Goal: Contribute content: Add original content to the website for others to see

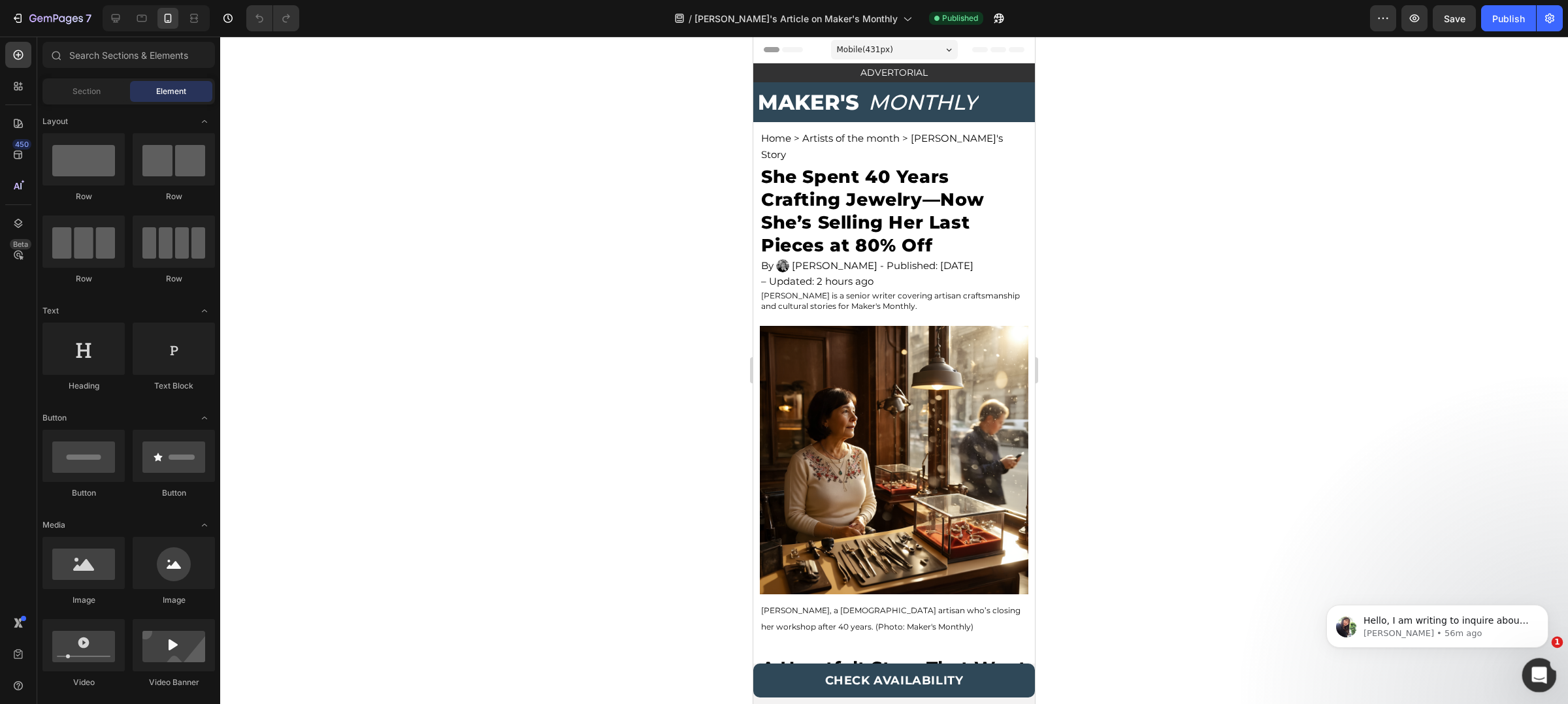
click at [1527, 680] on div "Open Intercom Messenger" at bounding box center [1537, 673] width 43 height 43
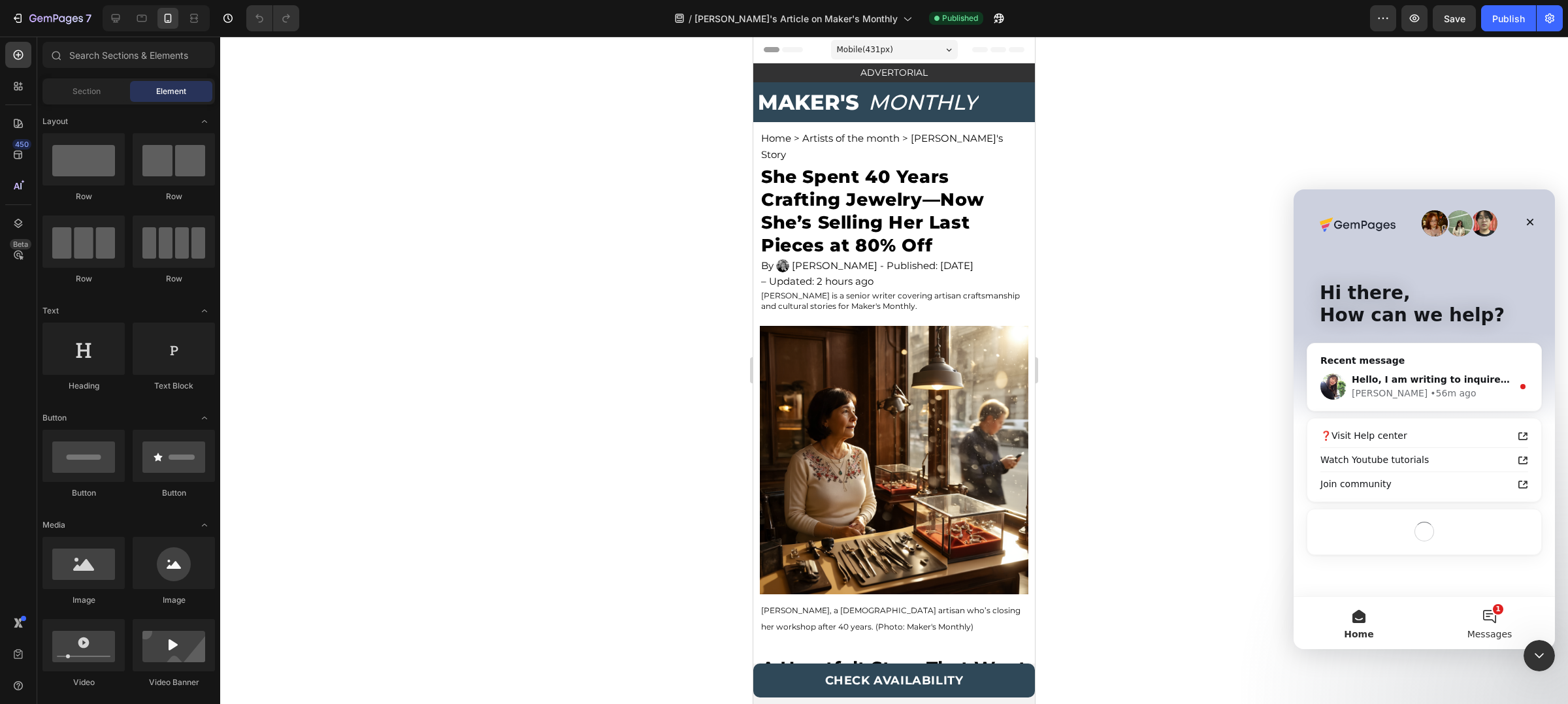
click at [1504, 607] on button "1 Messages" at bounding box center [1489, 623] width 130 height 52
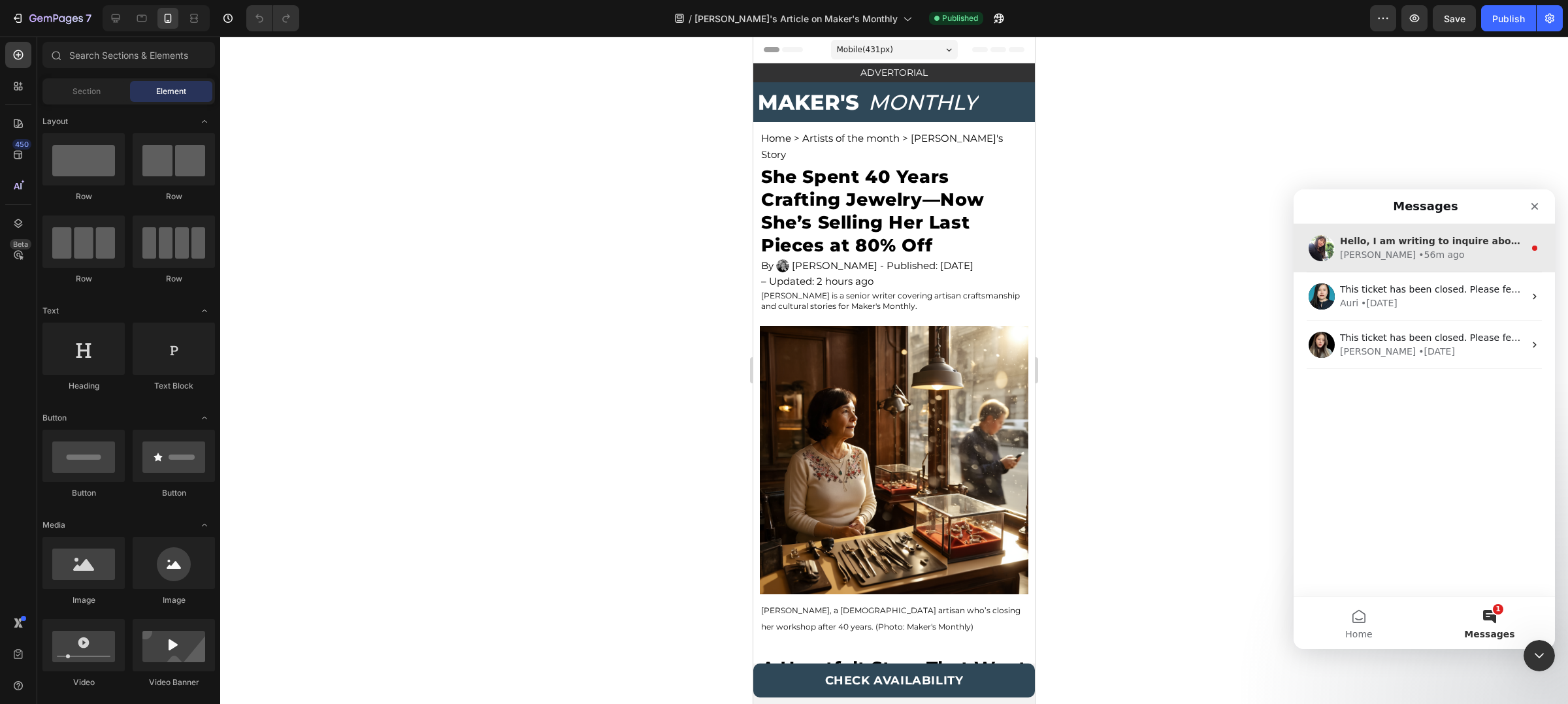
click at [1418, 255] on div "• 56m ago" at bounding box center [1441, 255] width 46 height 14
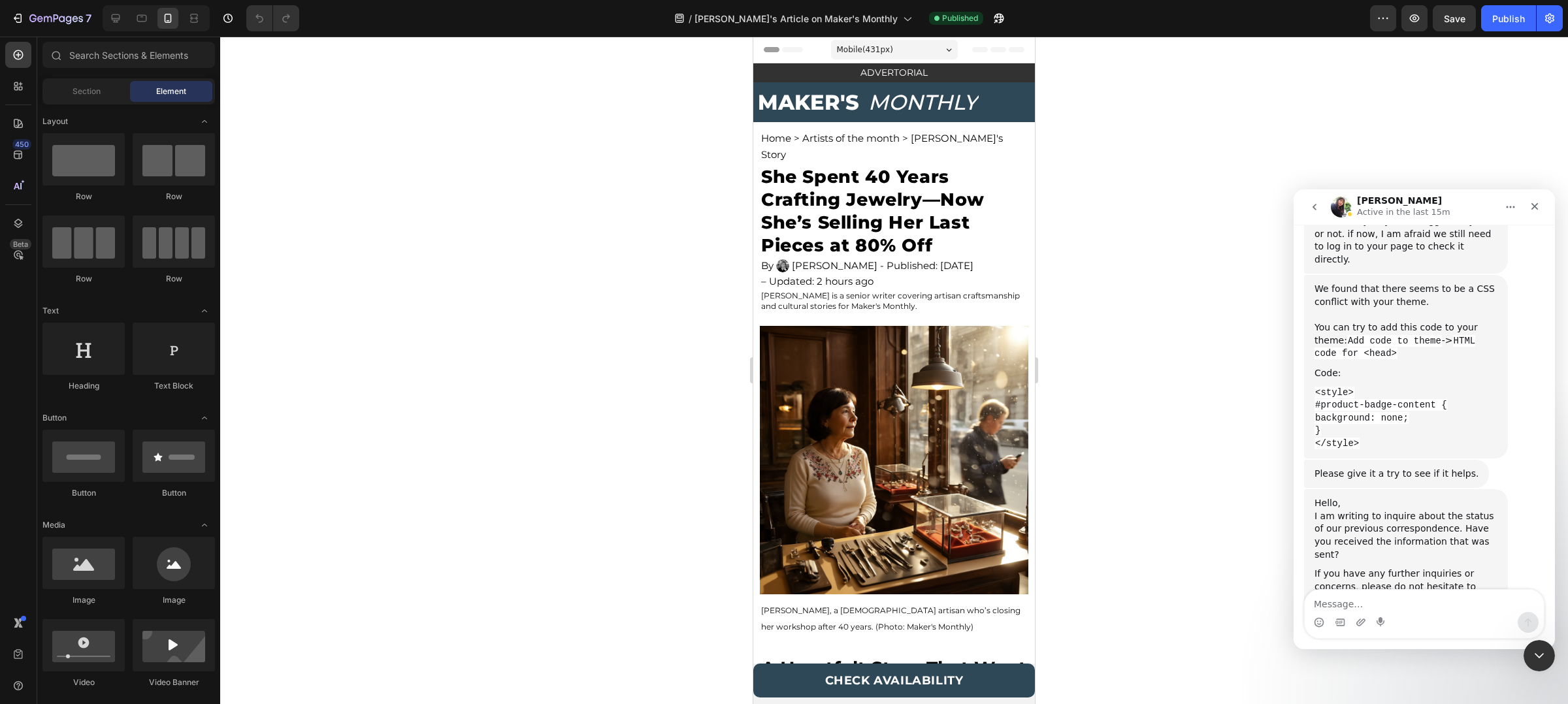
scroll to position [1962, 0]
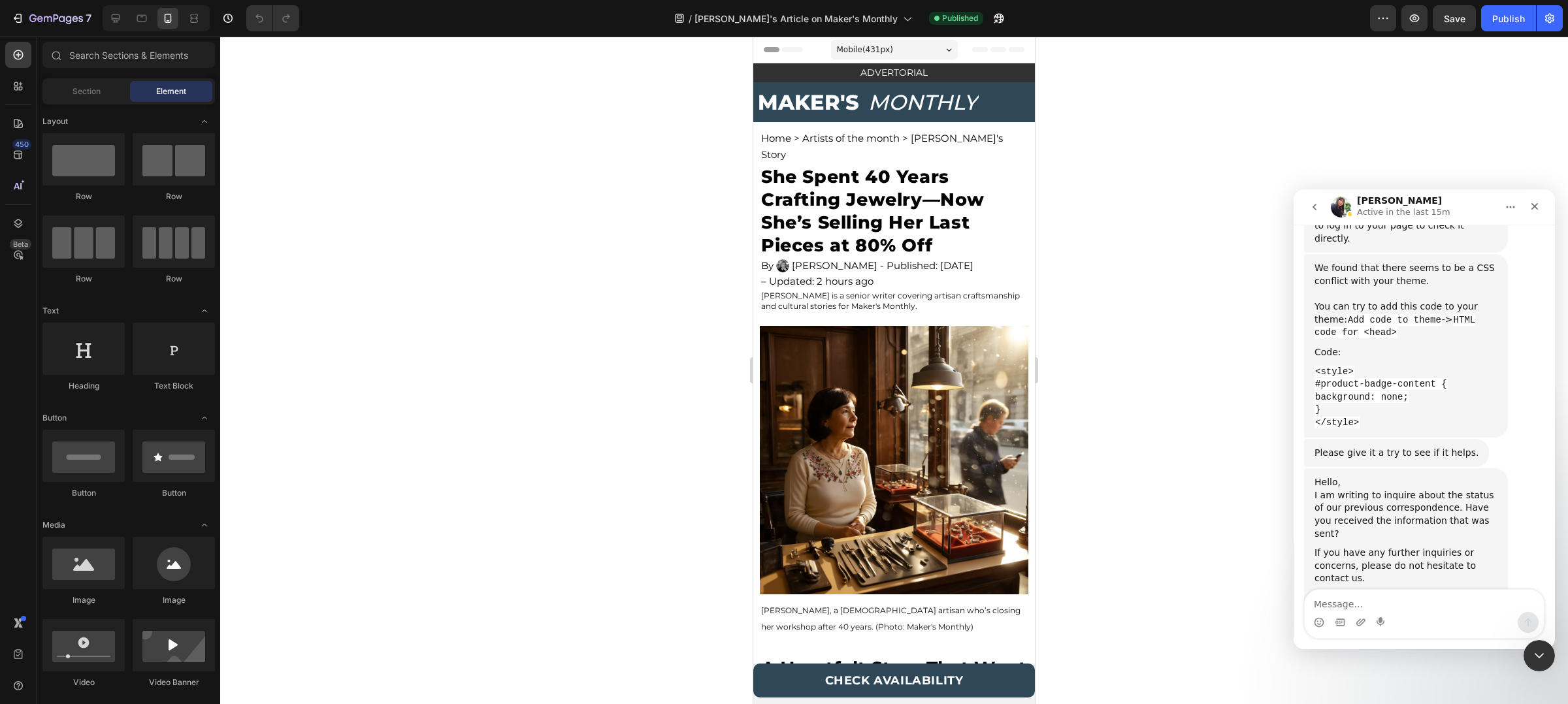
click at [1244, 23] on div "/ Sheryl's Article on Maker's Monthly Published" at bounding box center [840, 18] width 1060 height 26
click at [1499, 27] on button "Publish" at bounding box center [1508, 18] width 55 height 26
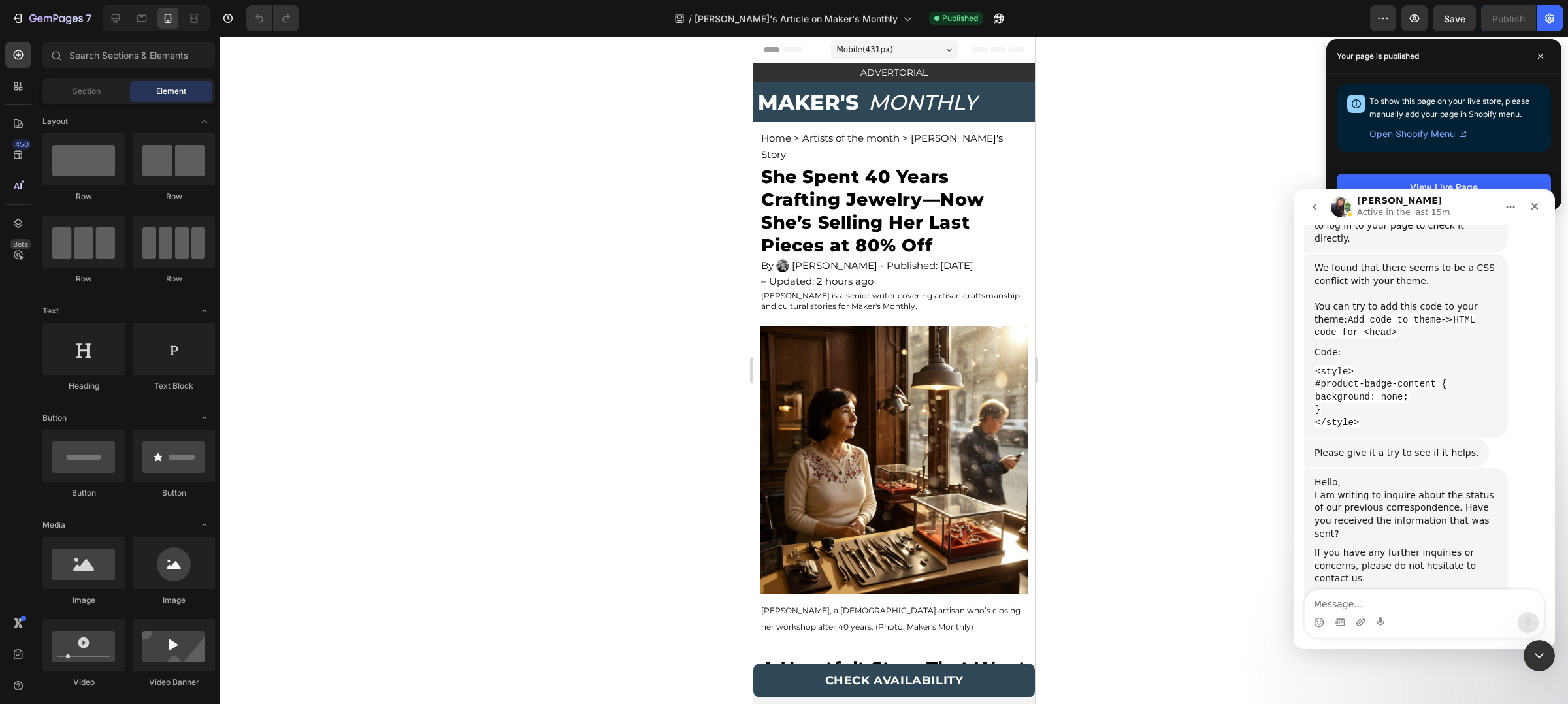
click at [1432, 191] on nav "Tina Active in the last 15m" at bounding box center [1424, 207] width 261 height 35
click at [1435, 191] on nav "Tina Active in the last 15m" at bounding box center [1424, 207] width 261 height 35
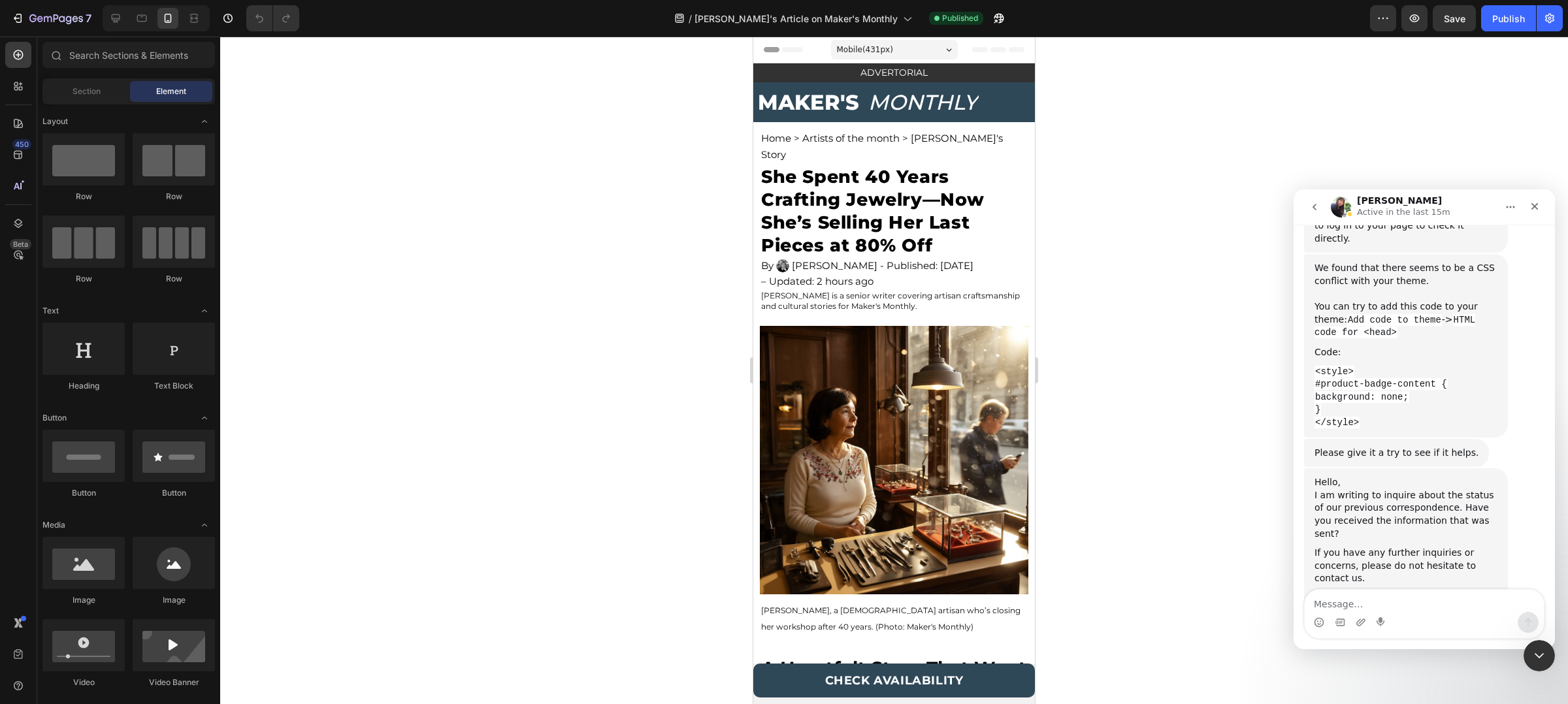
click at [1438, 189] on iframe at bounding box center [1424, 419] width 261 height 460
click at [20, 5] on button "7" at bounding box center [51, 18] width 92 height 26
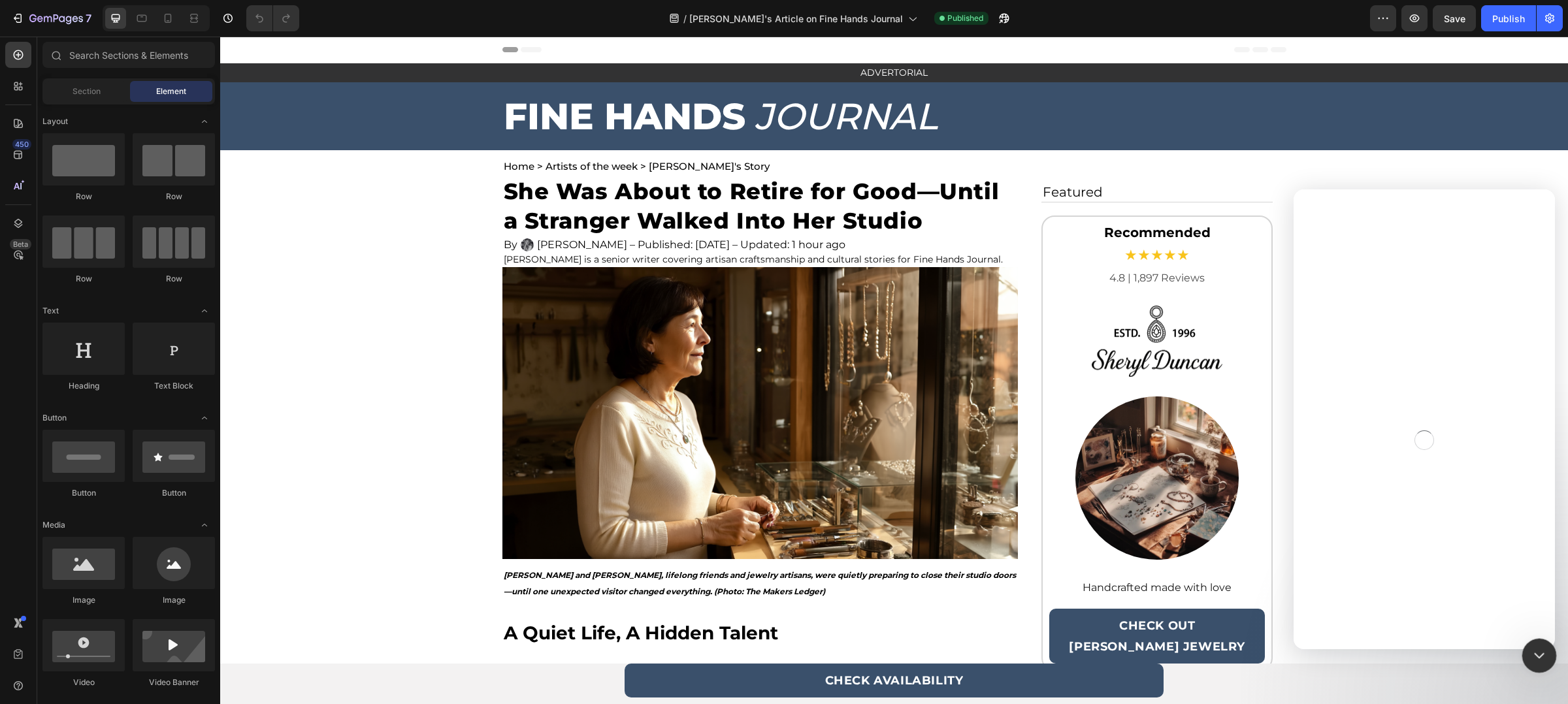
click at [1523, 652] on div "Close Intercom Messenger" at bounding box center [1537, 654] width 32 height 32
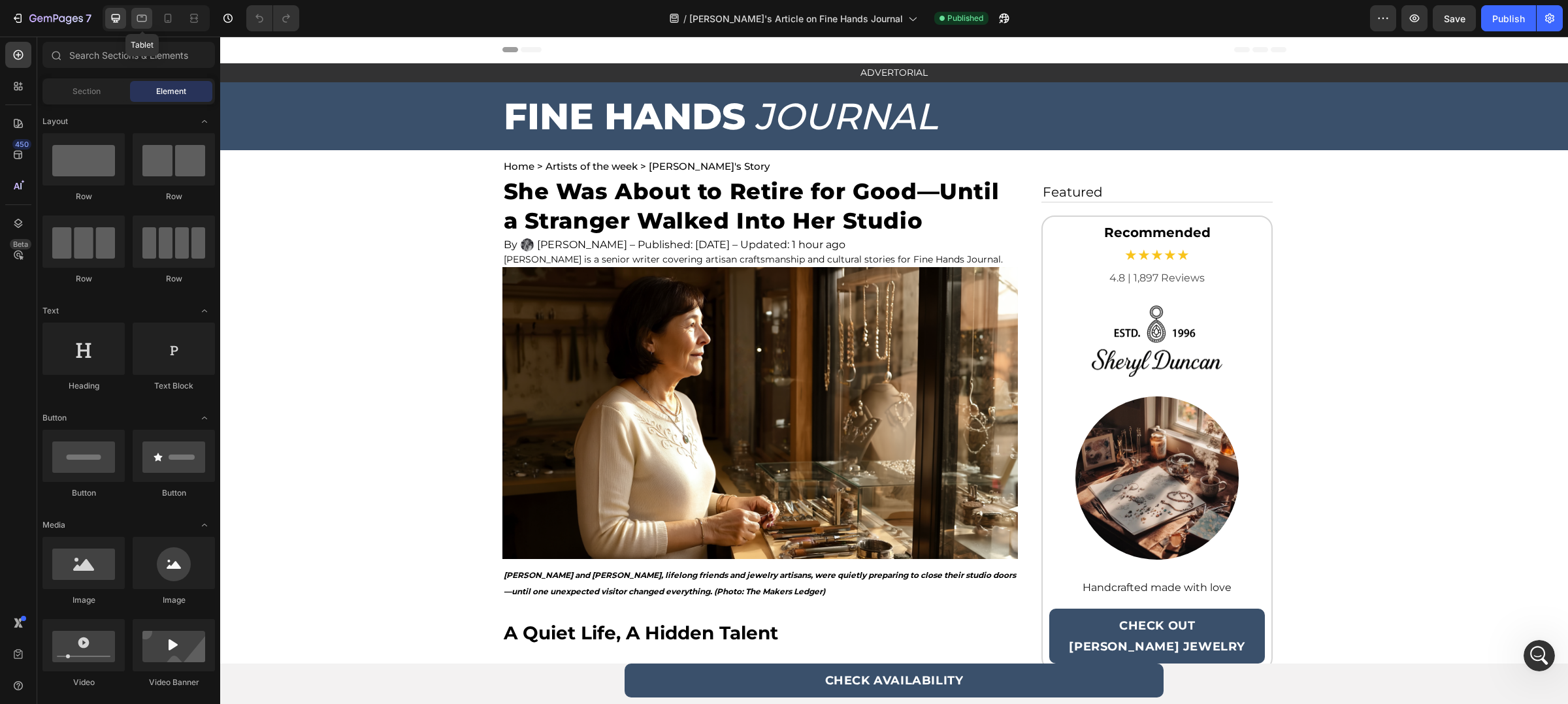
click at [152, 8] on div at bounding box center [142, 18] width 21 height 21
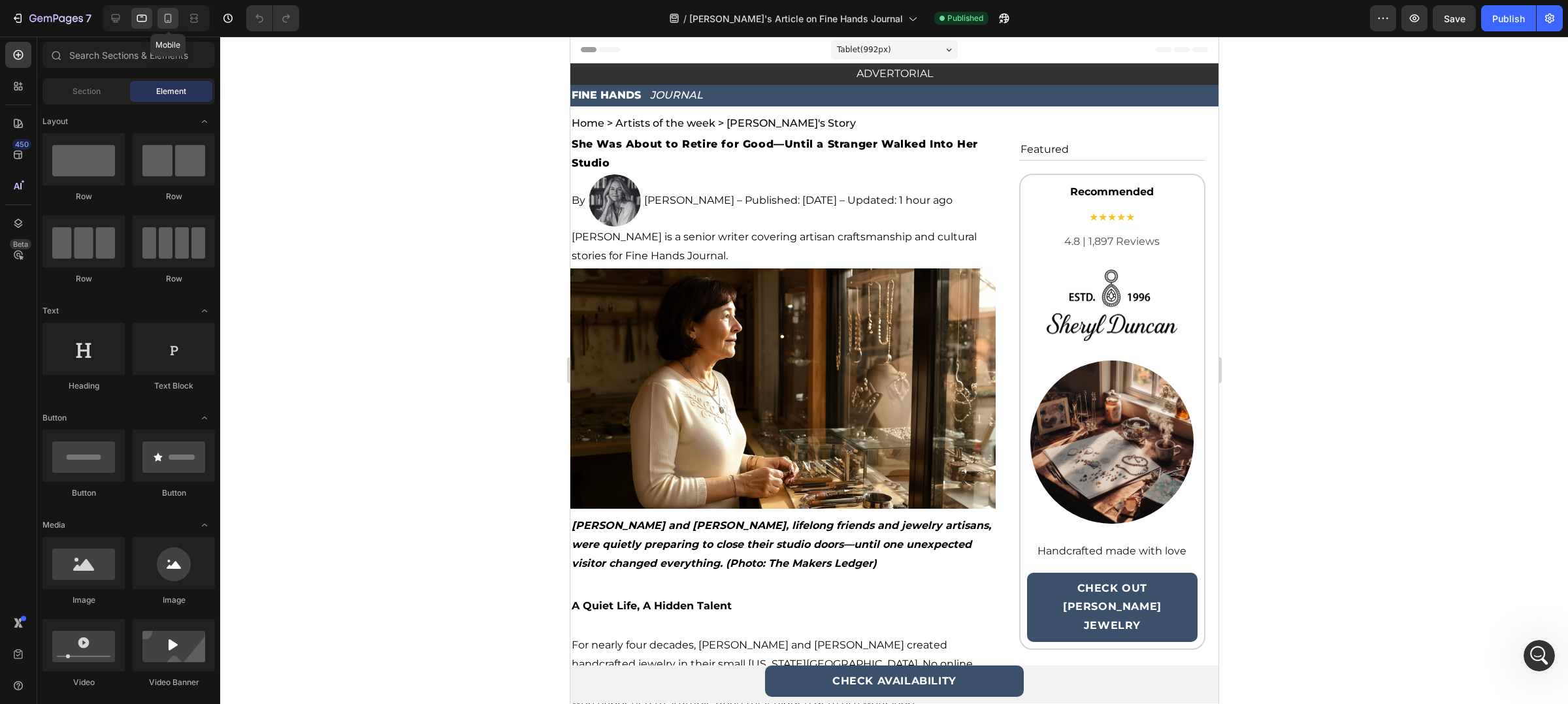
click at [169, 15] on icon at bounding box center [168, 18] width 13 height 13
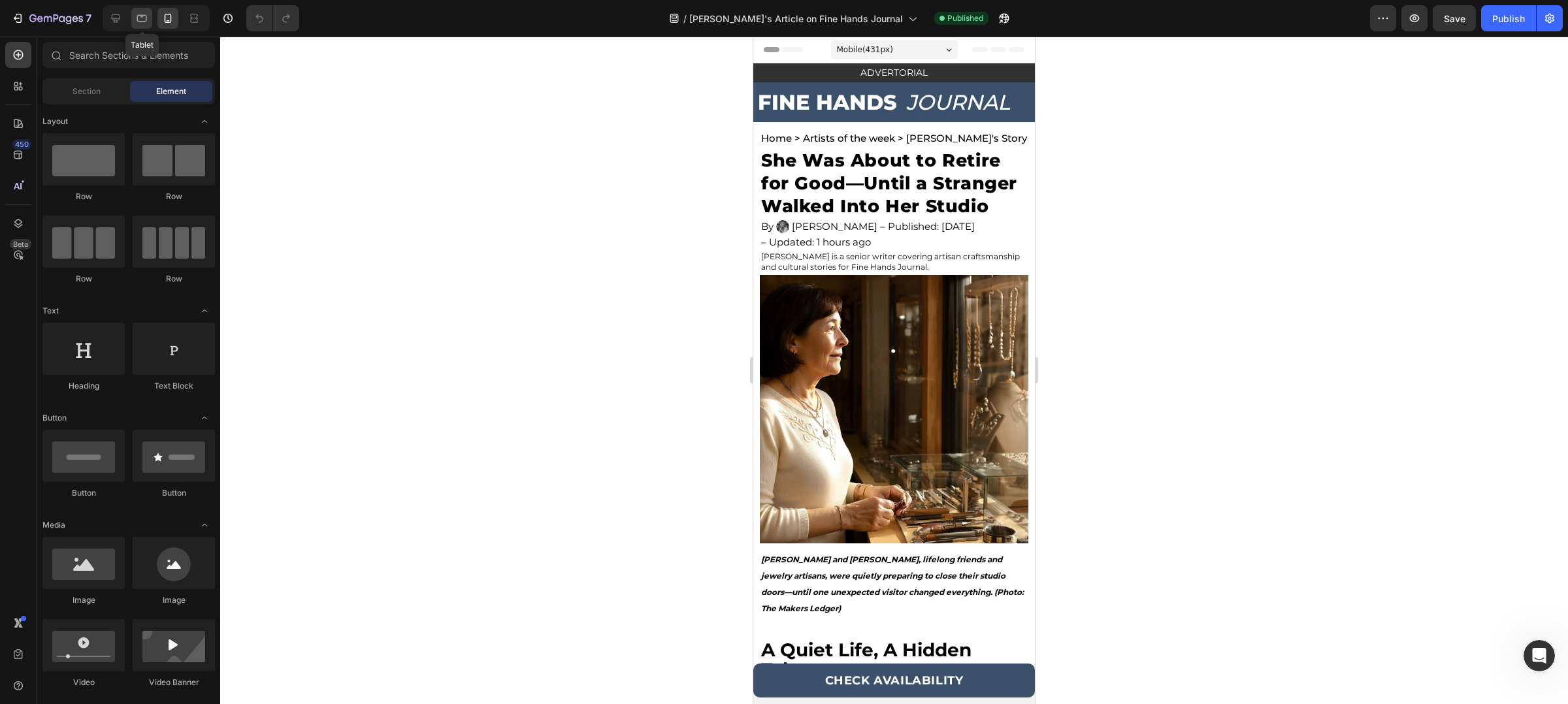
click at [152, 18] on div at bounding box center [142, 18] width 21 height 21
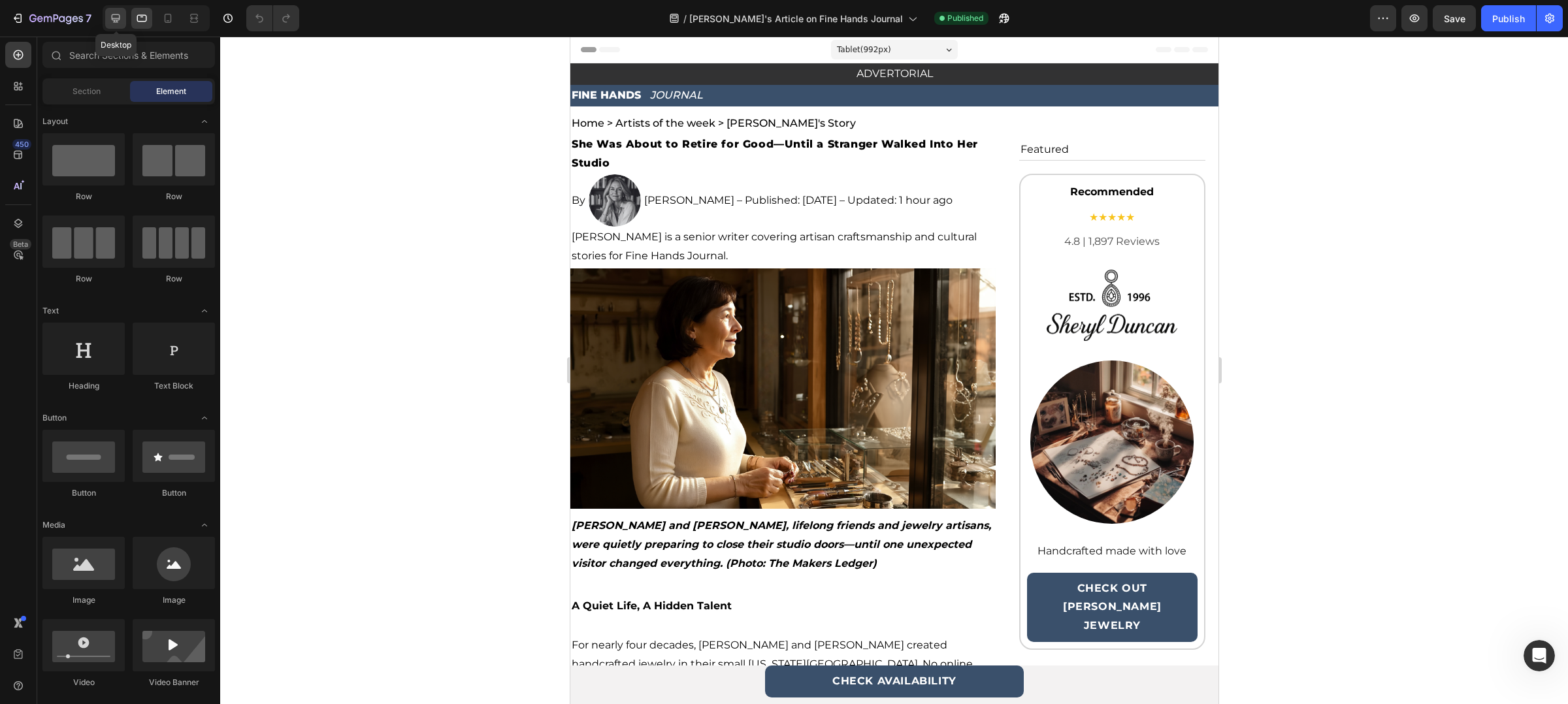
click at [122, 20] on icon at bounding box center [116, 18] width 13 height 13
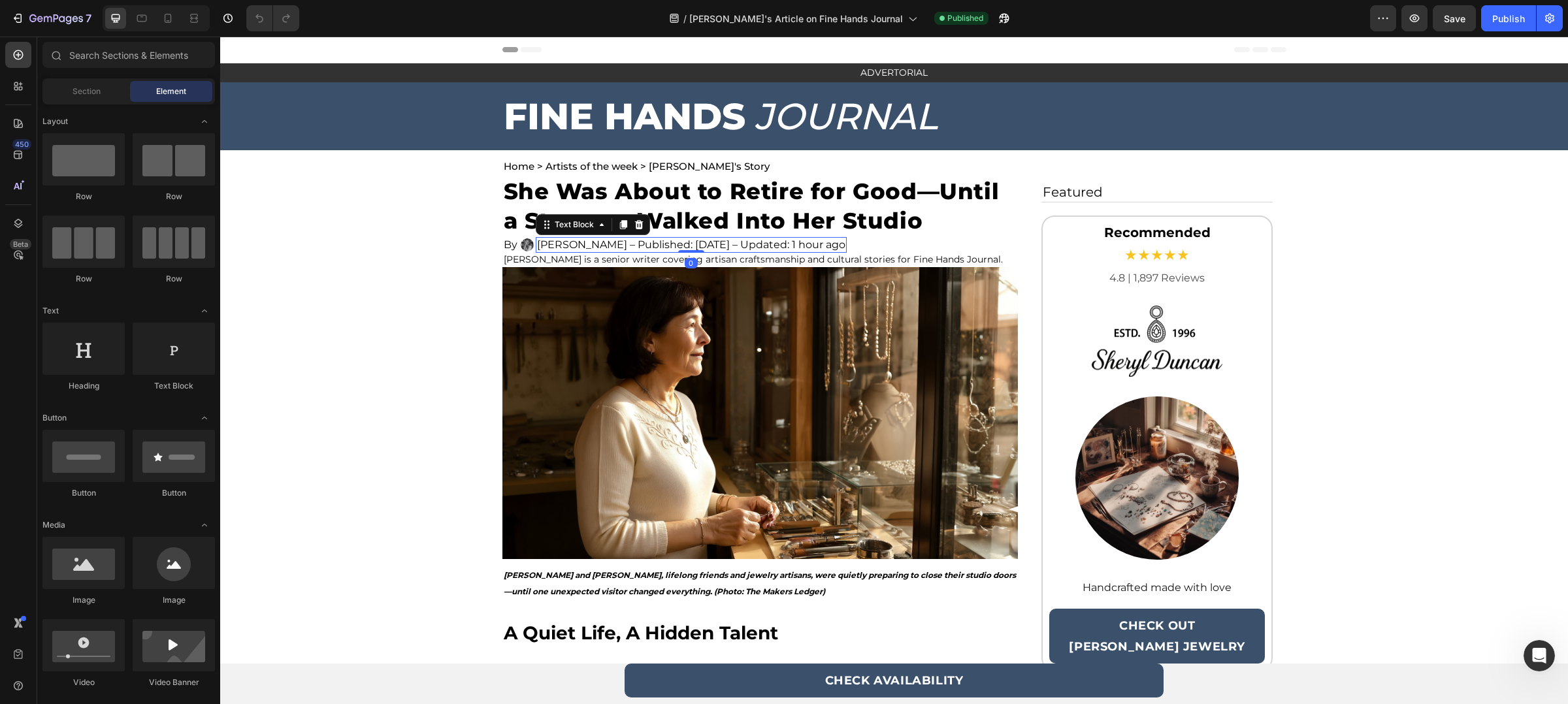
click at [700, 240] on p "[PERSON_NAME] – Published: [DATE] – Updated: 1 hour ago" at bounding box center [691, 245] width 308 height 13
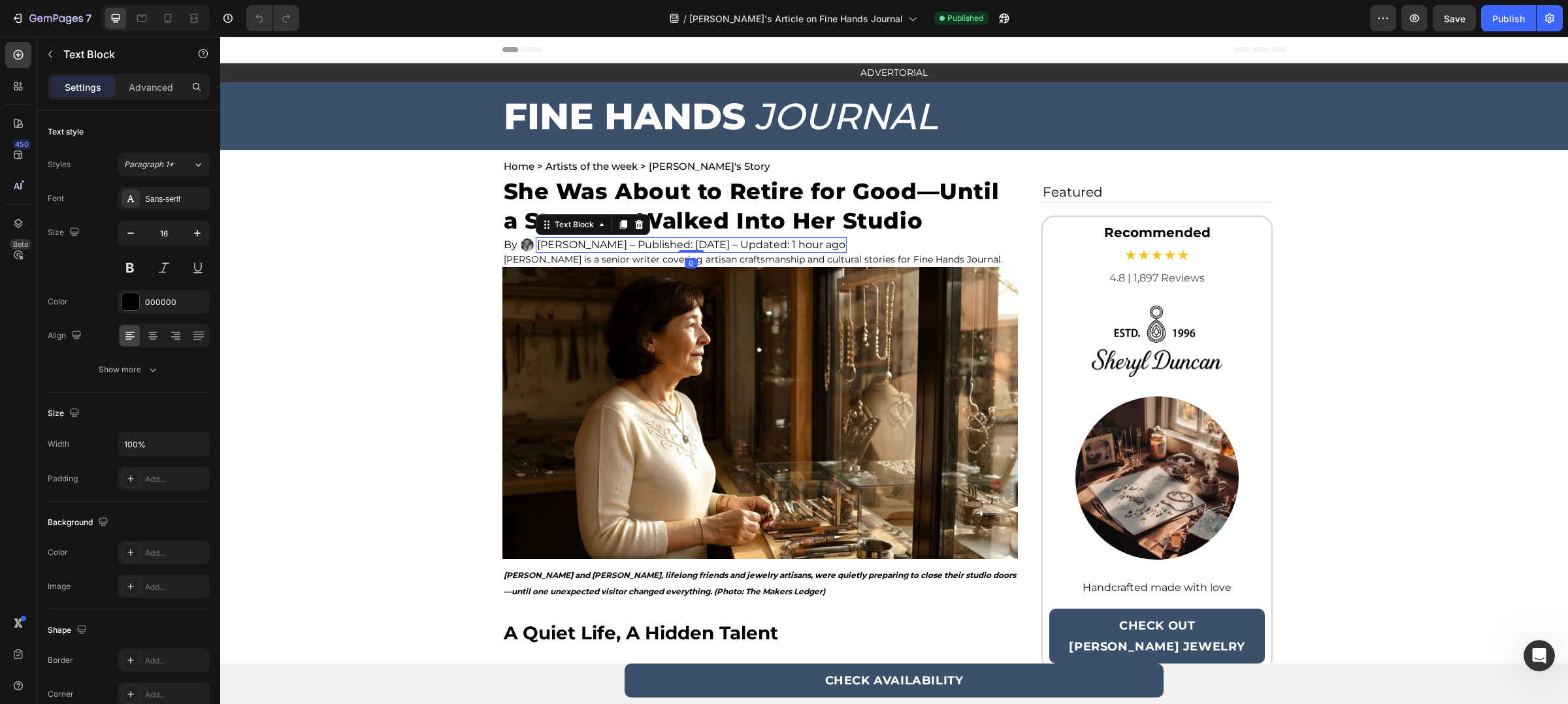
click at [700, 240] on p "[PERSON_NAME] – Published: [DATE] – Updated: 1 hour ago" at bounding box center [691, 245] width 308 height 13
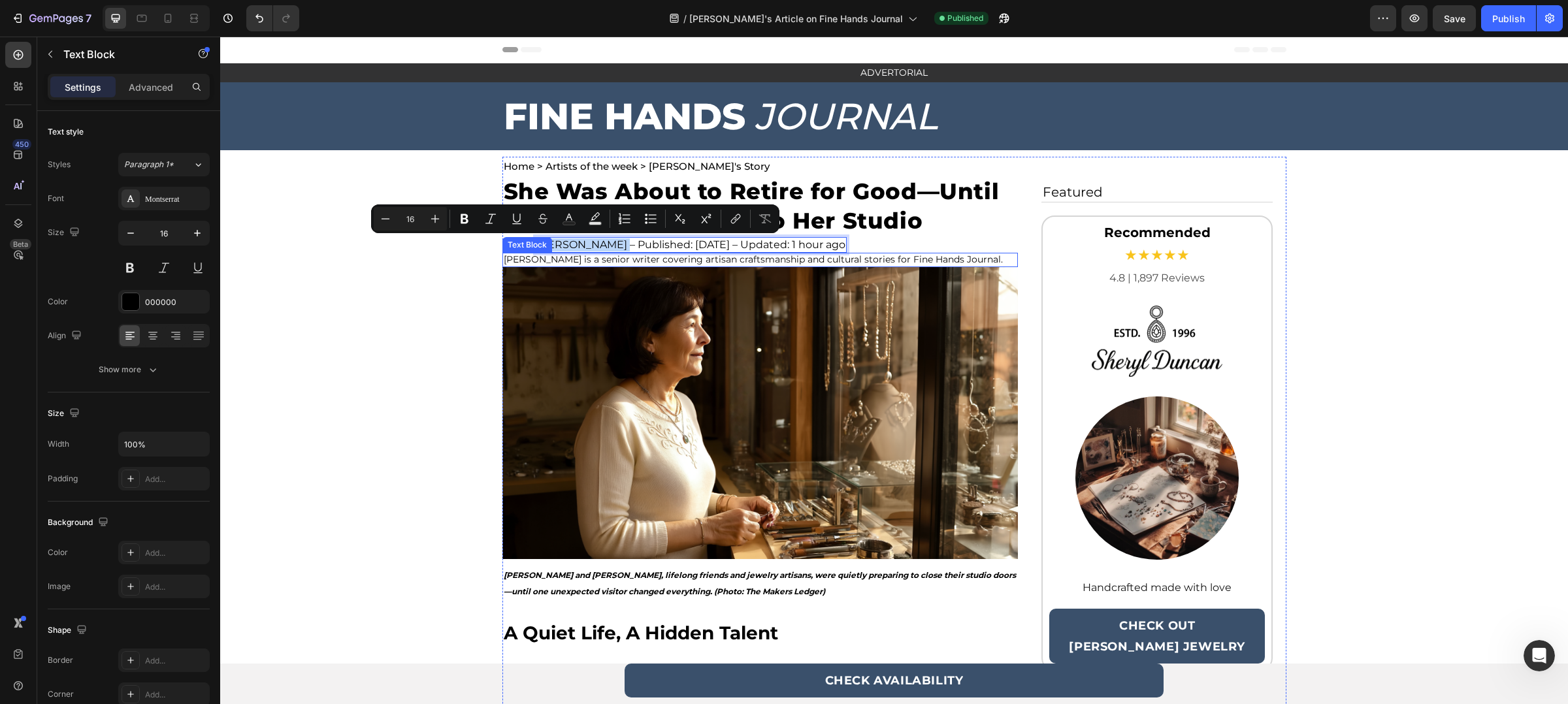
drag, startPoint x: 610, startPoint y: 243, endPoint x: 537, endPoint y: 245, distance: 73.0
copy p "[PERSON_NAME]"
click at [158, 18] on div at bounding box center [168, 18] width 21 height 21
type input "14"
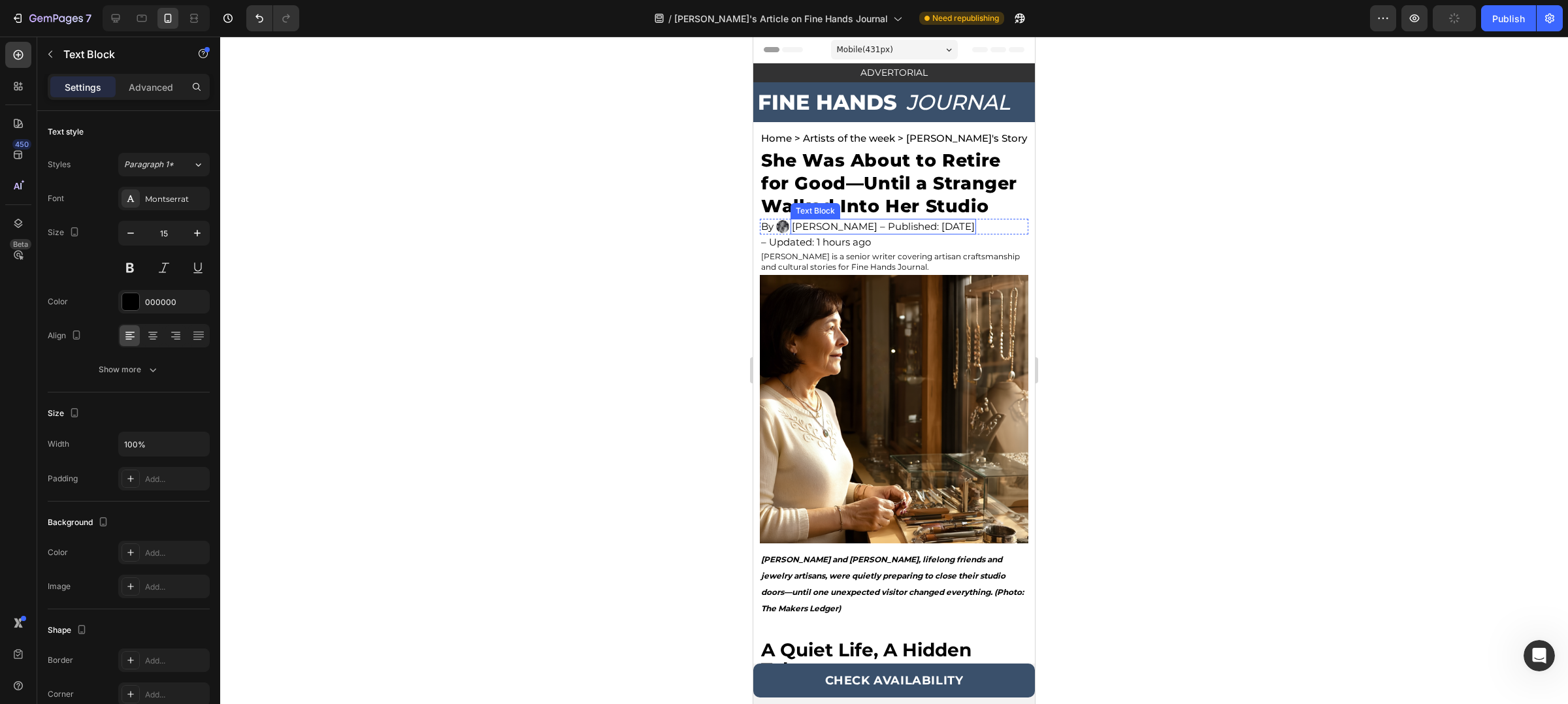
click at [857, 233] on p "[PERSON_NAME] – Published: [DATE]" at bounding box center [883, 227] width 183 height 13
click at [118, 15] on icon at bounding box center [116, 18] width 13 height 13
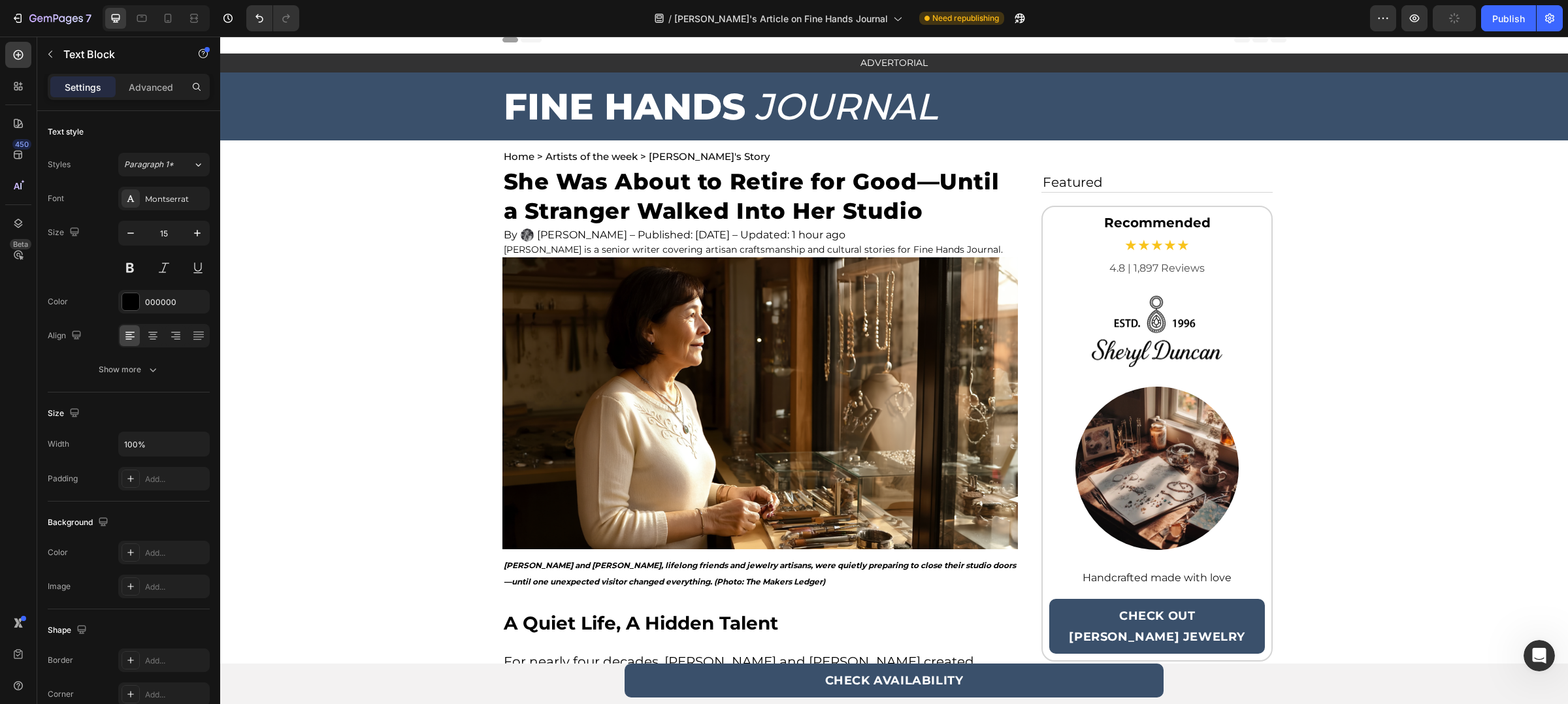
scroll to position [20, 0]
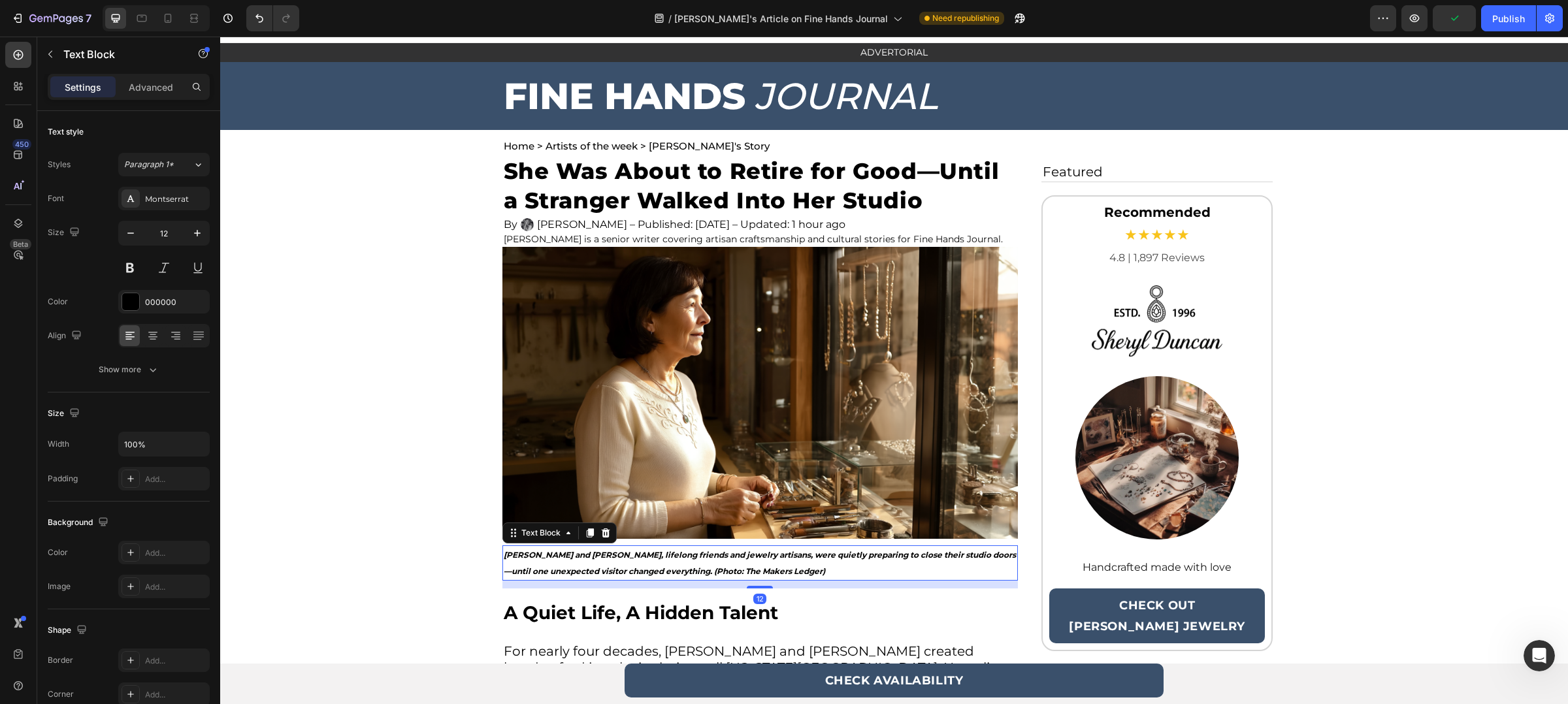
click at [674, 566] on strong "[PERSON_NAME] and [PERSON_NAME], lifelong friends and jewelry artisans, were qu…" at bounding box center [759, 562] width 512 height 26
click at [732, 569] on strong "[PERSON_NAME] and [PERSON_NAME], lifelong friends and jewelry artisans, were qu…" at bounding box center [759, 562] width 512 height 26
click at [637, 552] on strong "[PERSON_NAME] and [PERSON_NAME], lifelong friends and jewelry artisans, were qu…" at bounding box center [759, 562] width 512 height 26
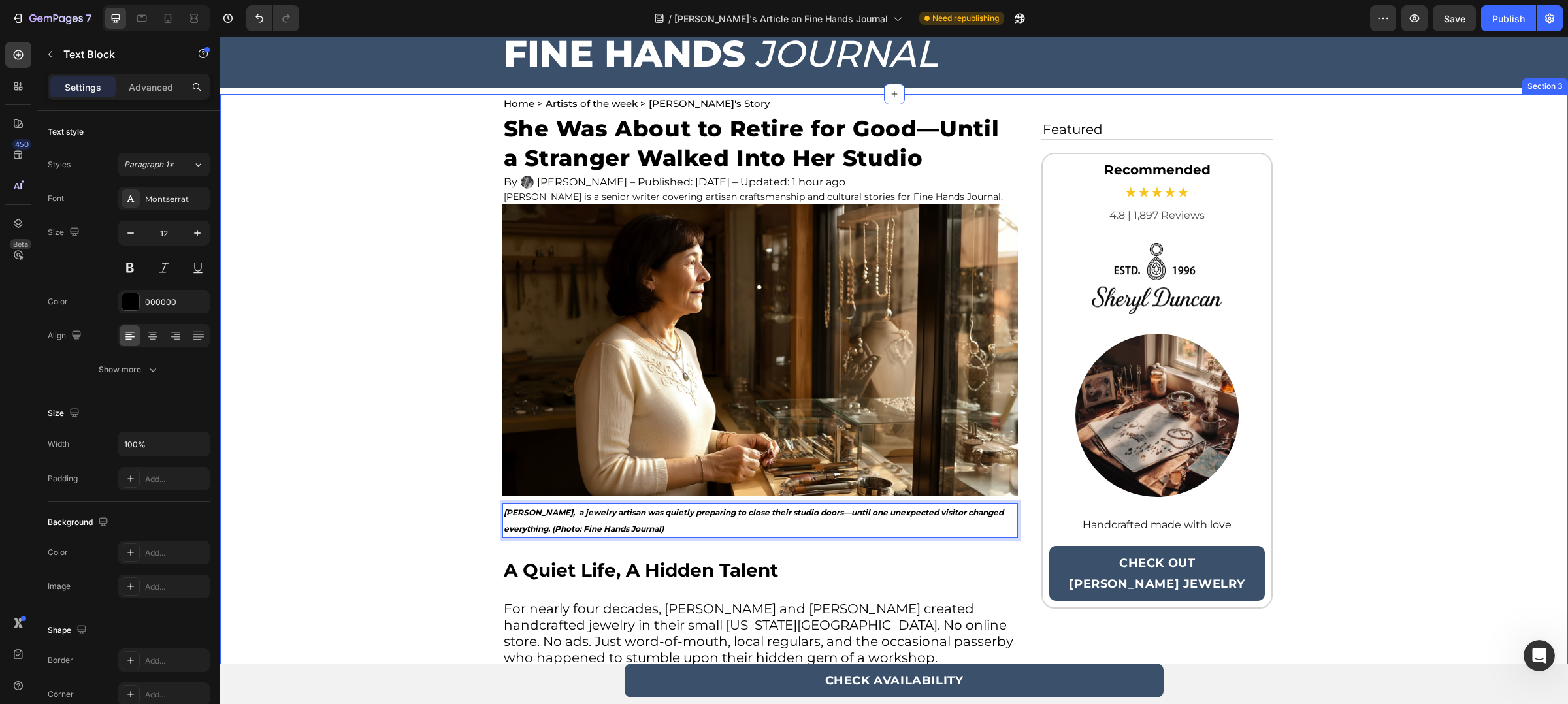
scroll to position [147, 0]
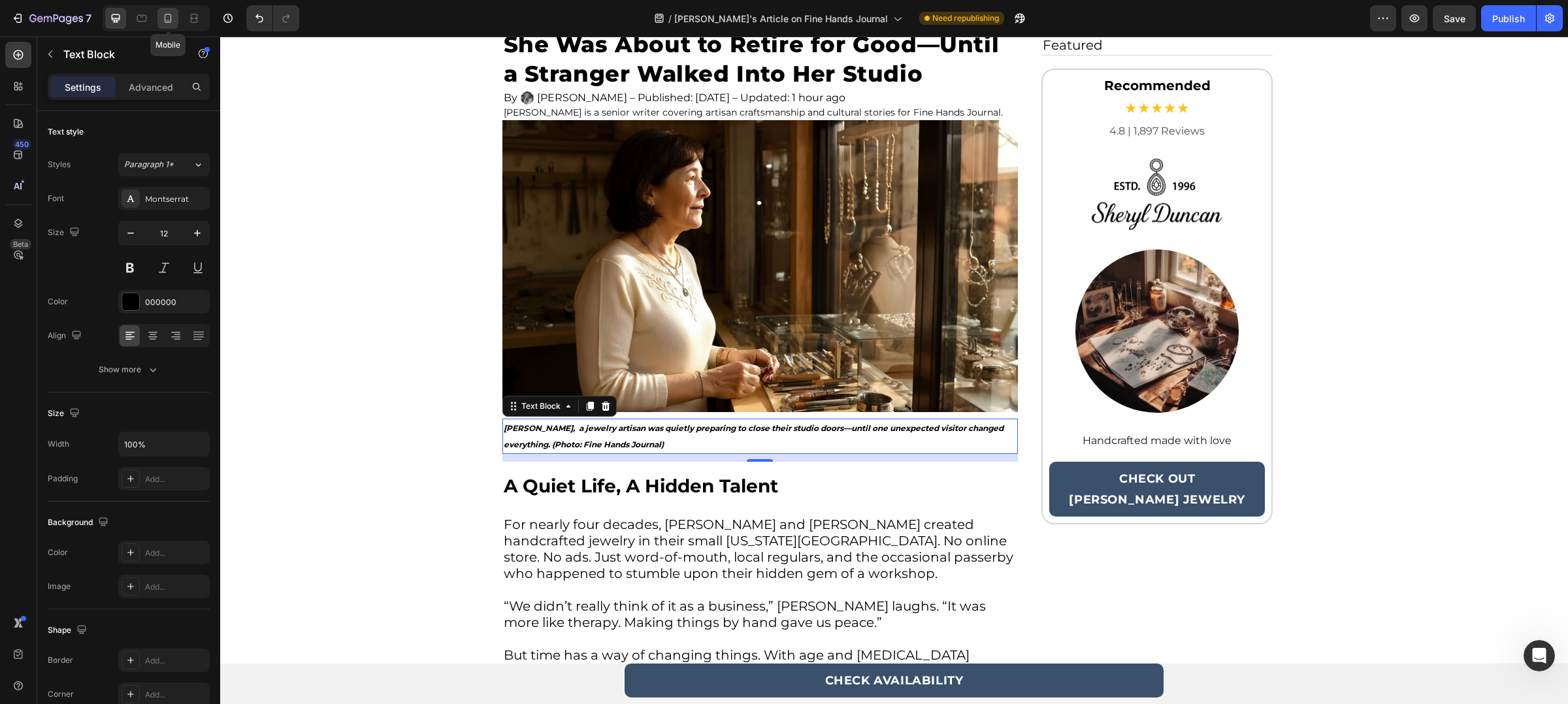
click at [167, 20] on icon at bounding box center [168, 18] width 13 height 13
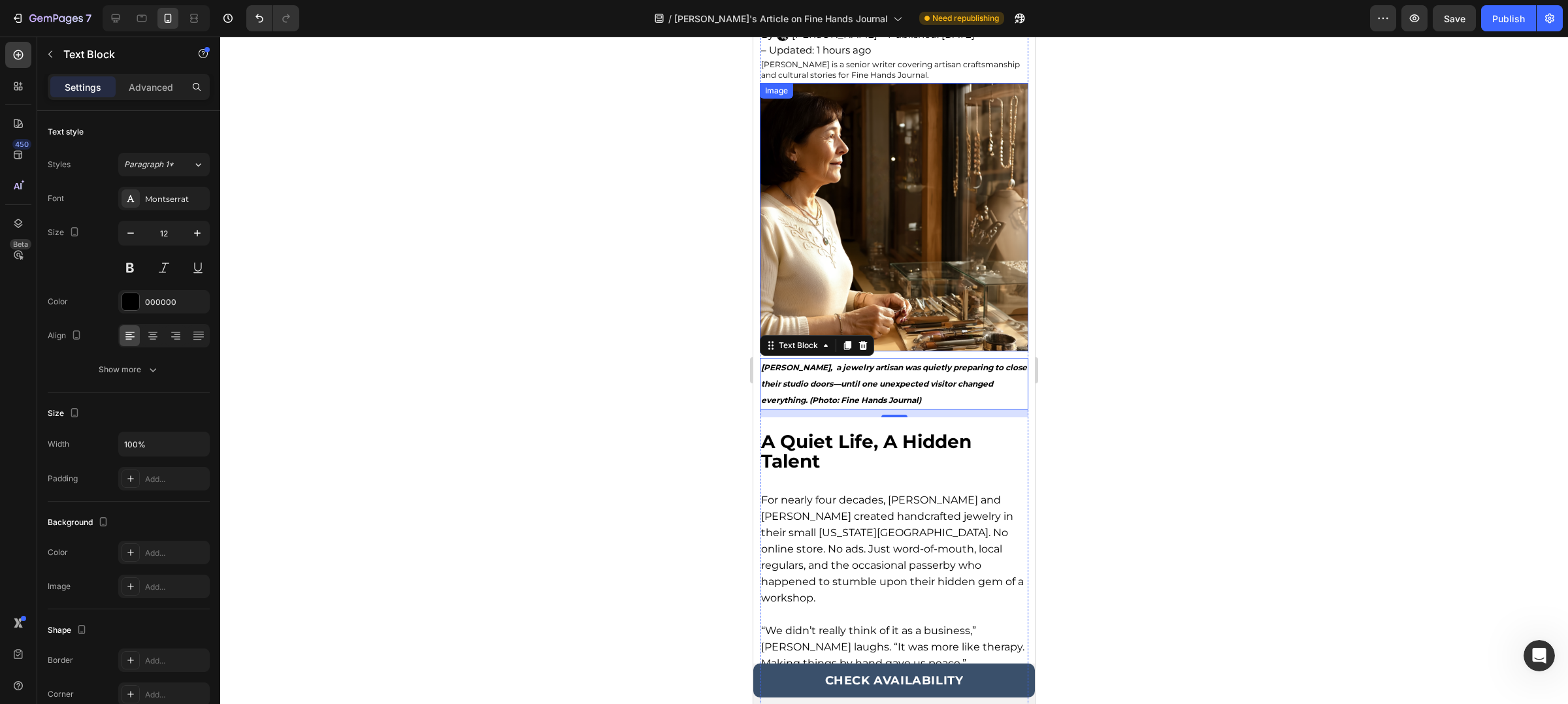
scroll to position [26, 0]
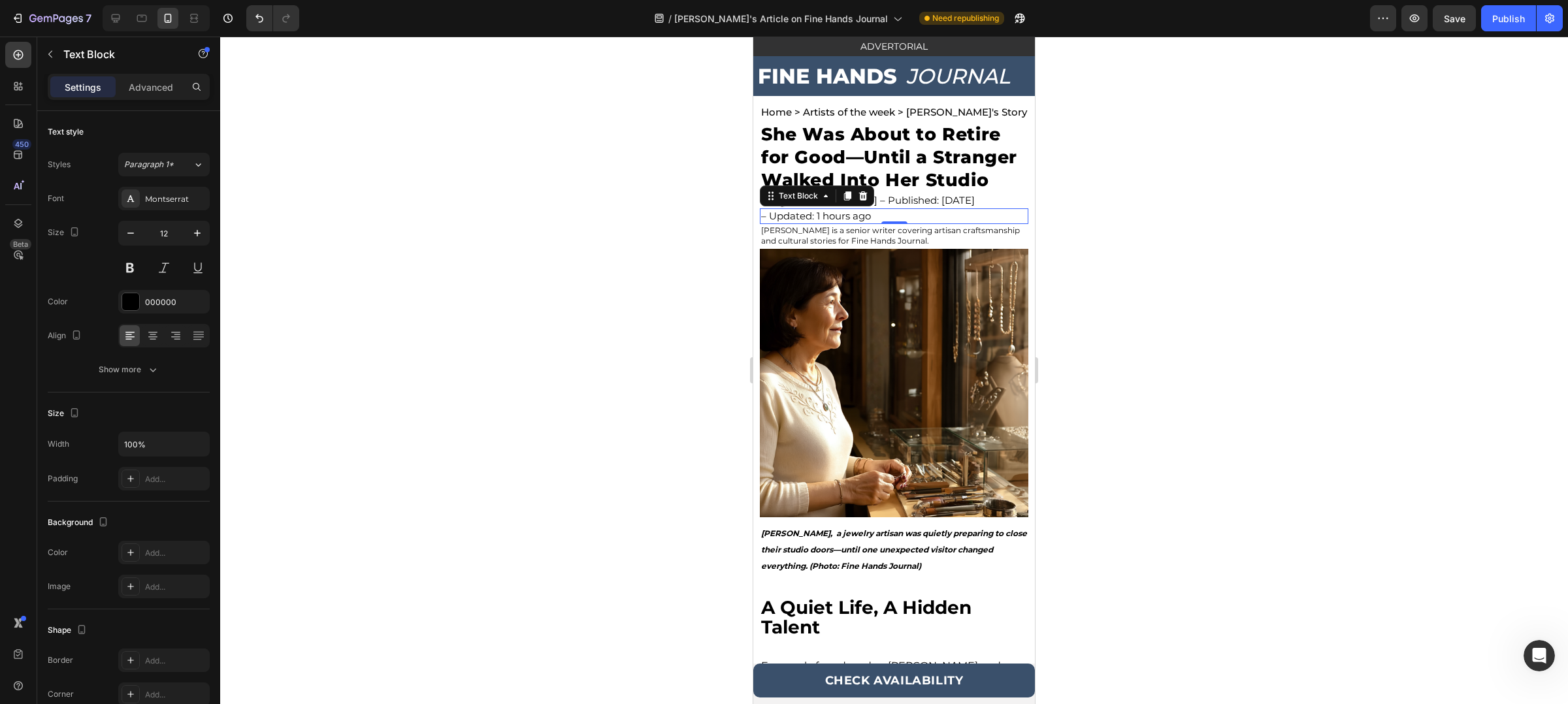
click at [902, 223] on p "– Updated: 1 hours ago" at bounding box center [893, 216] width 266 height 13
click at [1163, 248] on div at bounding box center [894, 371] width 1348 height 668
click at [850, 223] on p "– Updated: 1 hours ago" at bounding box center [893, 216] width 266 height 13
click at [1467, 30] on button "Save" at bounding box center [1454, 18] width 43 height 26
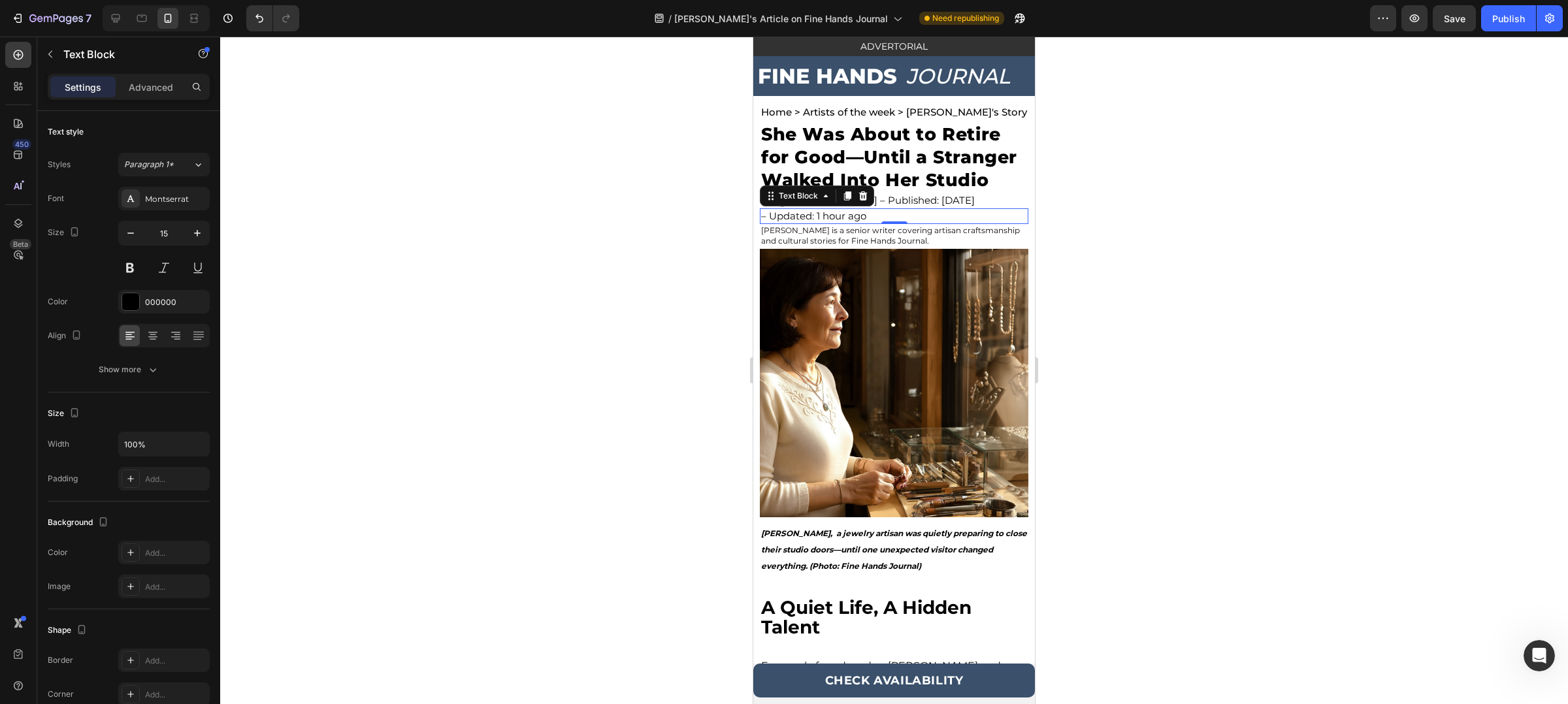
click at [1210, 10] on div "/ [PERSON_NAME]'s Article on Fine Hands Journal Need republishing" at bounding box center [840, 18] width 1060 height 26
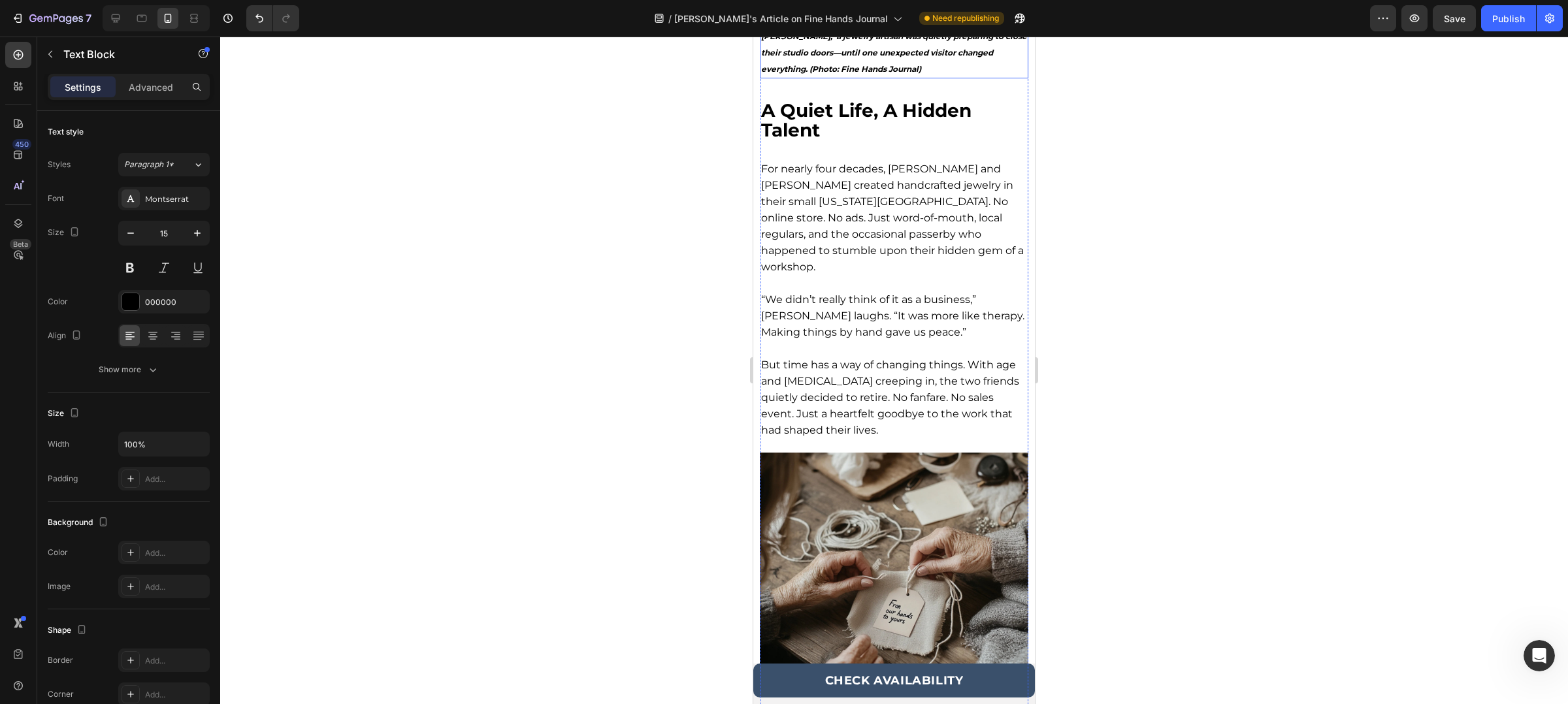
scroll to position [439, 0]
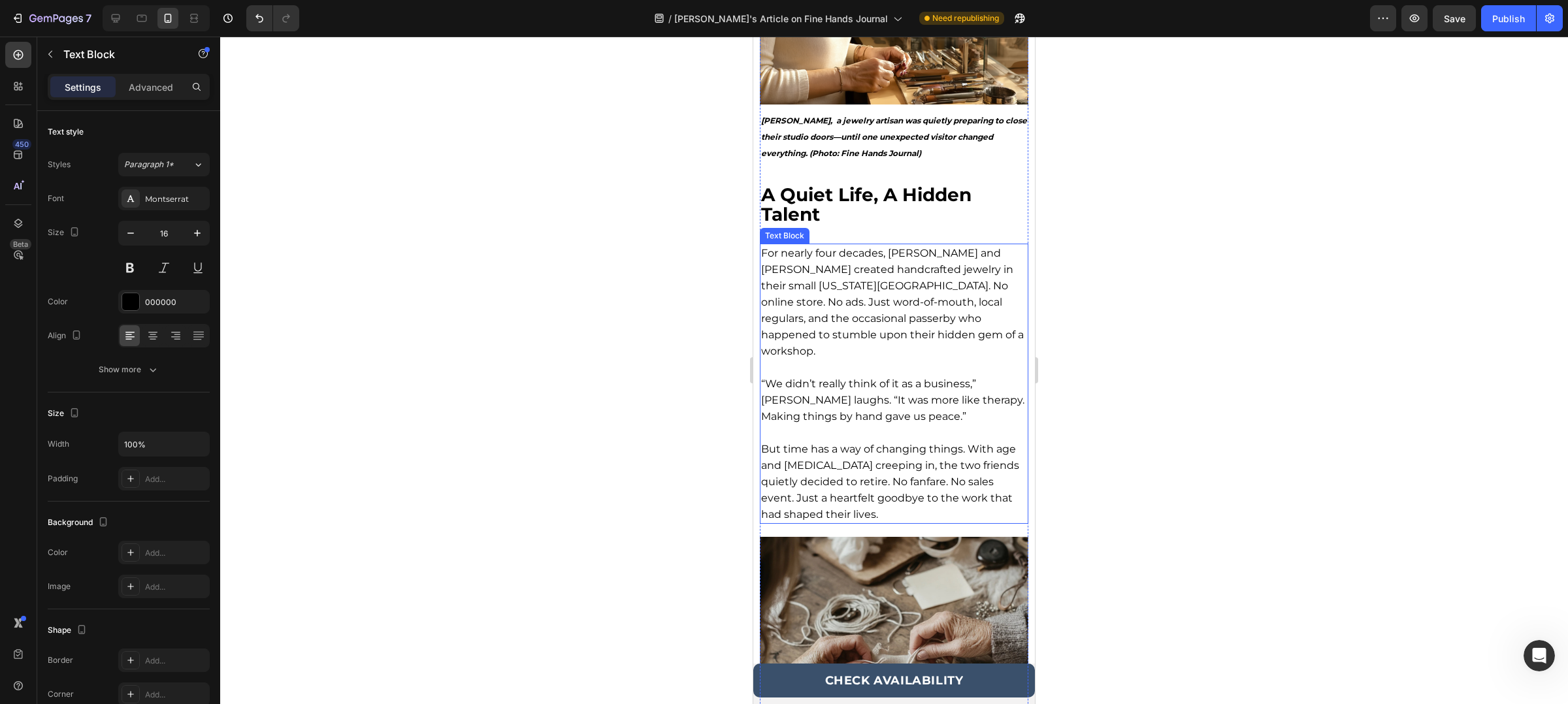
click at [906, 275] on p "For nearly four decades, [PERSON_NAME] and [PERSON_NAME] created handcrafted je…" at bounding box center [893, 310] width 266 height 130
click at [896, 260] on p "For nearly four decades, [PERSON_NAME] and [PERSON_NAME] created handcrafted je…" at bounding box center [893, 310] width 266 height 130
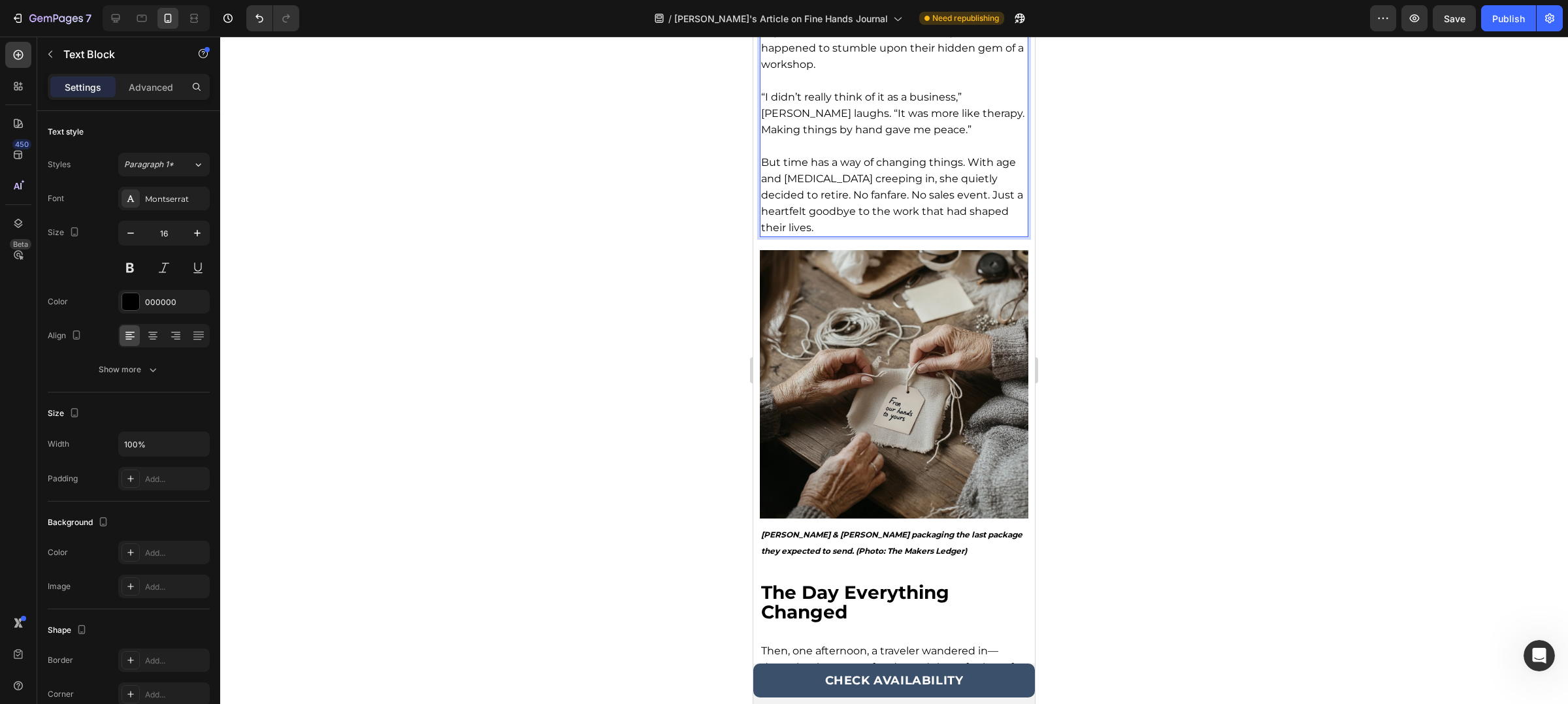
scroll to position [961, 0]
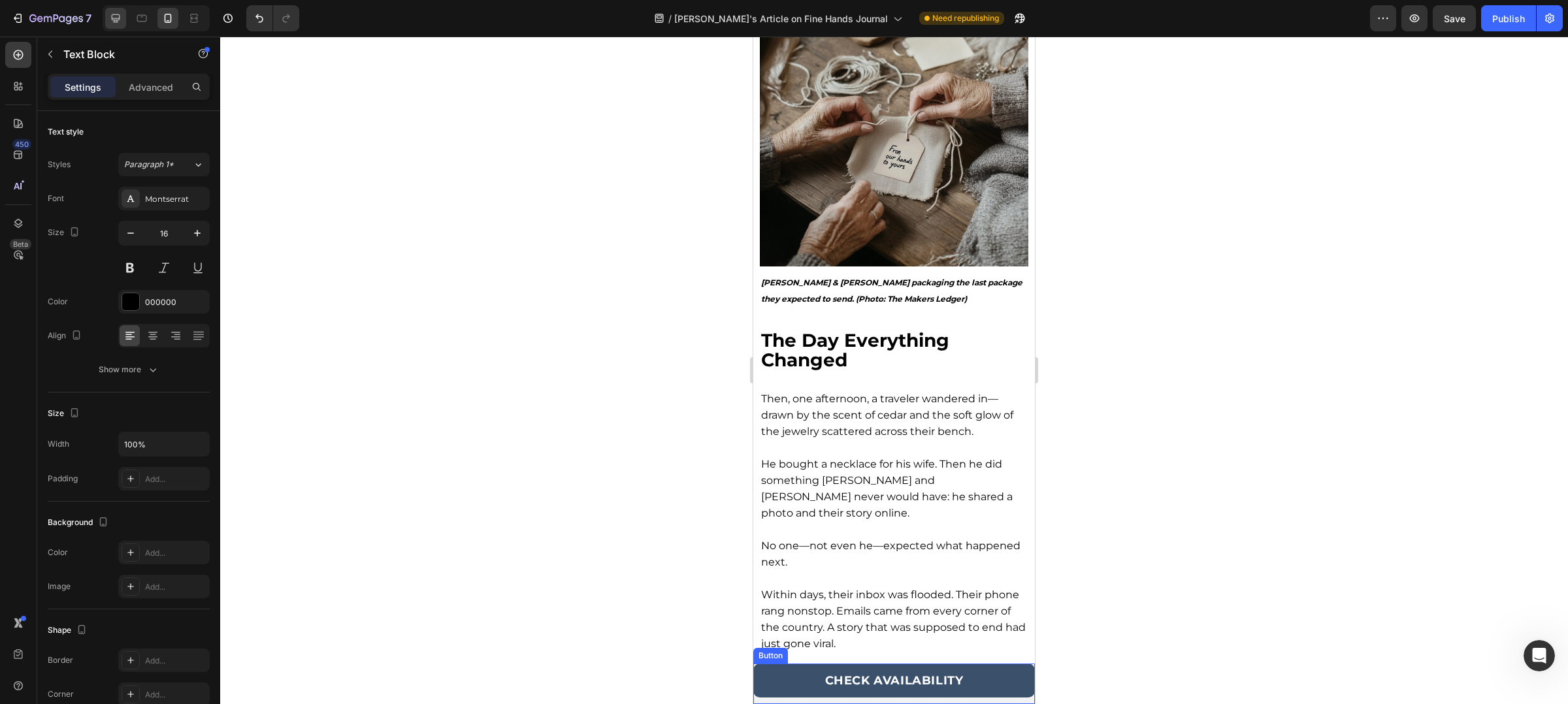
click at [115, 20] on icon at bounding box center [116, 18] width 9 height 9
type input "20"
click at [115, 20] on icon at bounding box center [116, 18] width 9 height 9
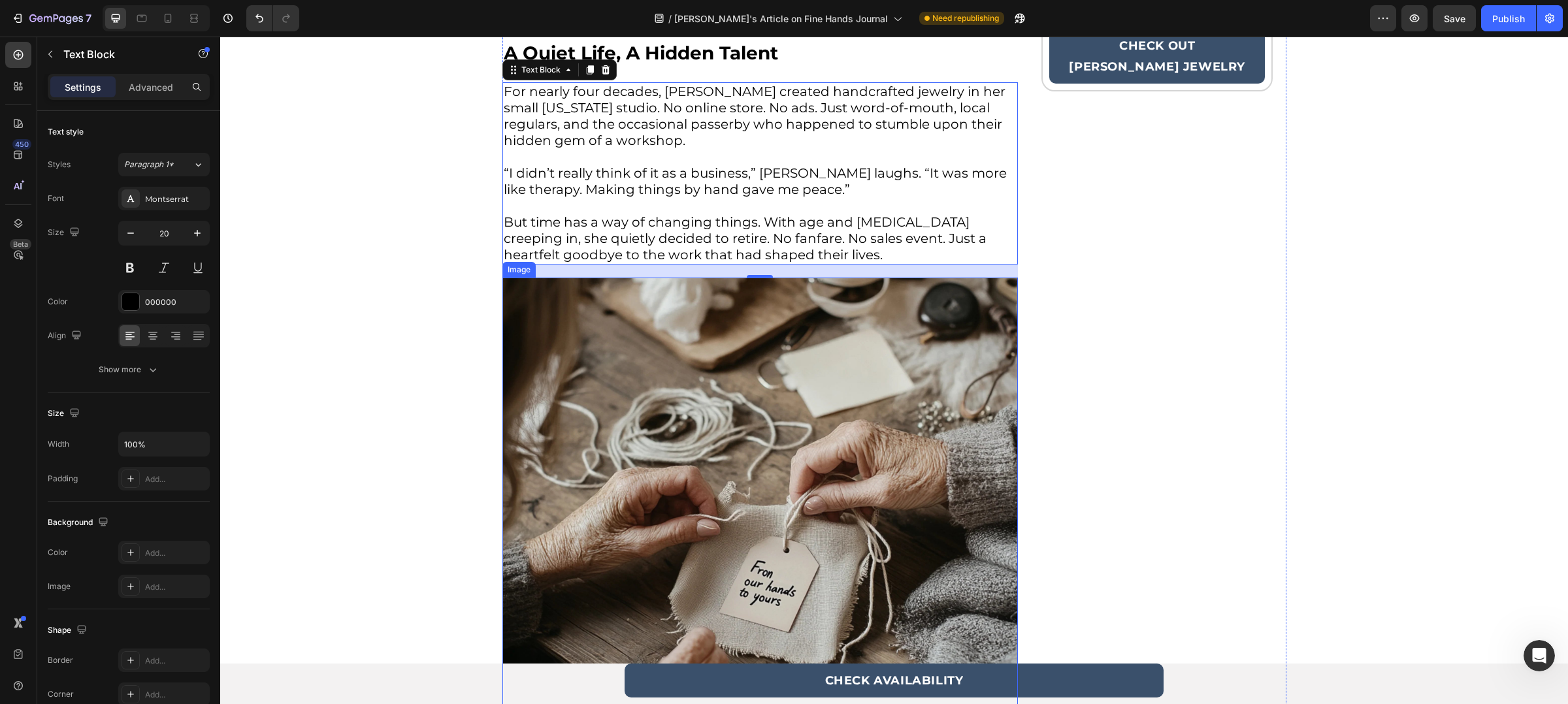
scroll to position [572, 0]
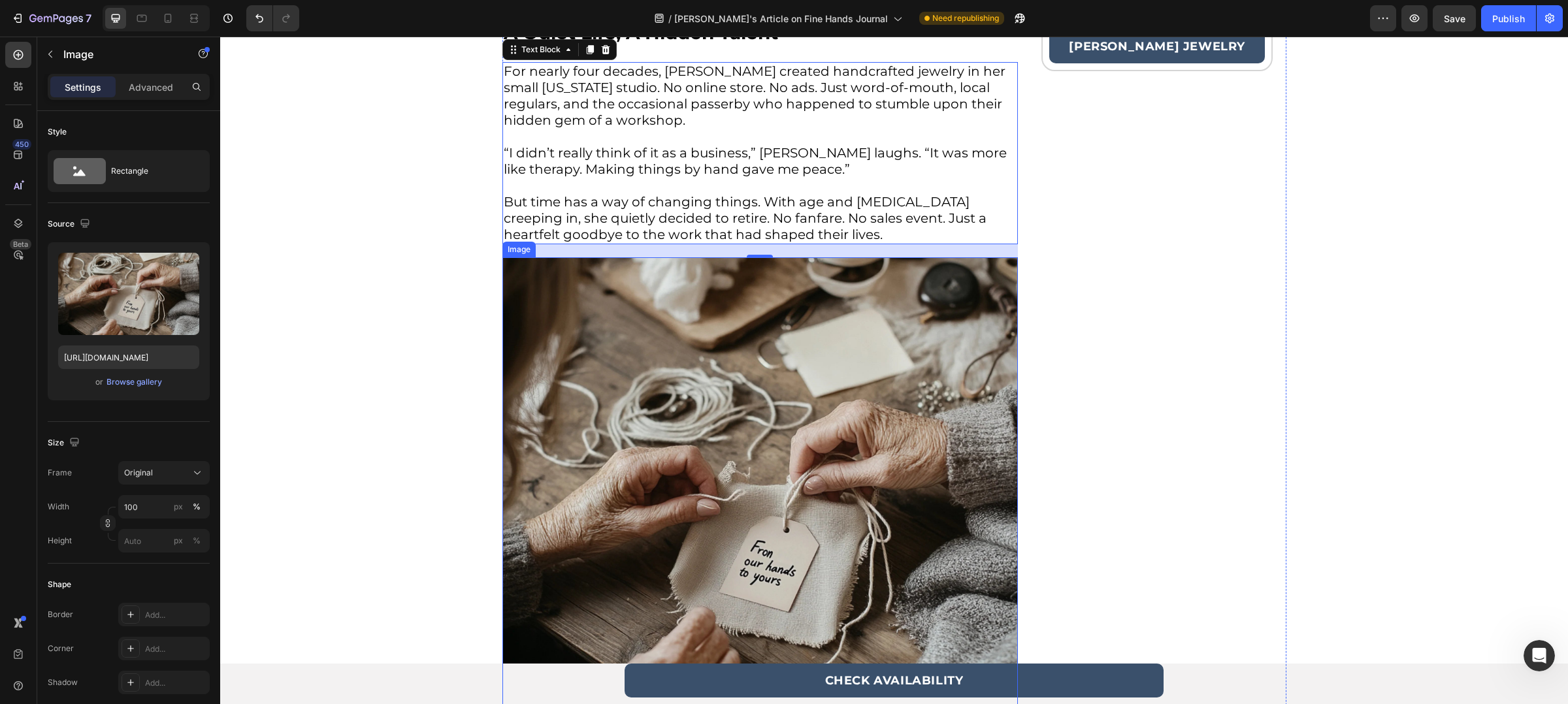
click at [610, 360] on img at bounding box center [759, 515] width 515 height 515
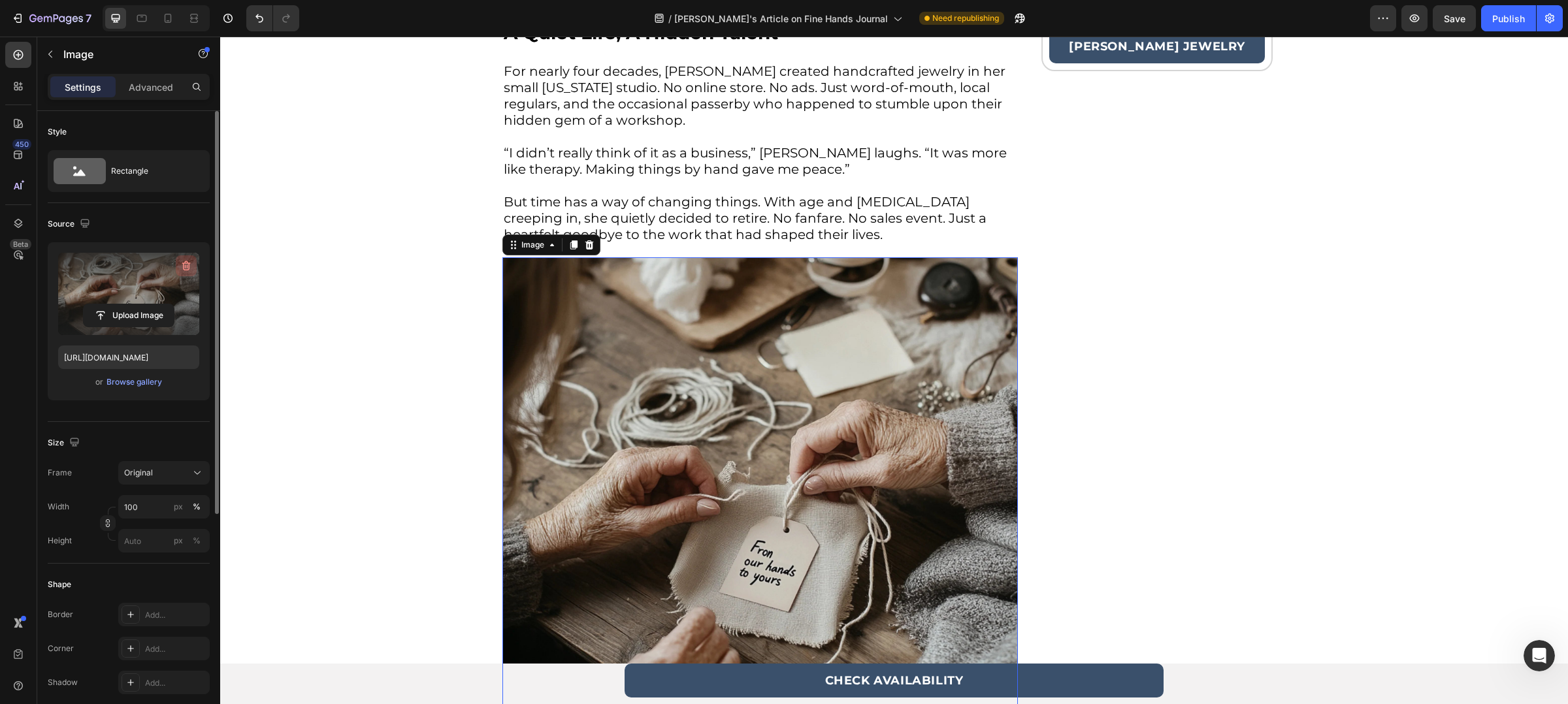
click at [187, 262] on icon "button" at bounding box center [187, 266] width 13 height 13
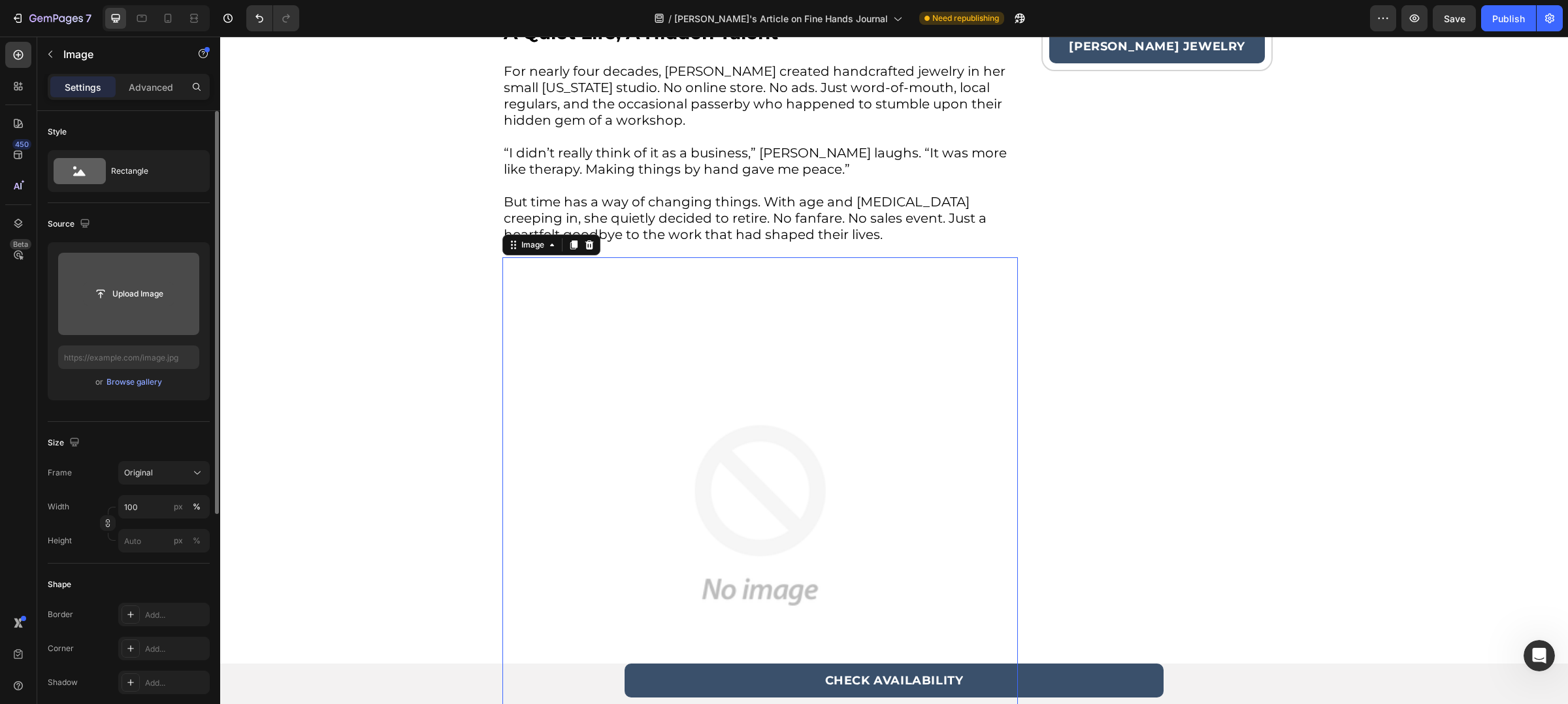
click at [144, 299] on input "file" at bounding box center [128, 294] width 90 height 22
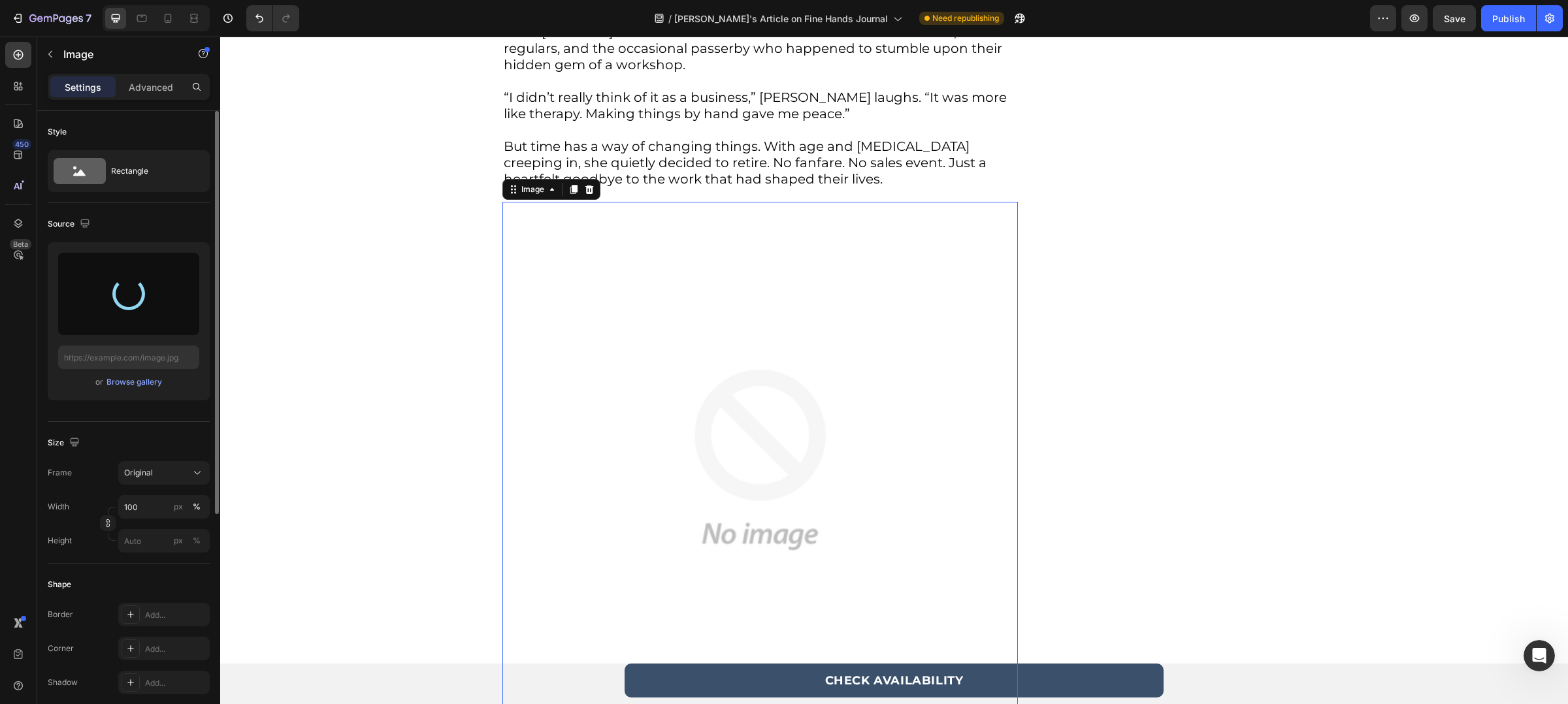
scroll to position [692, 0]
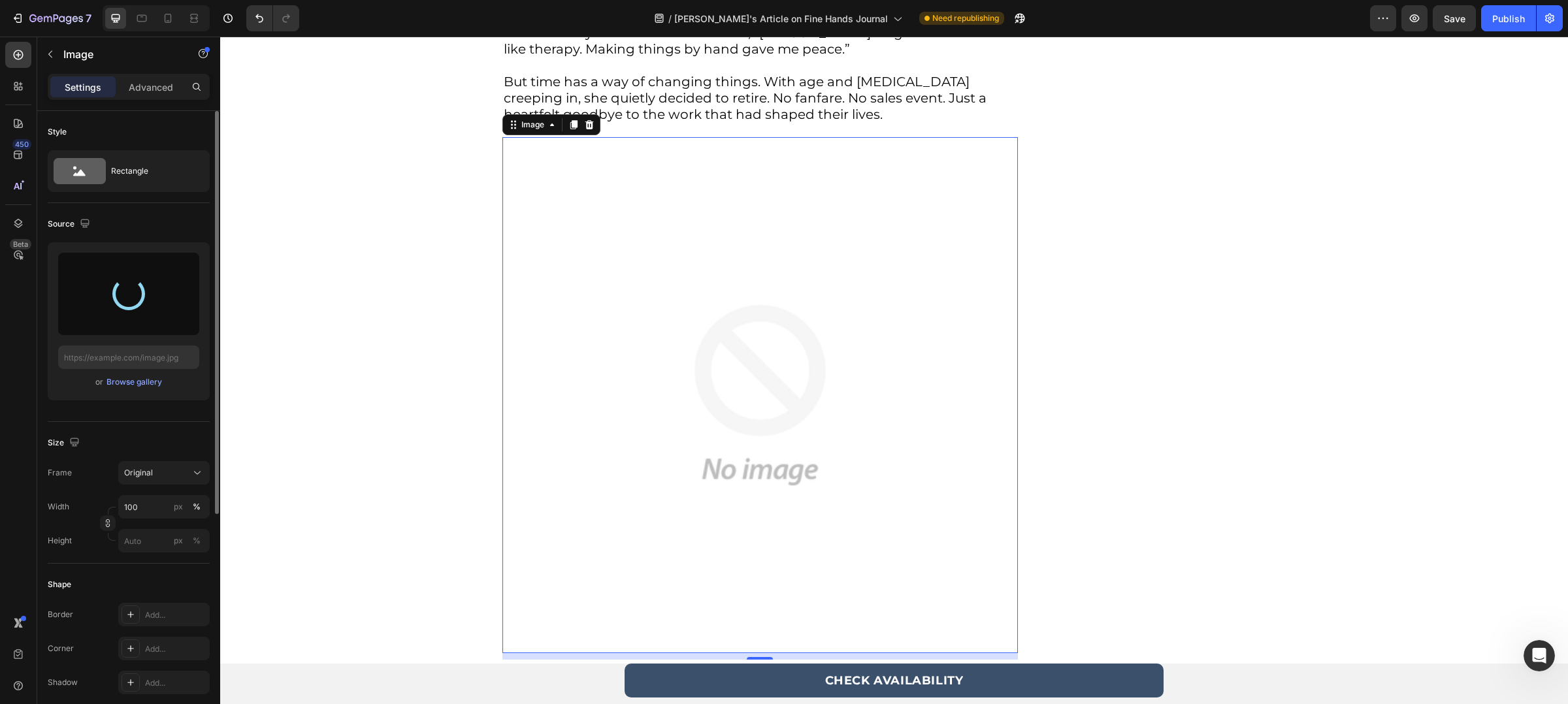
type input "[URL][DOMAIN_NAME]"
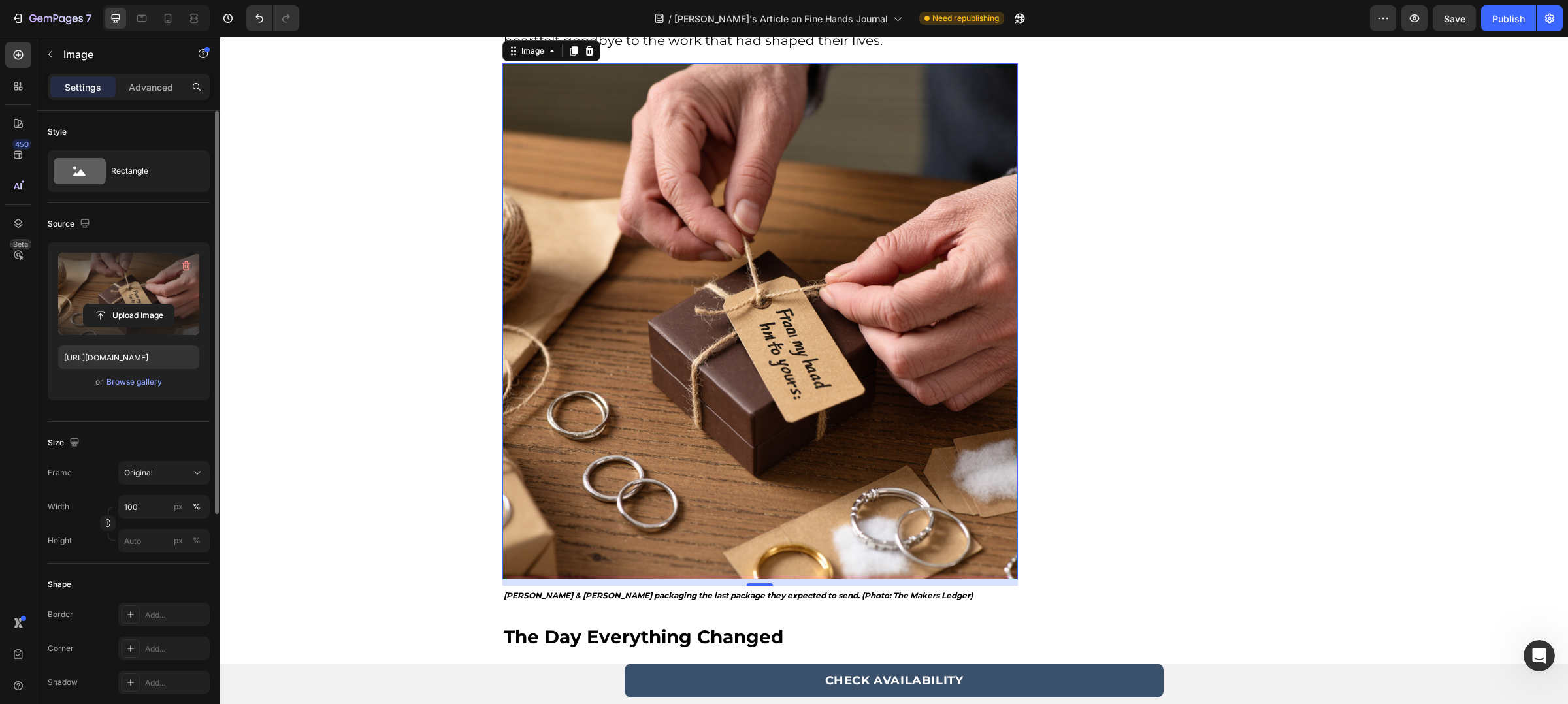
scroll to position [787, 0]
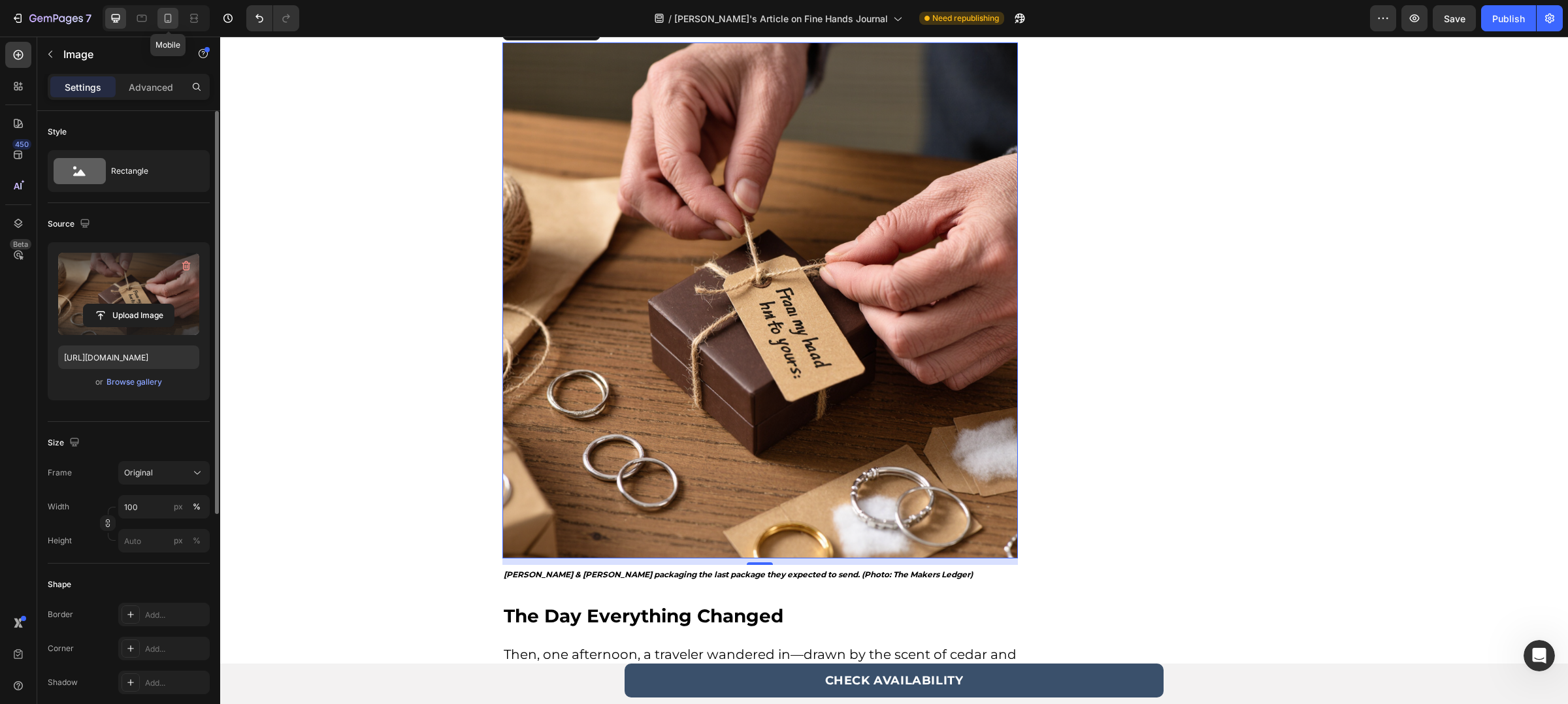
click at [164, 18] on icon at bounding box center [168, 18] width 13 height 13
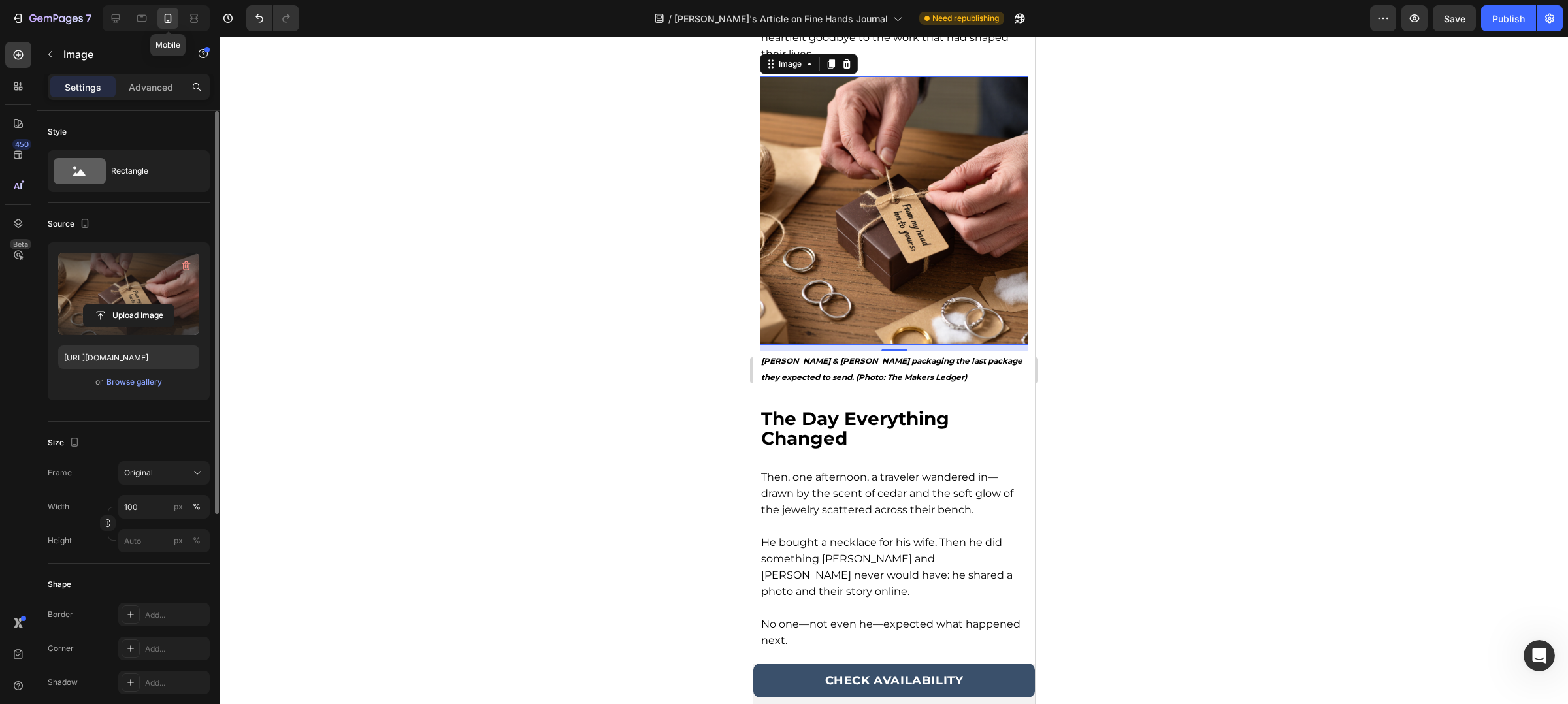
scroll to position [888, 0]
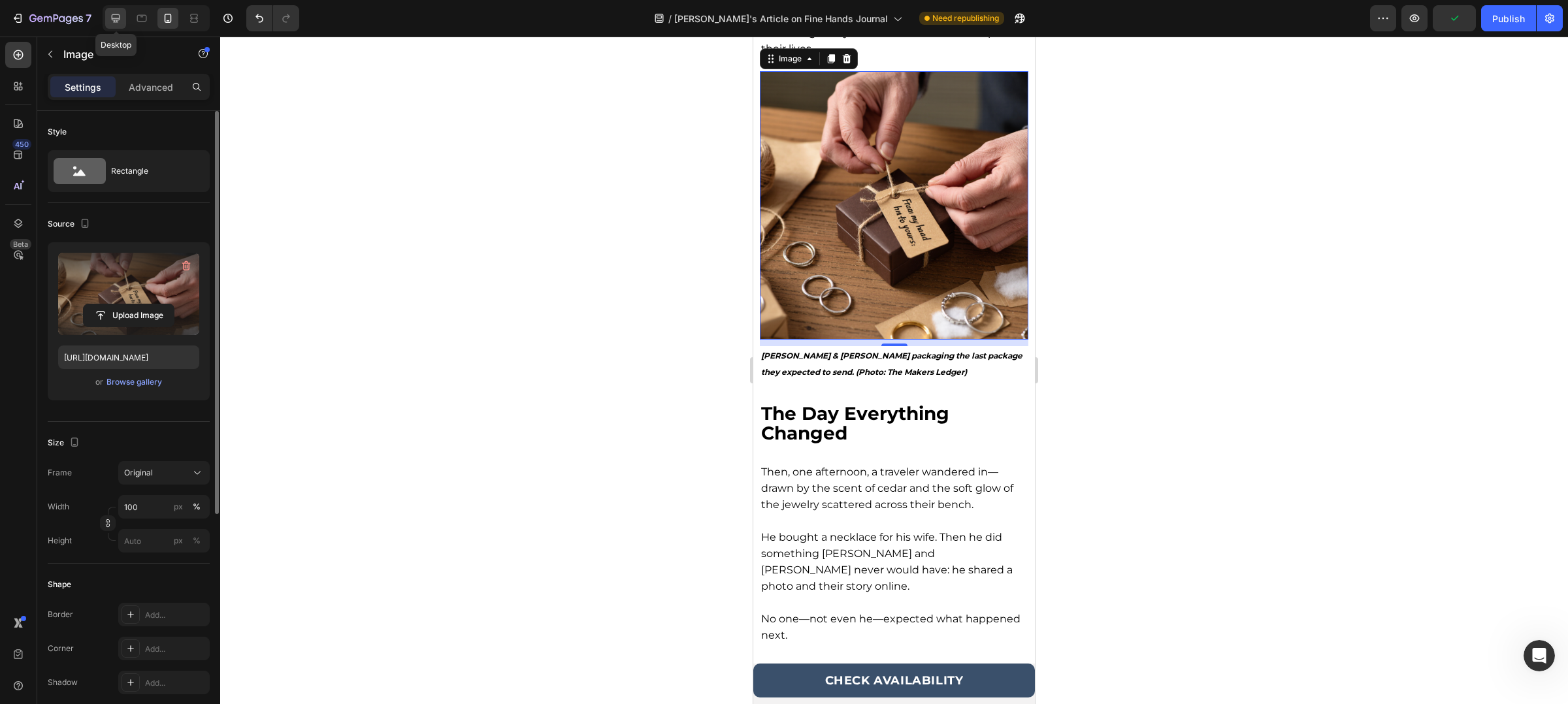
click at [110, 15] on icon at bounding box center [116, 18] width 13 height 13
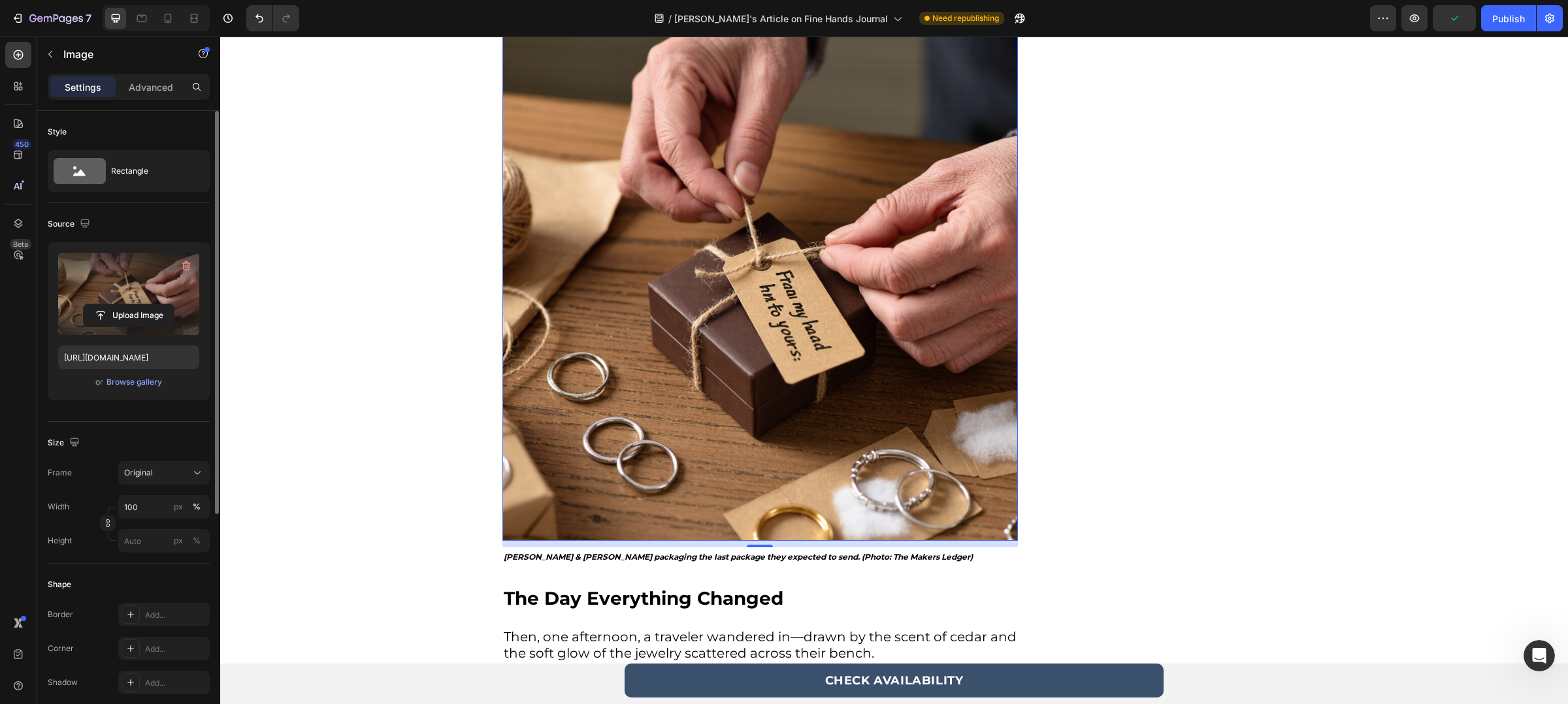
scroll to position [747, 0]
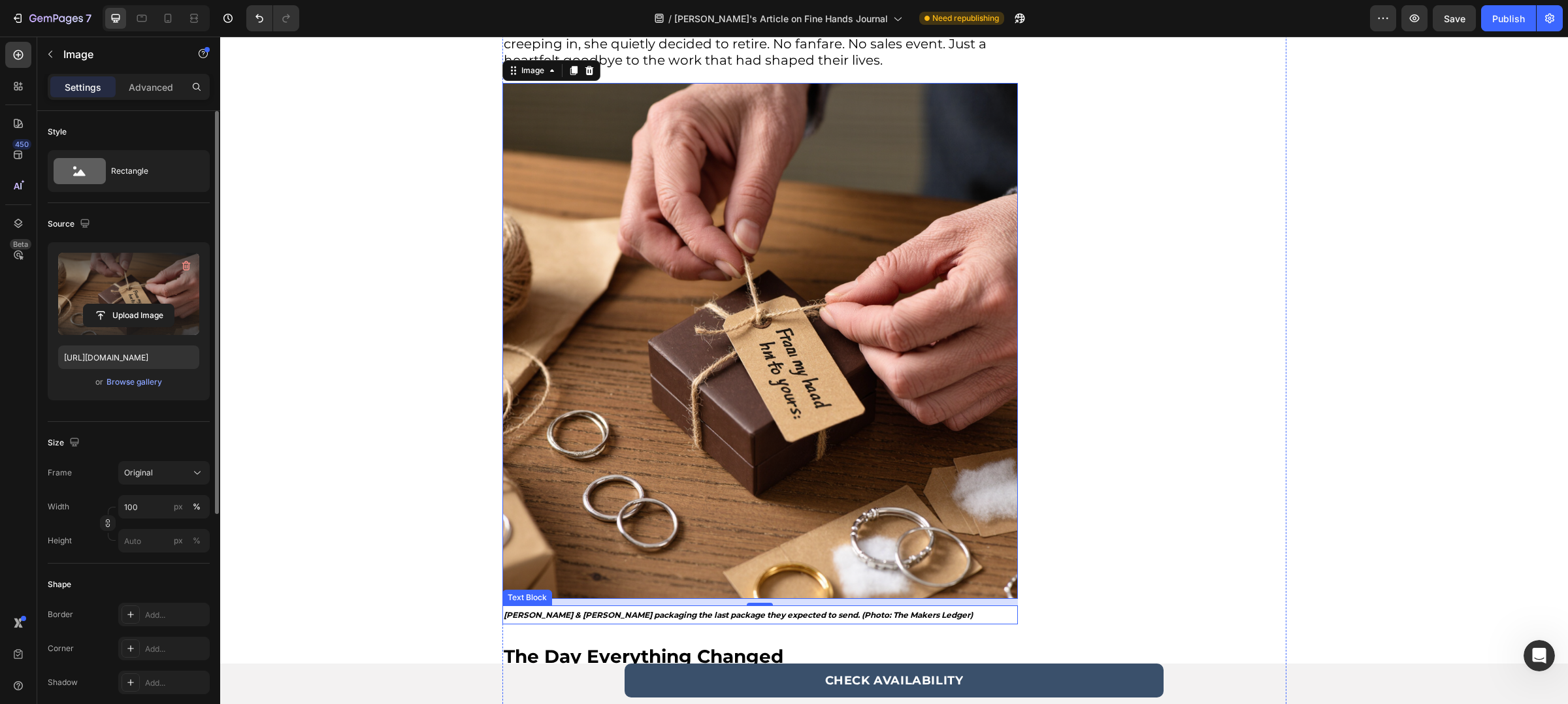
click at [551, 613] on strong "[PERSON_NAME] & [PERSON_NAME] packaging the last package they expected to send.…" at bounding box center [738, 615] width 469 height 10
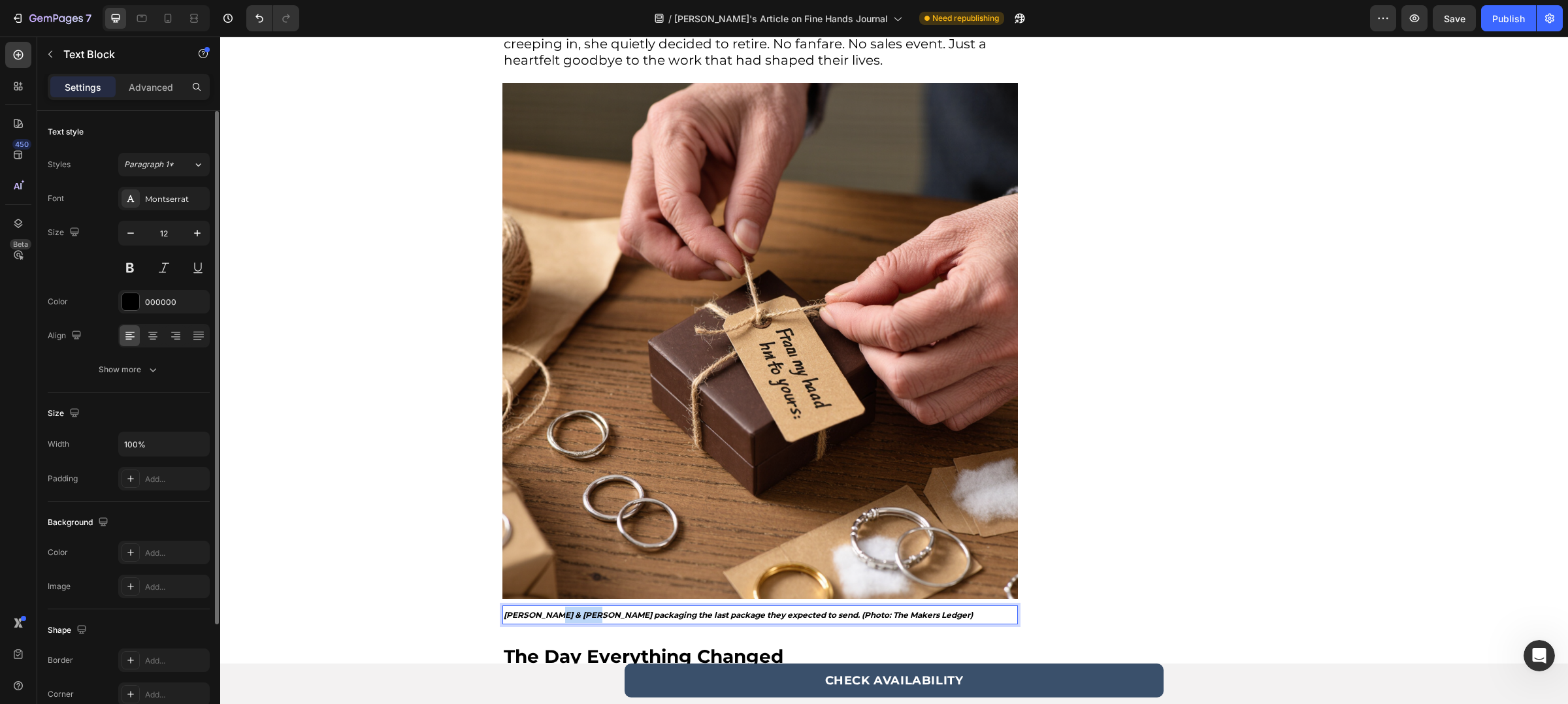
click at [551, 613] on strong "[PERSON_NAME] & [PERSON_NAME] packaging the last package they expected to send.…" at bounding box center [738, 615] width 469 height 10
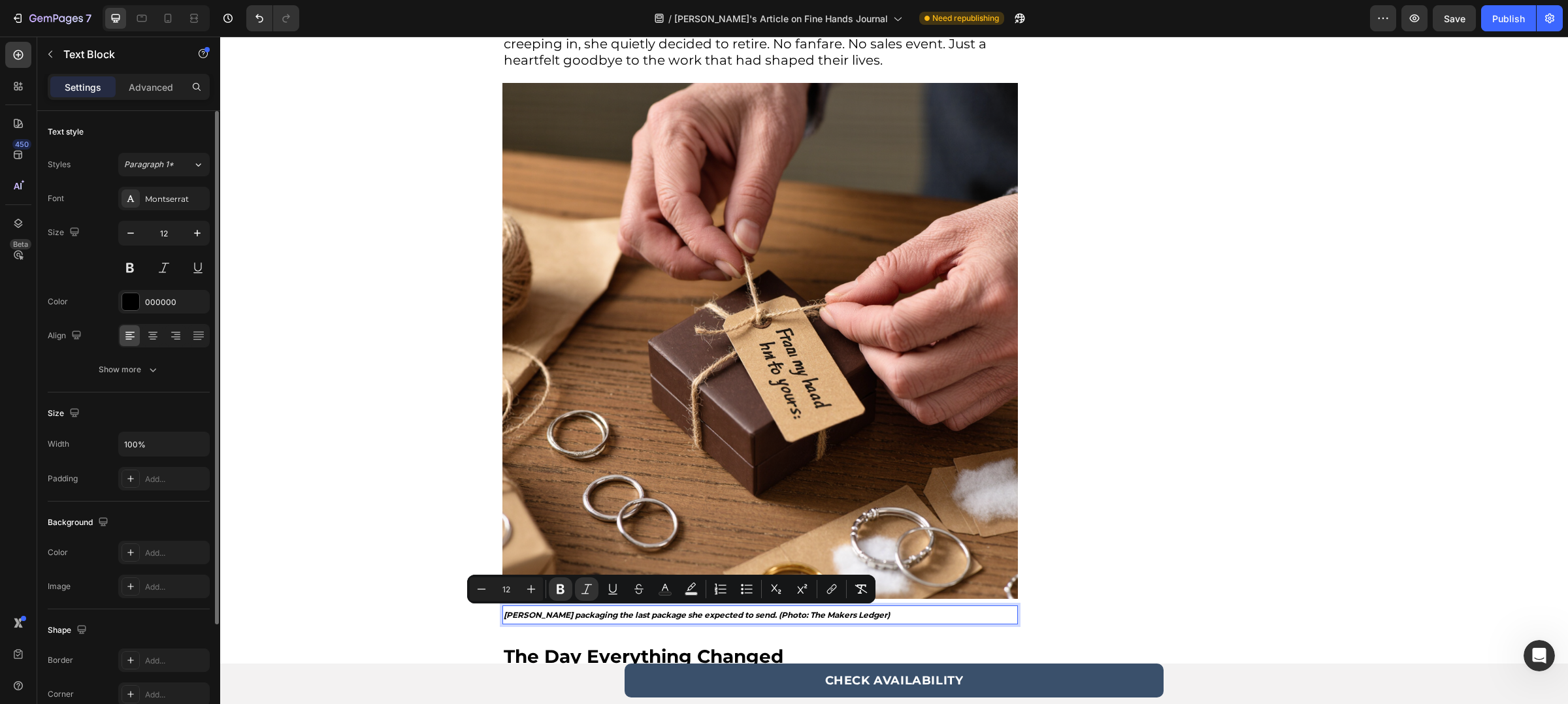
click at [735, 611] on strong "[PERSON_NAME] packaging the last package she expected to send. (Photo: The Make…" at bounding box center [697, 615] width 386 height 10
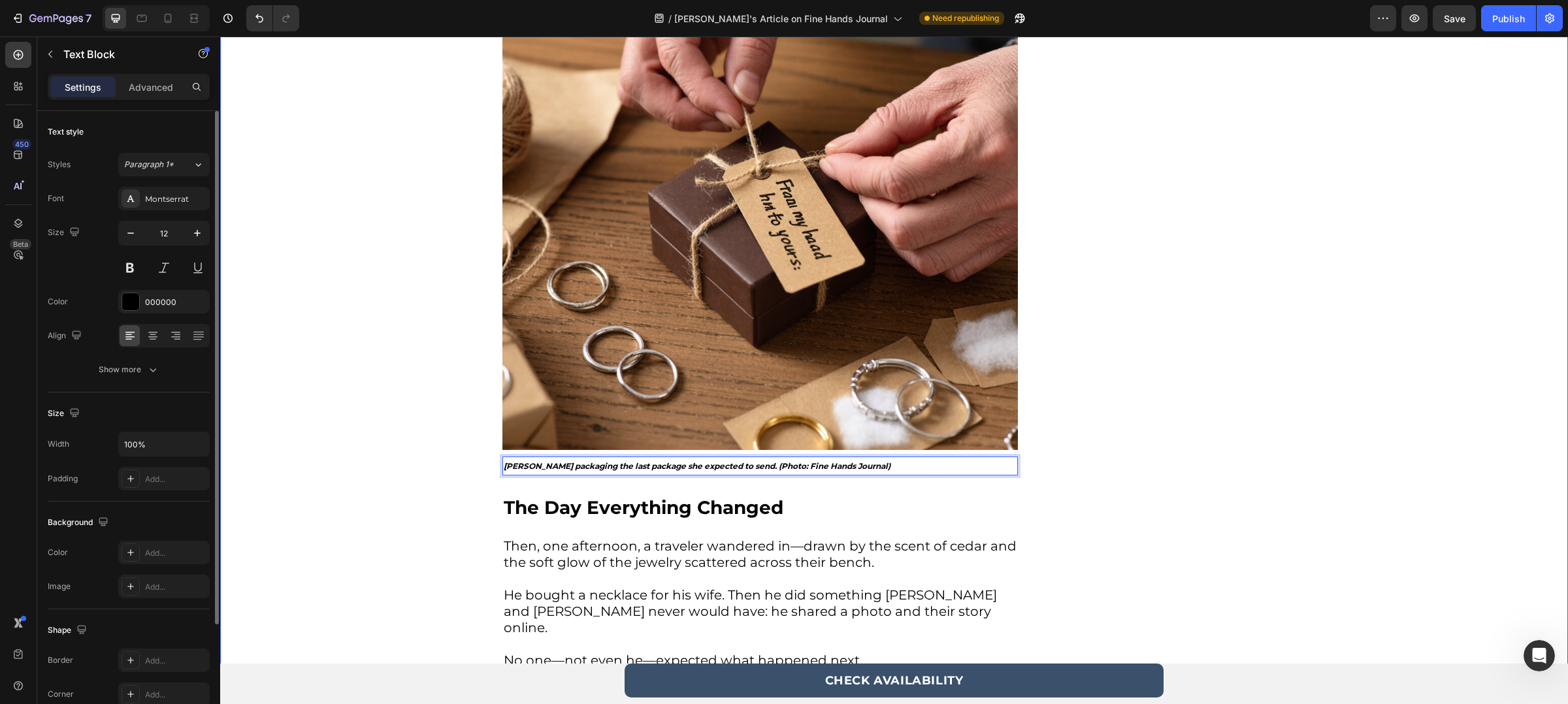
scroll to position [966, 0]
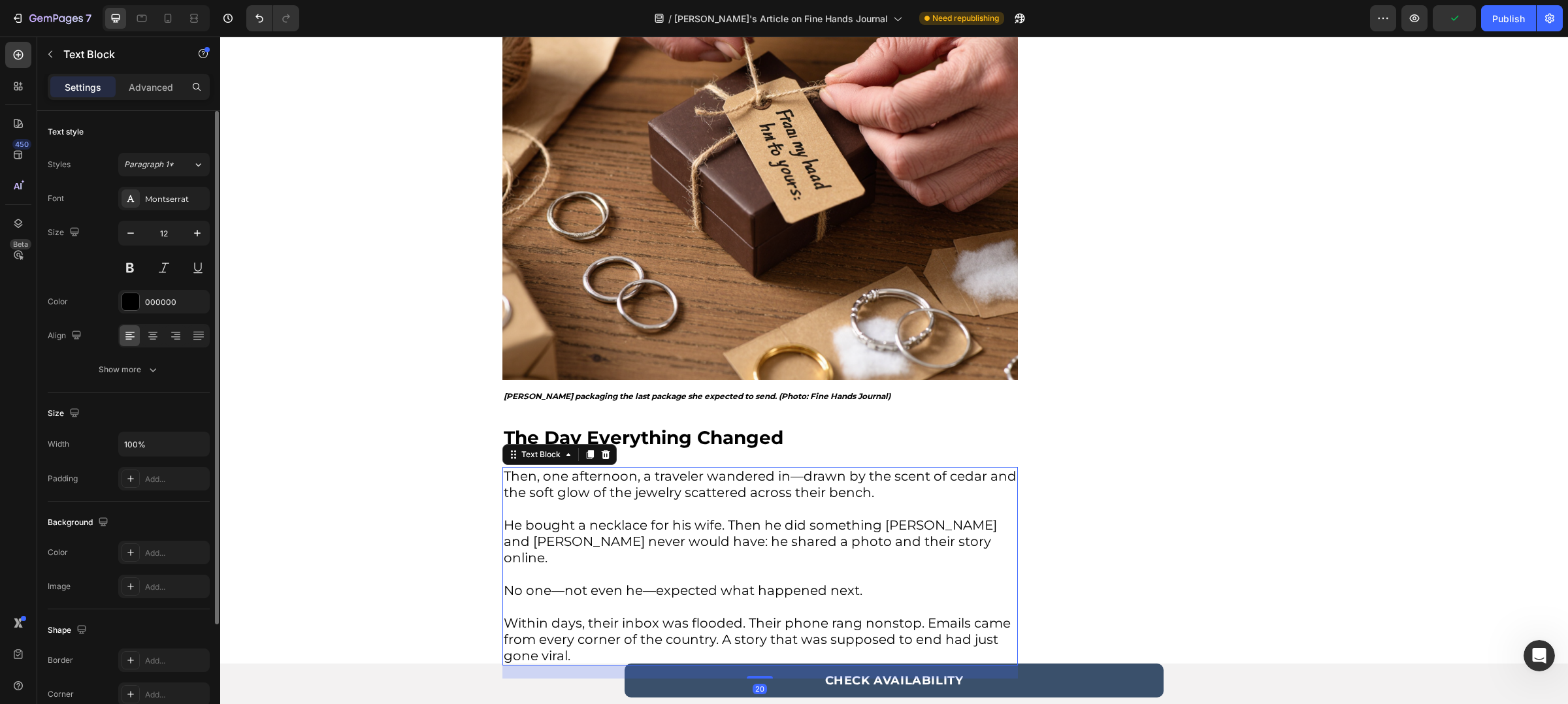
click at [703, 475] on p "Then, one afternoon, a traveler wandered in—drawn by the scent of cedar and the…" at bounding box center [760, 492] width 513 height 49
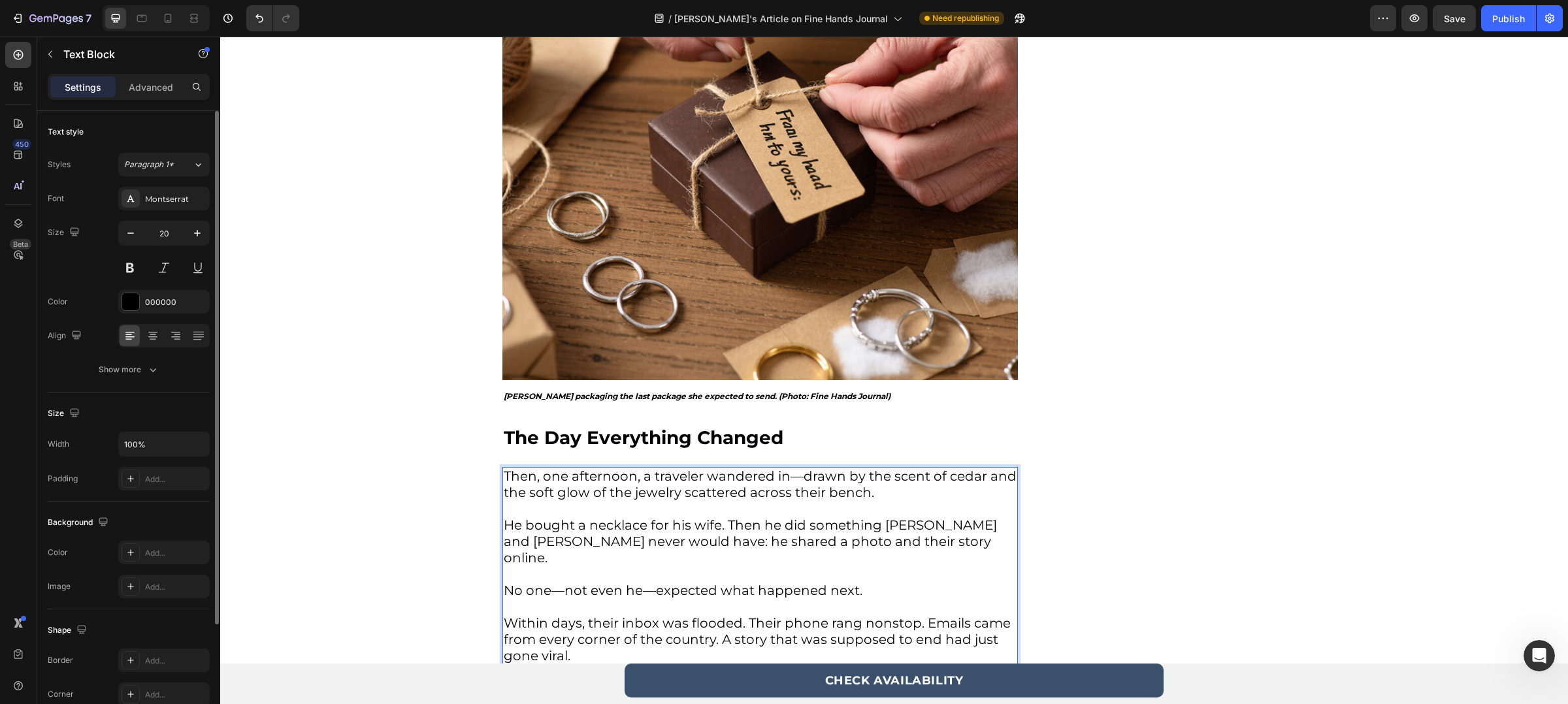
click at [882, 530] on p "He bought a necklace for his wife. Then he did something [PERSON_NAME] and [PER…" at bounding box center [760, 550] width 513 height 66
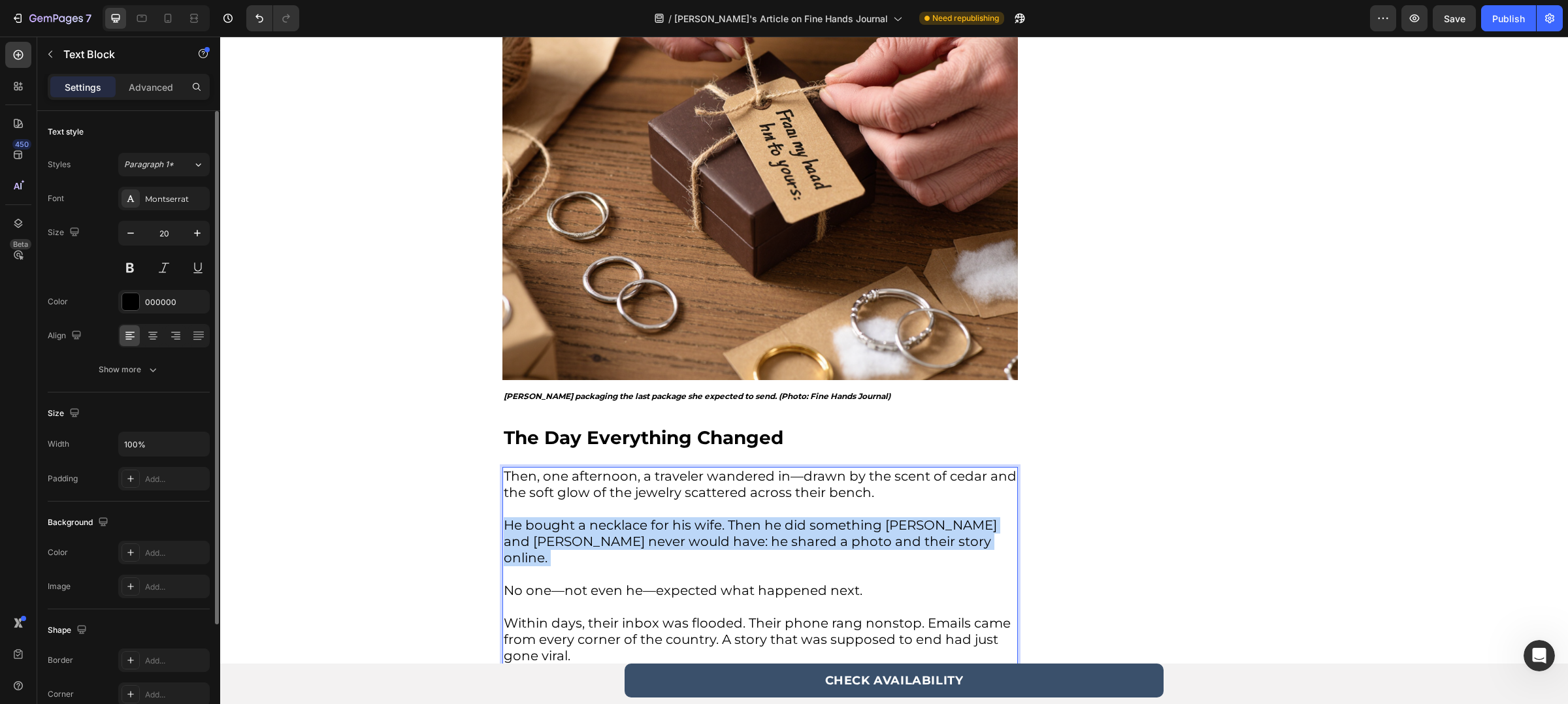
click at [882, 530] on p "He bought a necklace for his wife. Then he did something [PERSON_NAME] and [PER…" at bounding box center [760, 550] width 513 height 66
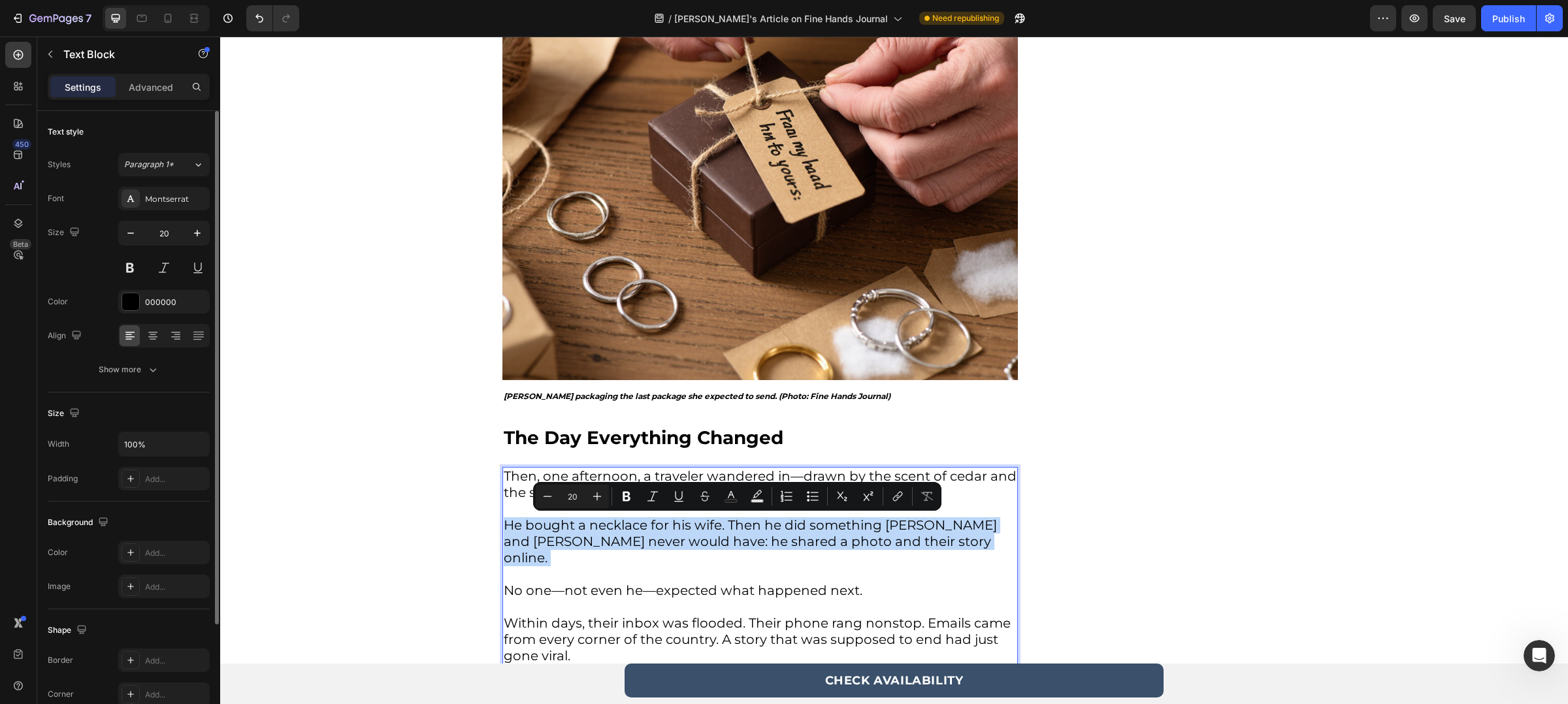
click at [884, 527] on p "He bought a necklace for his wife. Then he did something [PERSON_NAME] and [PER…" at bounding box center [760, 550] width 513 height 66
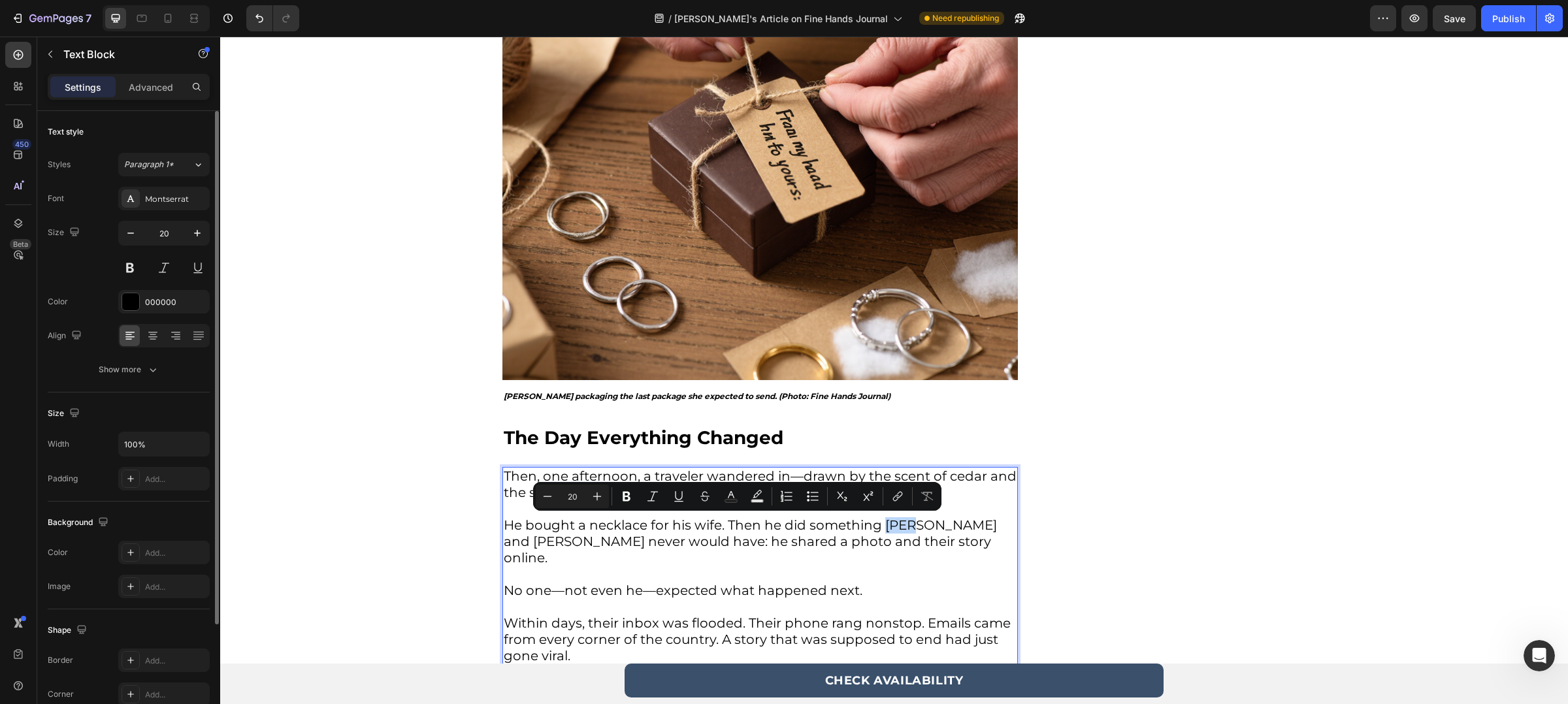
click at [884, 527] on p "He bought a necklace for his wife. Then he did something [PERSON_NAME] and [PER…" at bounding box center [760, 550] width 513 height 66
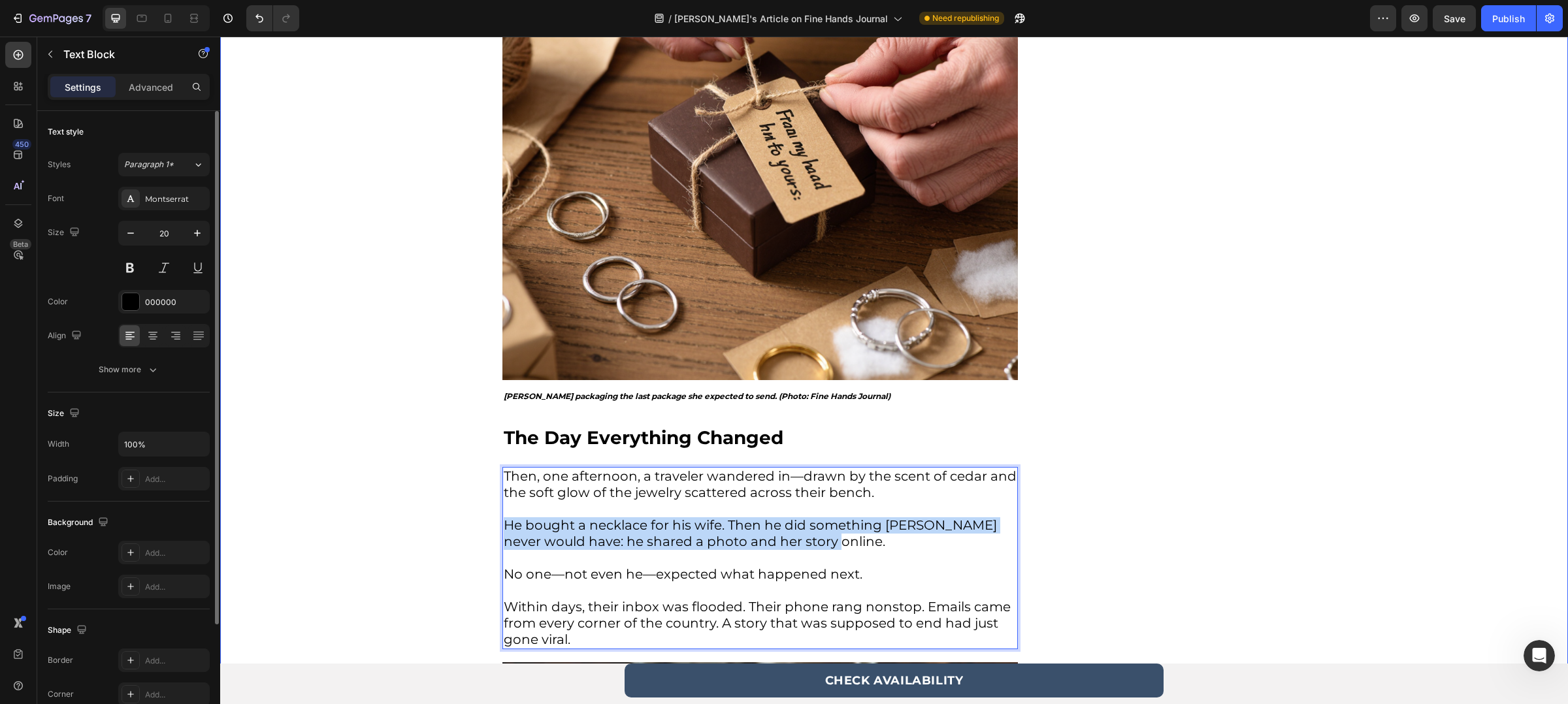
drag, startPoint x: 808, startPoint y: 540, endPoint x: 492, endPoint y: 532, distance: 316.1
click at [492, 532] on div "Home > Artists of the week > [PERSON_NAME]'s Story Text Block She Was About to …" at bounding box center [894, 691] width 1348 height 3057
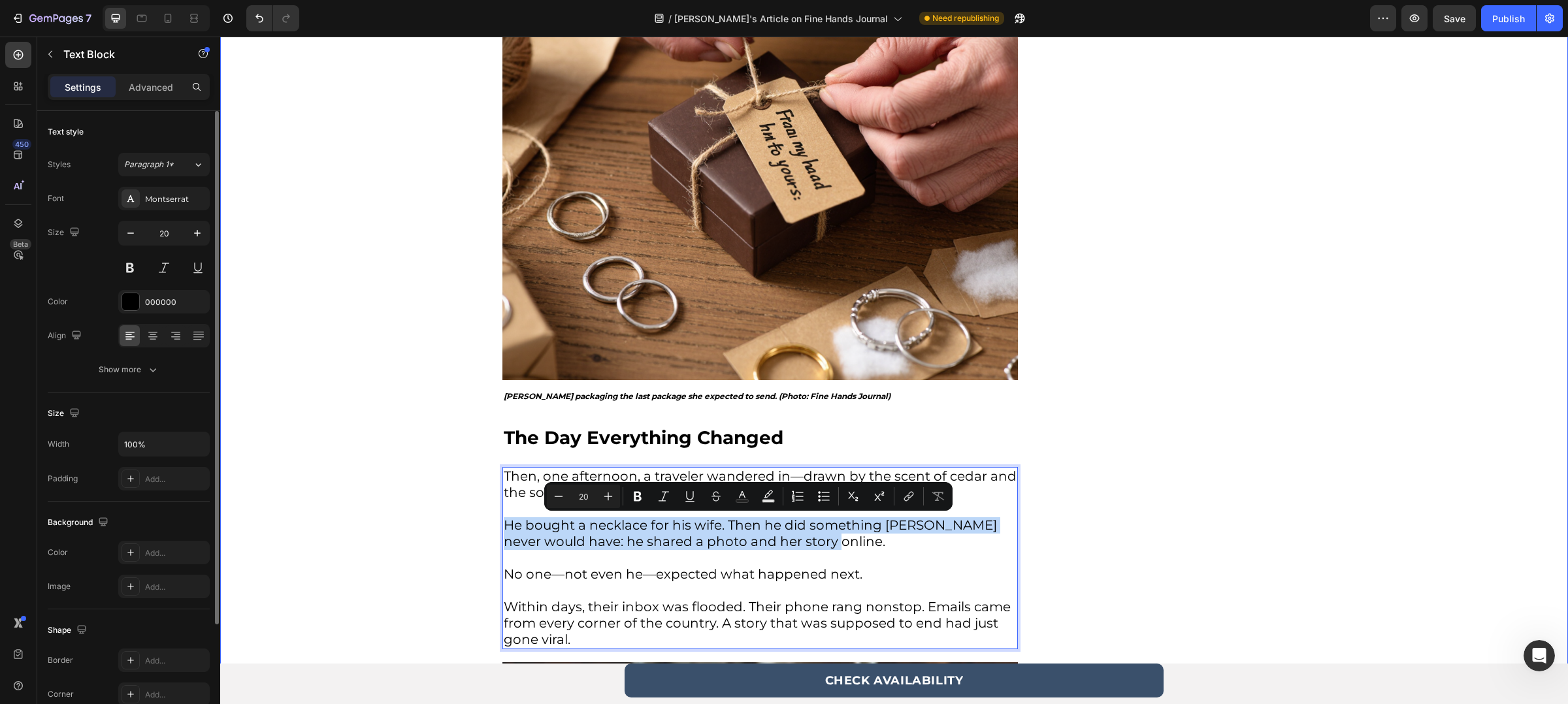
copy p "He bought a necklace for his wife. Then he did something [PERSON_NAME] never wo…"
click at [745, 543] on p "He bought a necklace for his wife. Then he did something [PERSON_NAME] never wo…" at bounding box center [760, 542] width 513 height 49
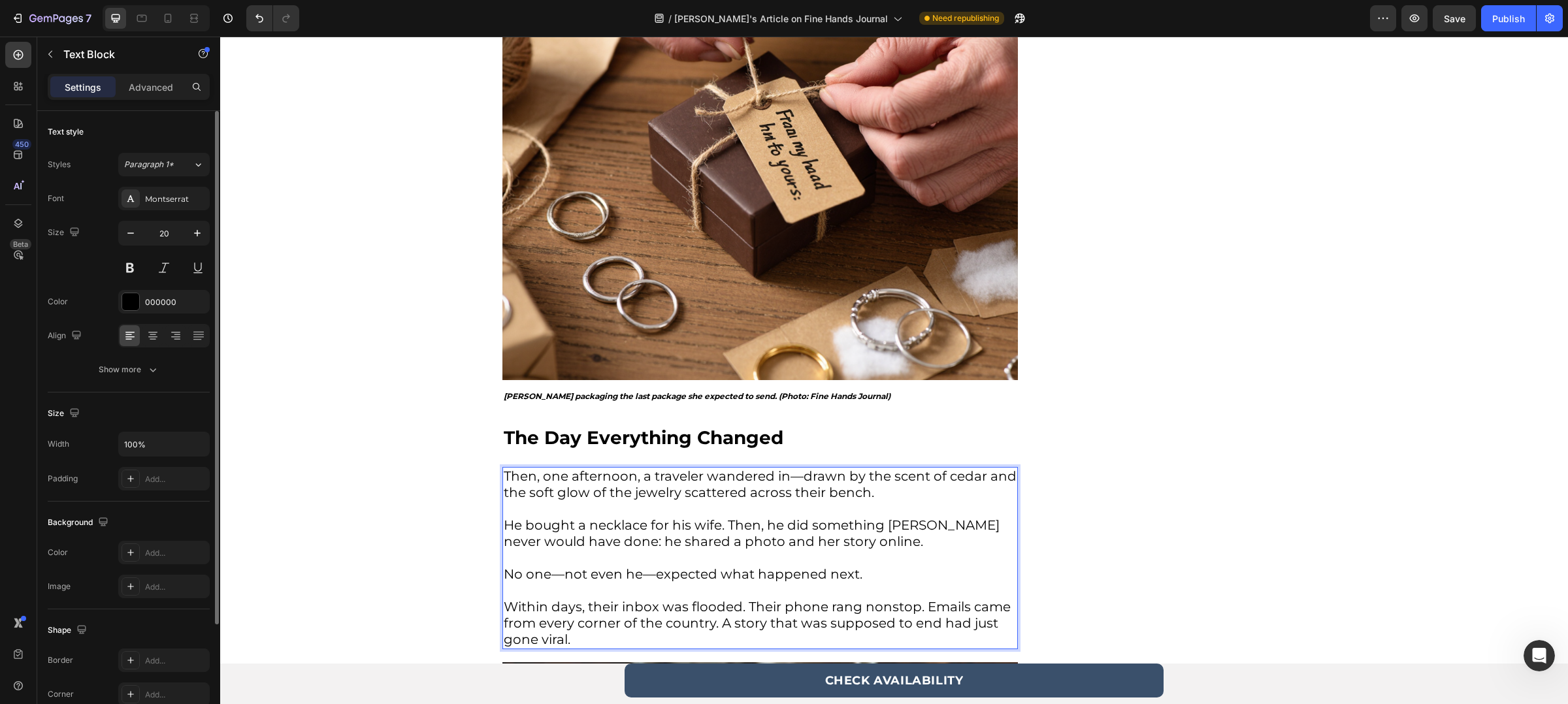
click at [595, 605] on p "Within days, their inbox was flooded. Their phone rang nonstop. Emails came fro…" at bounding box center [760, 624] width 513 height 49
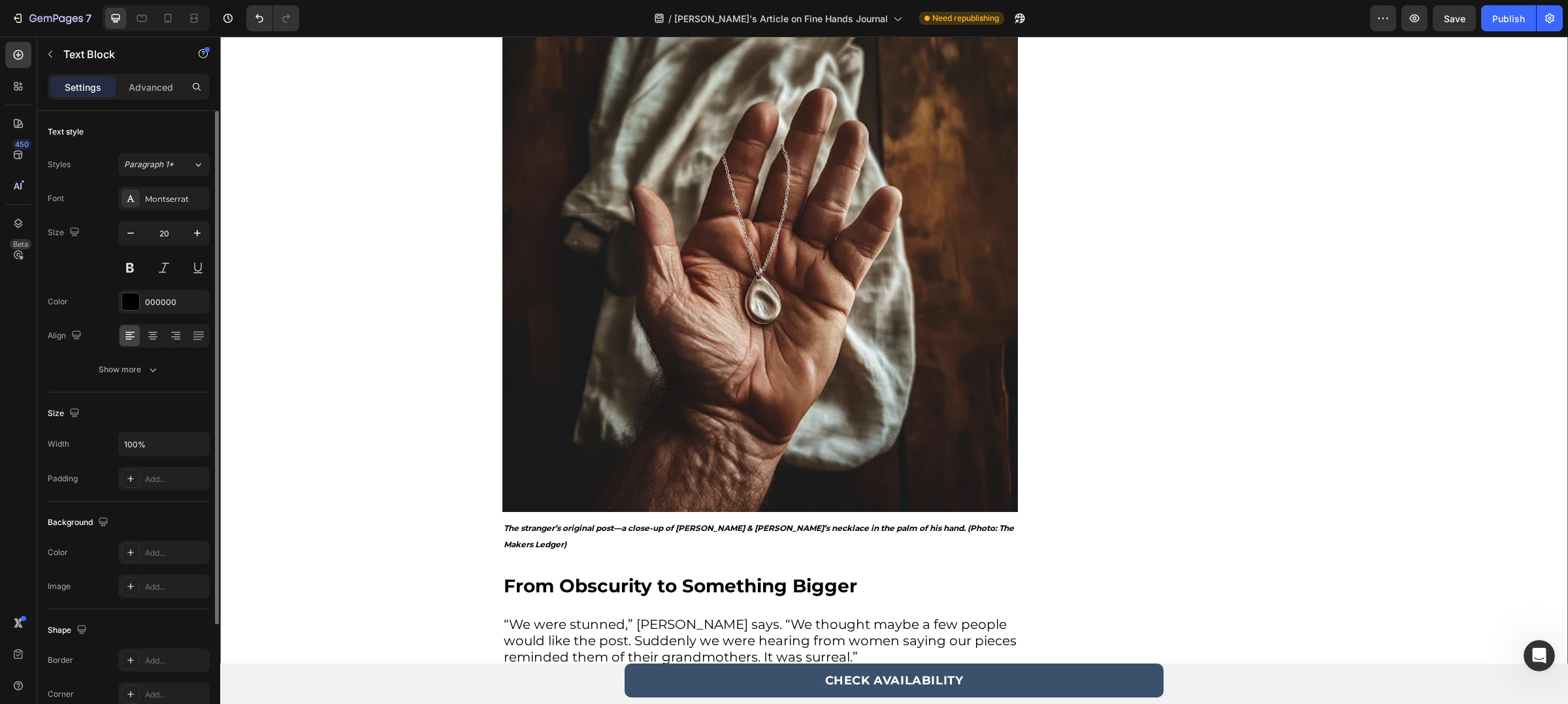
scroll to position [1532, 0]
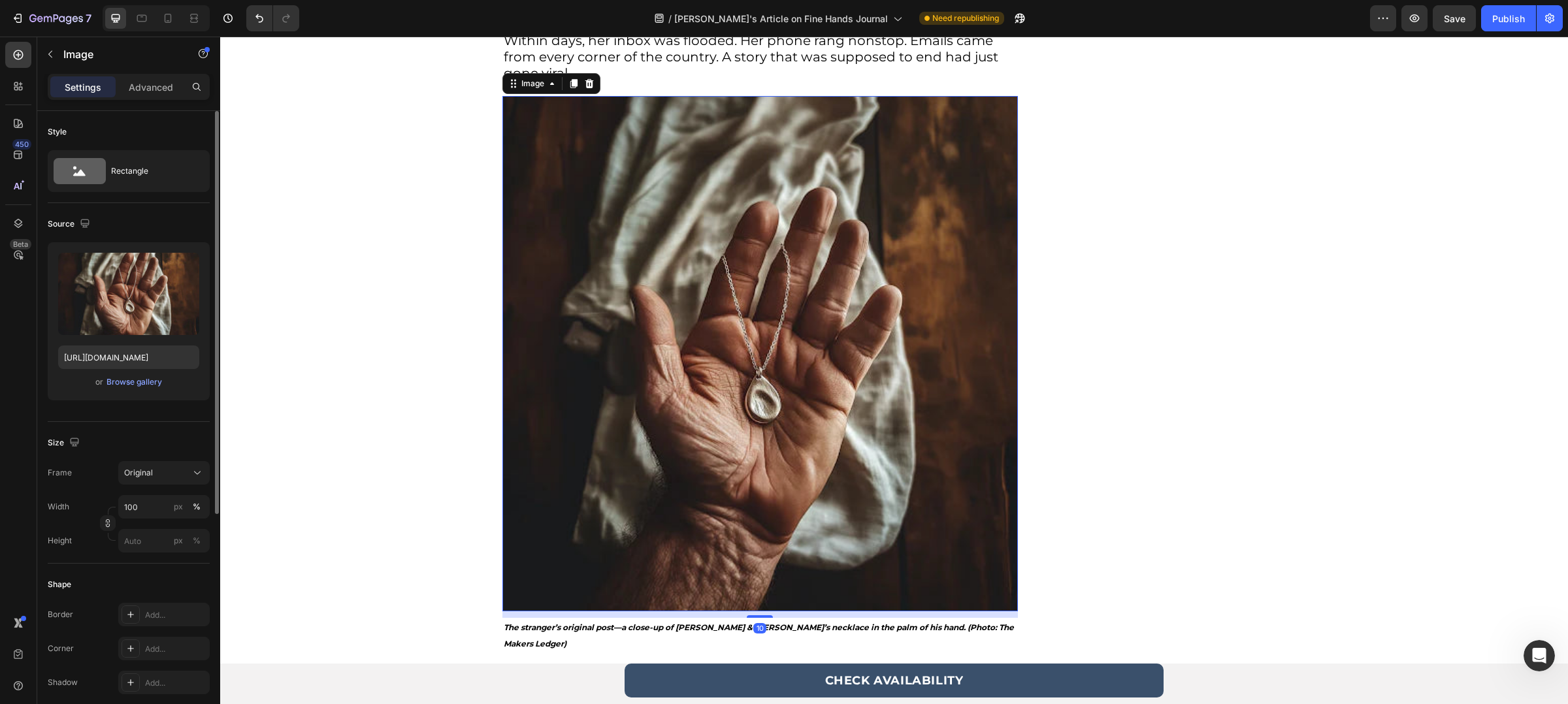
click at [602, 360] on img at bounding box center [759, 353] width 515 height 515
click at [632, 321] on img at bounding box center [759, 353] width 515 height 515
click at [184, 262] on icon "button" at bounding box center [187, 266] width 13 height 13
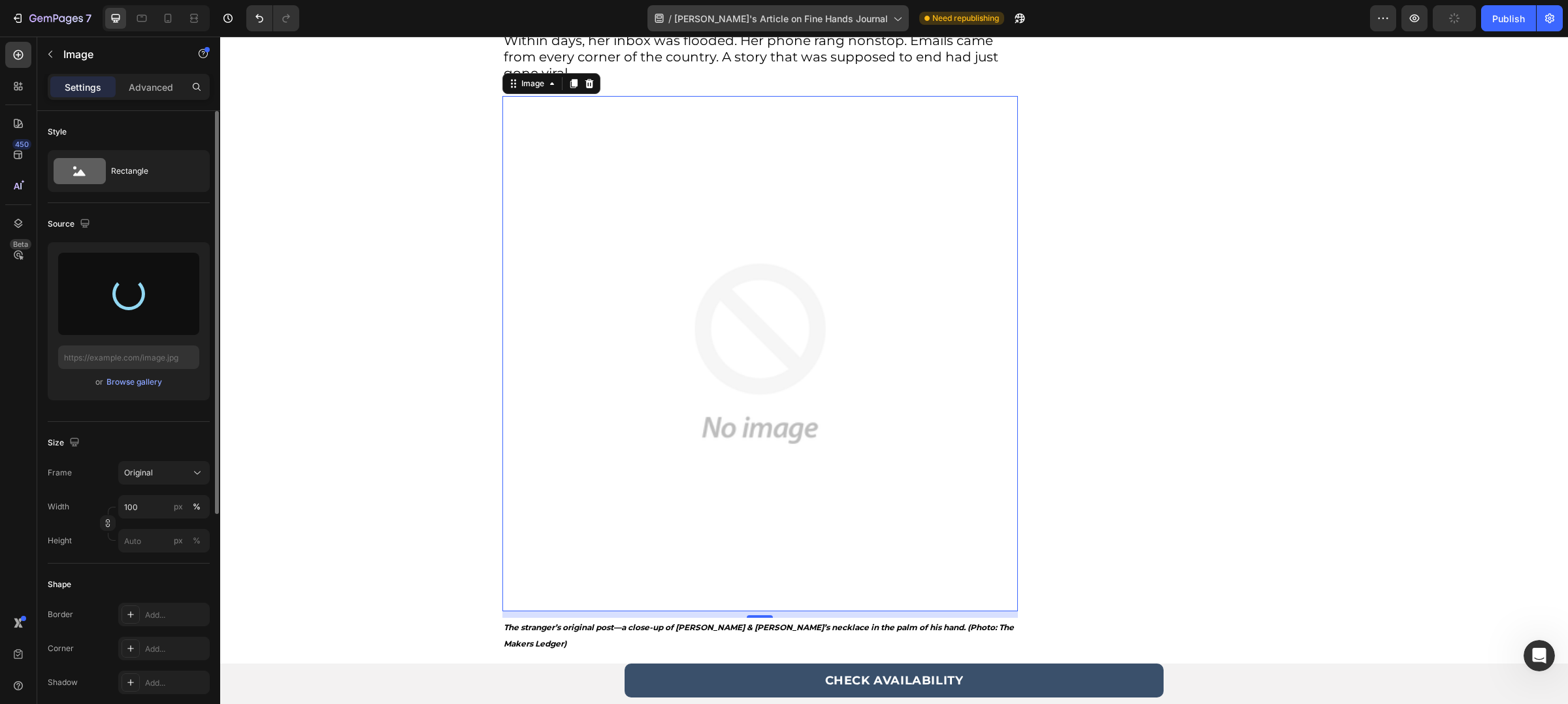
type input "[URL][DOMAIN_NAME]"
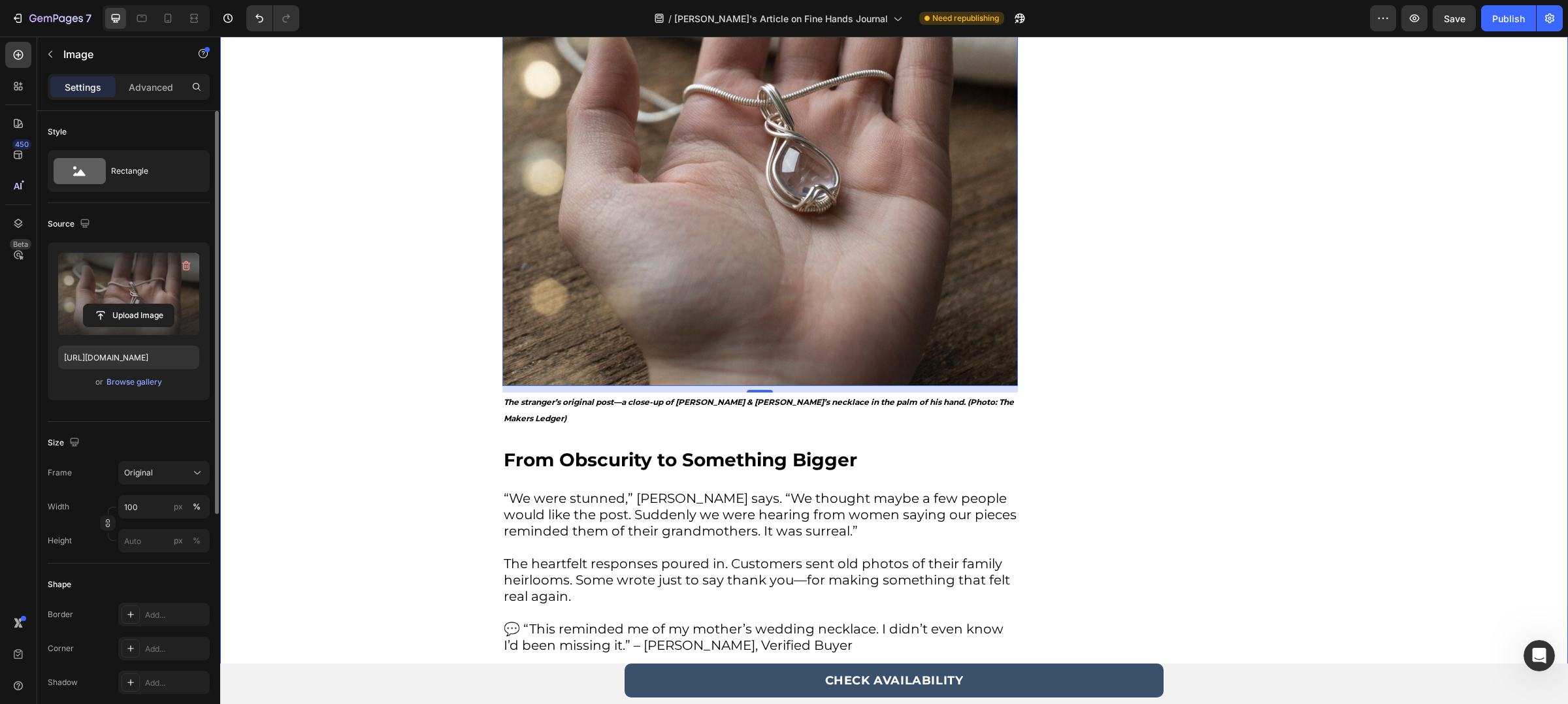
scroll to position [1841, 0]
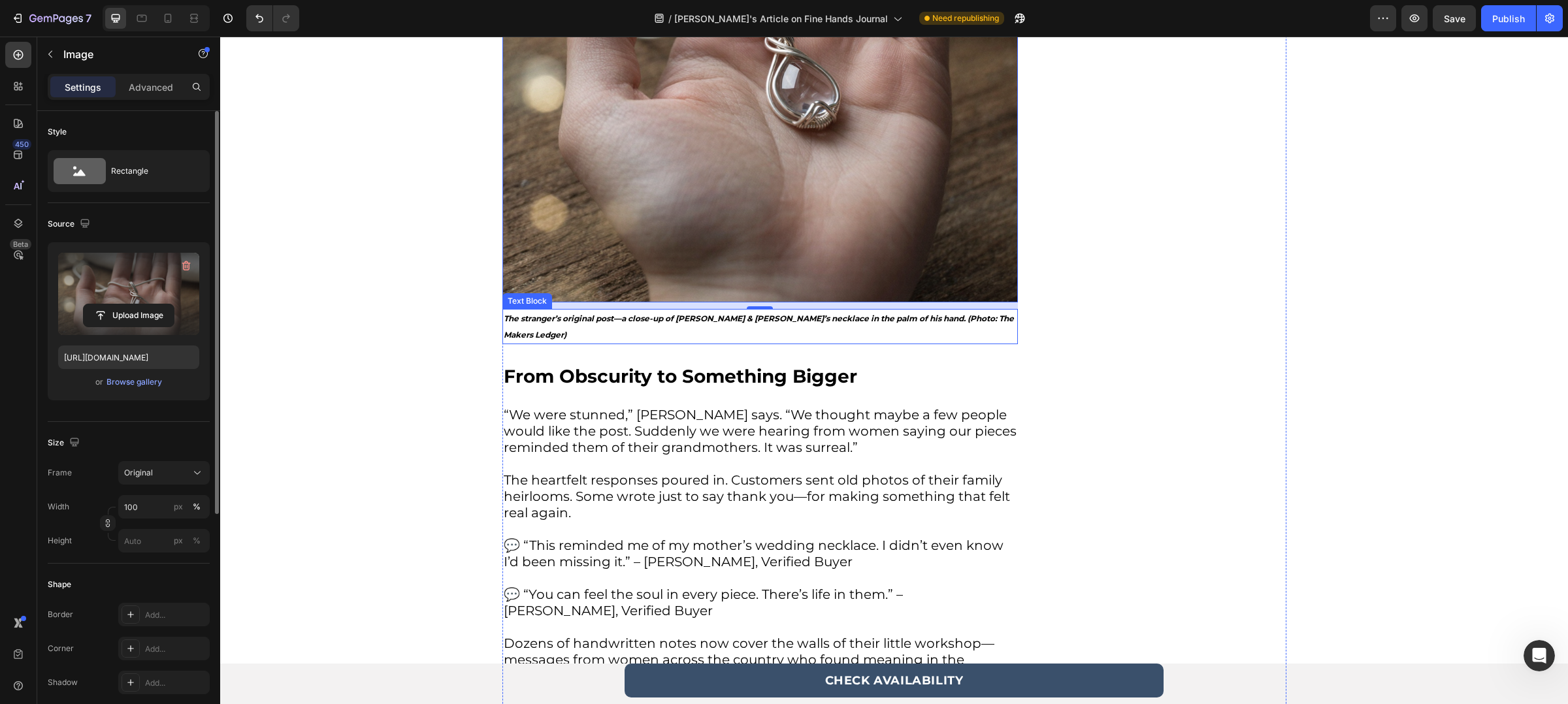
click at [556, 318] on strong "The stranger’s original post—a close-up of [PERSON_NAME] & [PERSON_NAME]’s neck…" at bounding box center [759, 326] width 510 height 26
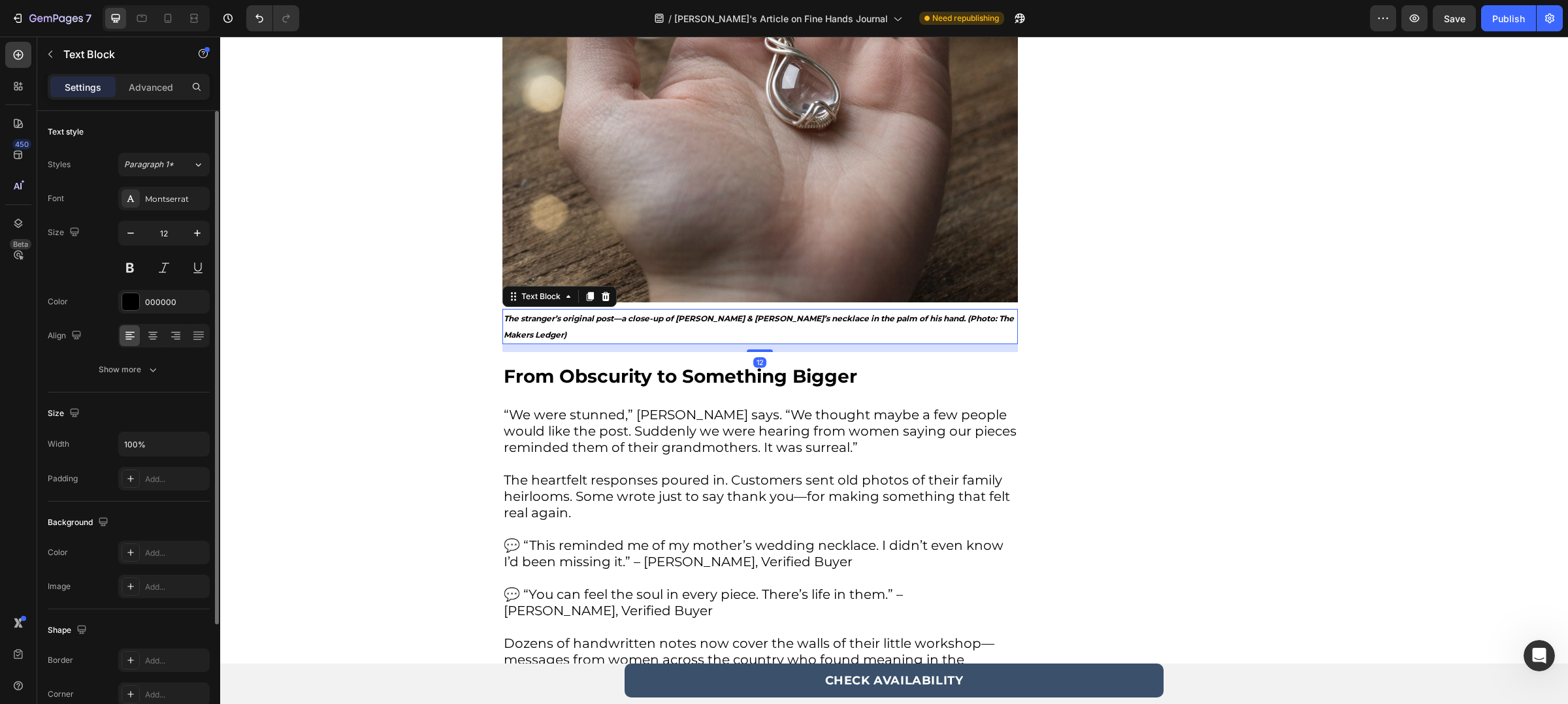
click at [652, 321] on strong "The stranger’s original post—a close-up of [PERSON_NAME] & [PERSON_NAME]’s neck…" at bounding box center [759, 326] width 510 height 26
click at [671, 321] on strong "The stranger’s original post—a close-up of [PERSON_NAME] & [PERSON_NAME]’s neck…" at bounding box center [759, 326] width 510 height 26
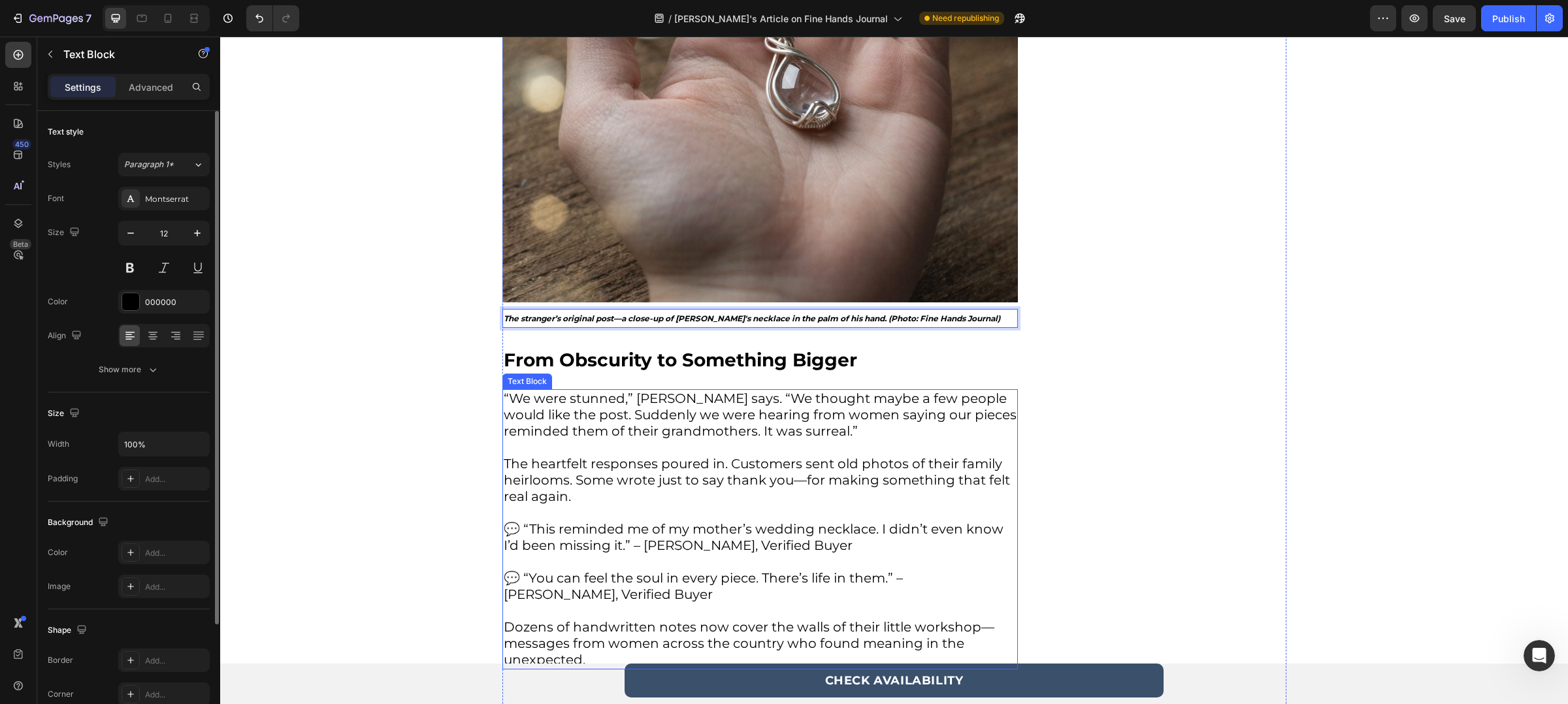
click at [568, 402] on p "“We were stunned,” [PERSON_NAME] says. “We thought maybe a few people would lik…" at bounding box center [760, 423] width 513 height 66
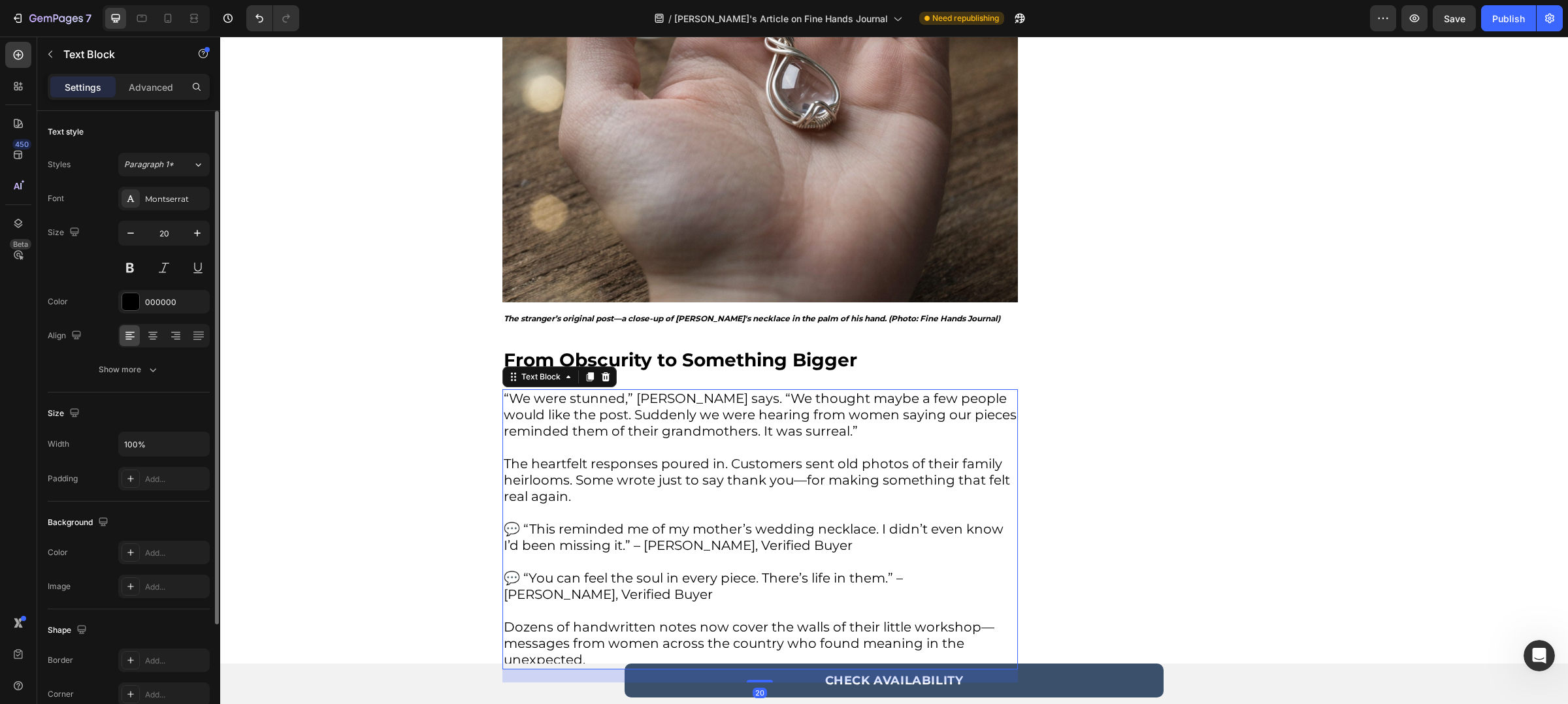
click at [541, 402] on p "“We were stunned,” [PERSON_NAME] says. “We thought maybe a few people would lik…" at bounding box center [760, 423] width 513 height 66
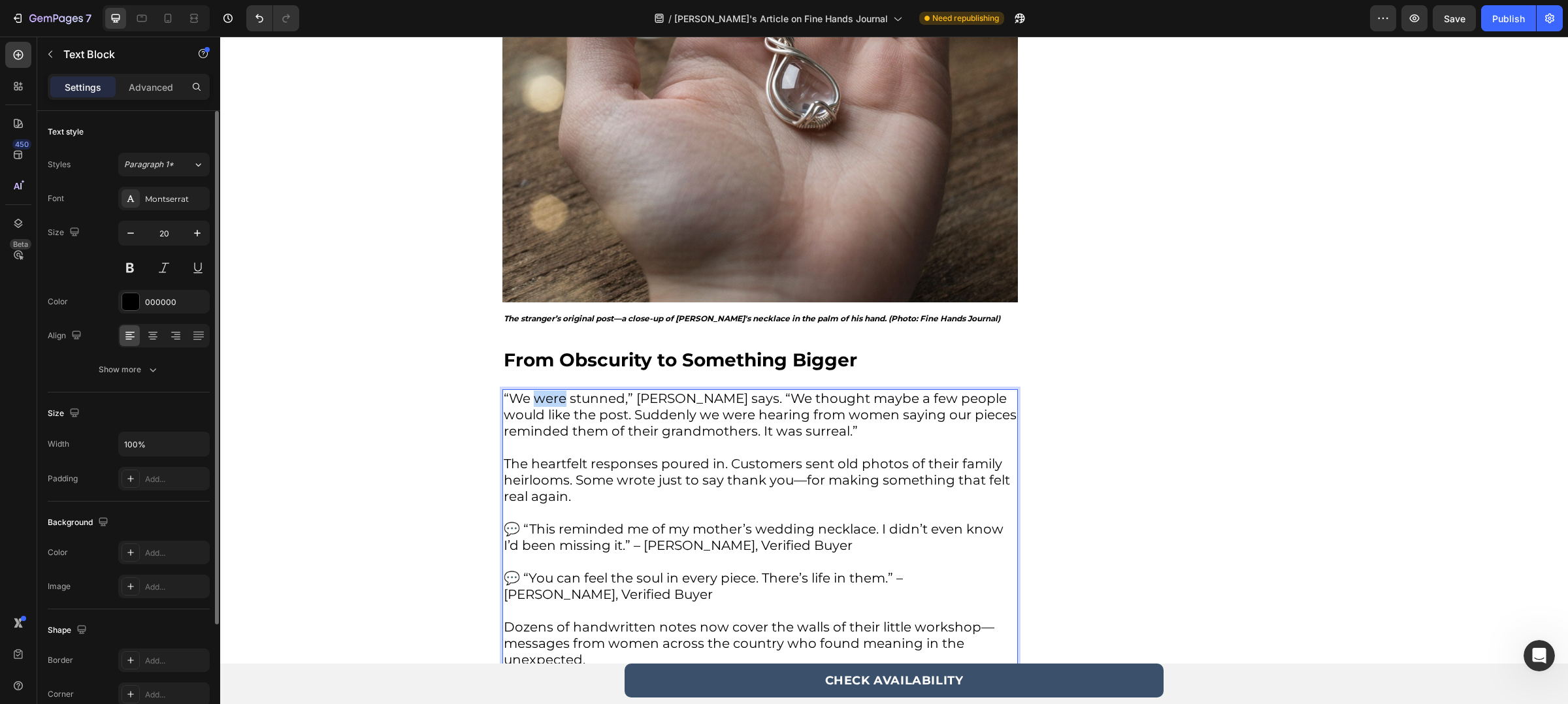
click at [541, 402] on p "“We were stunned,” [PERSON_NAME] says. “We thought maybe a few people would lik…" at bounding box center [760, 423] width 513 height 66
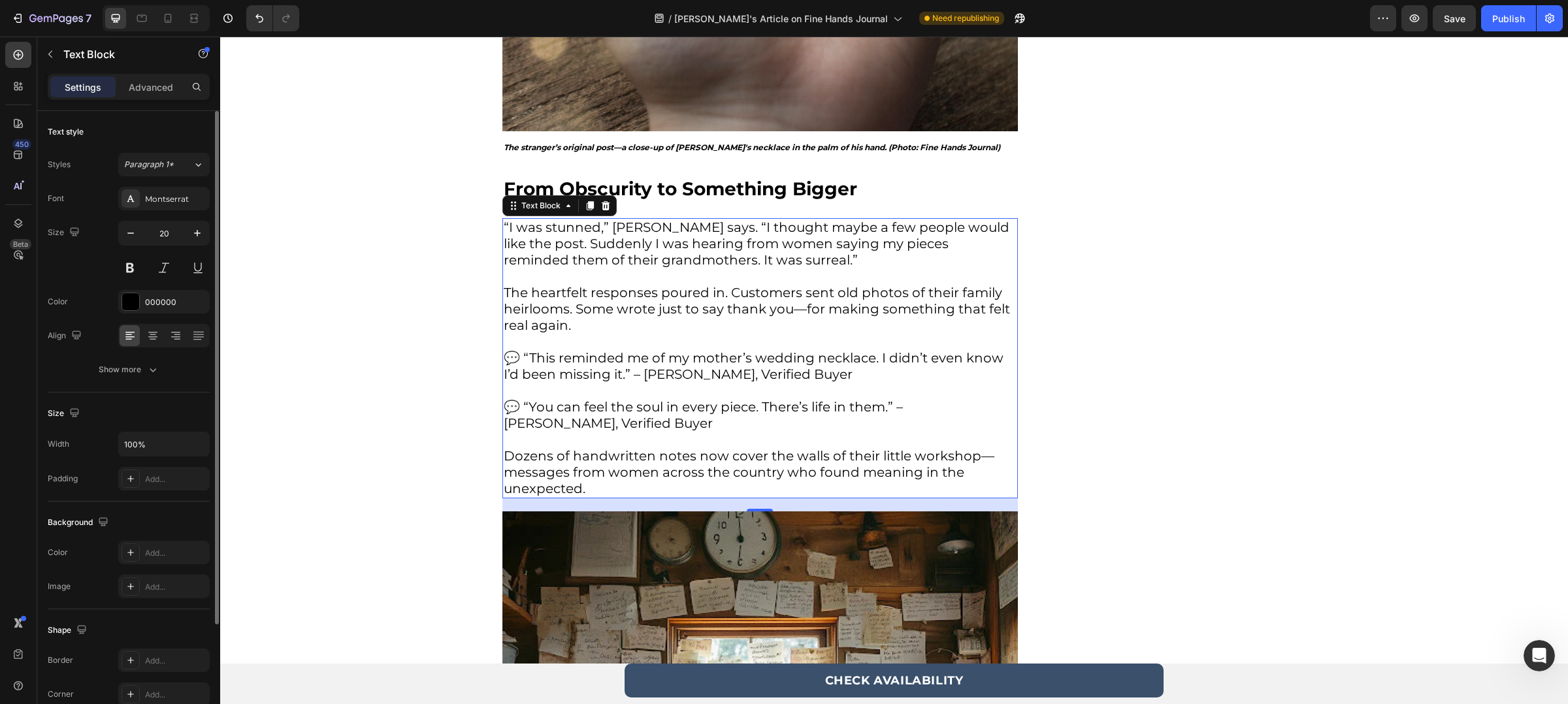
scroll to position [2023, 0]
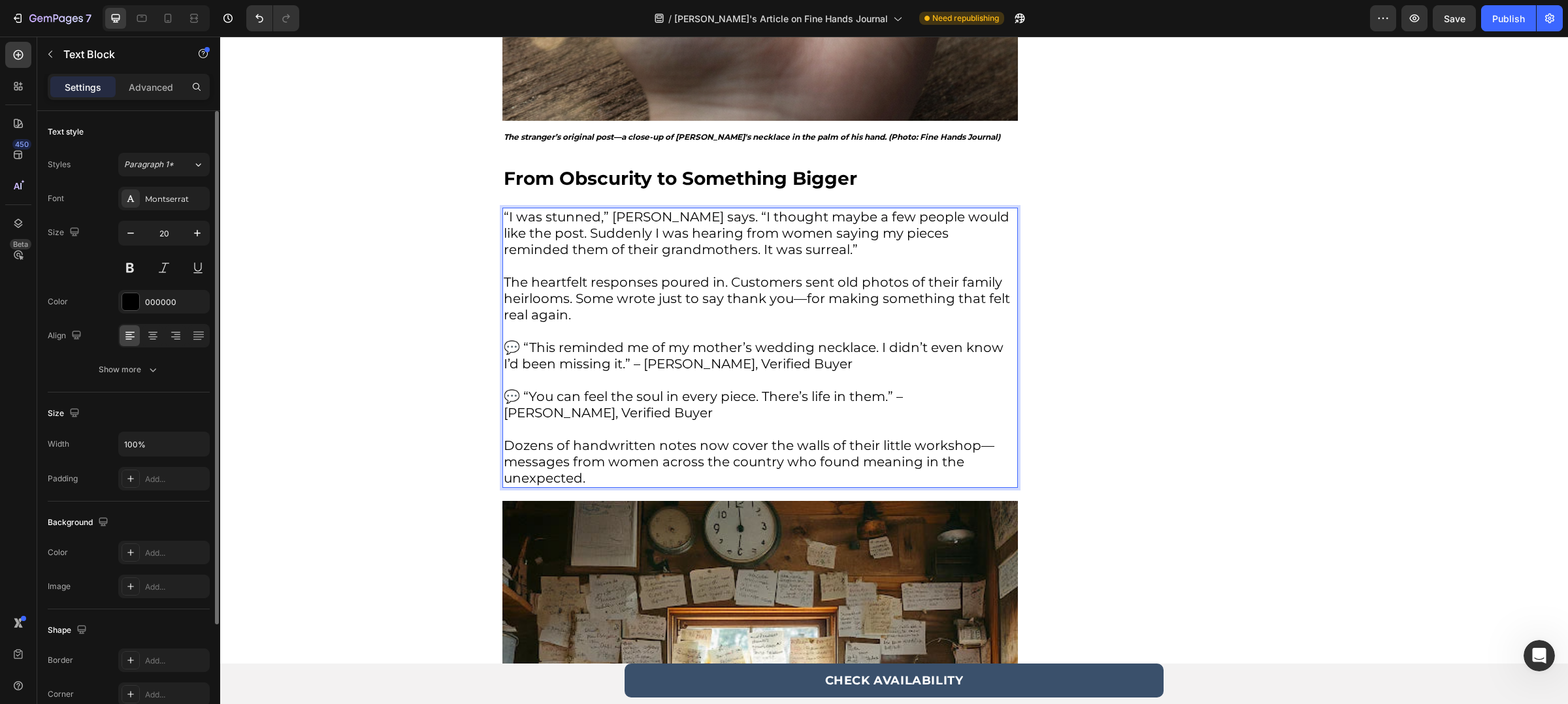
click at [644, 373] on p "💬 “This reminded me of my mother’s wedding necklace. I didn’t even know I’d bee…" at bounding box center [760, 364] width 513 height 49
click at [639, 368] on p "💬 “This reminded me of my mother’s wedding necklace. I didn’t even know I’d bee…" at bounding box center [760, 364] width 513 height 49
click at [906, 390] on p "💬 “You can feel the soul in every piece. There’s life in them.” – [PERSON_NAME]…" at bounding box center [760, 413] width 513 height 49
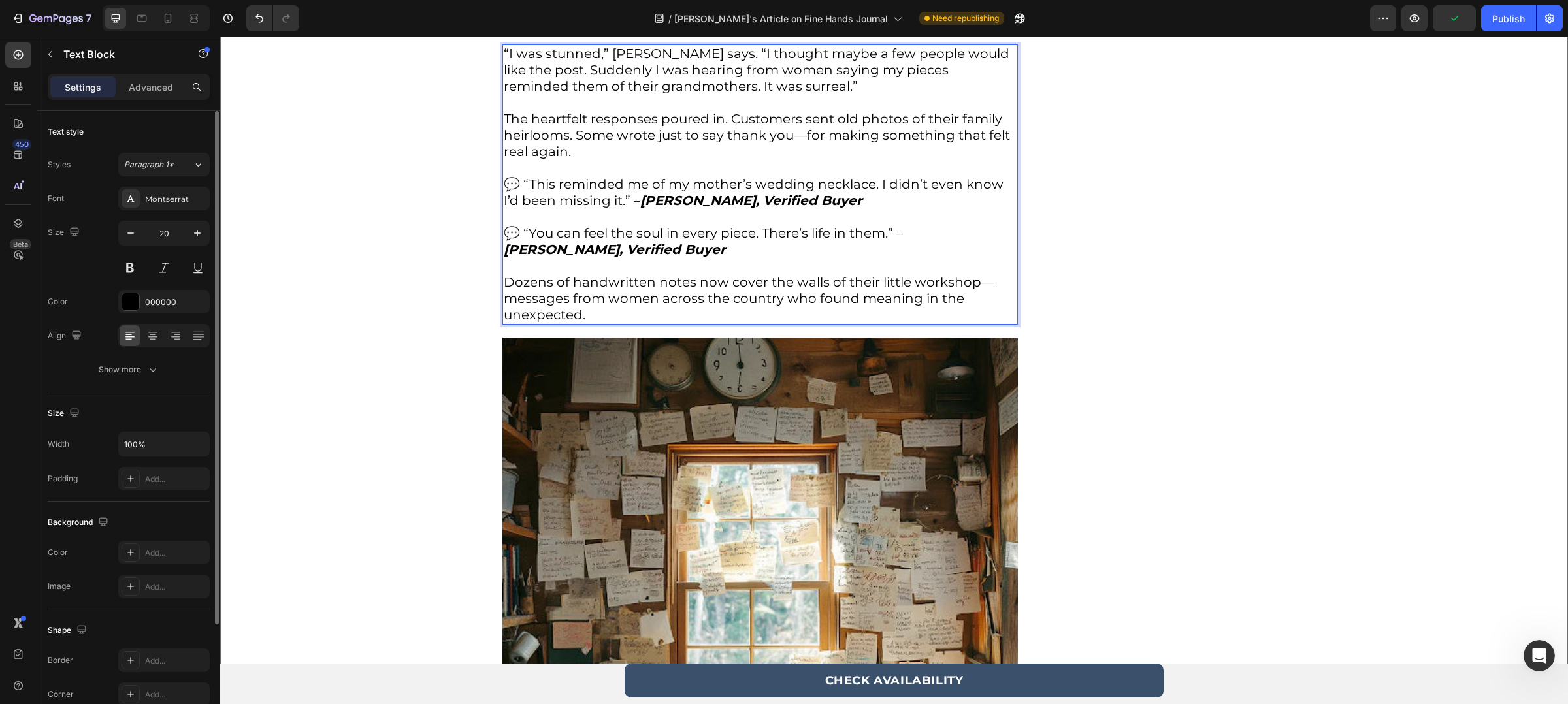
scroll to position [2217, 0]
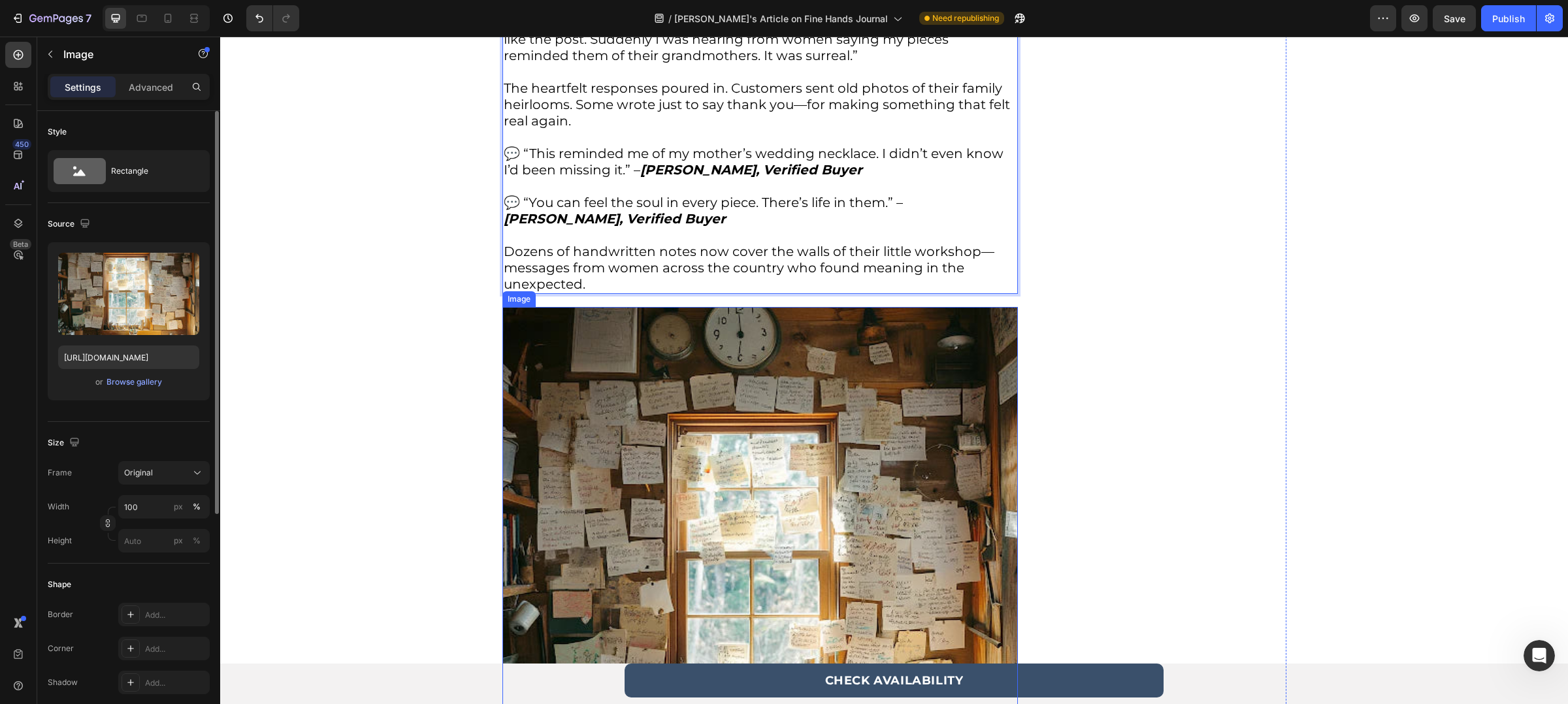
click at [582, 427] on img at bounding box center [759, 565] width 515 height 515
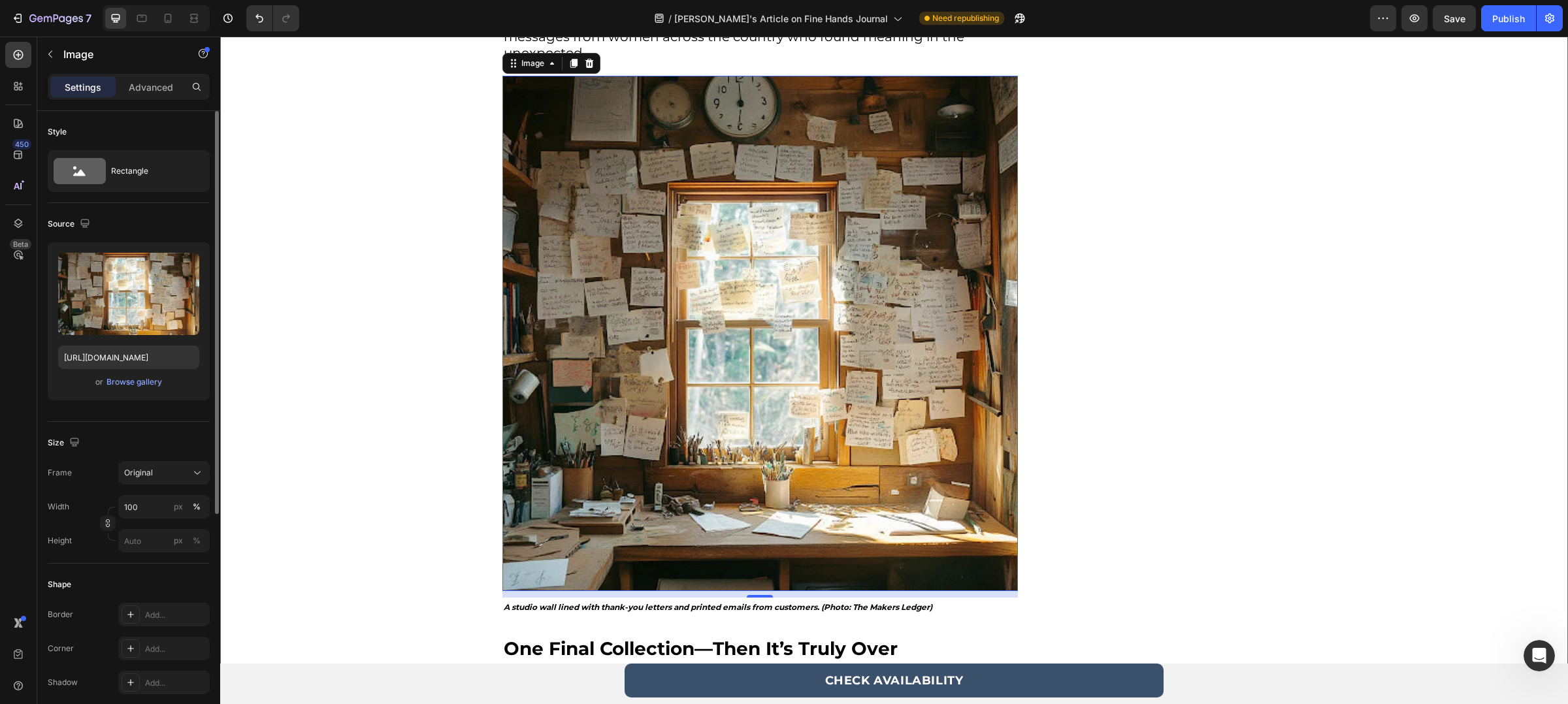
scroll to position [2365, 0]
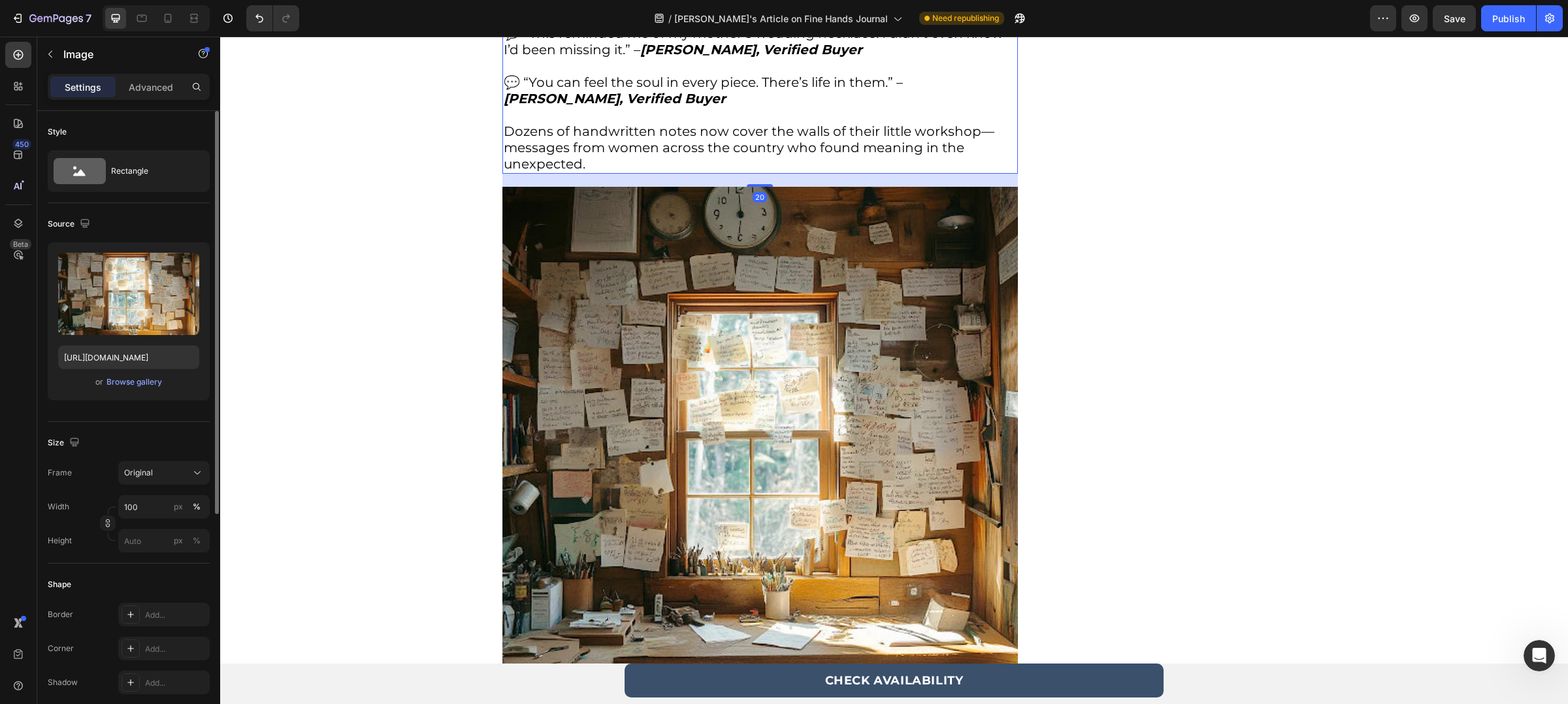
click at [674, 147] on p "Dozens of handwritten notes now cover the walls of their little workshop—messag…" at bounding box center [760, 147] width 513 height 49
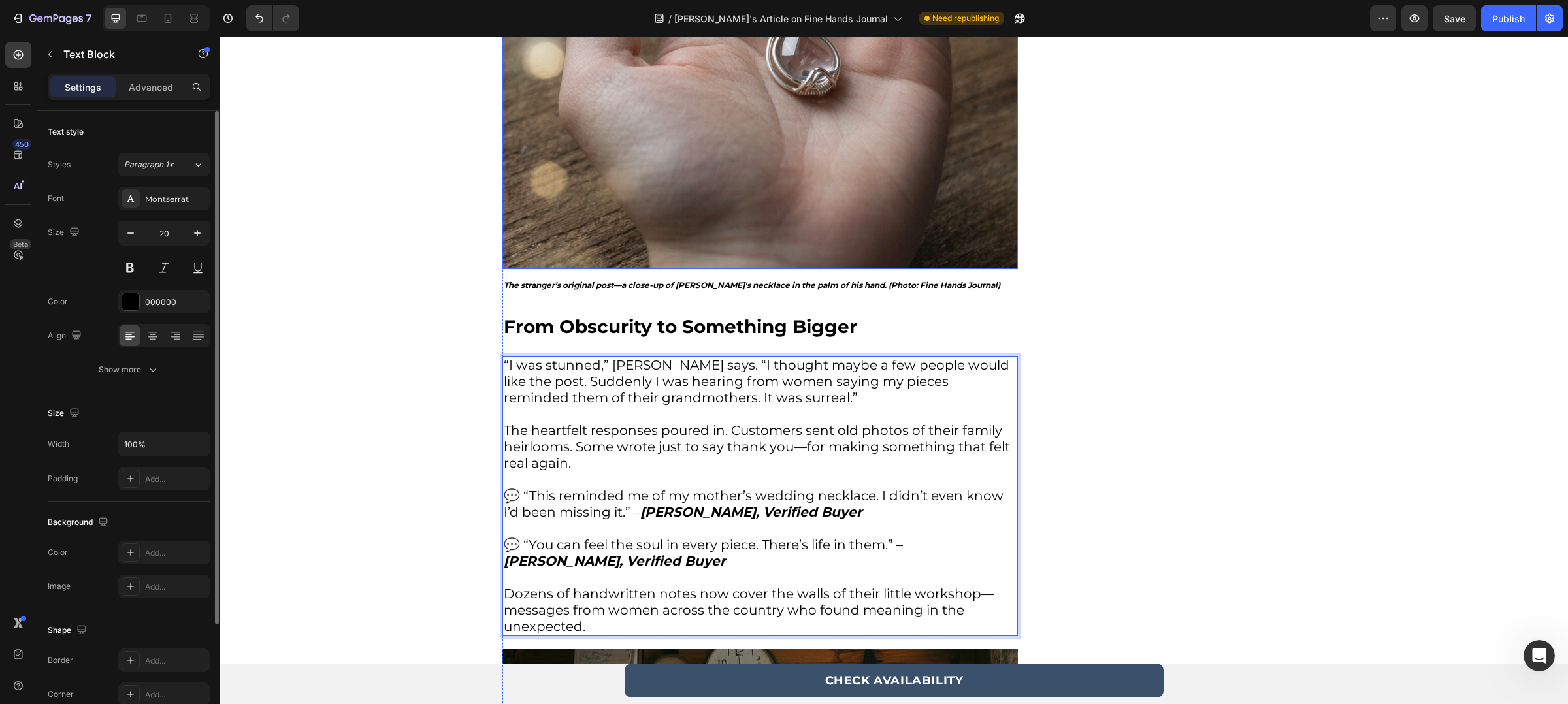
scroll to position [1897, 0]
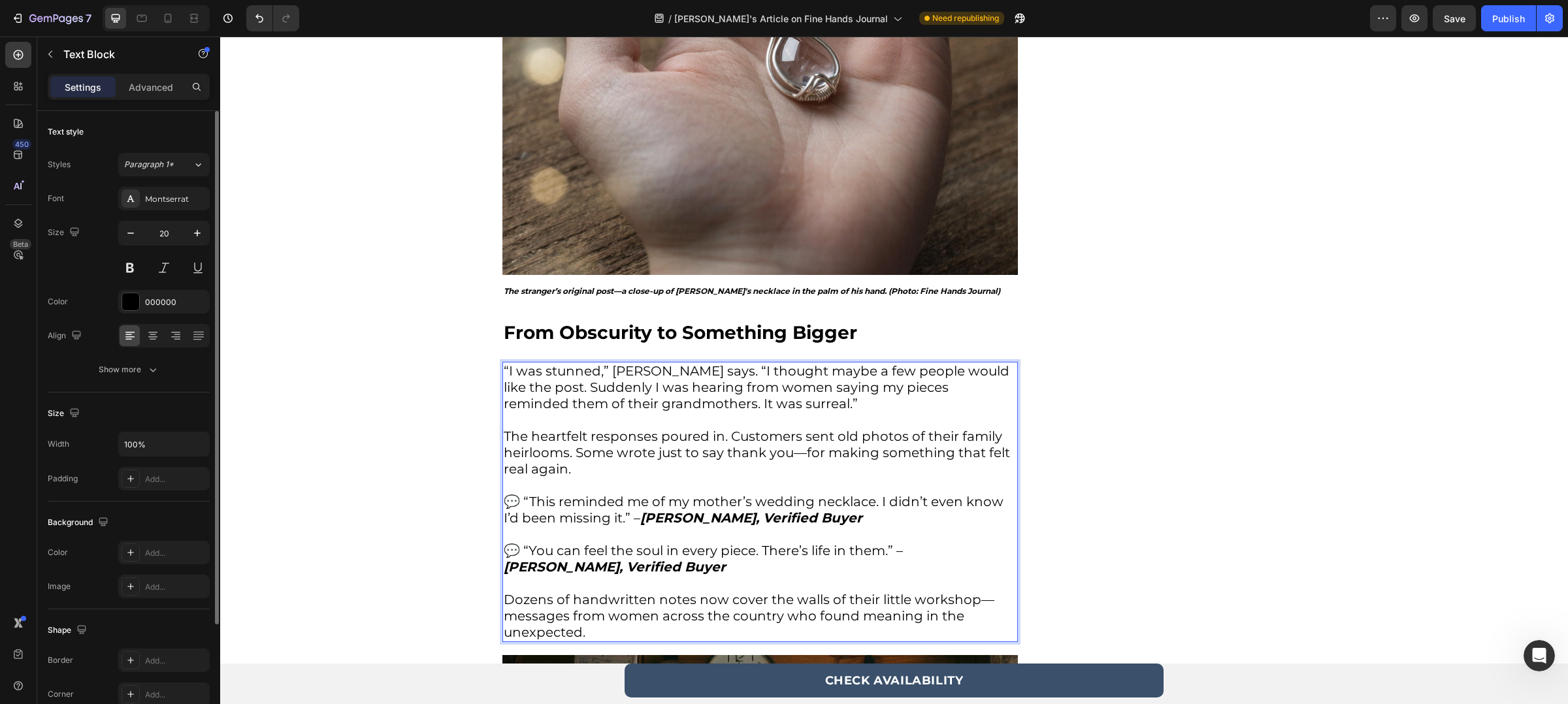
click at [854, 599] on p "Dozens of handwritten notes now cover the walls of their little workshop—messag…" at bounding box center [760, 616] width 513 height 49
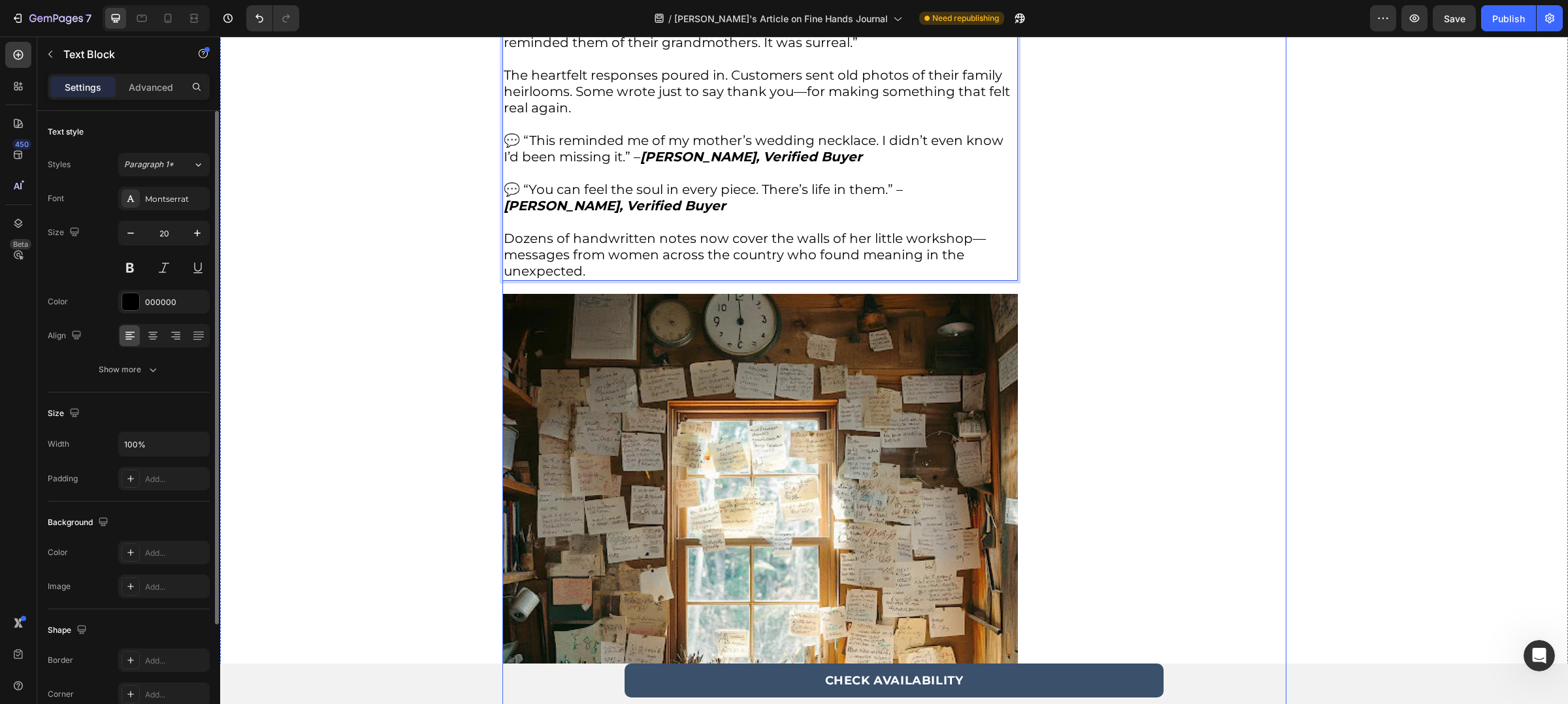
scroll to position [2488, 0]
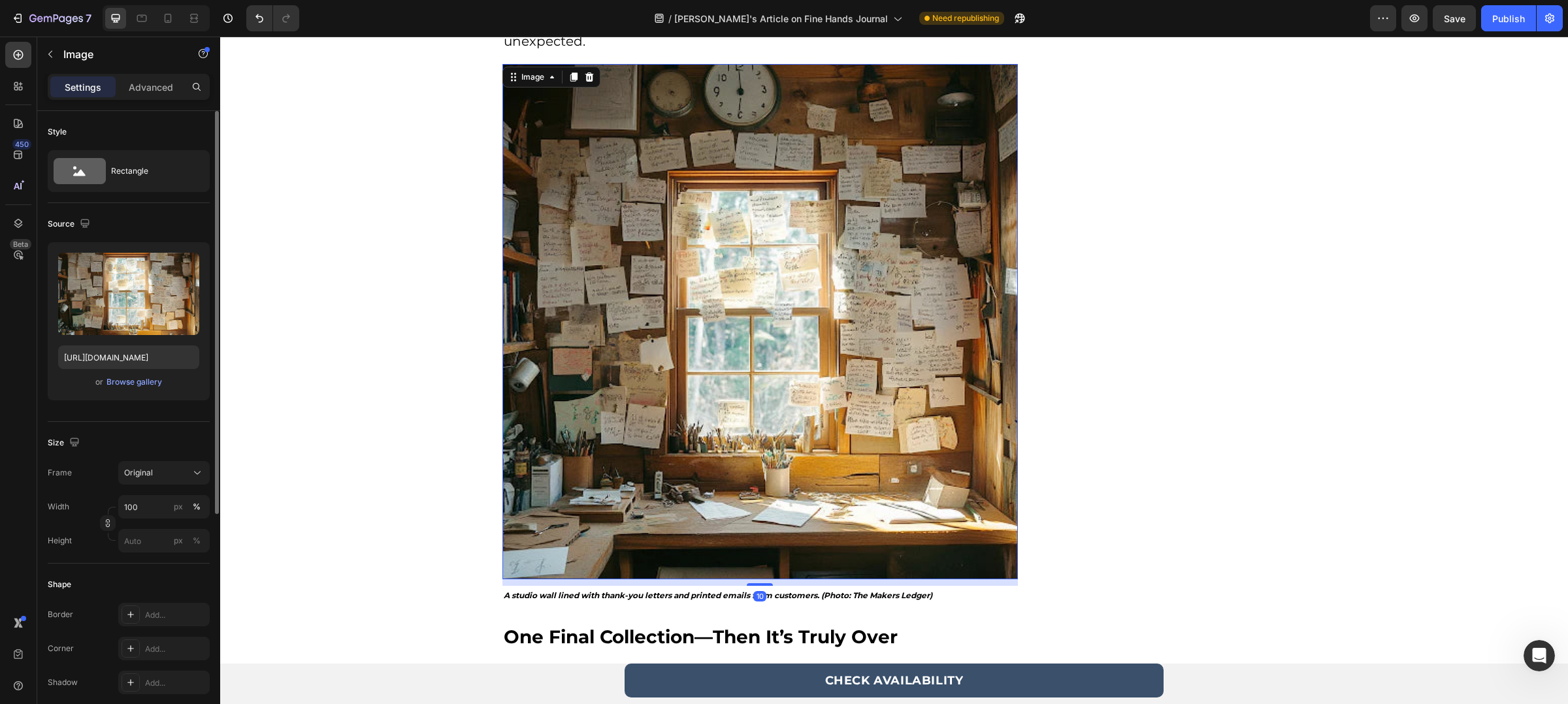
click at [669, 219] on img at bounding box center [759, 321] width 515 height 515
click at [181, 270] on icon "button" at bounding box center [187, 266] width 13 height 13
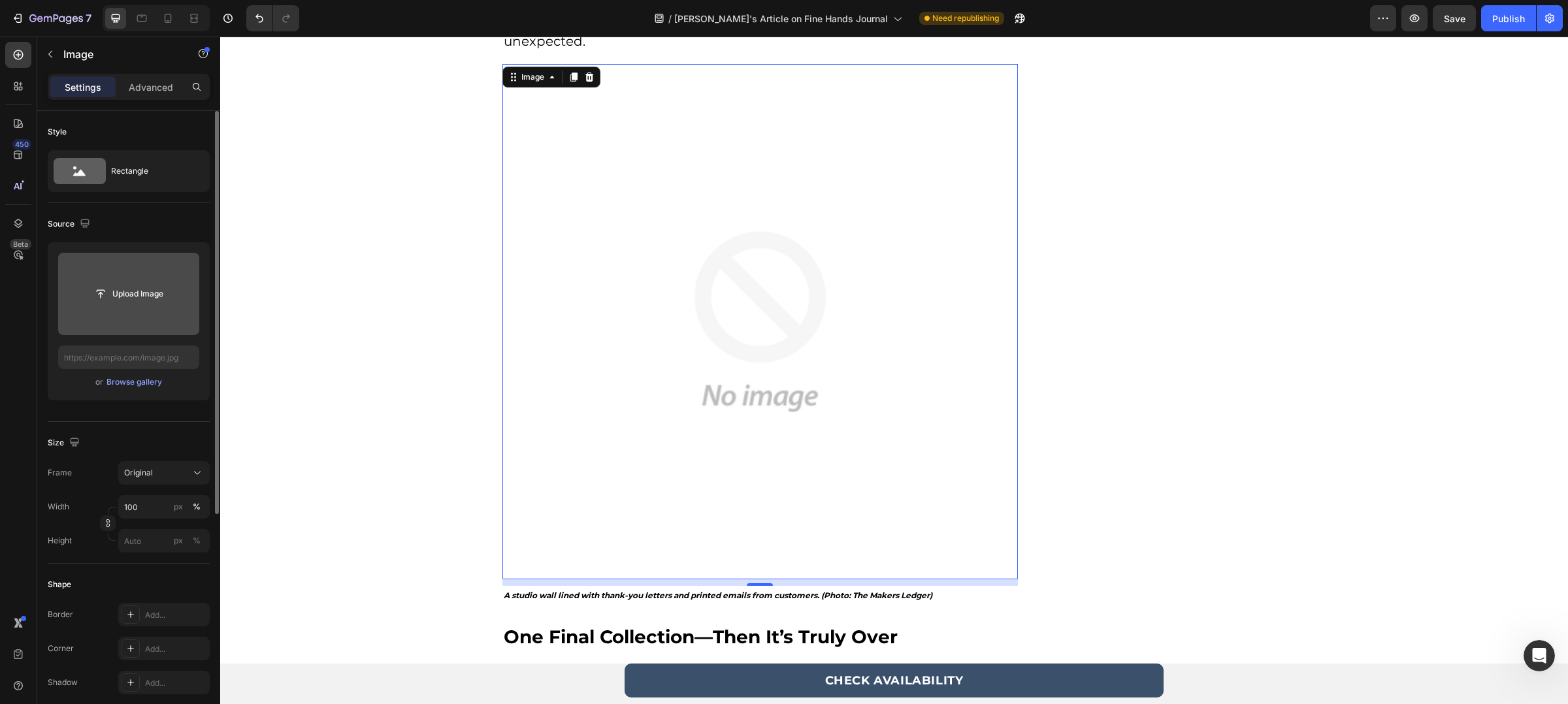
click at [154, 295] on input "file" at bounding box center [128, 294] width 90 height 22
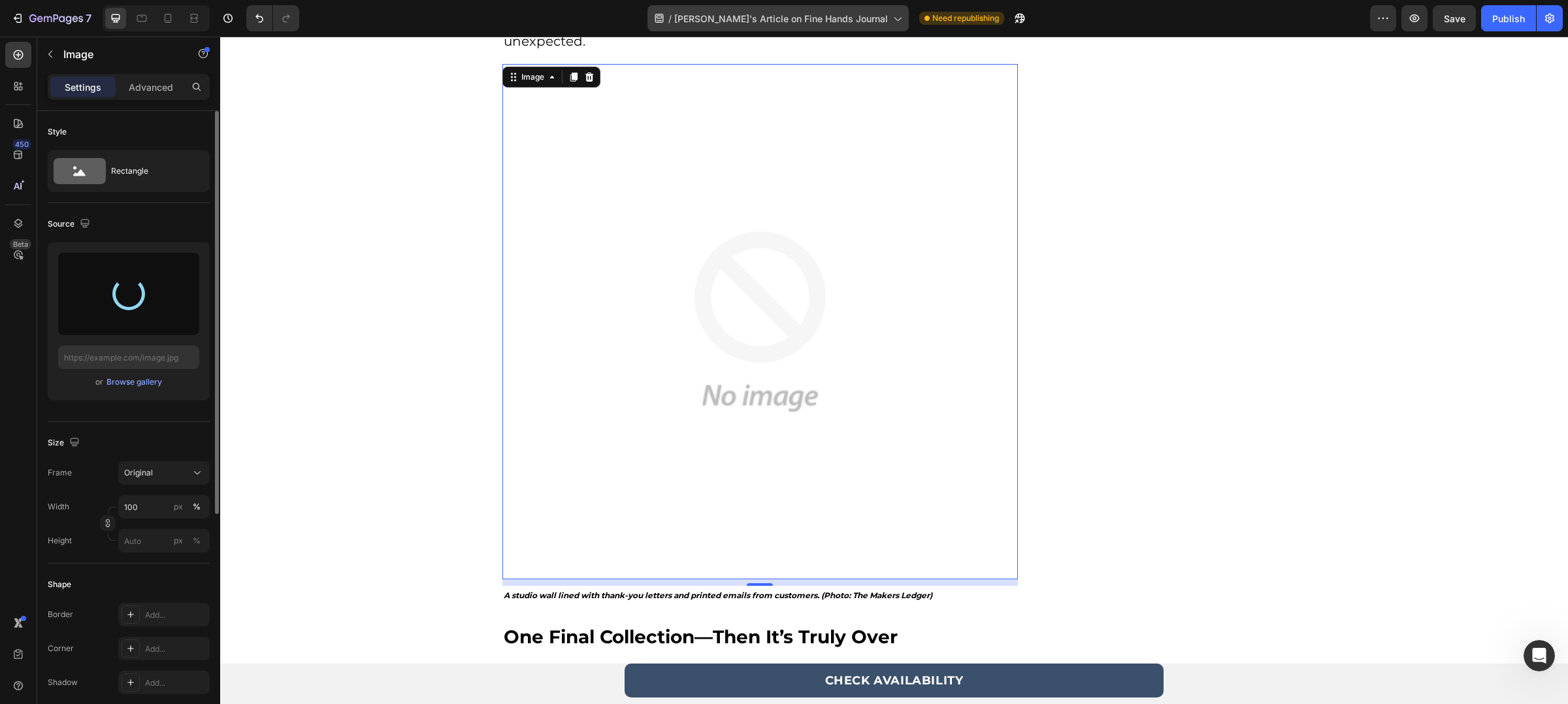
type input "[URL][DOMAIN_NAME]"
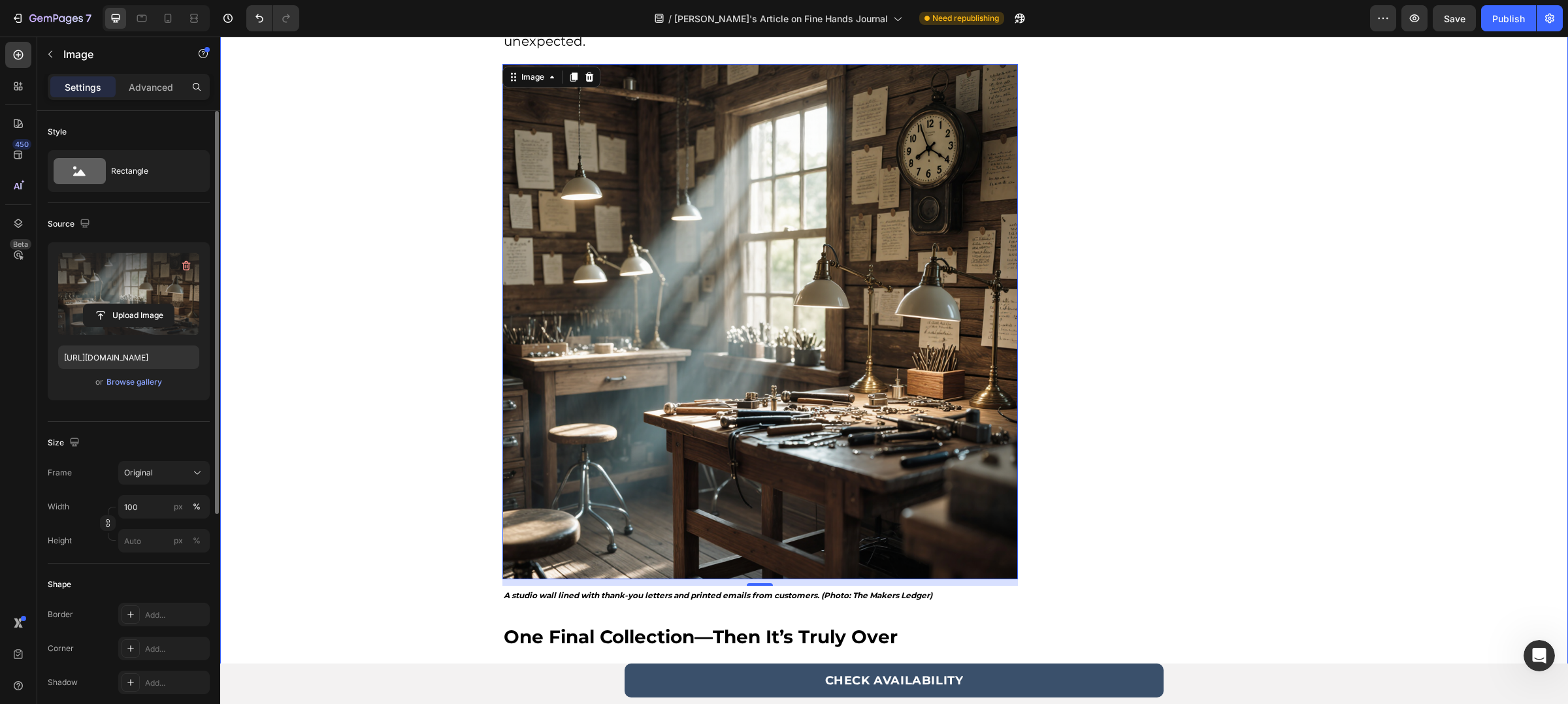
scroll to position [2448, 0]
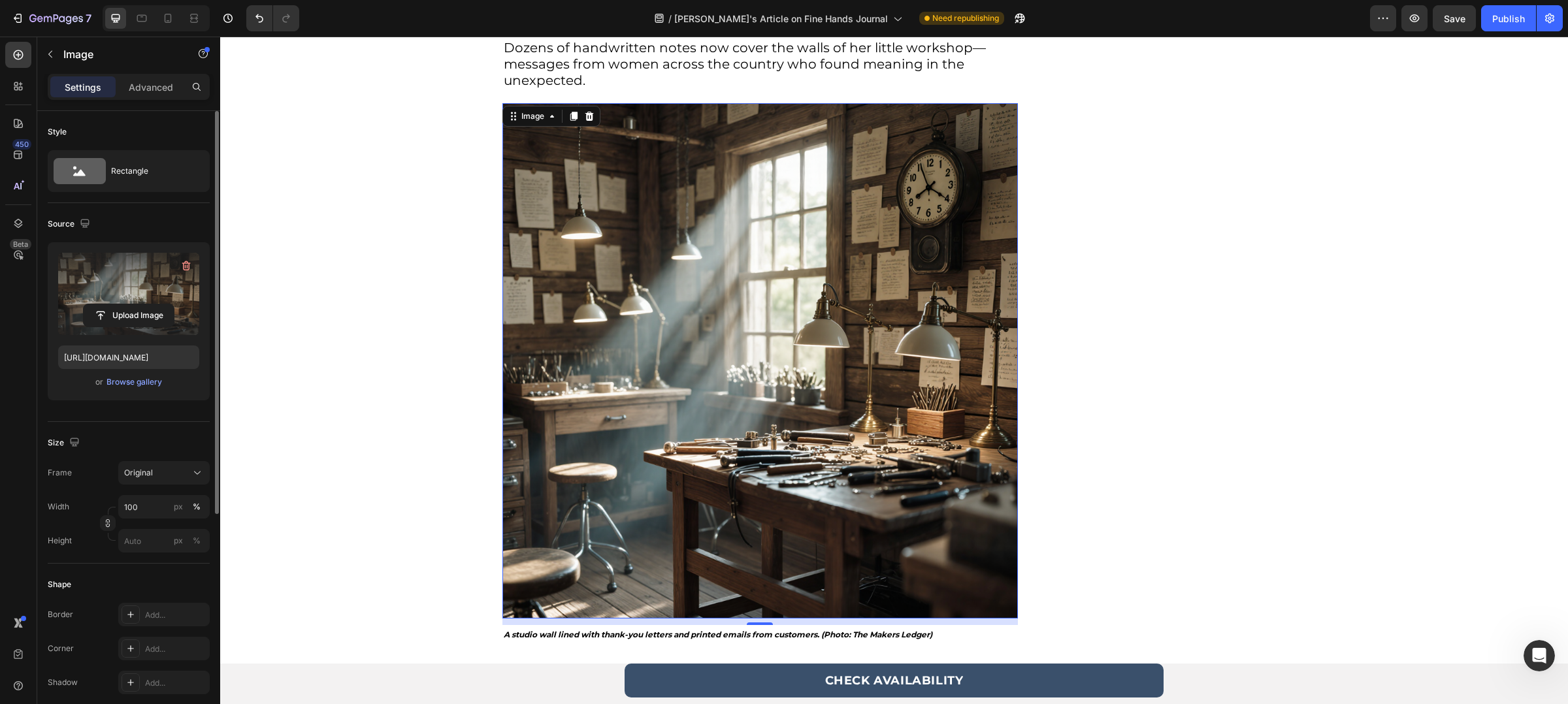
click at [178, 13] on div at bounding box center [156, 18] width 107 height 26
click at [169, 25] on div at bounding box center [168, 18] width 21 height 21
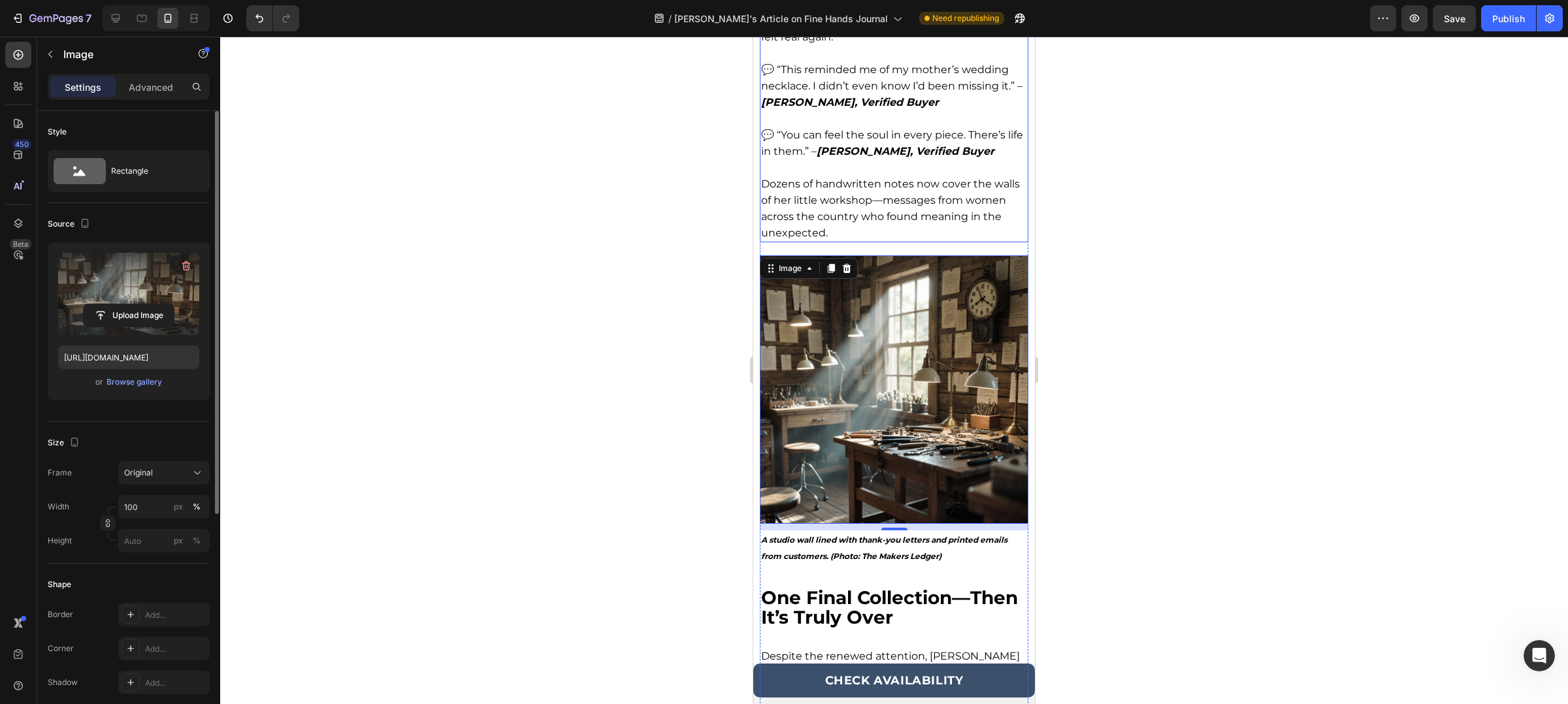
scroll to position [2235, 0]
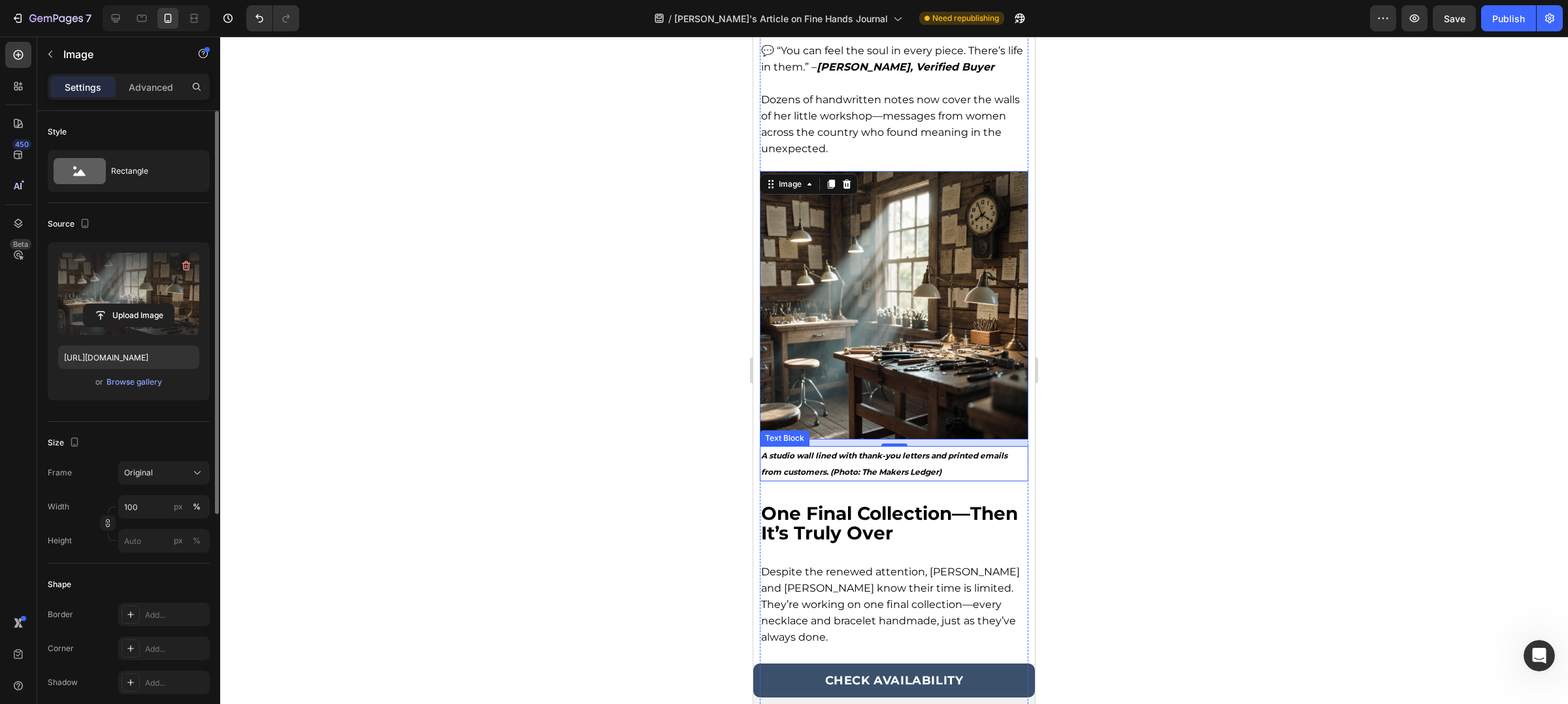
click at [881, 451] on p "A studio wall lined with thank-you letters and printed emails from customers. (…" at bounding box center [893, 464] width 266 height 32
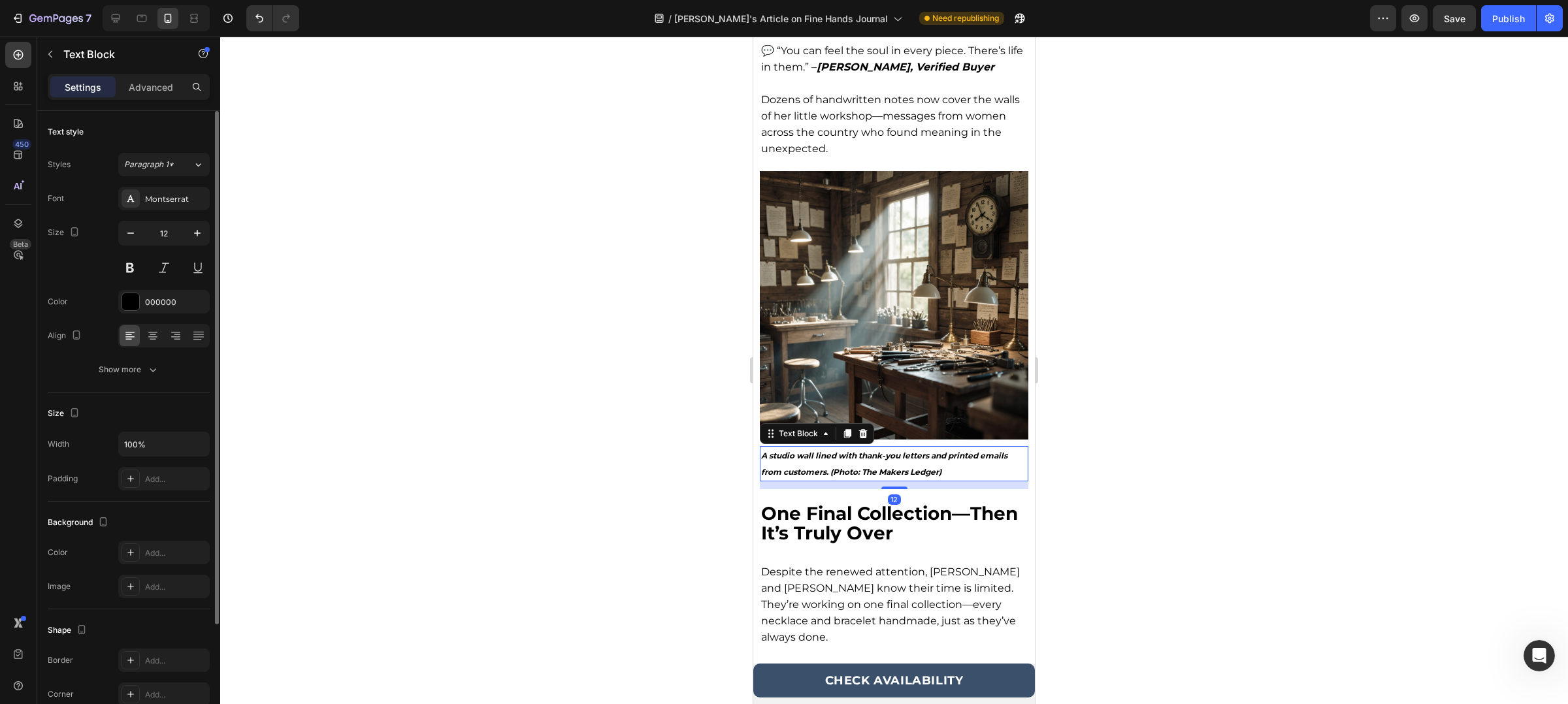
click at [835, 450] on strong "A studio wall lined with thank-you letters and printed emails from customers. (…" at bounding box center [884, 463] width 246 height 26
click at [803, 450] on strong "A studio wall lined with thank-you letters and printed emails from customers. (…" at bounding box center [884, 463] width 246 height 26
click at [806, 450] on strong "A studio wall lined with thank-you letters and printed emails from customers. (…" at bounding box center [884, 463] width 246 height 26
click at [877, 450] on strong "A studio wall lined with thank-you letters and printed emails from customers. (…" at bounding box center [884, 463] width 246 height 26
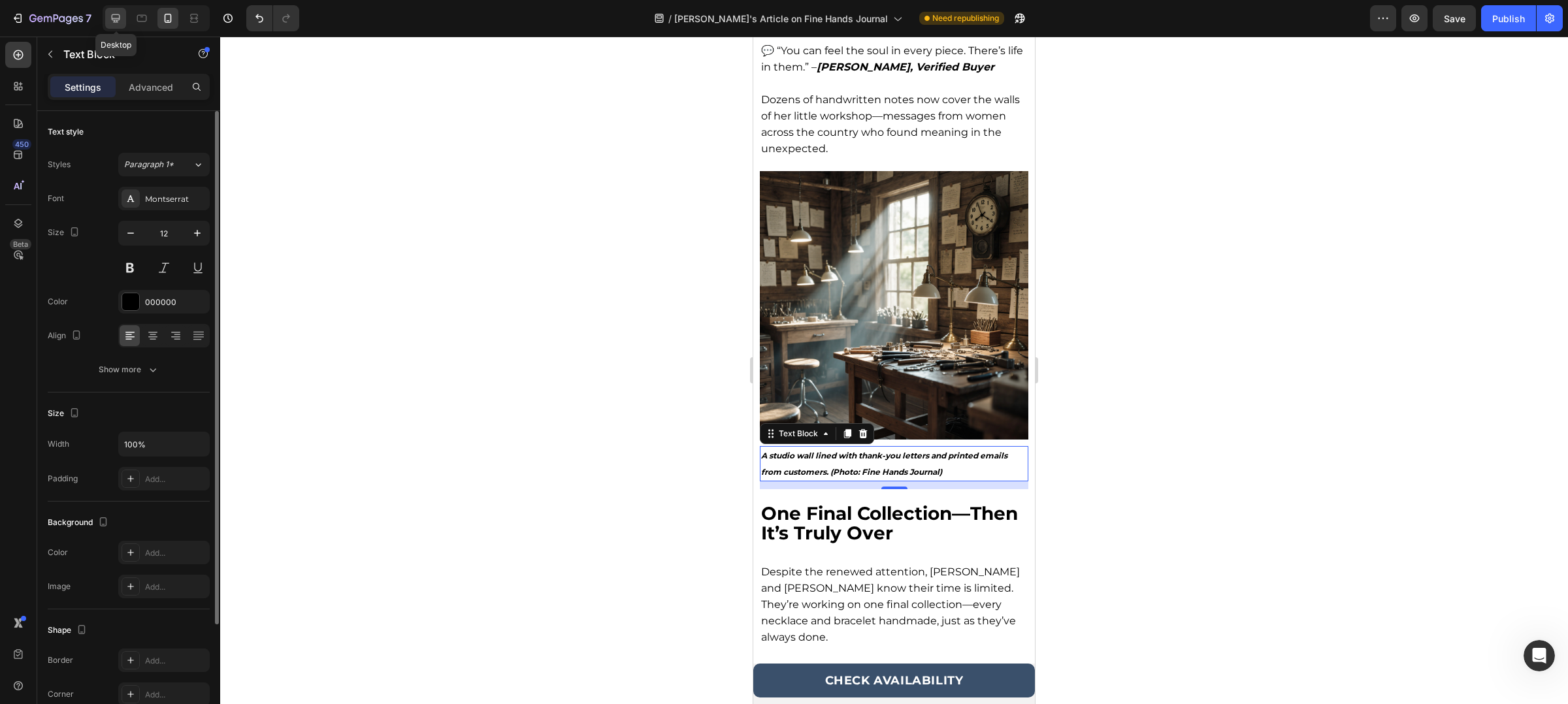
click at [117, 20] on icon at bounding box center [116, 18] width 9 height 9
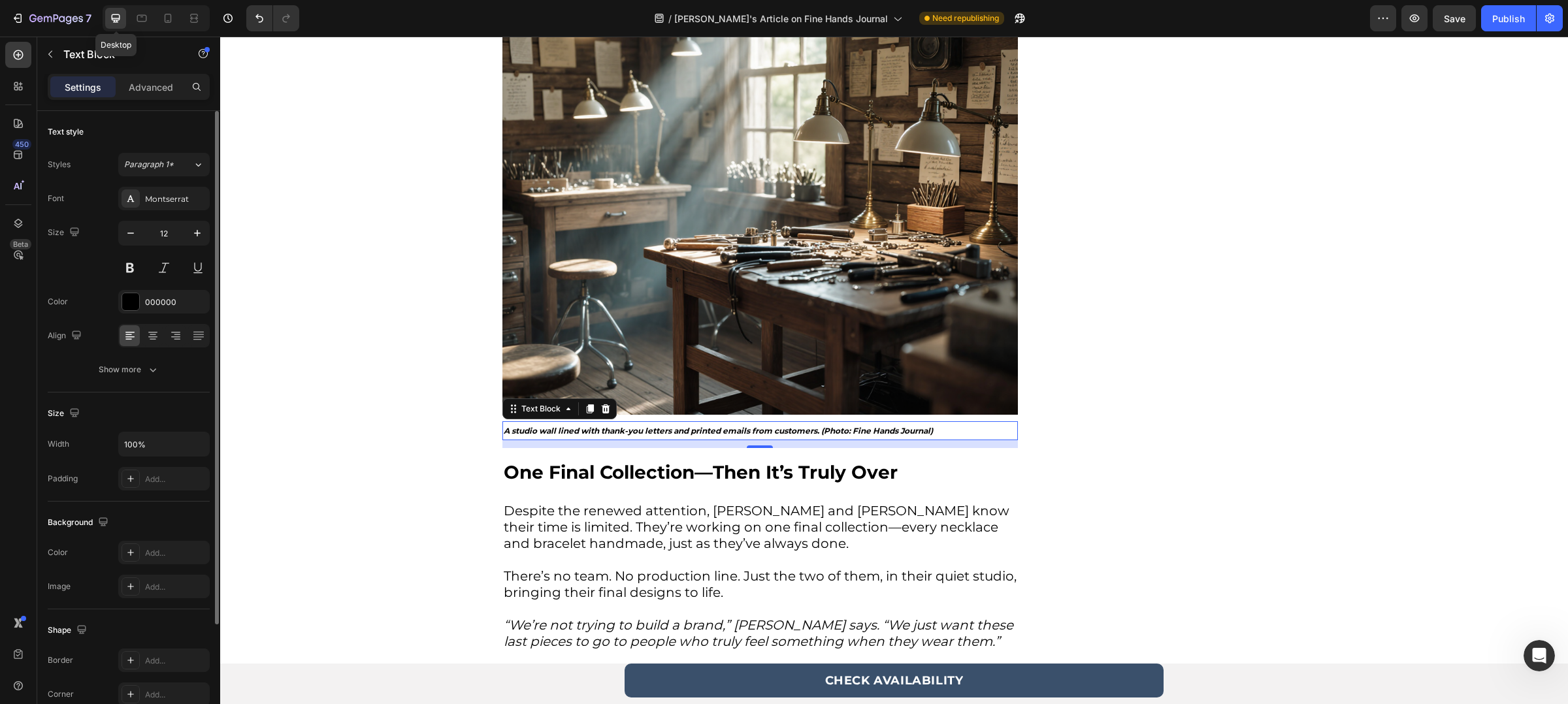
scroll to position [2991, 0]
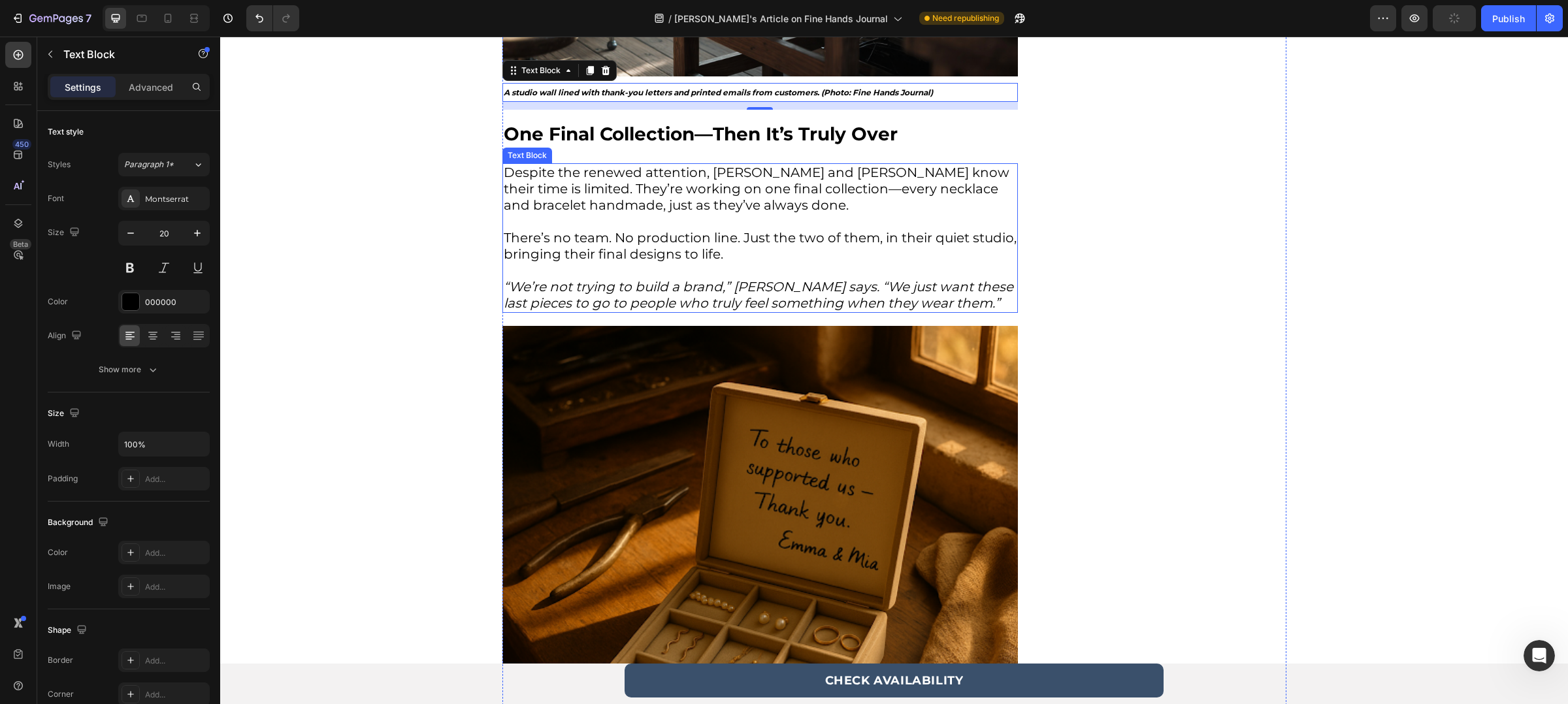
click at [627, 192] on p "Despite the renewed attention, [PERSON_NAME] and [PERSON_NAME] know their time …" at bounding box center [760, 197] width 513 height 66
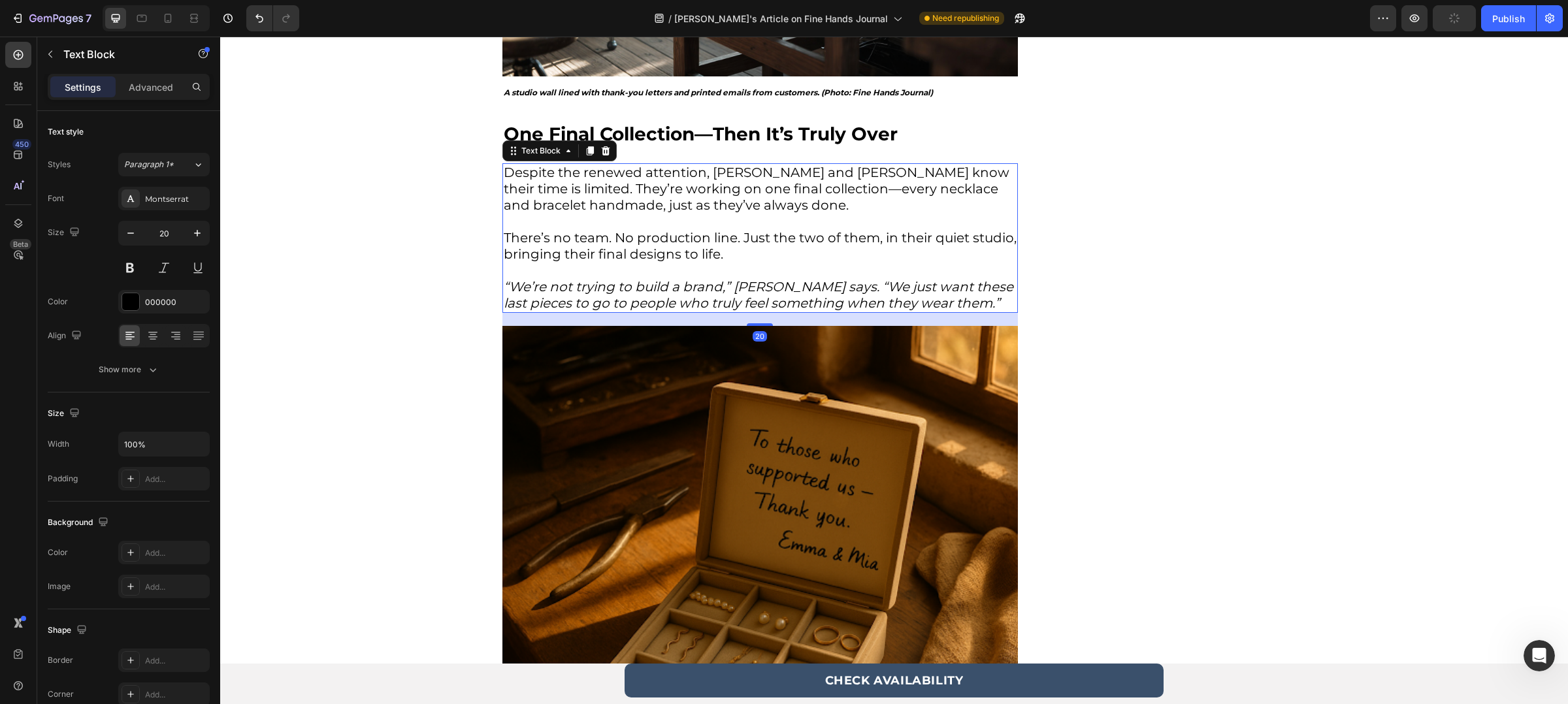
click at [722, 180] on p "Despite the renewed attention, [PERSON_NAME] and [PERSON_NAME] know their time …" at bounding box center [760, 197] width 513 height 66
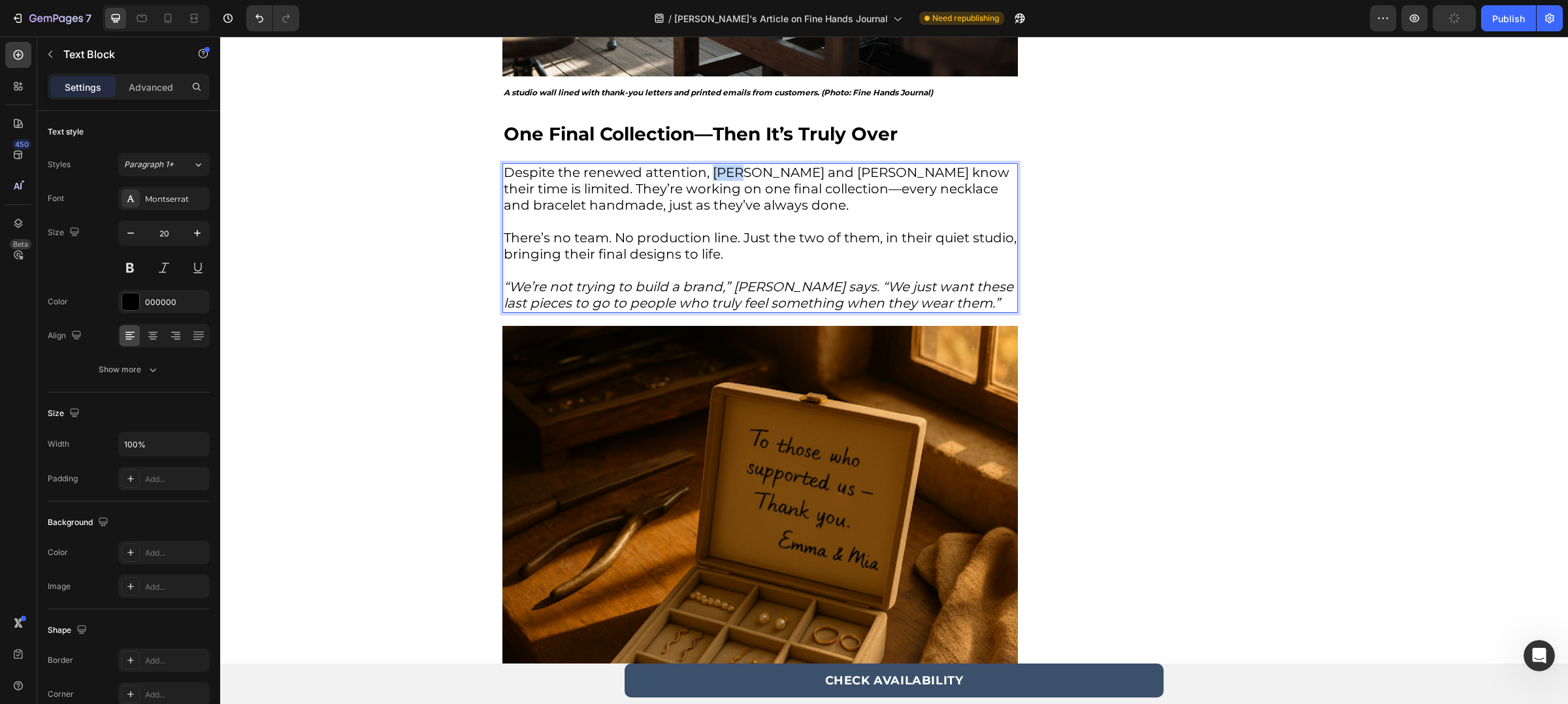
click at [722, 180] on p "Despite the renewed attention, [PERSON_NAME] and [PERSON_NAME] know their time …" at bounding box center [760, 197] width 513 height 66
drag, startPoint x: 509, startPoint y: 287, endPoint x: 537, endPoint y: 285, distance: 28.1
click at [537, 285] on icon "“We’re not trying to build a brand,” [PERSON_NAME] says. “We just want these la…" at bounding box center [758, 294] width 509 height 32
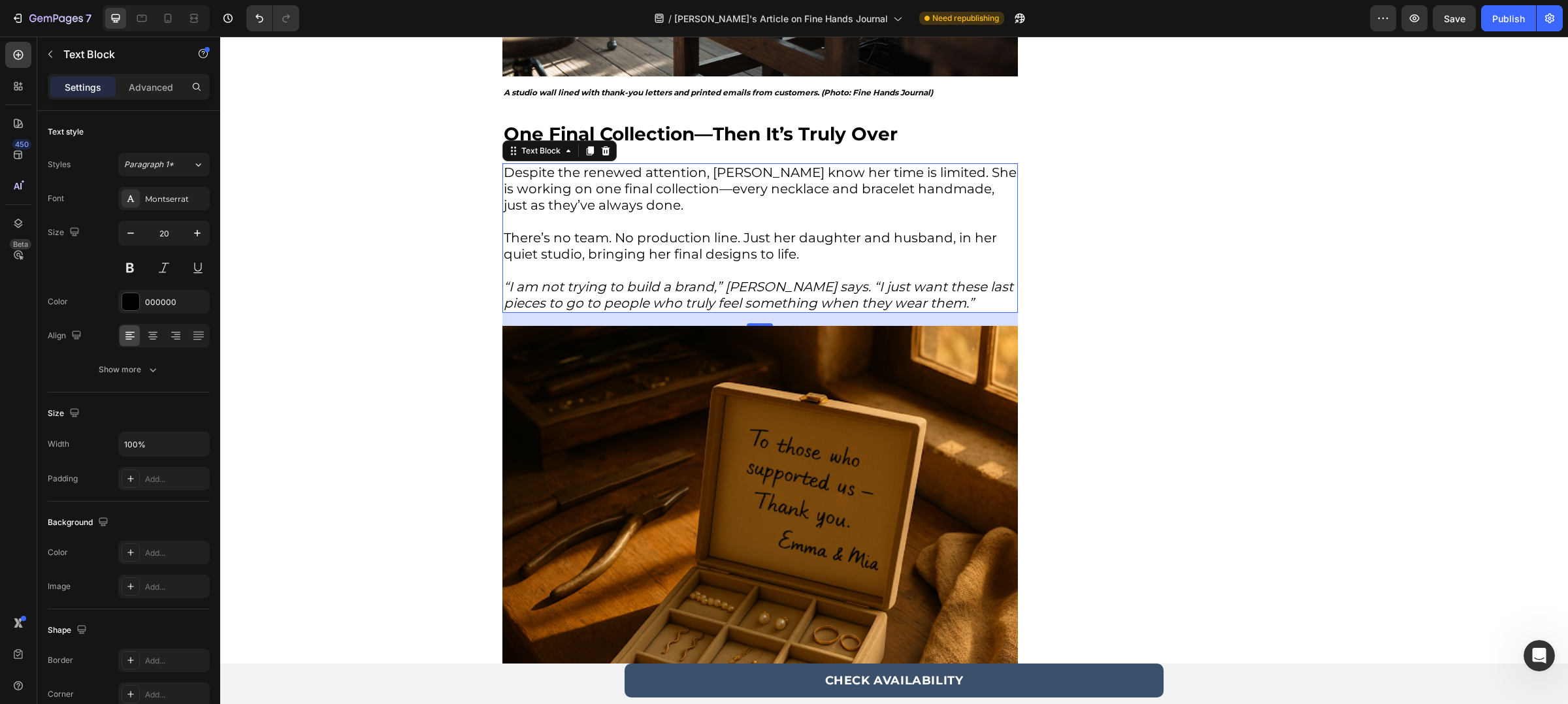
click at [1134, 13] on div "/ [PERSON_NAME]'s Article on Fine Hands Journal Need republishing" at bounding box center [840, 18] width 1060 height 26
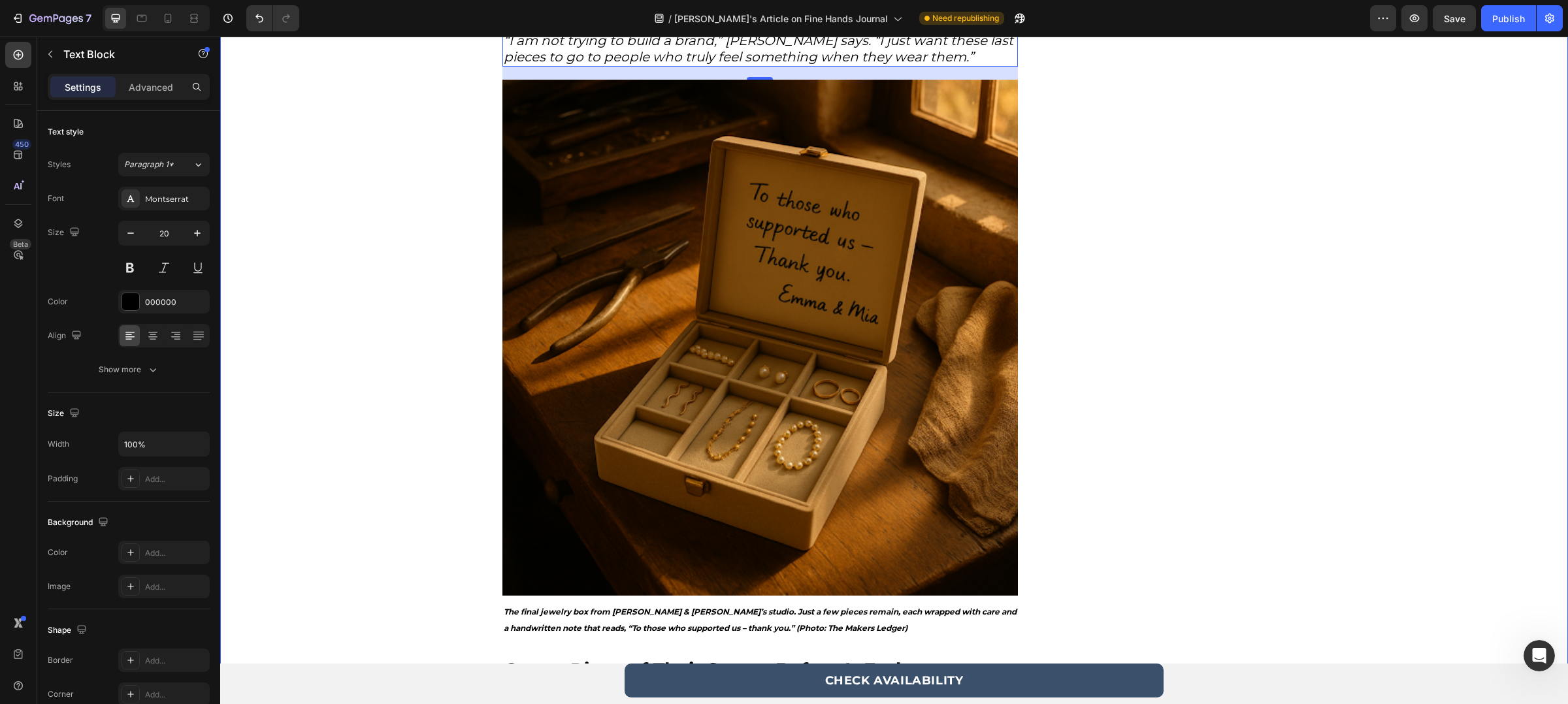
scroll to position [3412, 0]
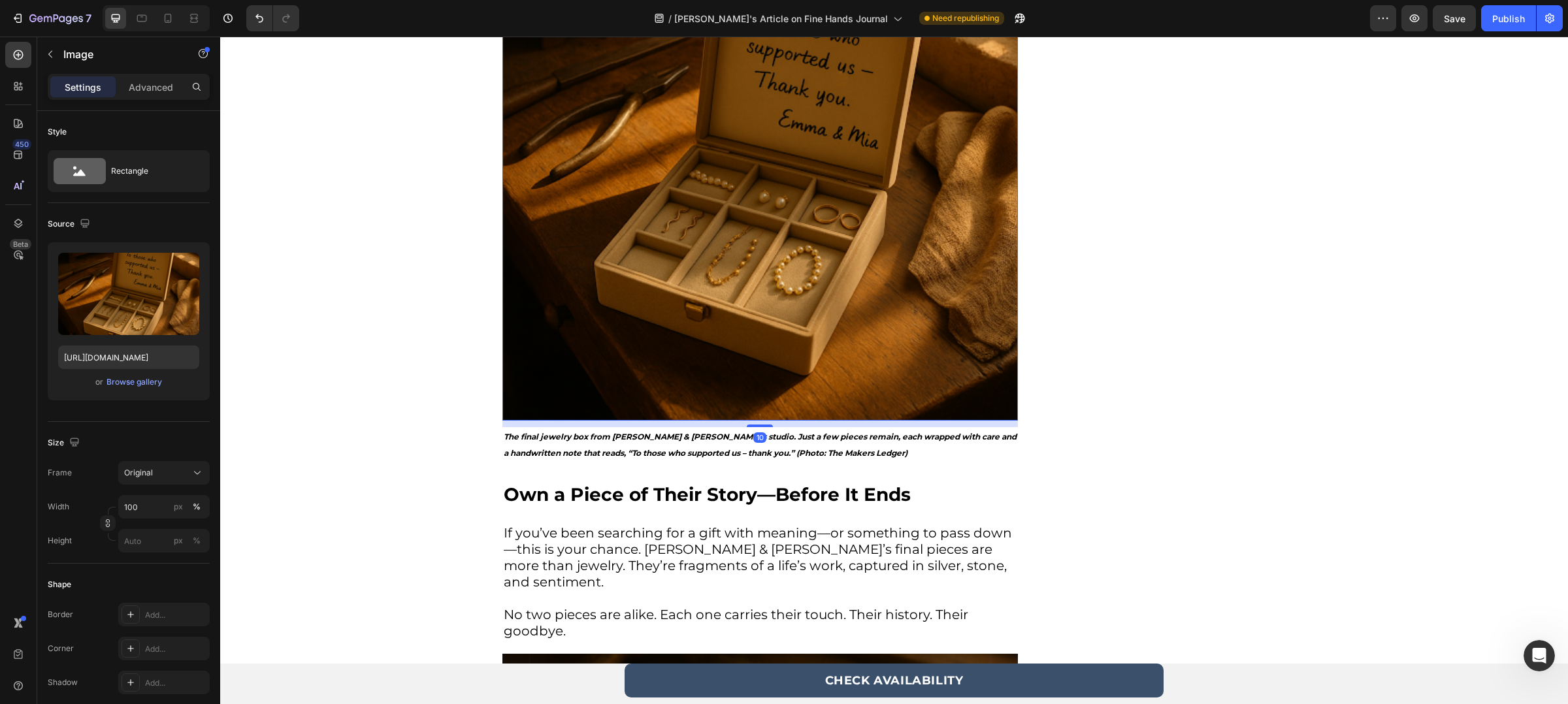
click at [722, 181] on img at bounding box center [759, 162] width 515 height 515
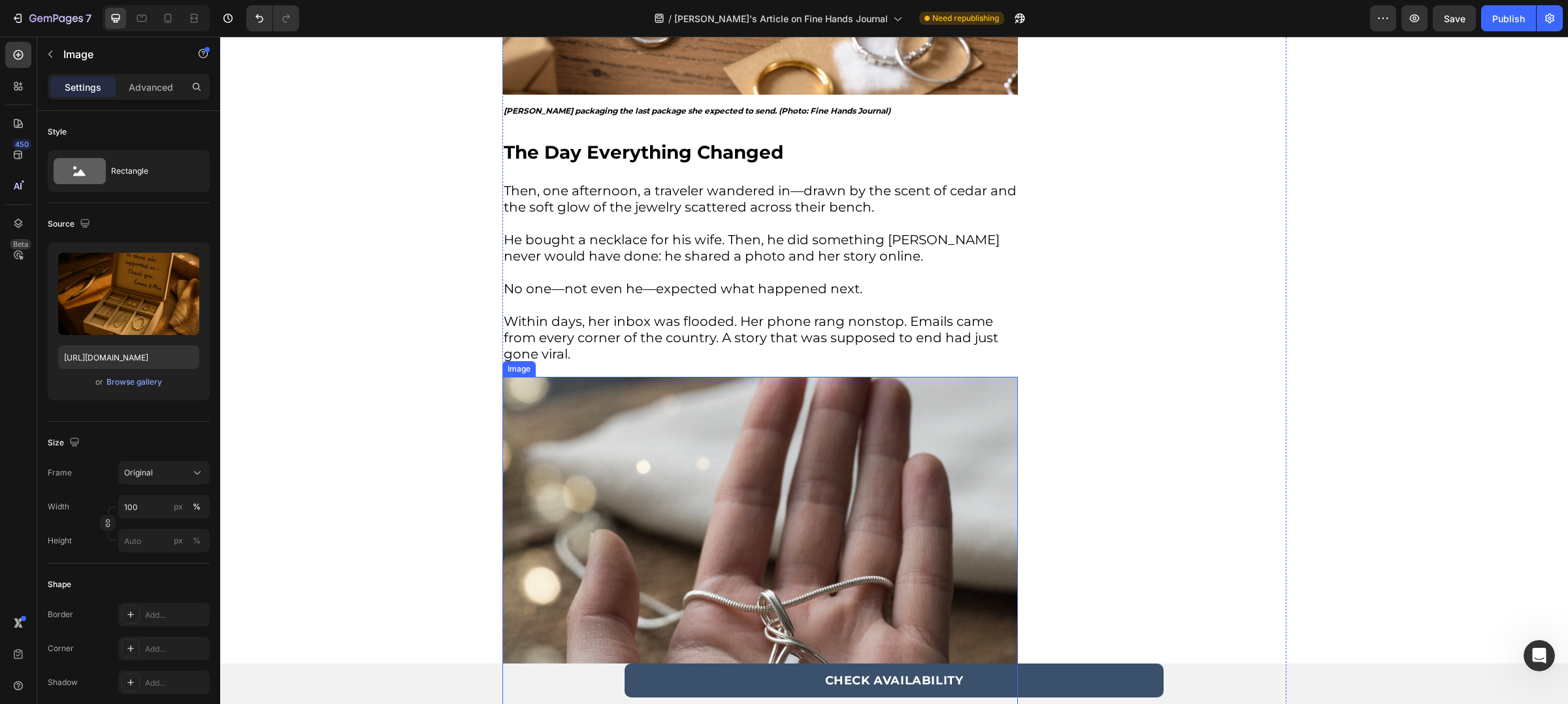
scroll to position [1541, 0]
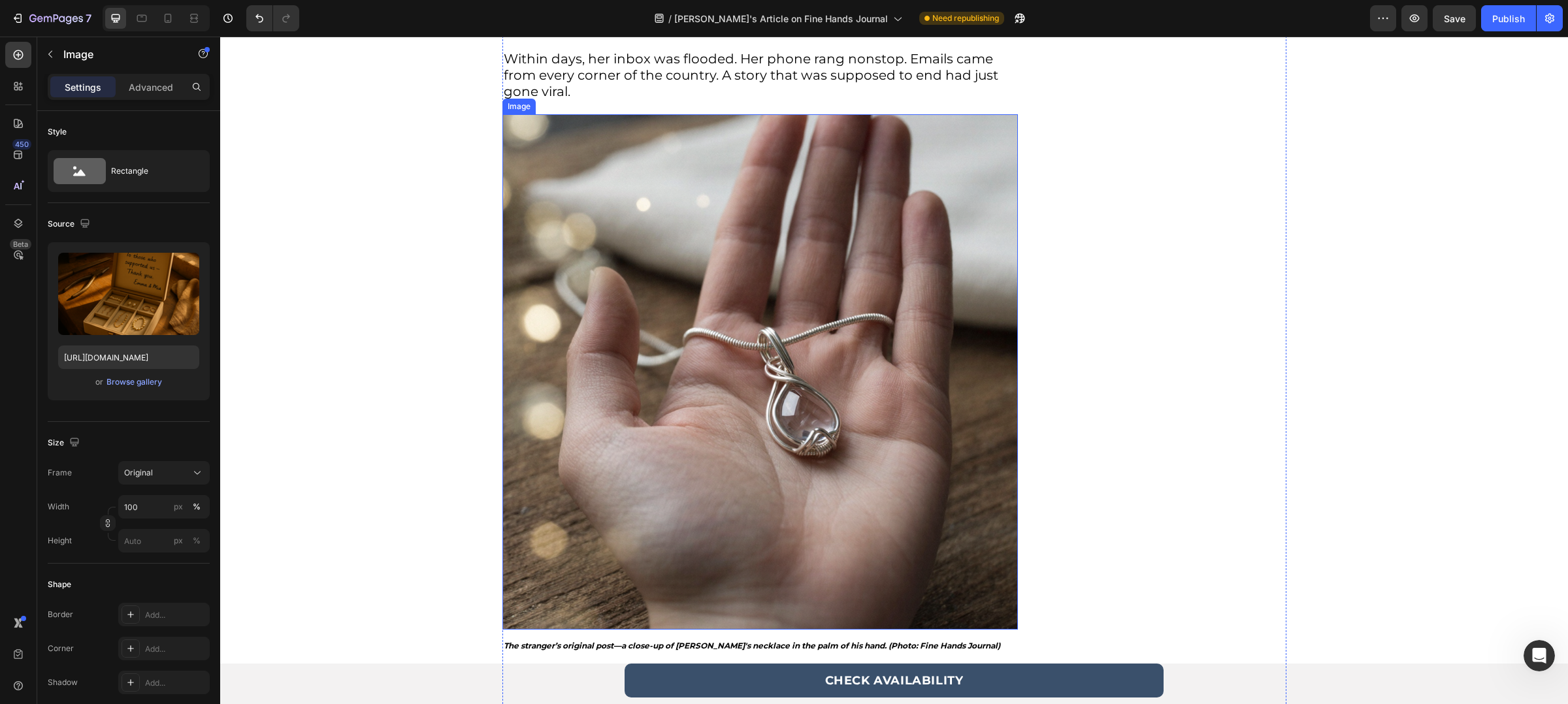
click at [708, 376] on img at bounding box center [759, 372] width 515 height 515
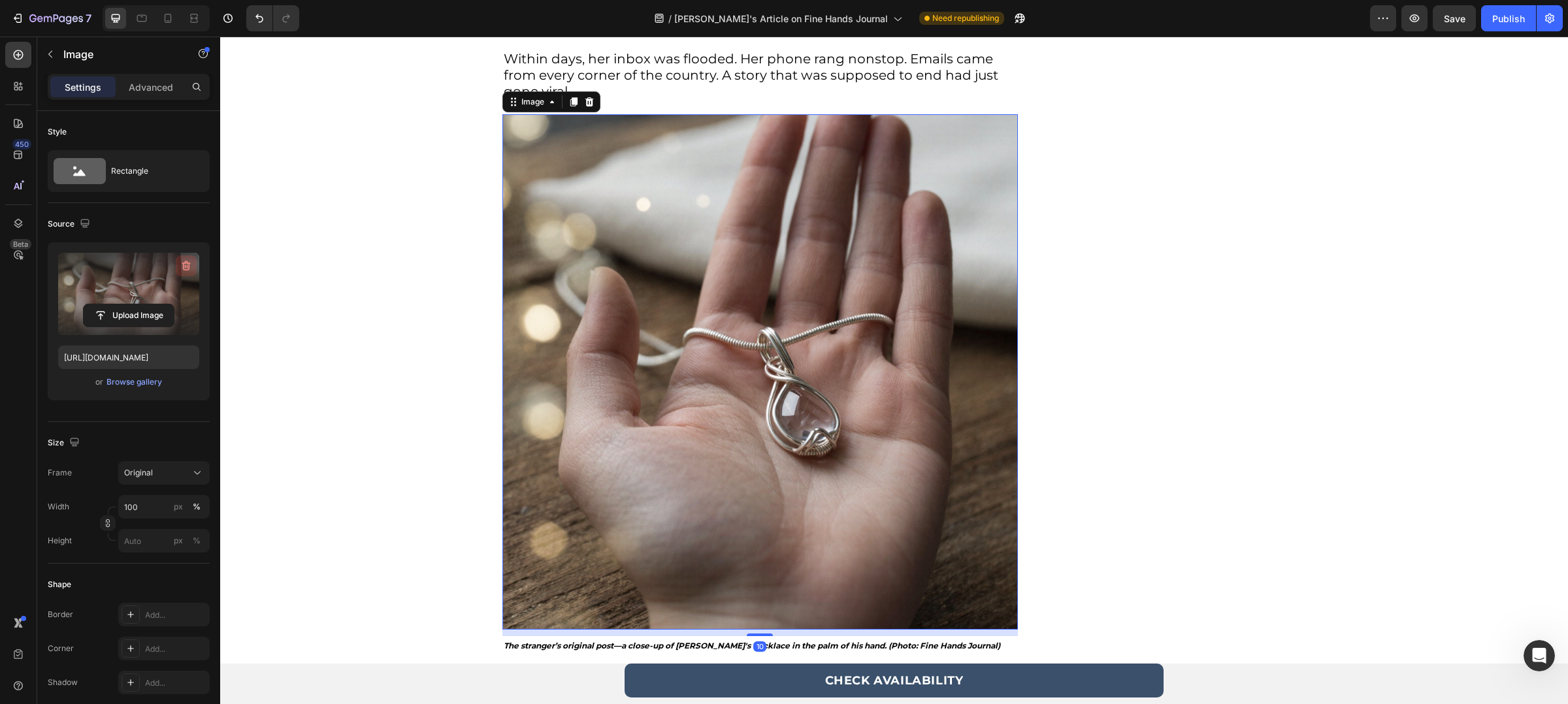
click at [186, 260] on icon "button" at bounding box center [187, 266] width 13 height 13
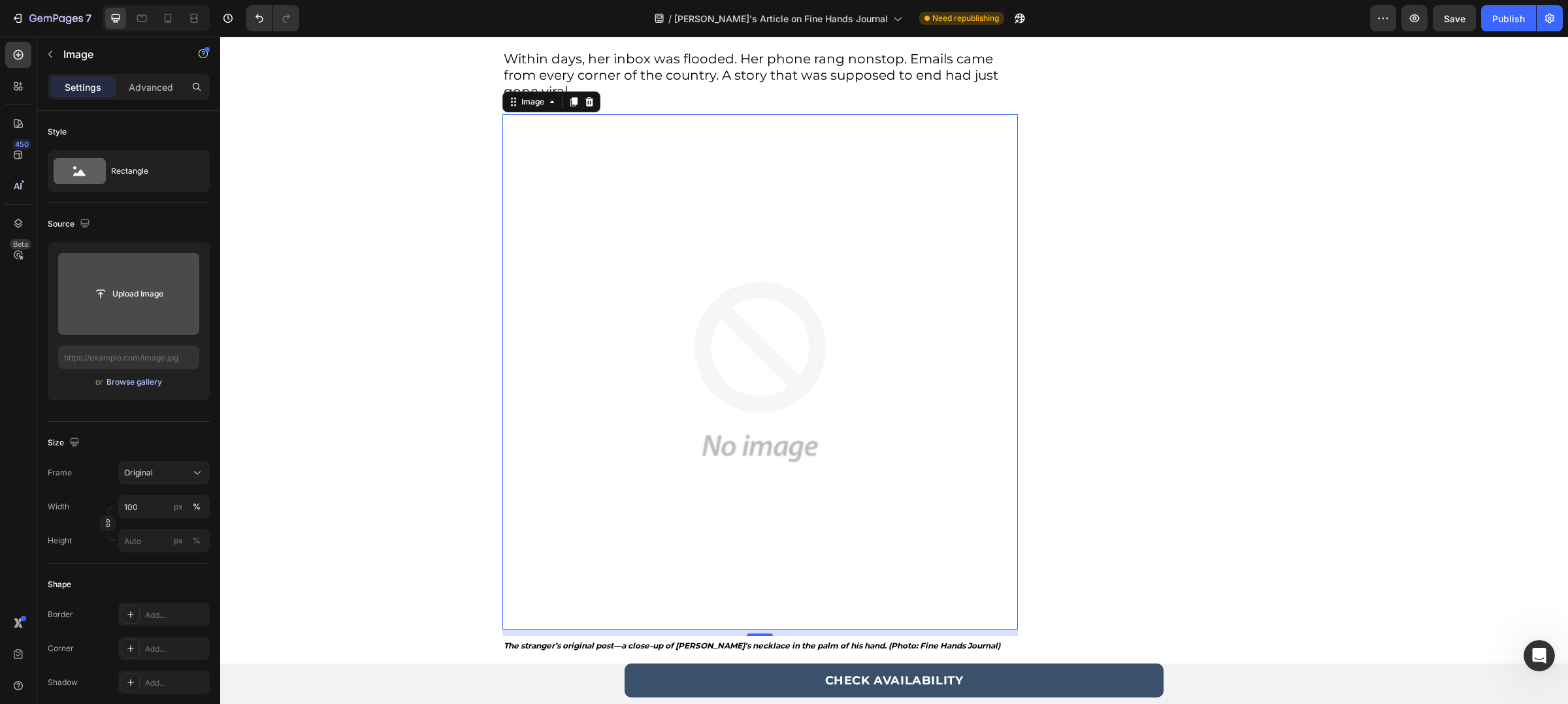
click at [142, 386] on div "Browse gallery" at bounding box center [133, 382] width 55 height 12
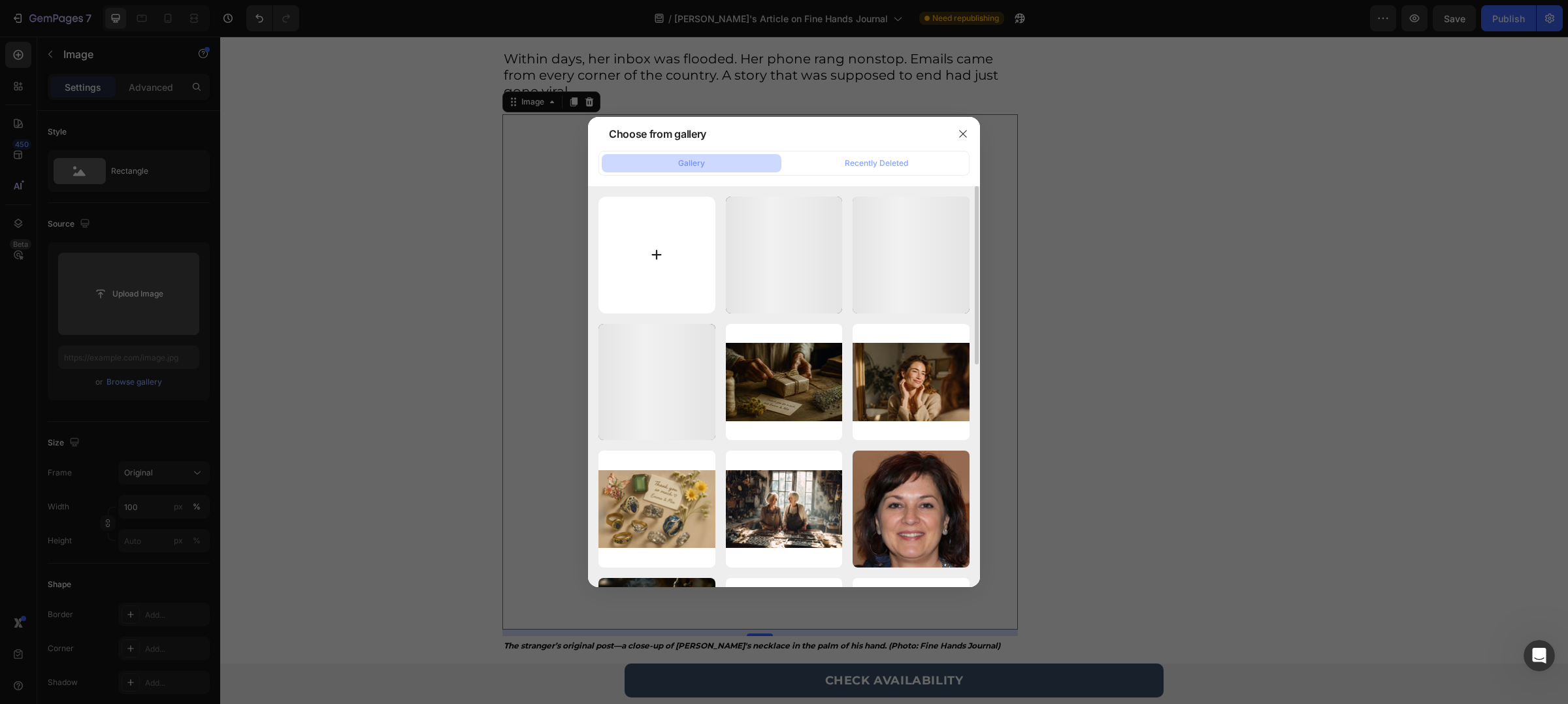
click at [674, 245] on input "file" at bounding box center [657, 255] width 117 height 117
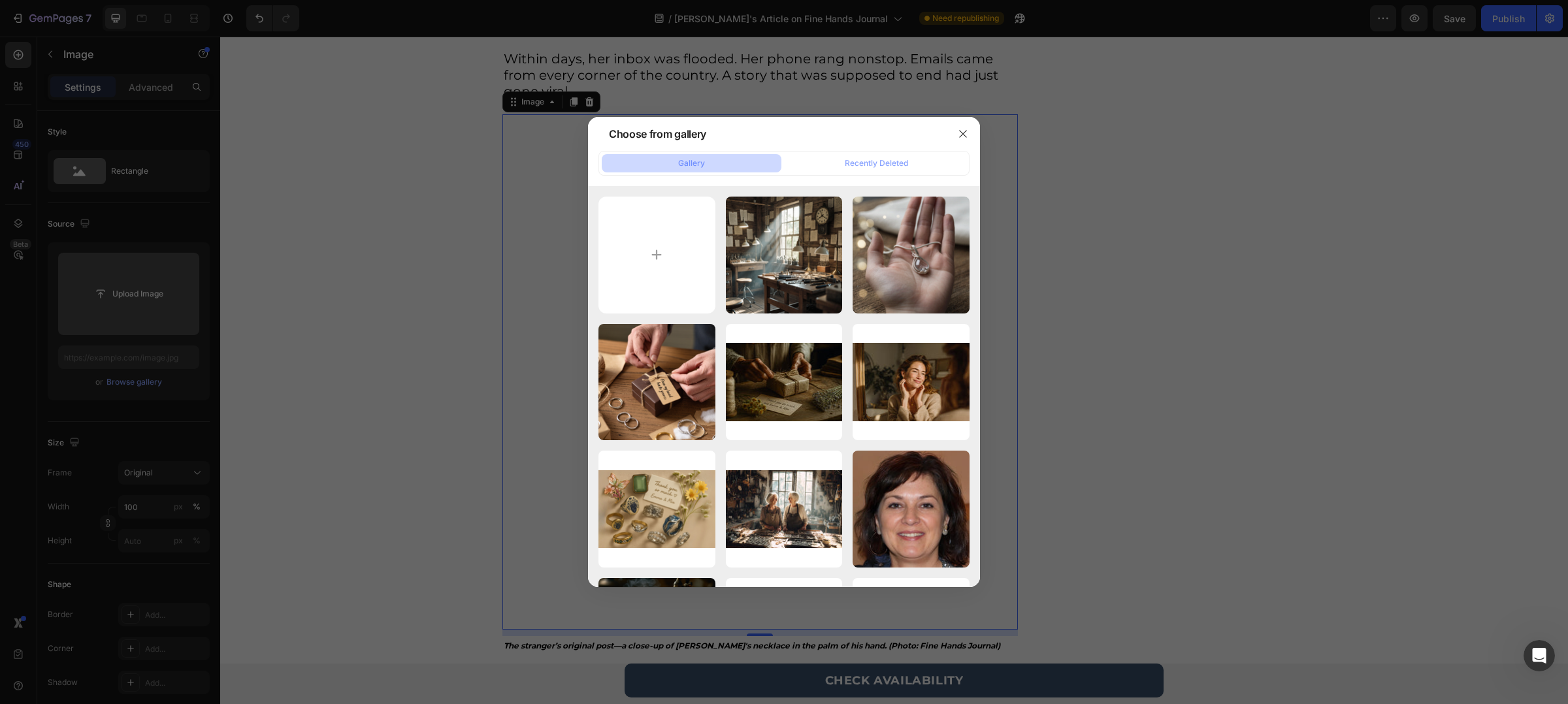
type input "C:\fakepath\Viral Post.png"
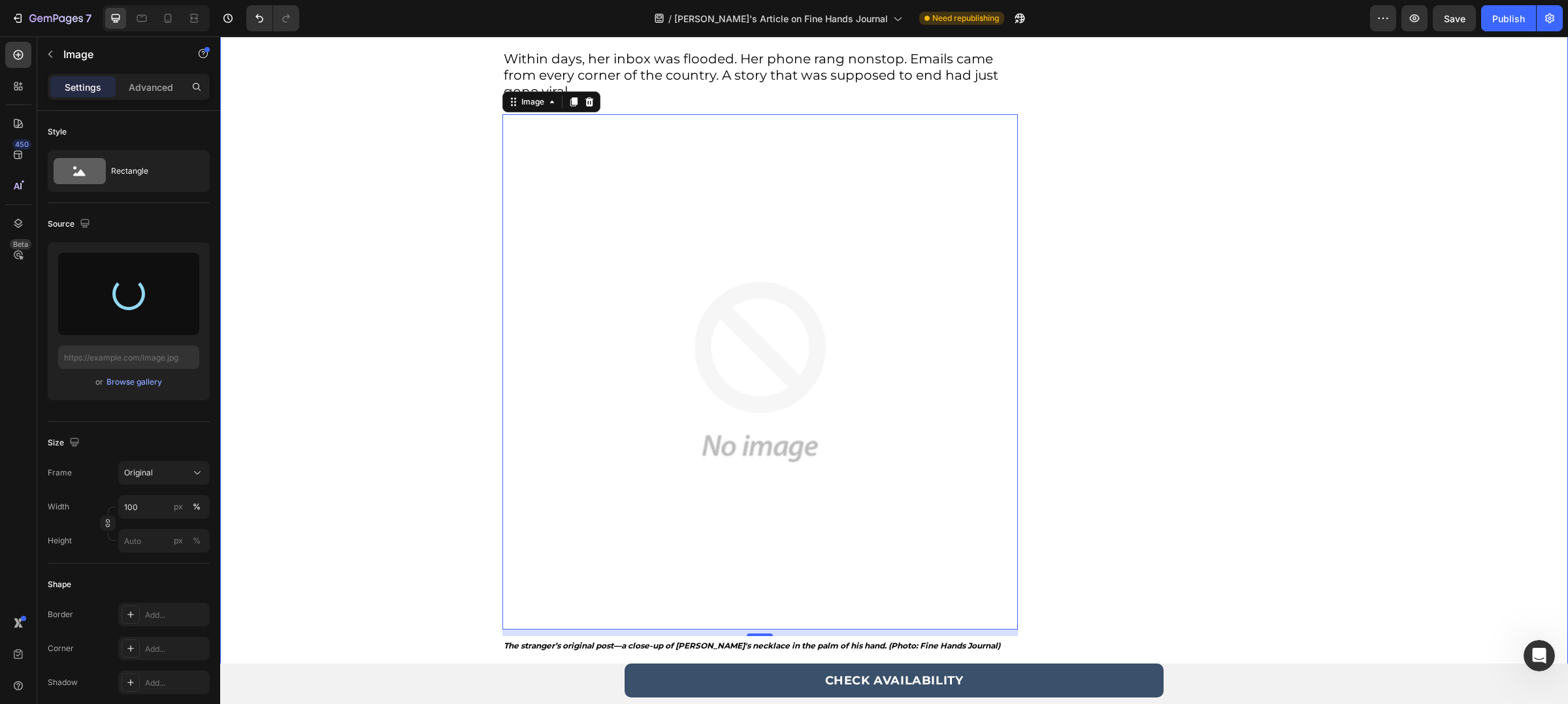
type input "[URL][DOMAIN_NAME]"
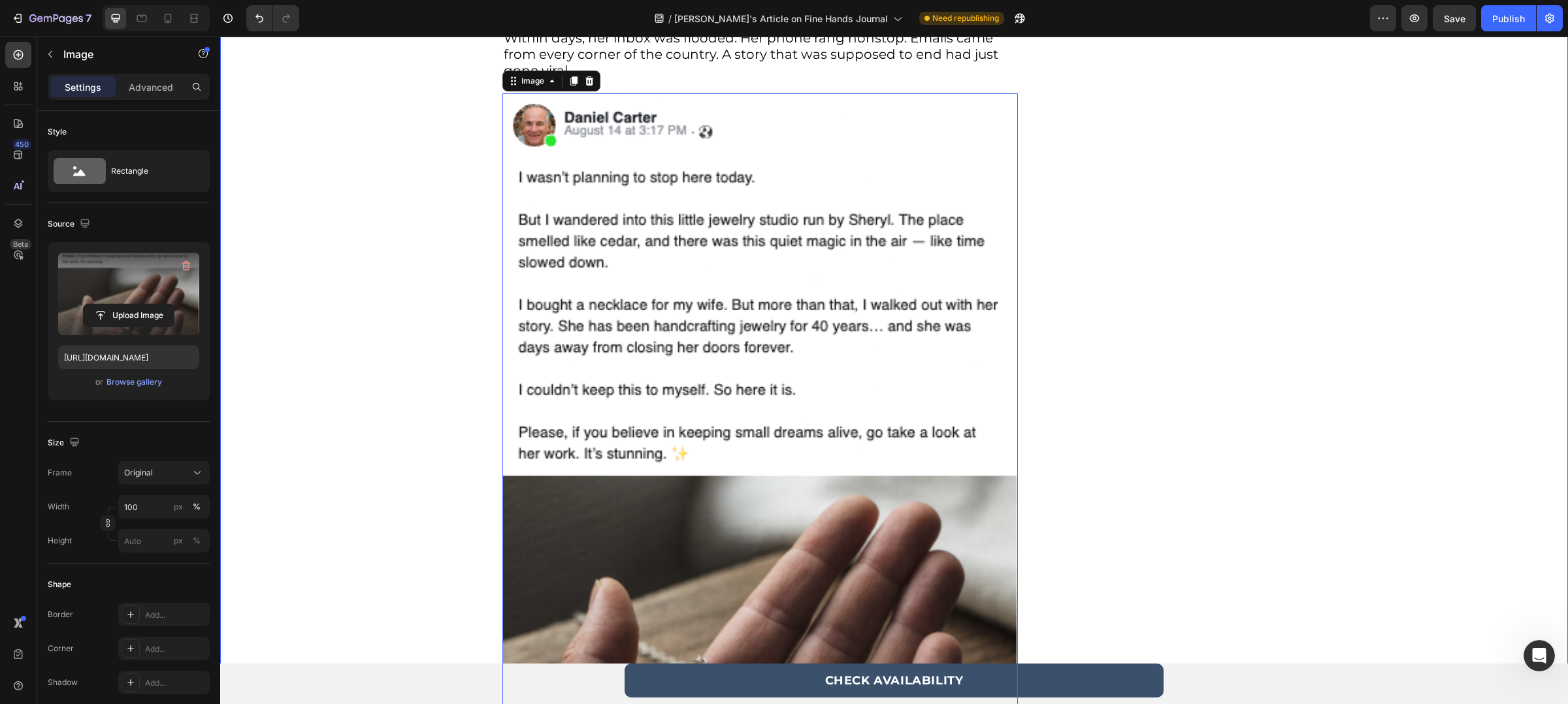
scroll to position [1598, 0]
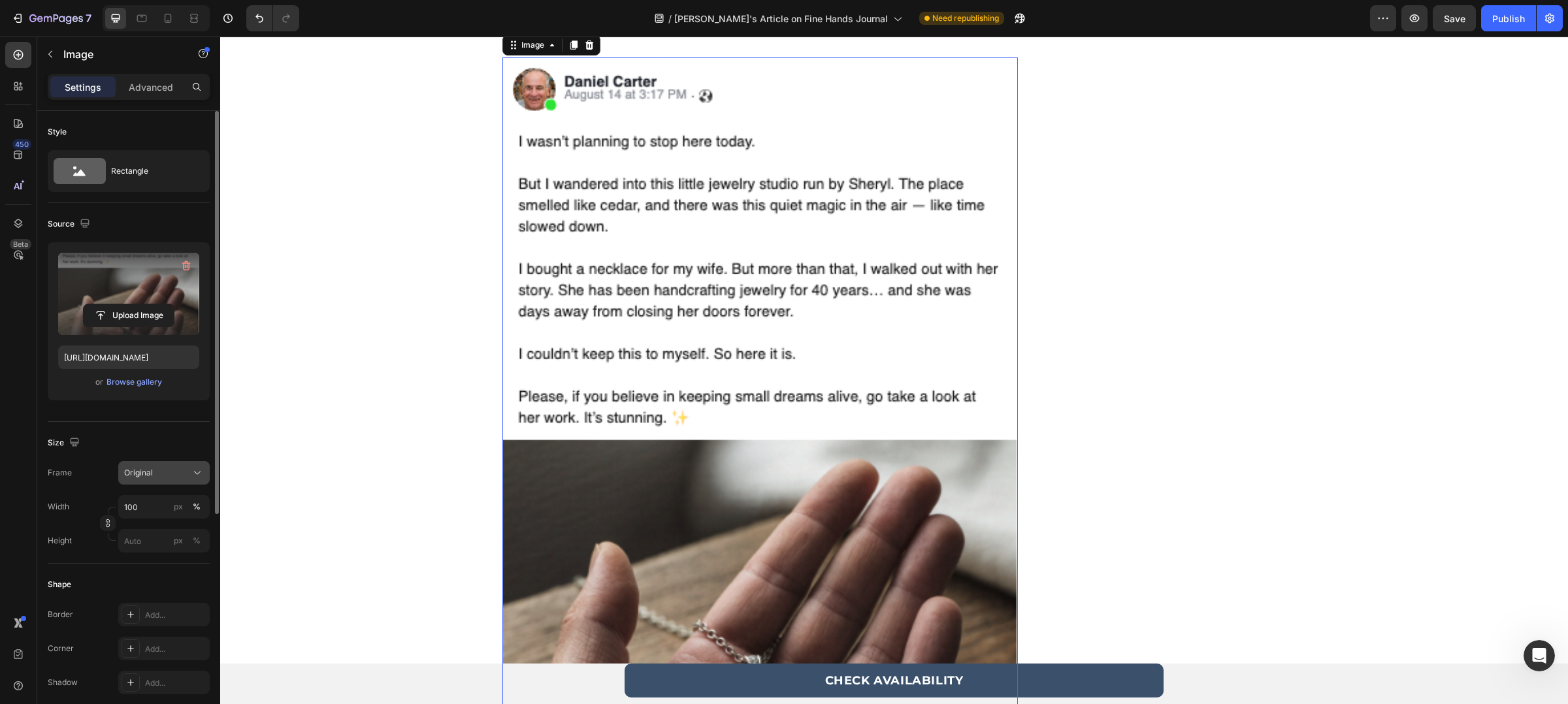
click at [184, 475] on div "Original" at bounding box center [156, 473] width 64 height 12
click at [178, 501] on div "Square" at bounding box center [161, 505] width 76 height 13
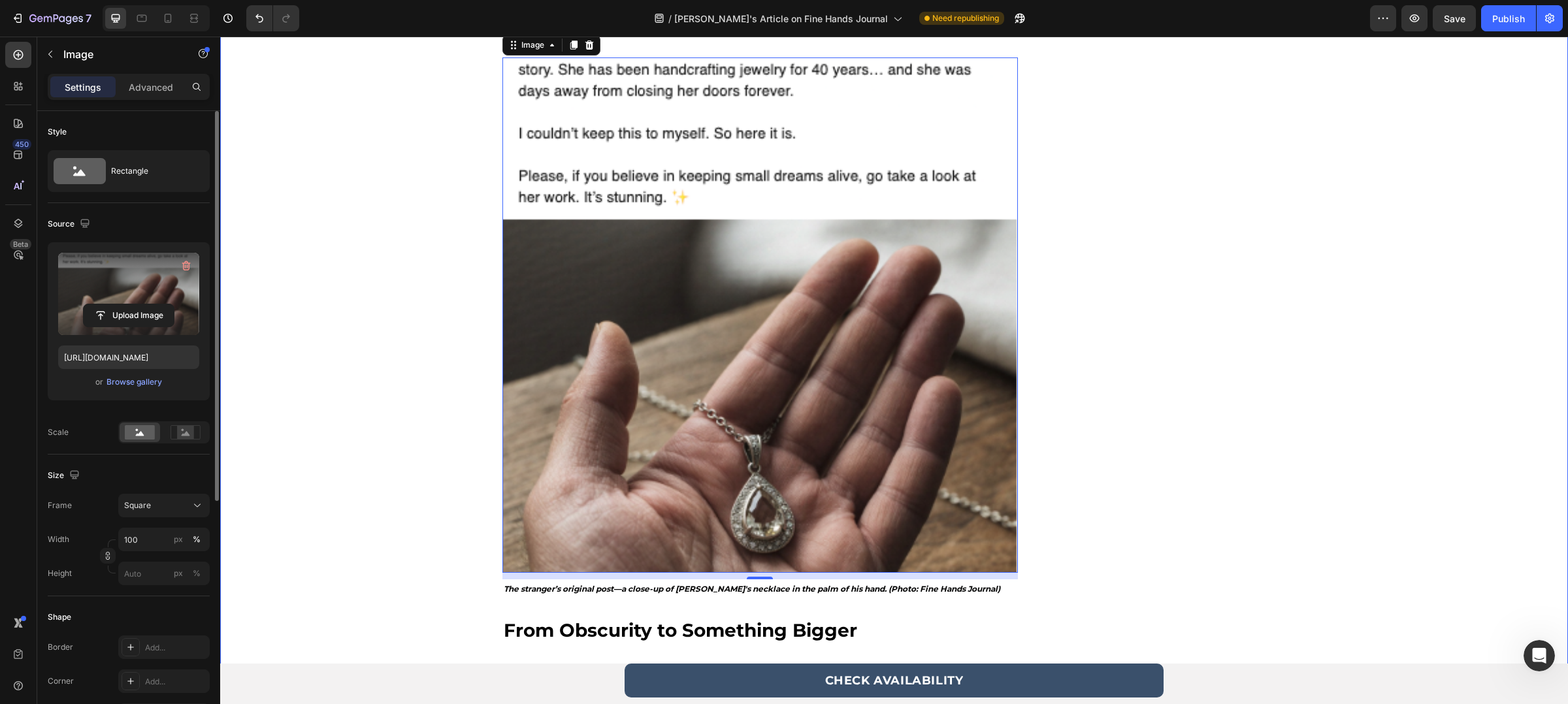
scroll to position [1533, 0]
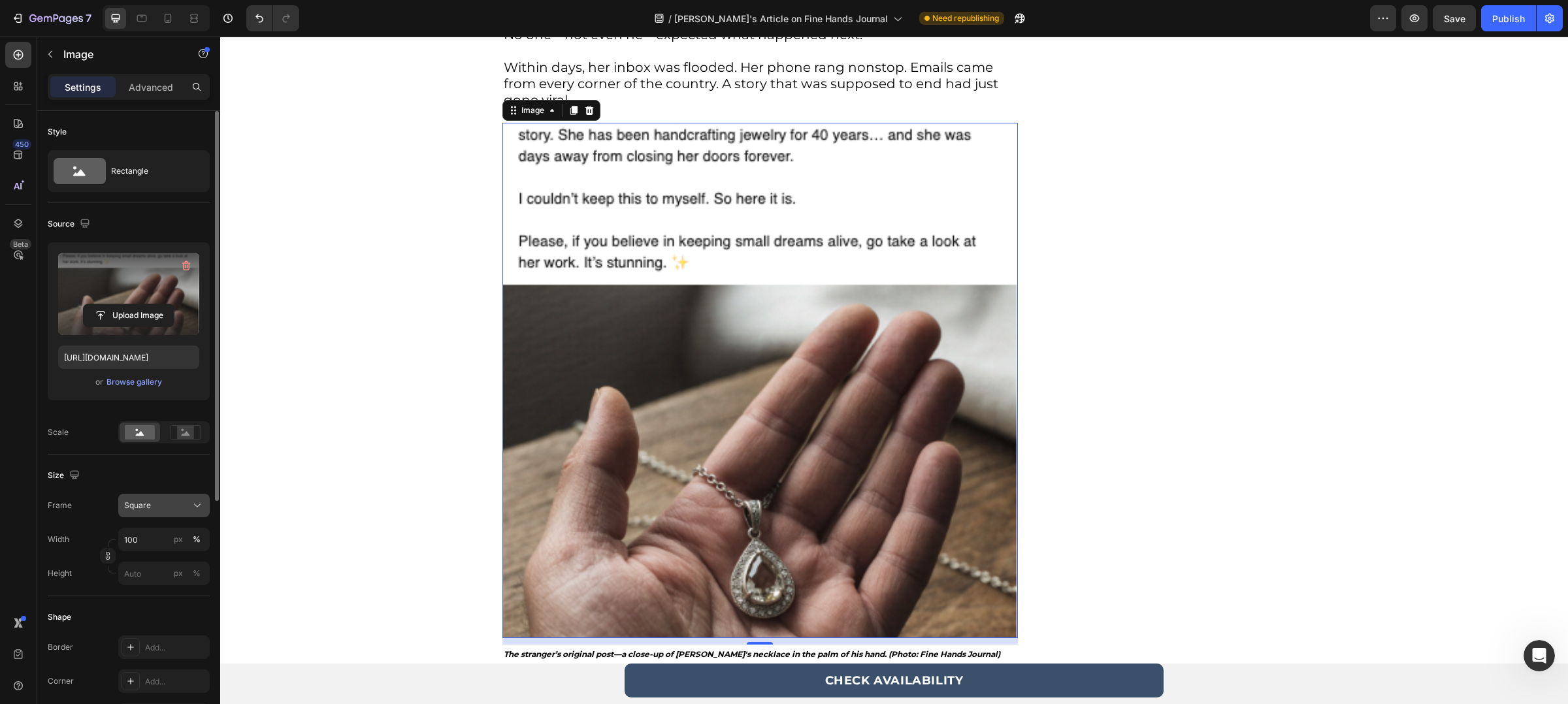
click at [171, 515] on button "Square" at bounding box center [164, 506] width 91 height 24
click at [184, 569] on div "Vertical" at bounding box center [161, 562] width 76 height 13
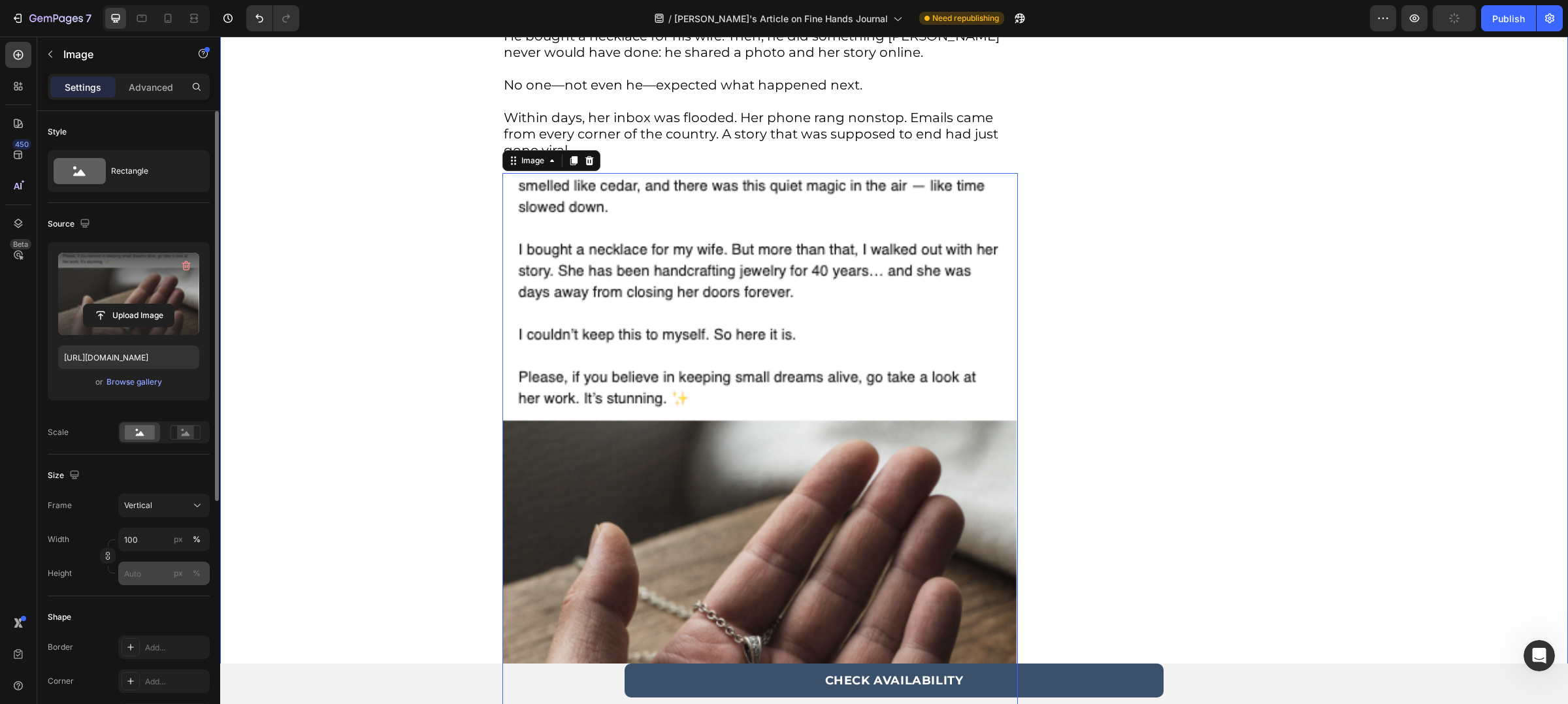
scroll to position [1503, 0]
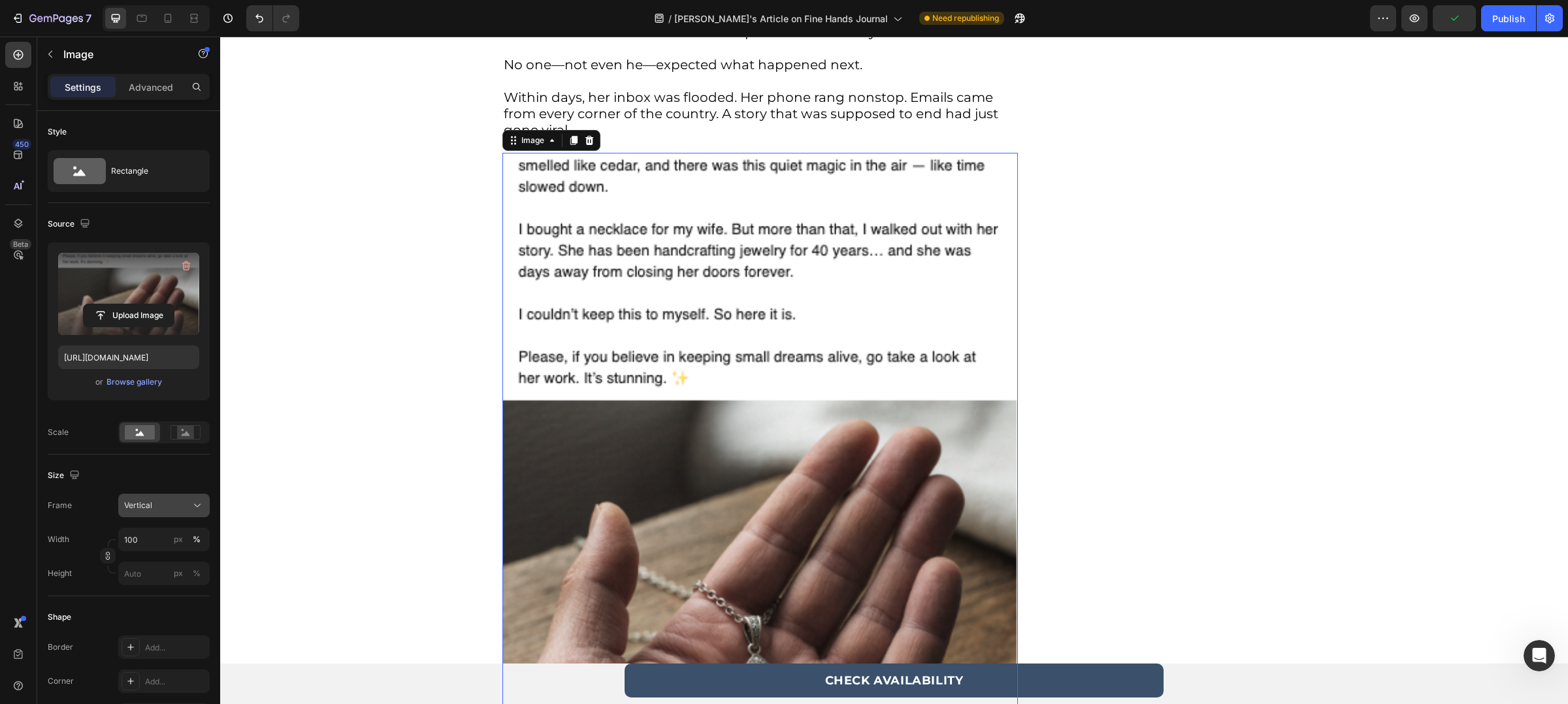
click at [164, 495] on button "Vertical" at bounding box center [164, 506] width 91 height 24
click at [178, 608] on div "Original" at bounding box center [161, 611] width 76 height 12
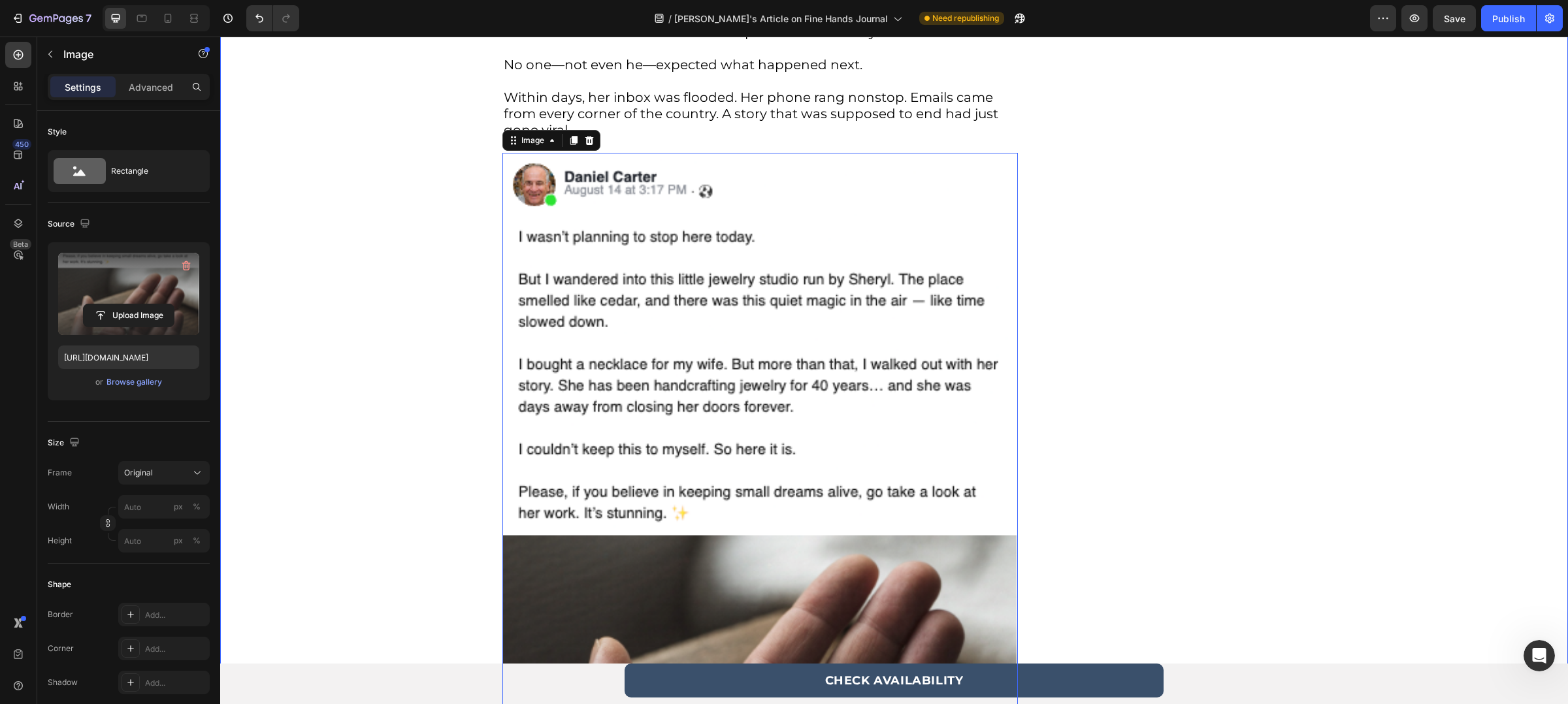
scroll to position [1483, 0]
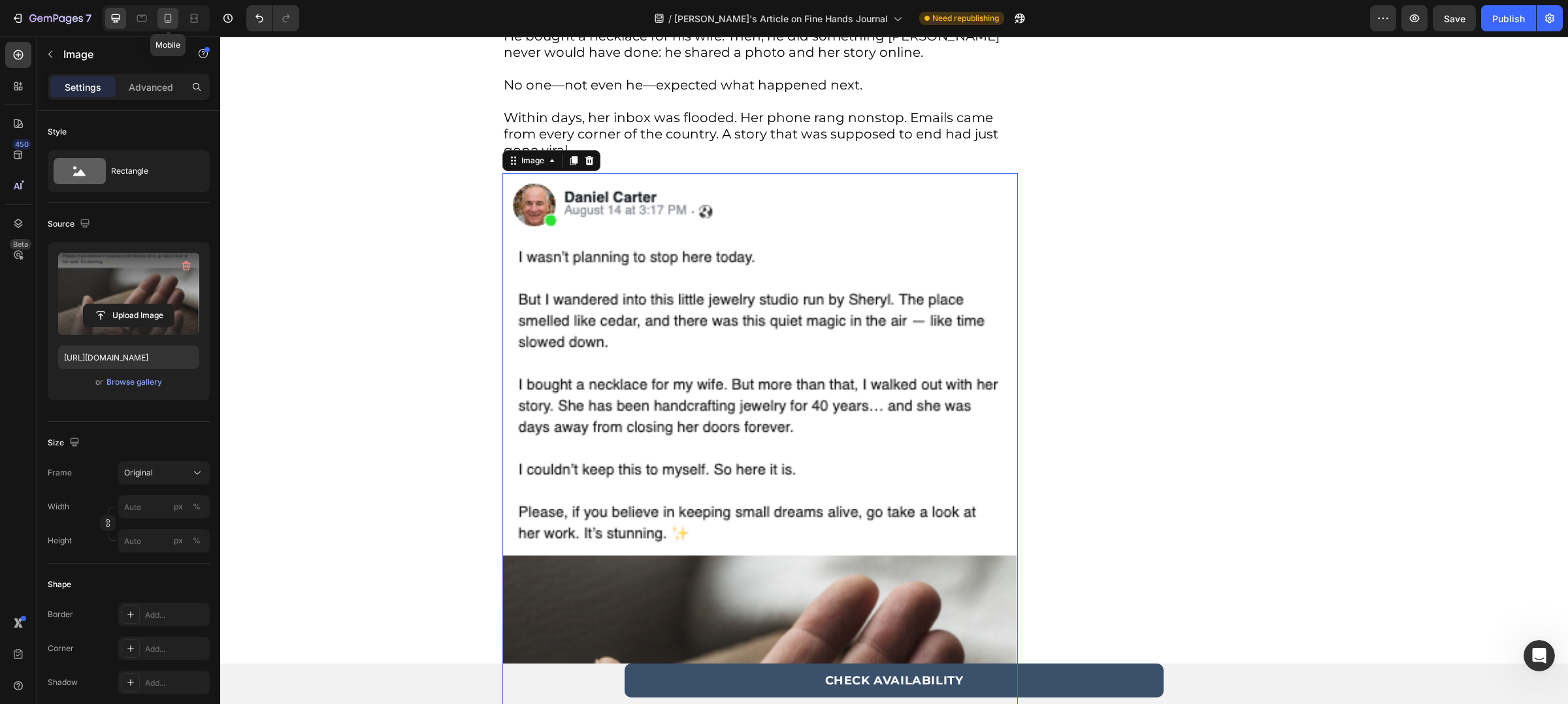
click at [171, 18] on icon at bounding box center [168, 18] width 7 height 9
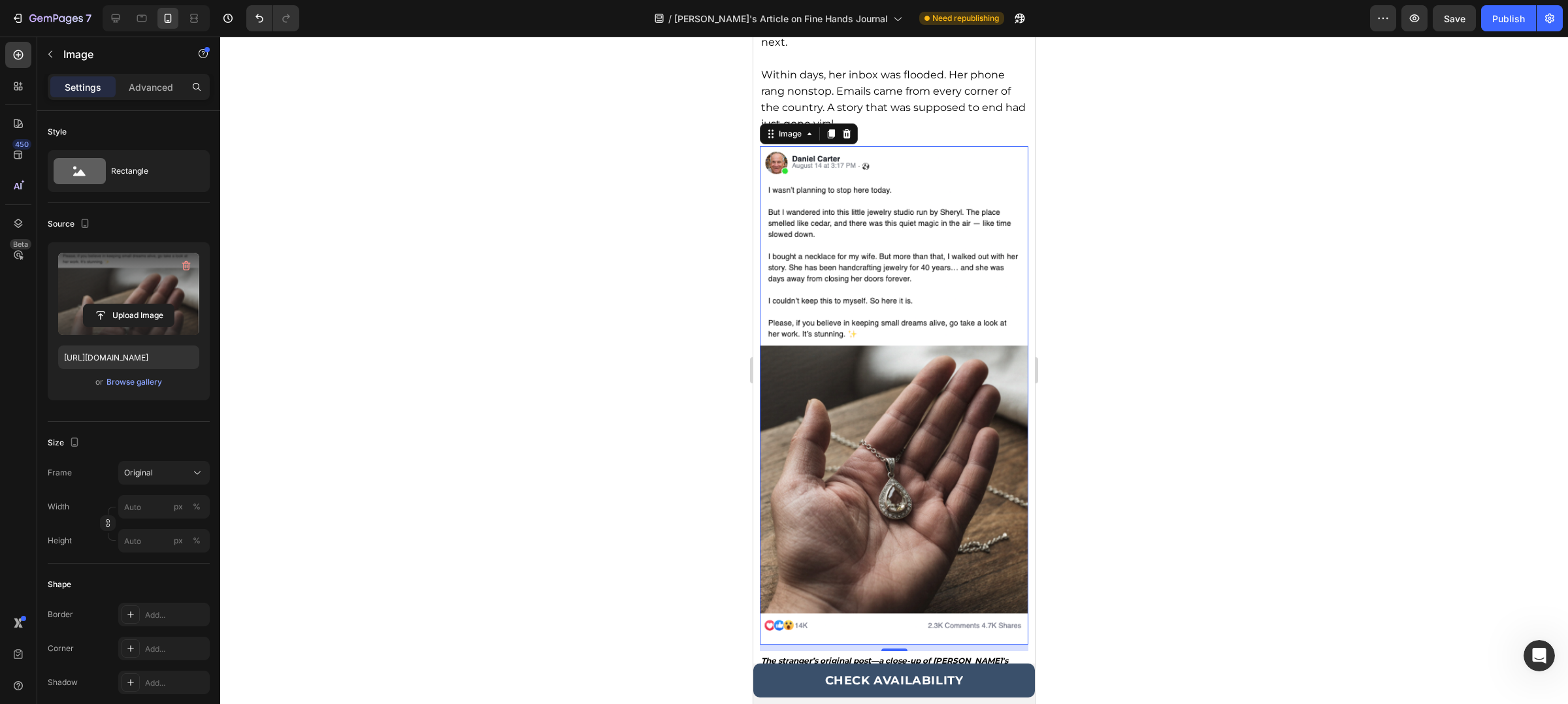
scroll to position [1556, 0]
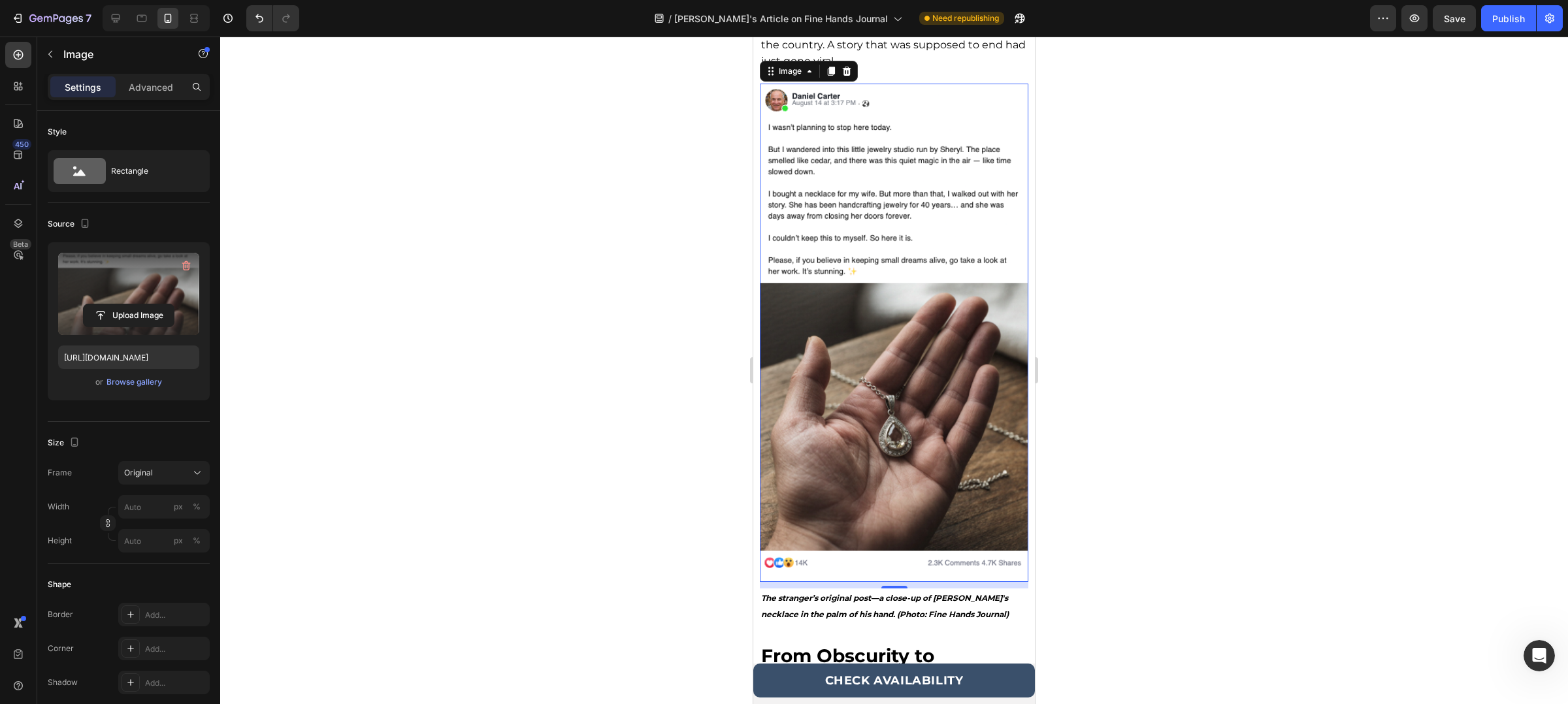
click at [1082, 10] on div "/ [PERSON_NAME]'s Article on Fine Hands Journal Need republishing" at bounding box center [840, 18] width 1060 height 26
click at [607, 425] on div at bounding box center [894, 371] width 1348 height 668
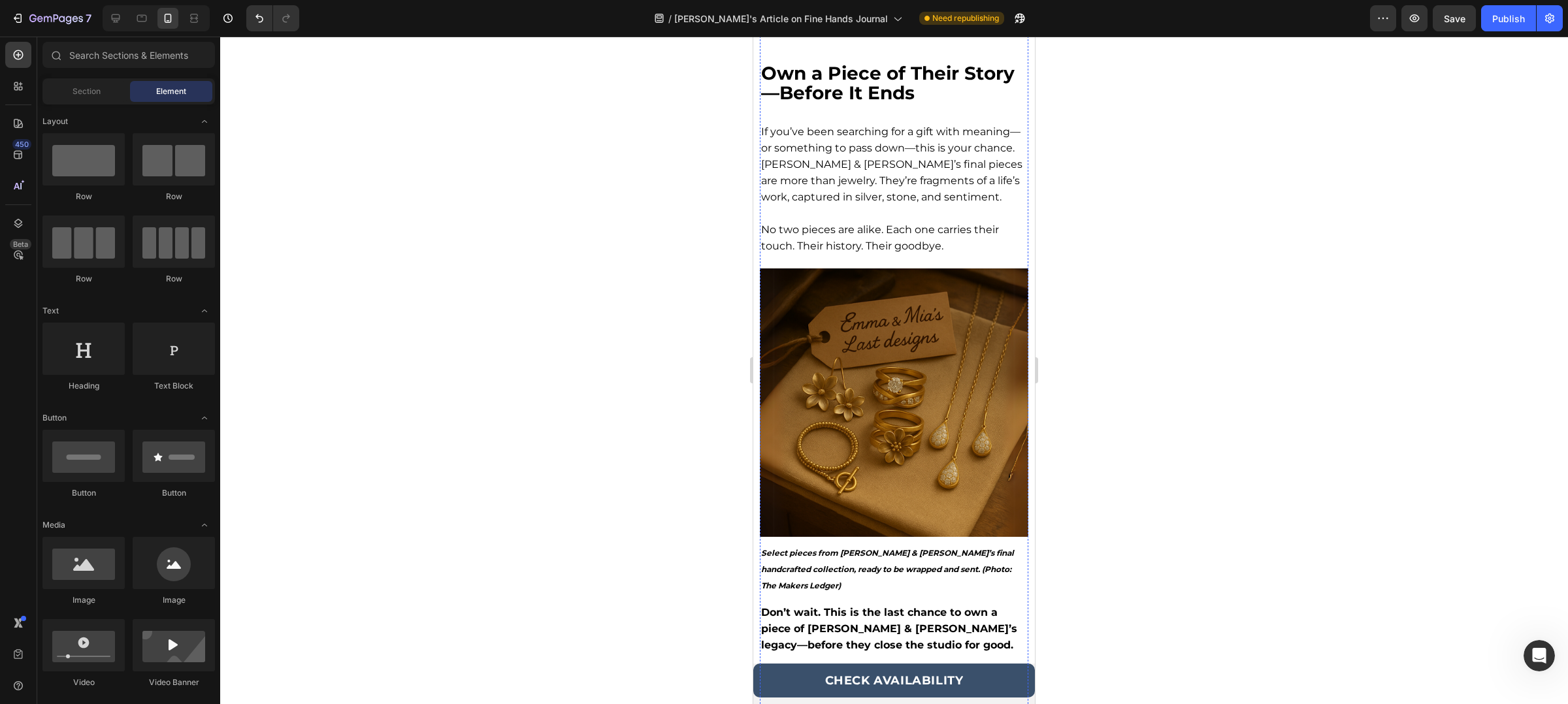
scroll to position [4127, 0]
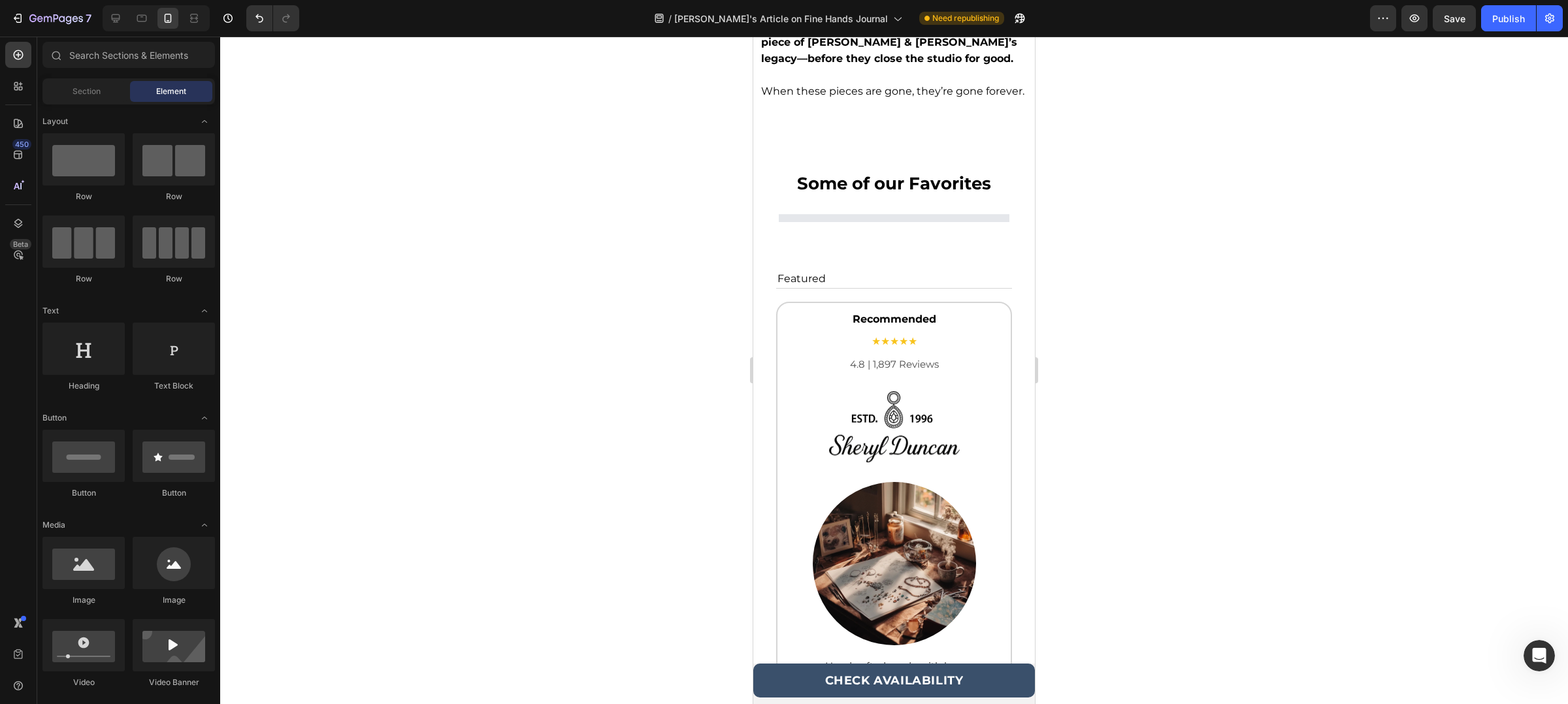
drag, startPoint x: 1501, startPoint y: 22, endPoint x: 1421, endPoint y: 44, distance: 83.0
click at [1440, 0] on div "7 Version history / [PERSON_NAME]'s Article on Fine Hands Journal Need republis…" at bounding box center [784, 0] width 1568 height 0
click at [1249, 8] on div "/ [PERSON_NAME]'s Article on Fine Hands Journal Need republishing" at bounding box center [840, 18] width 1060 height 26
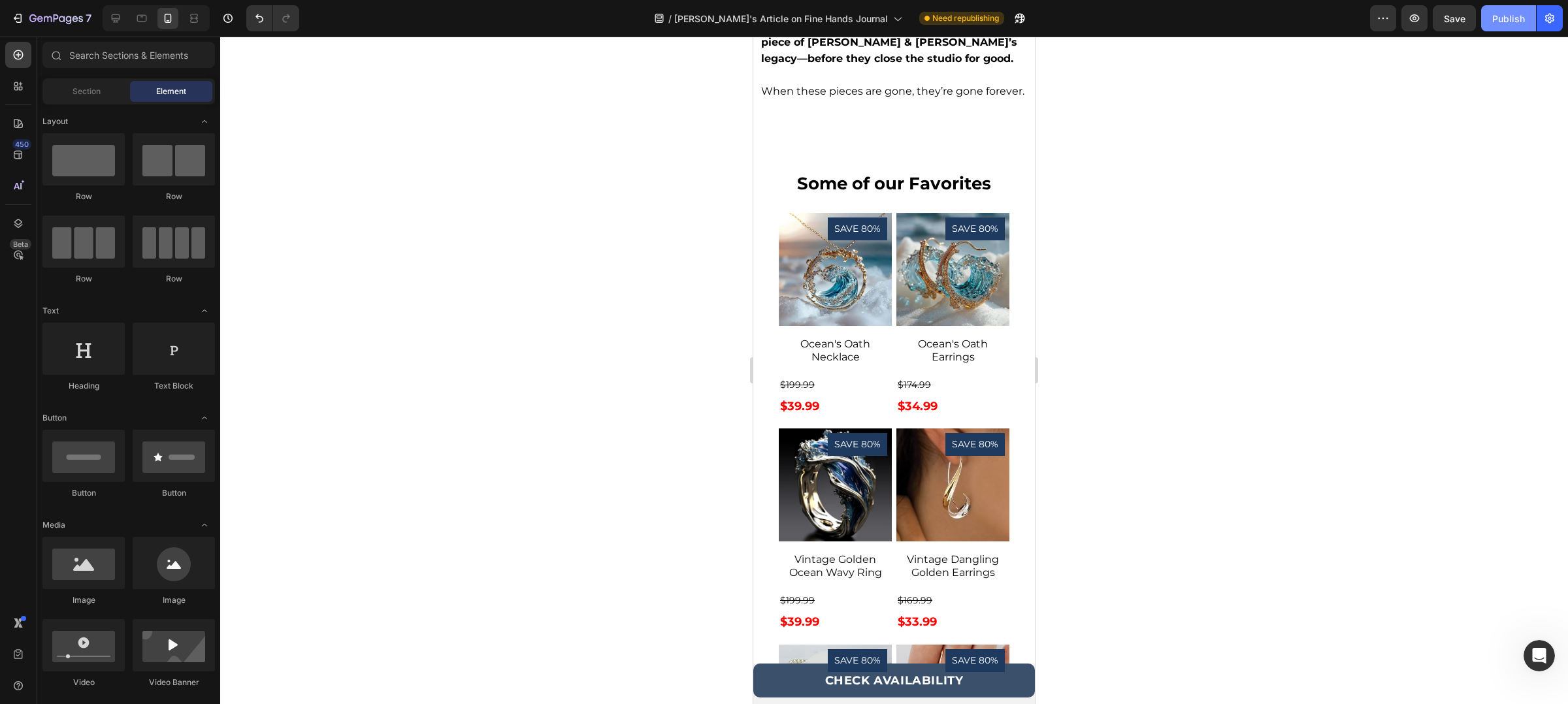
click at [1499, 18] on div "Publish" at bounding box center [1508, 18] width 32 height 14
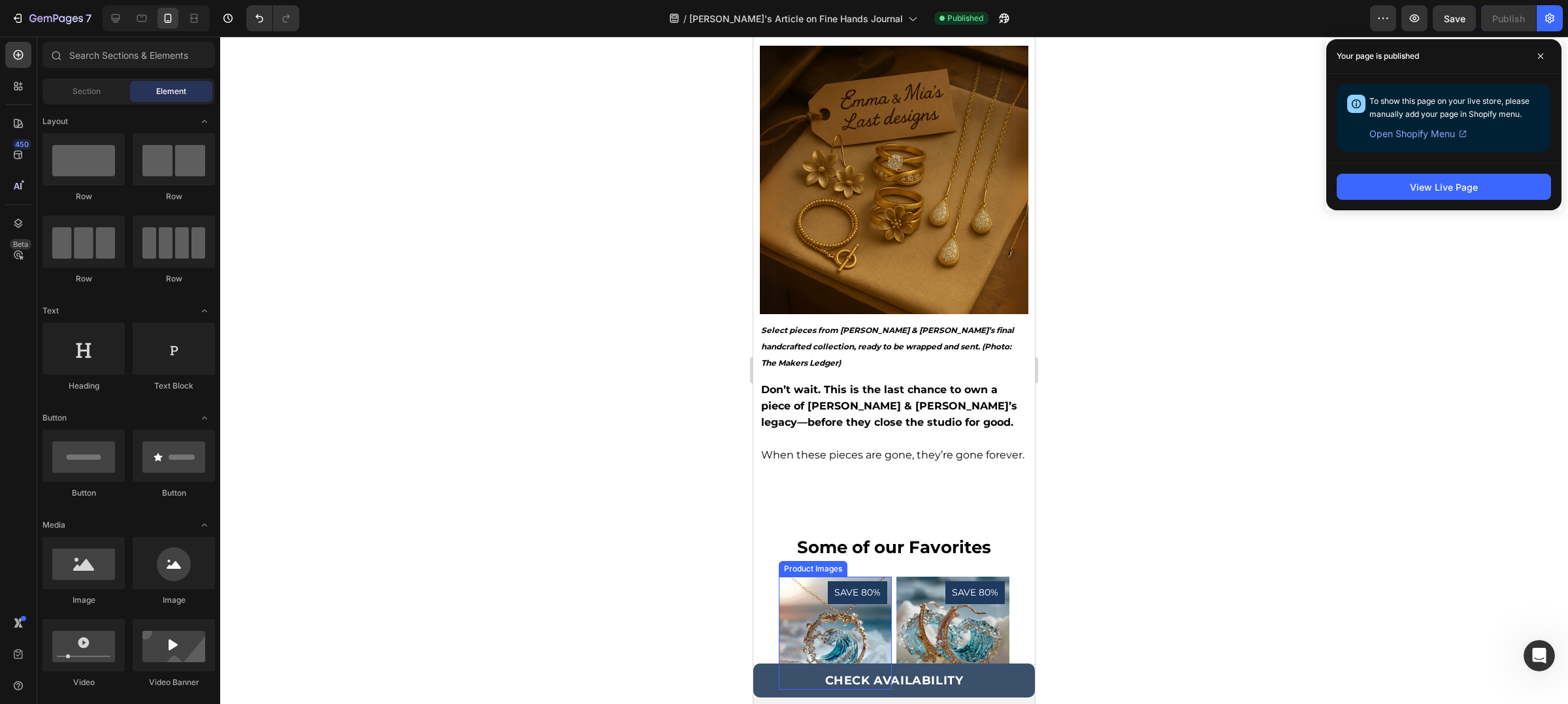
scroll to position [3735, 0]
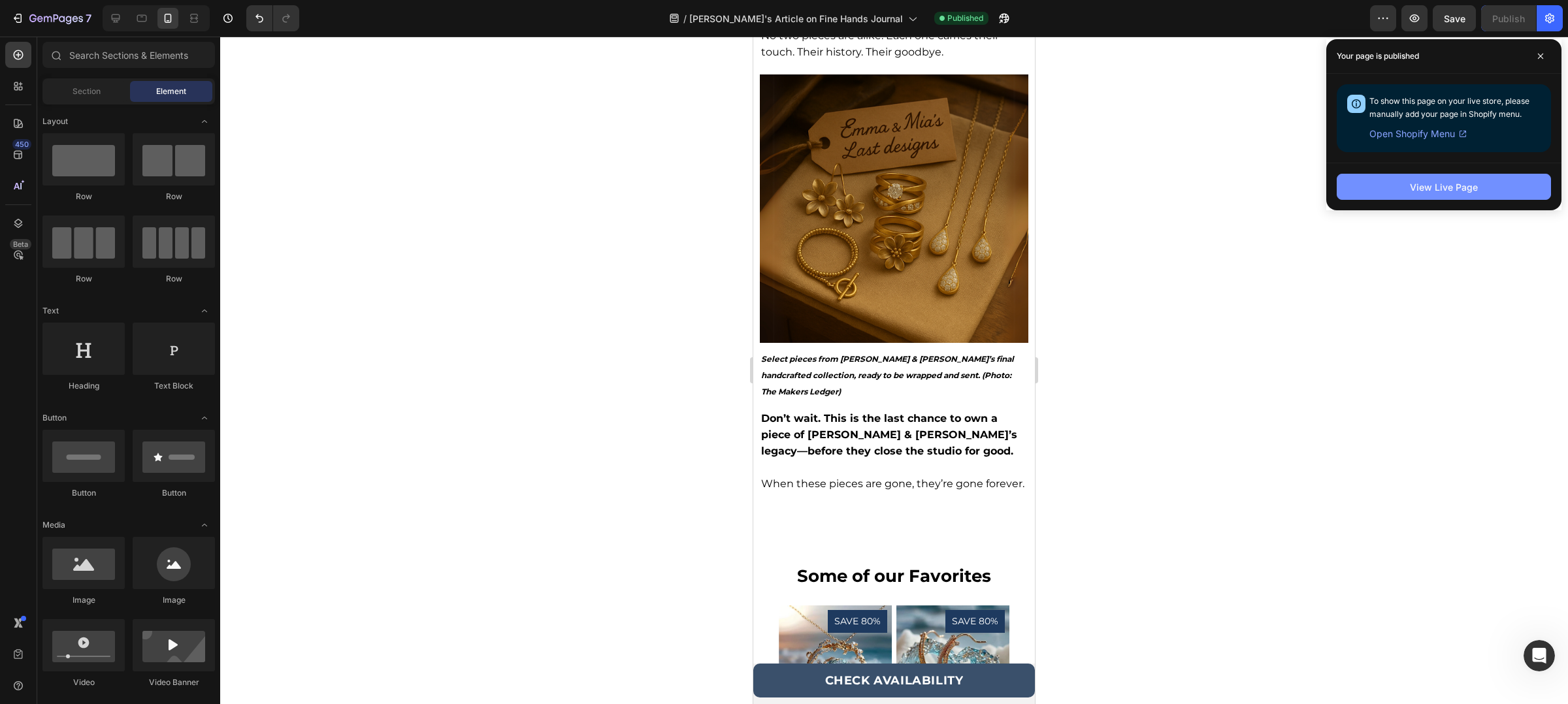
click at [1440, 177] on button "View Live Page" at bounding box center [1443, 187] width 215 height 26
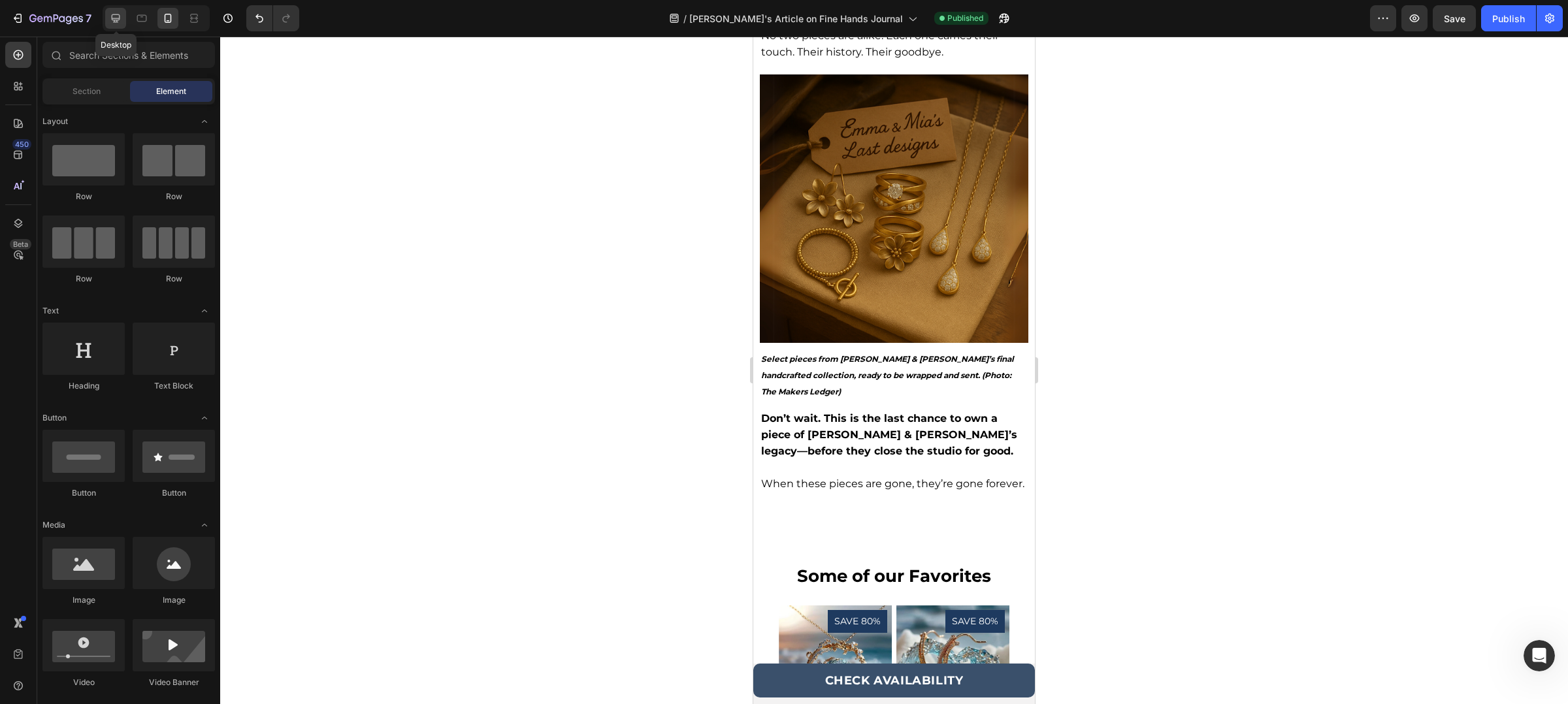
click at [125, 13] on div at bounding box center [116, 18] width 21 height 21
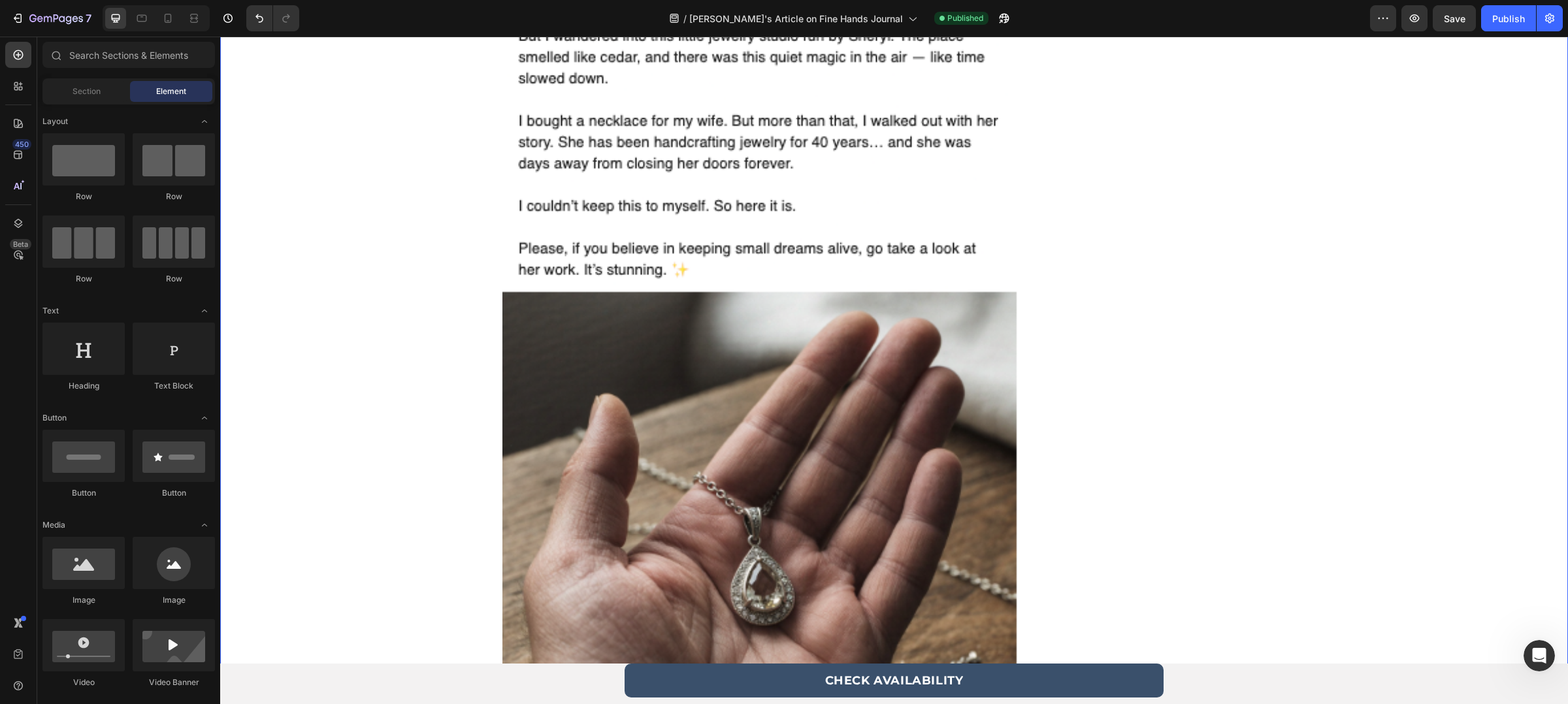
scroll to position [1662, 0]
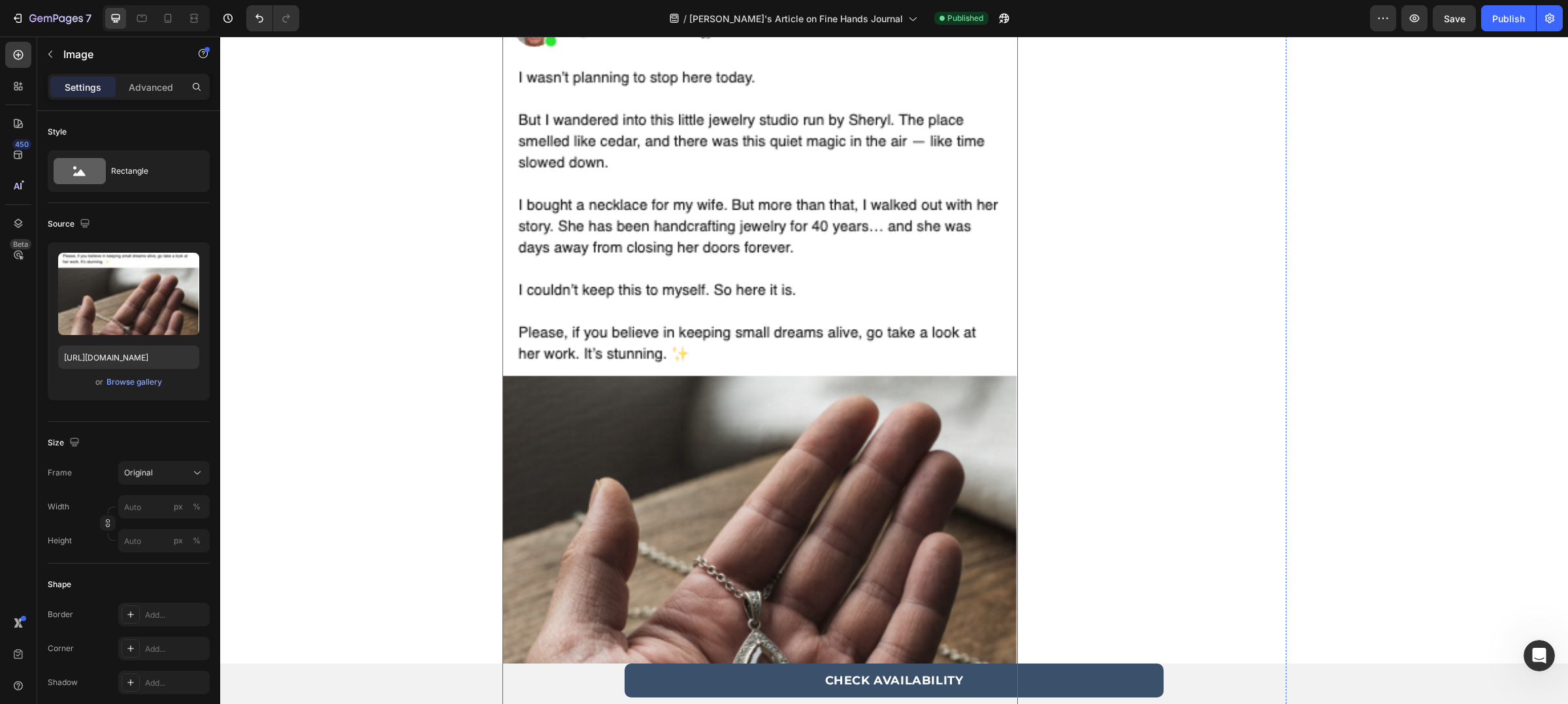
click at [654, 407] on img at bounding box center [759, 472] width 515 height 957
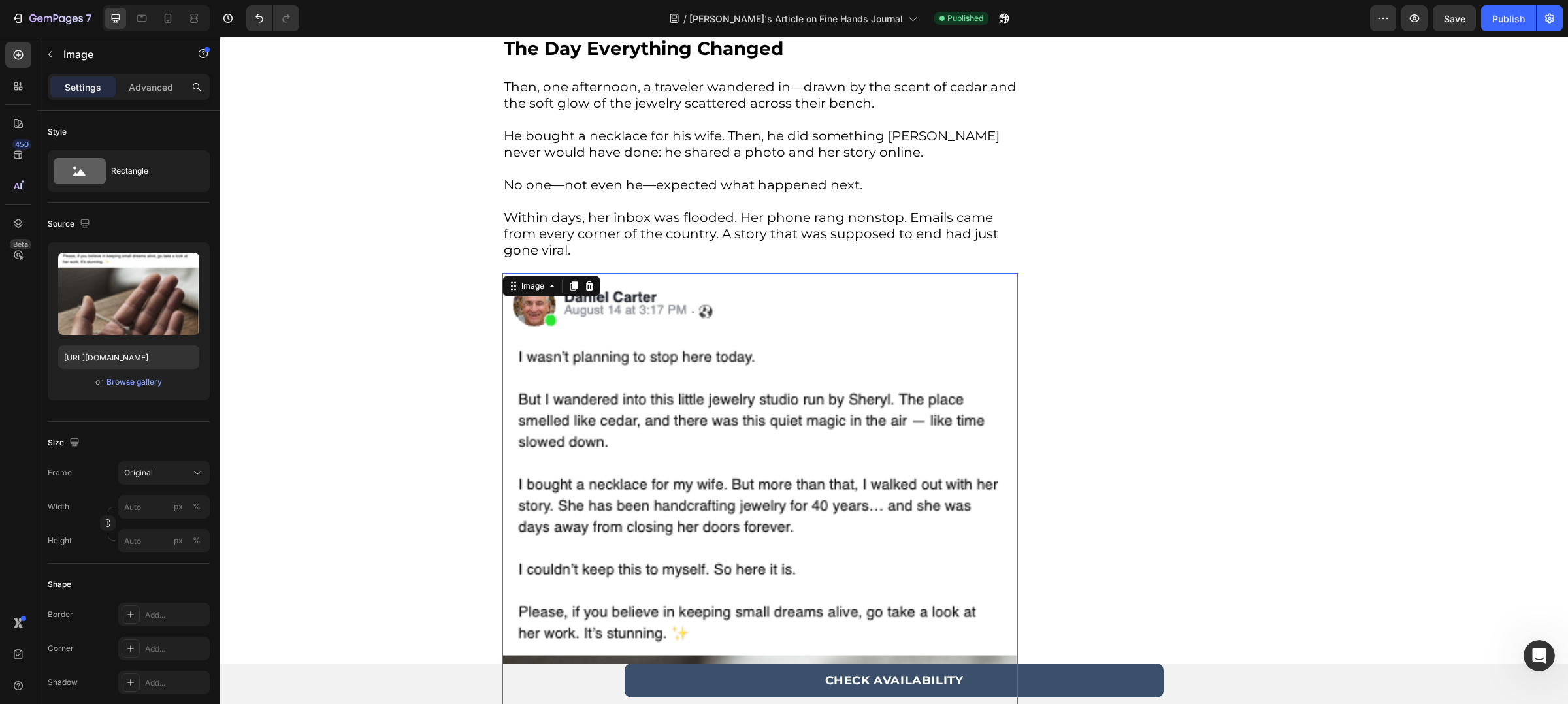
scroll to position [1373, 0]
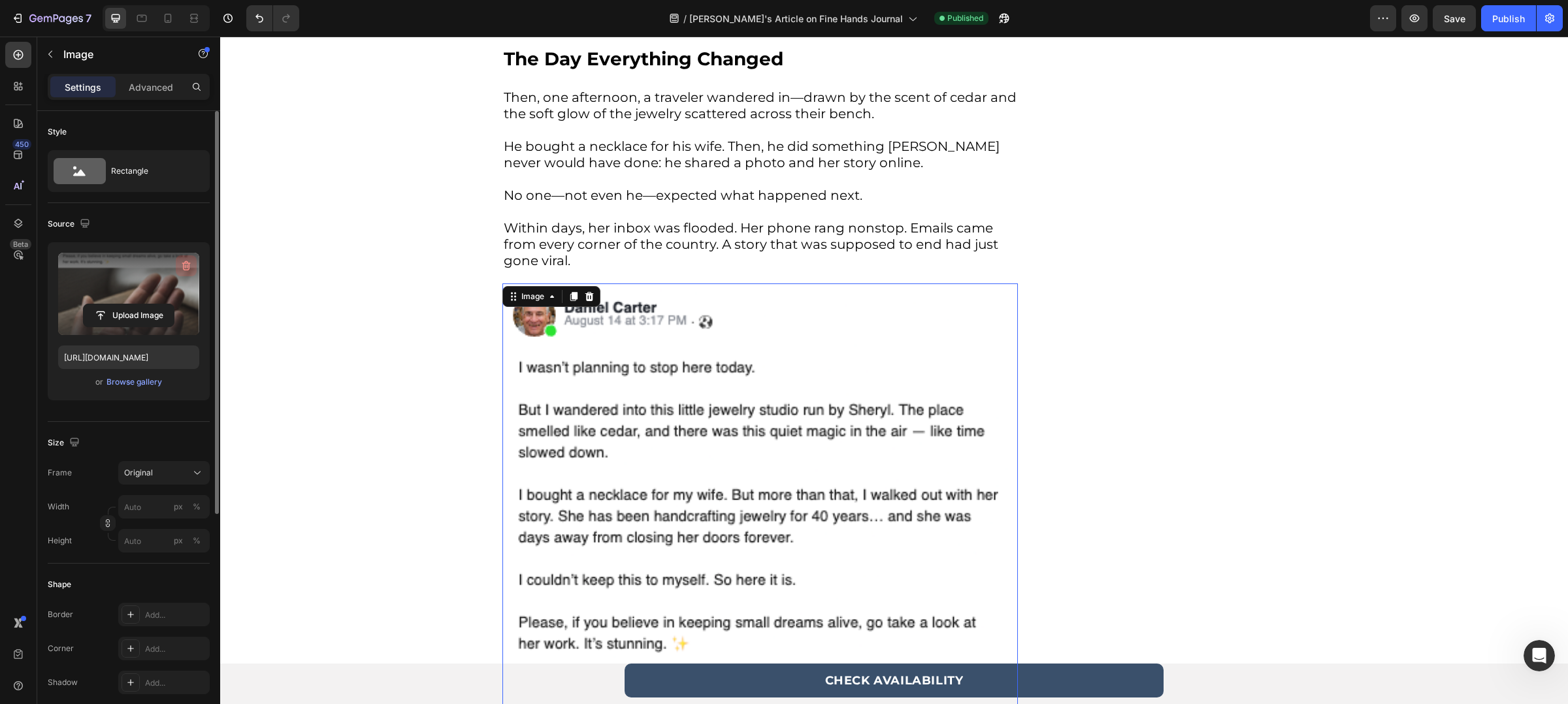
click at [181, 262] on icon "button" at bounding box center [187, 266] width 13 height 13
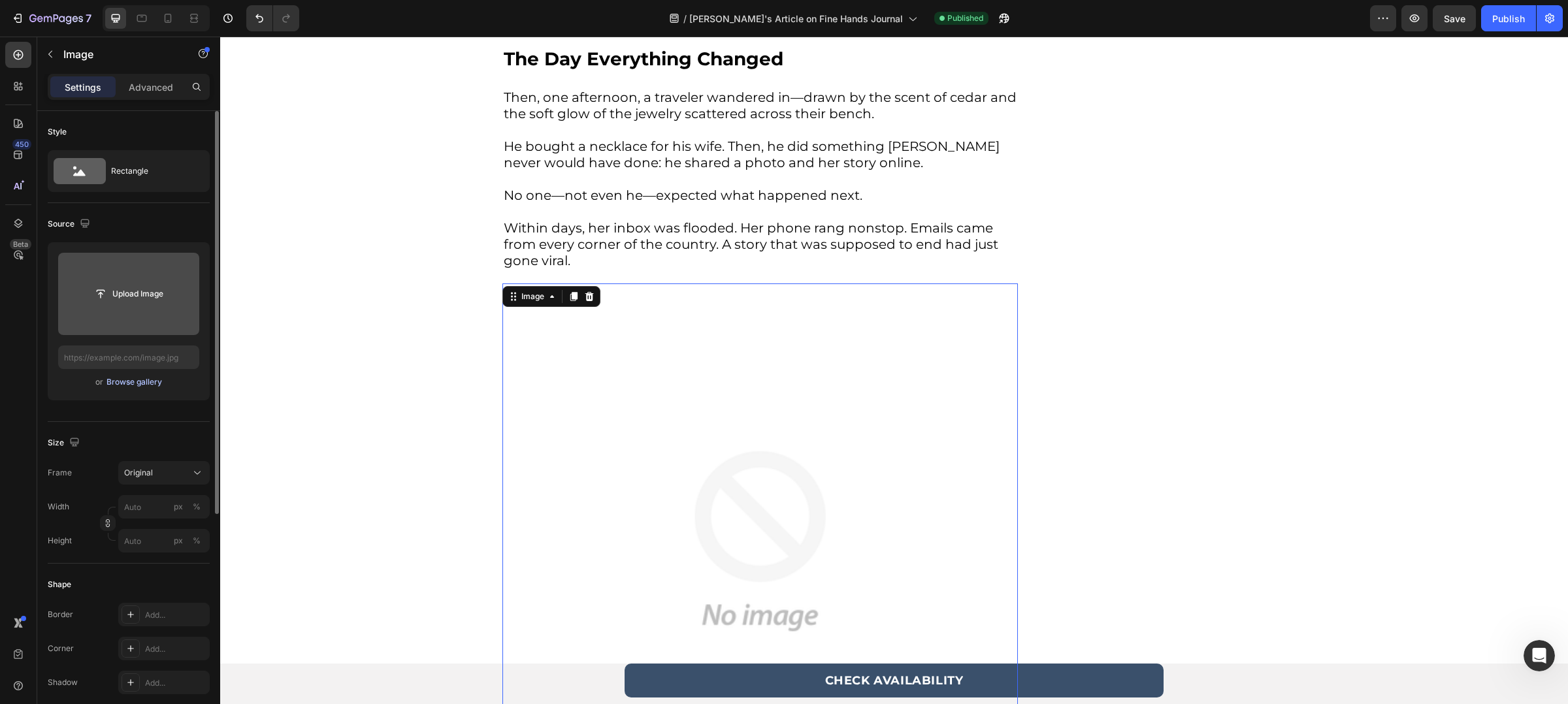
click at [142, 387] on div "Browse gallery" at bounding box center [133, 382] width 55 height 12
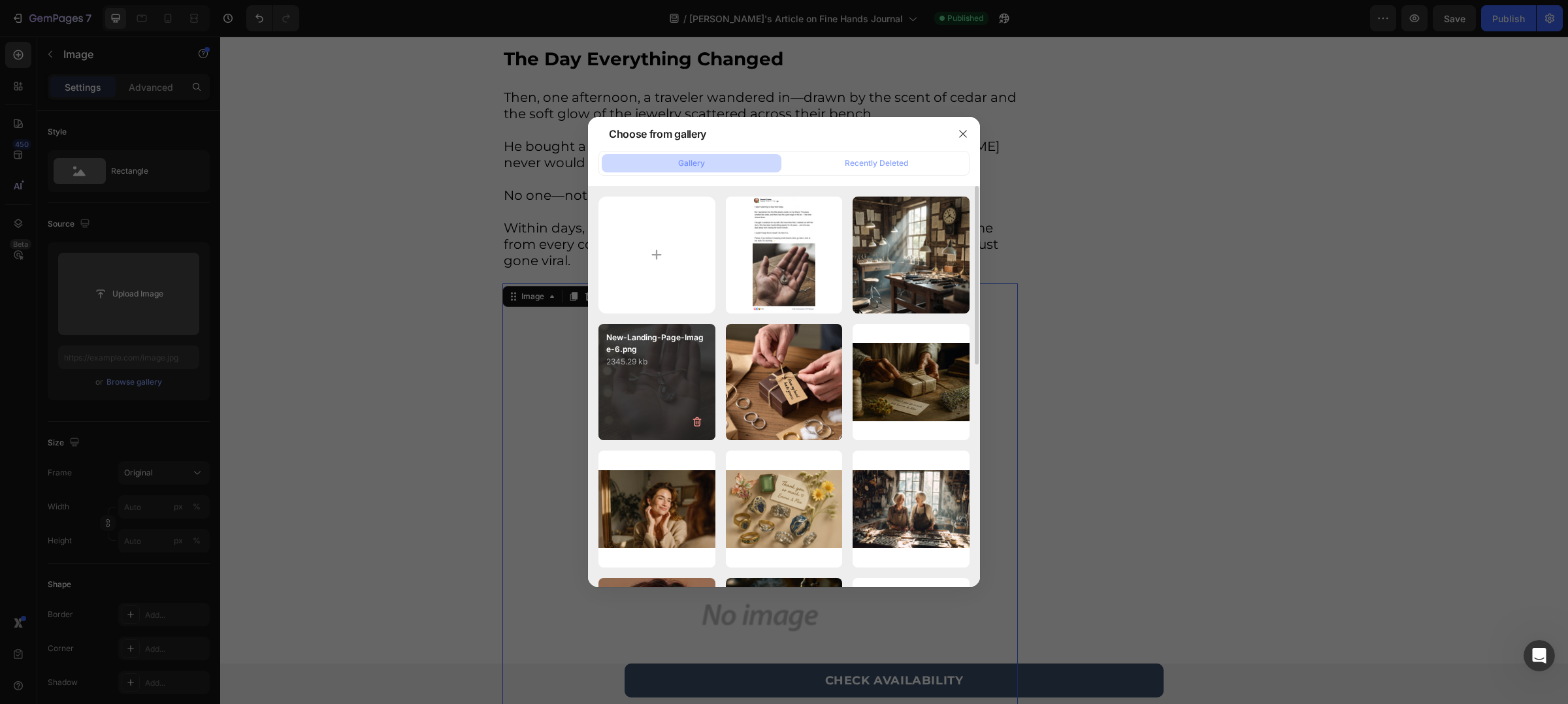
click at [658, 383] on div "New-Landing-Page-Image-6.png 2345.29 kb" at bounding box center [657, 383] width 117 height 117
type input "[URL][DOMAIN_NAME]"
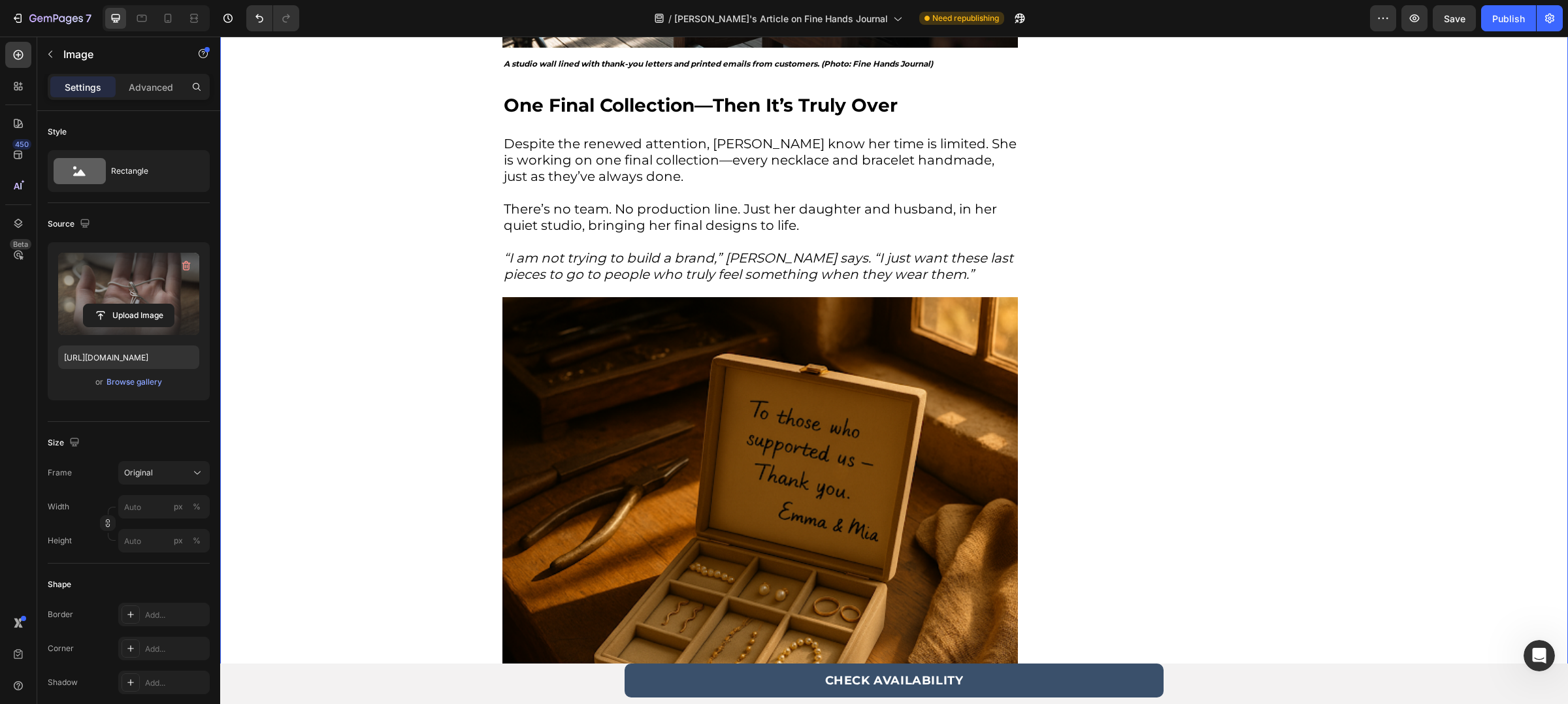
scroll to position [3272, 0]
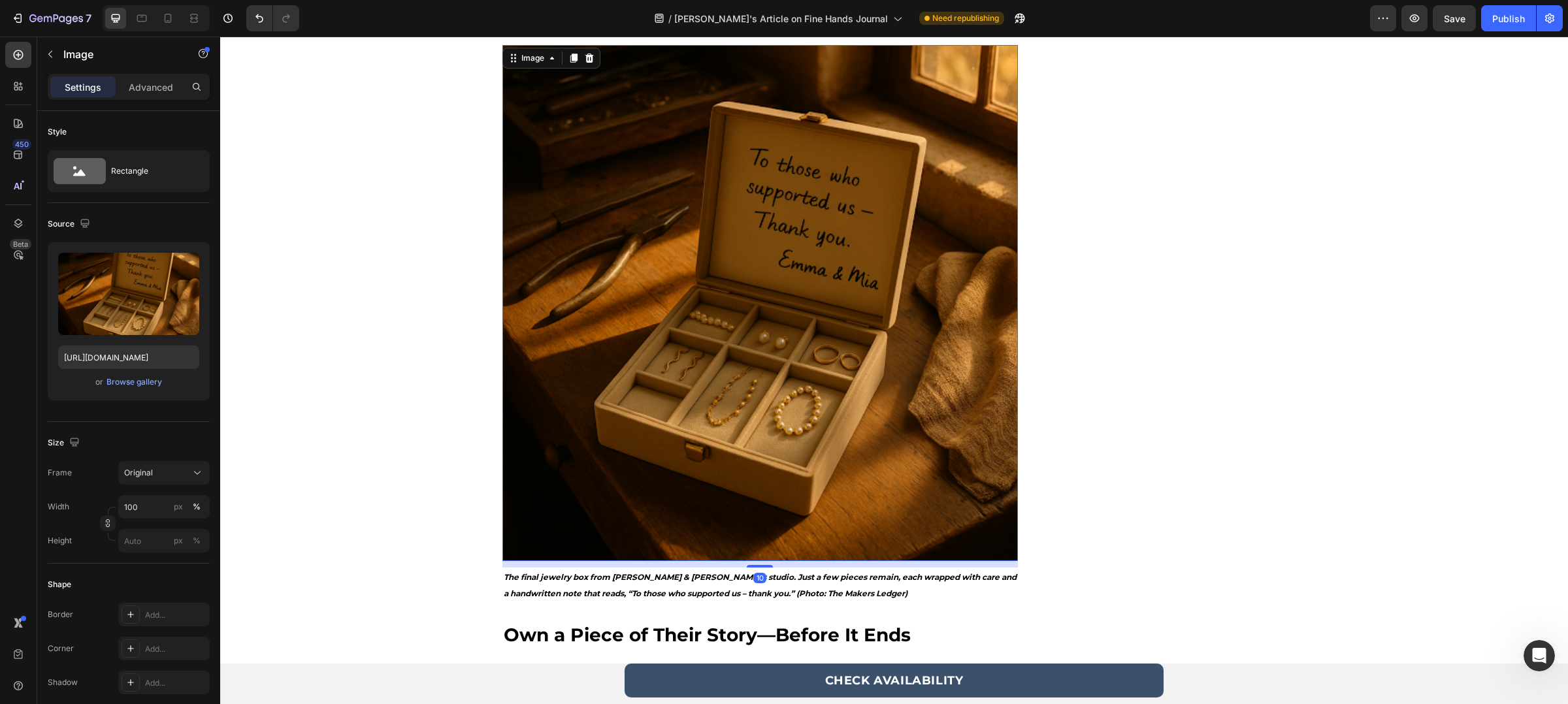
click at [713, 338] on img at bounding box center [759, 302] width 515 height 515
click at [710, 231] on img at bounding box center [759, 302] width 515 height 515
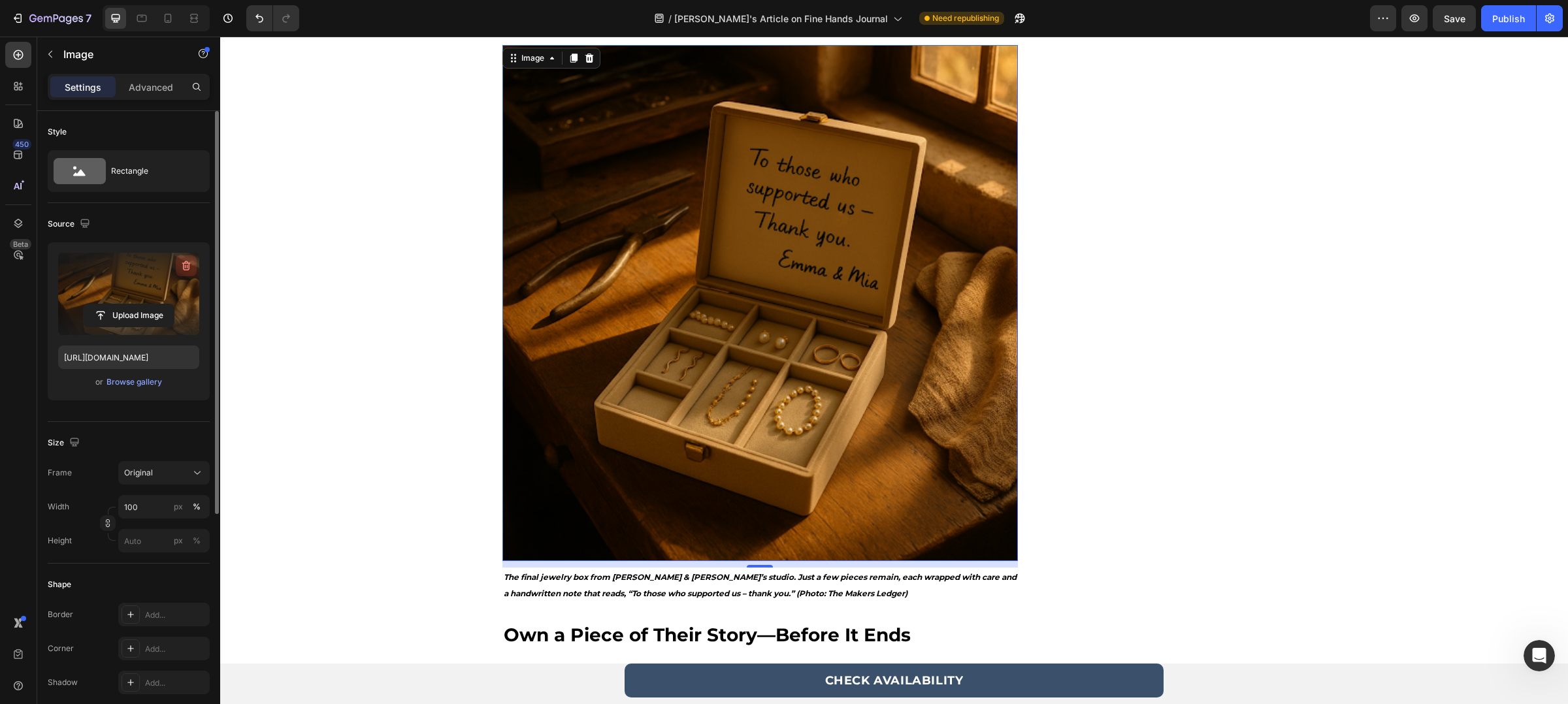
click at [191, 255] on button "button" at bounding box center [186, 265] width 21 height 21
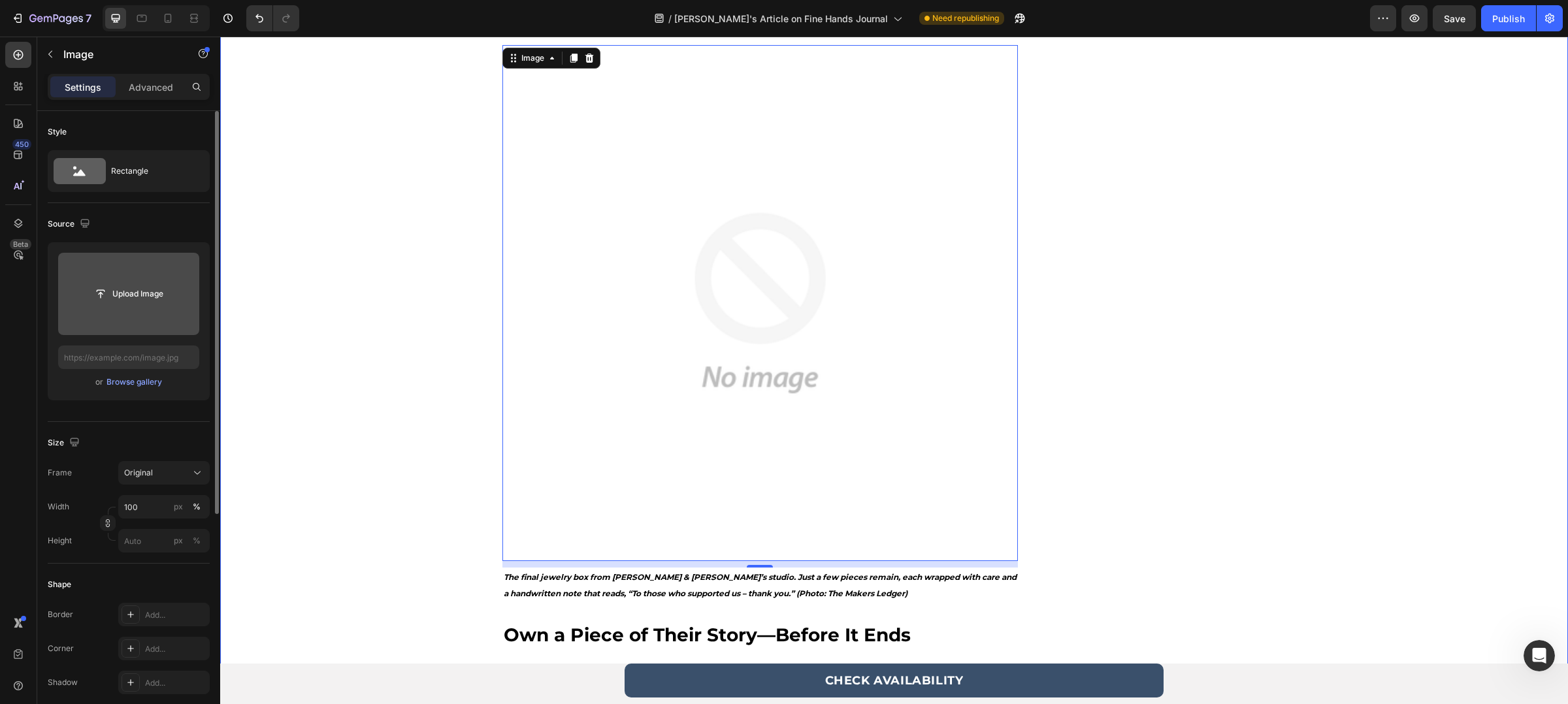
scroll to position [2987, 0]
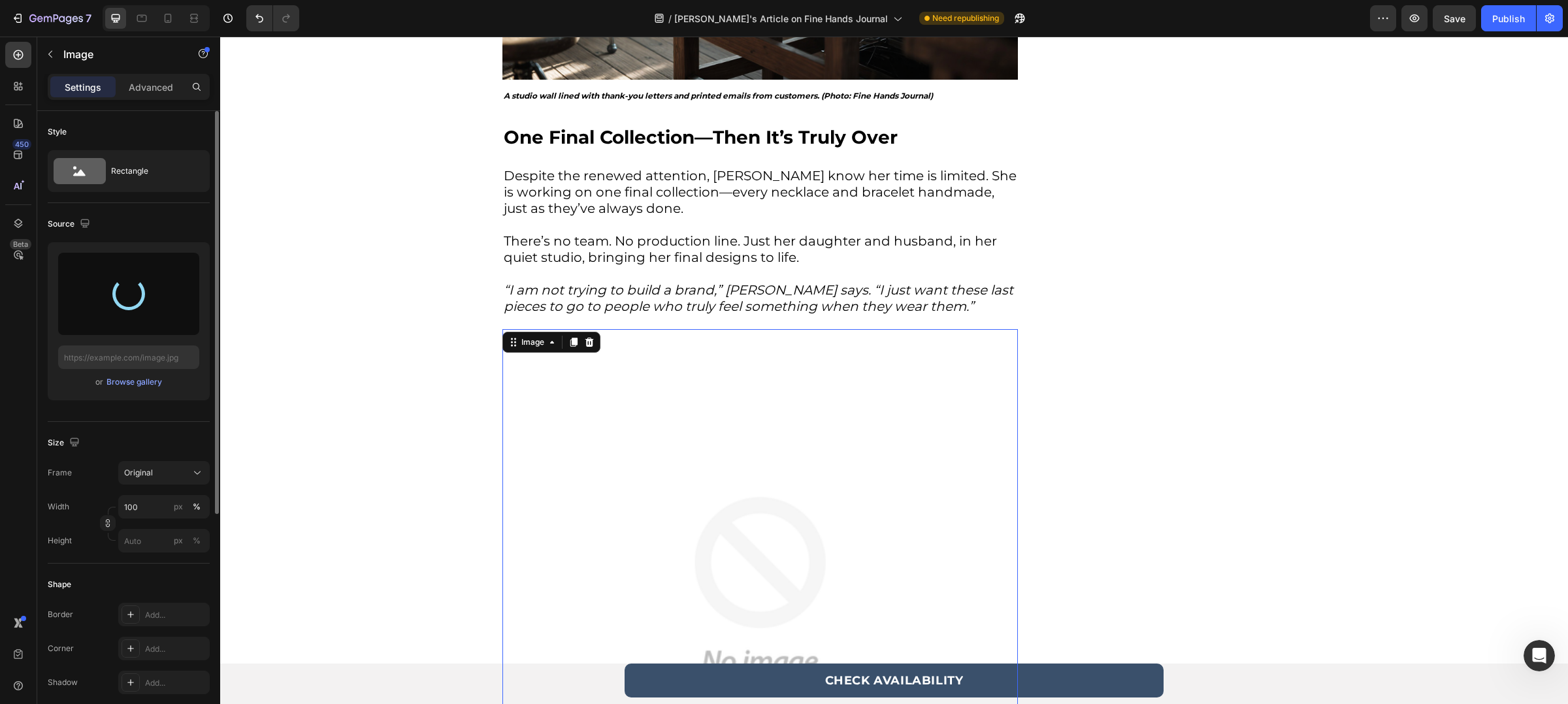
type input "[URL][DOMAIN_NAME]"
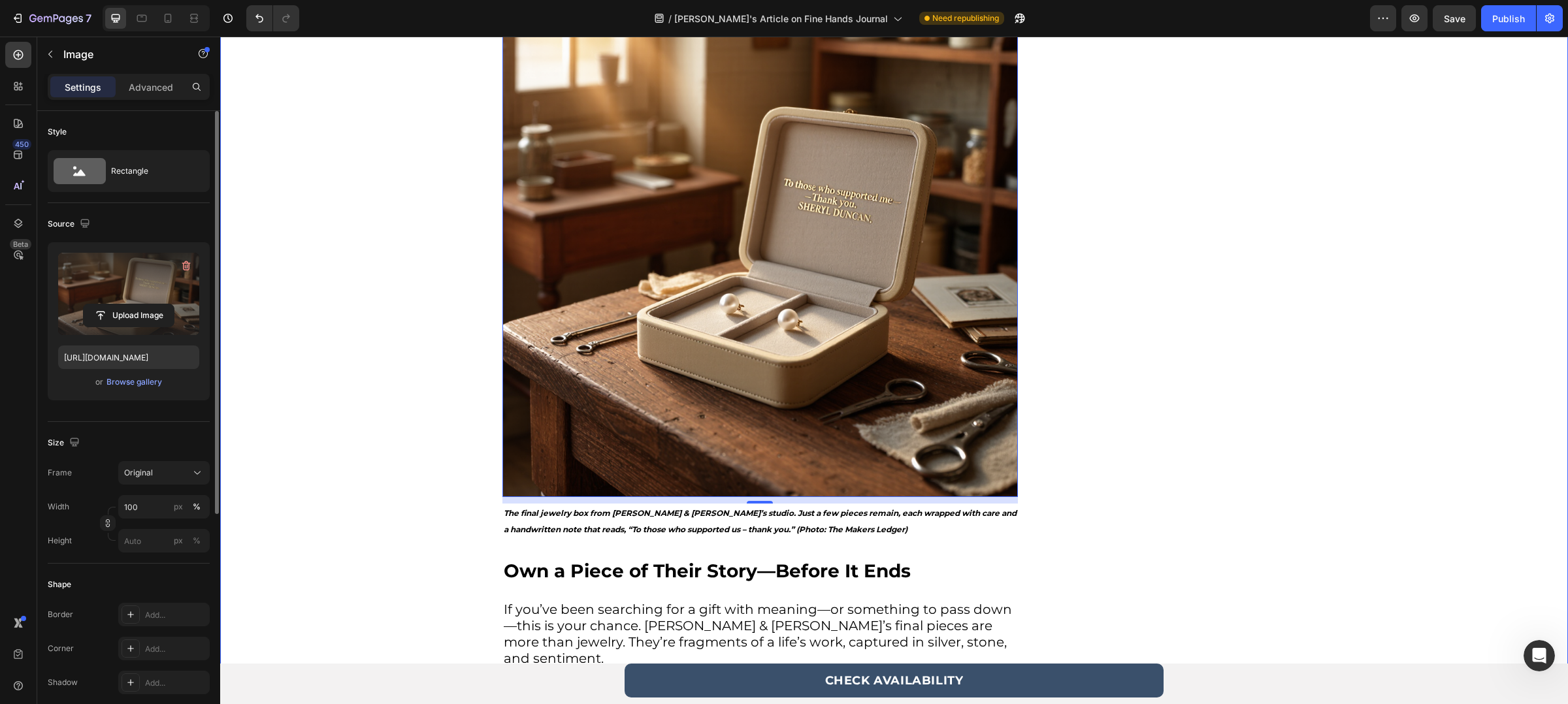
scroll to position [3349, 0]
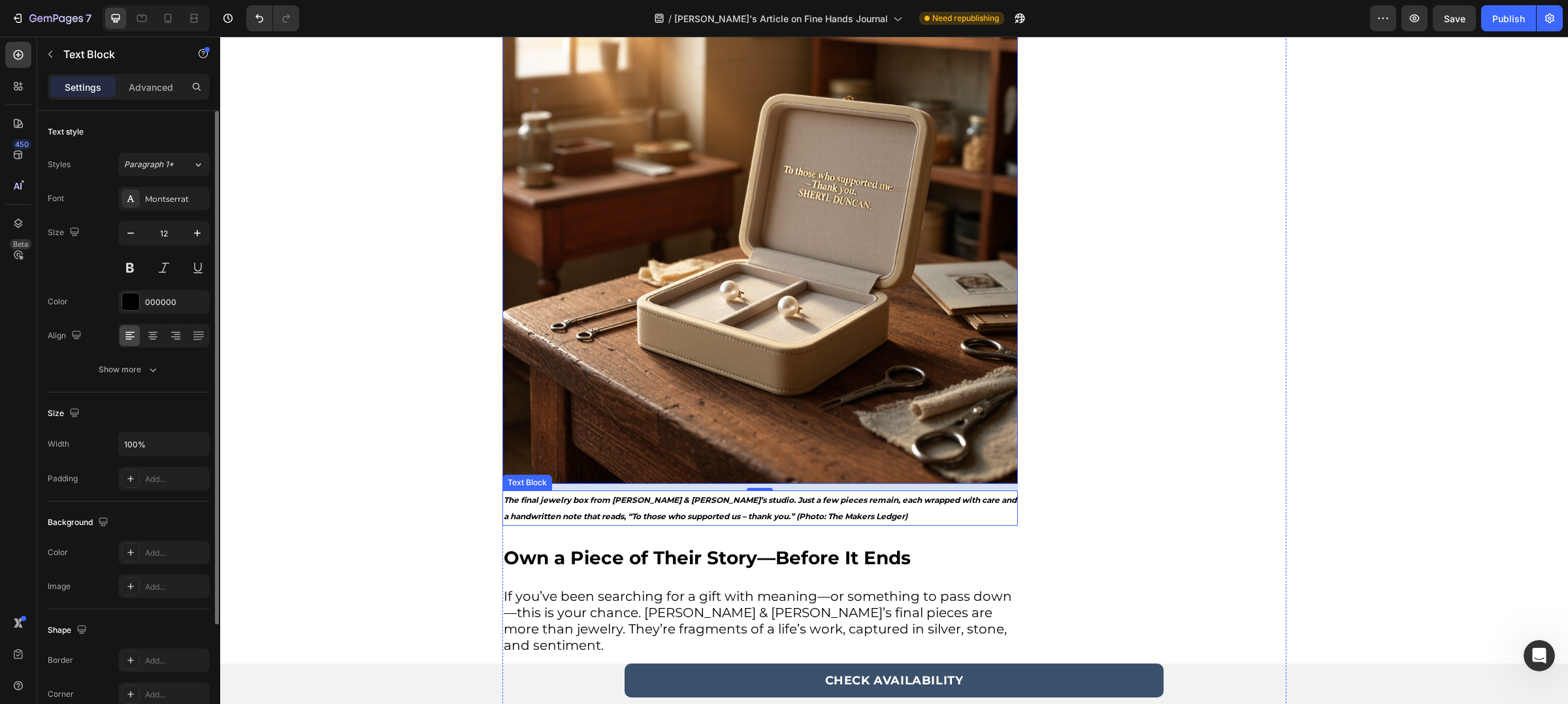
click at [563, 515] on strong "The final jewelry box from [PERSON_NAME] & [PERSON_NAME]’s studio. Just a few p…" at bounding box center [760, 508] width 513 height 26
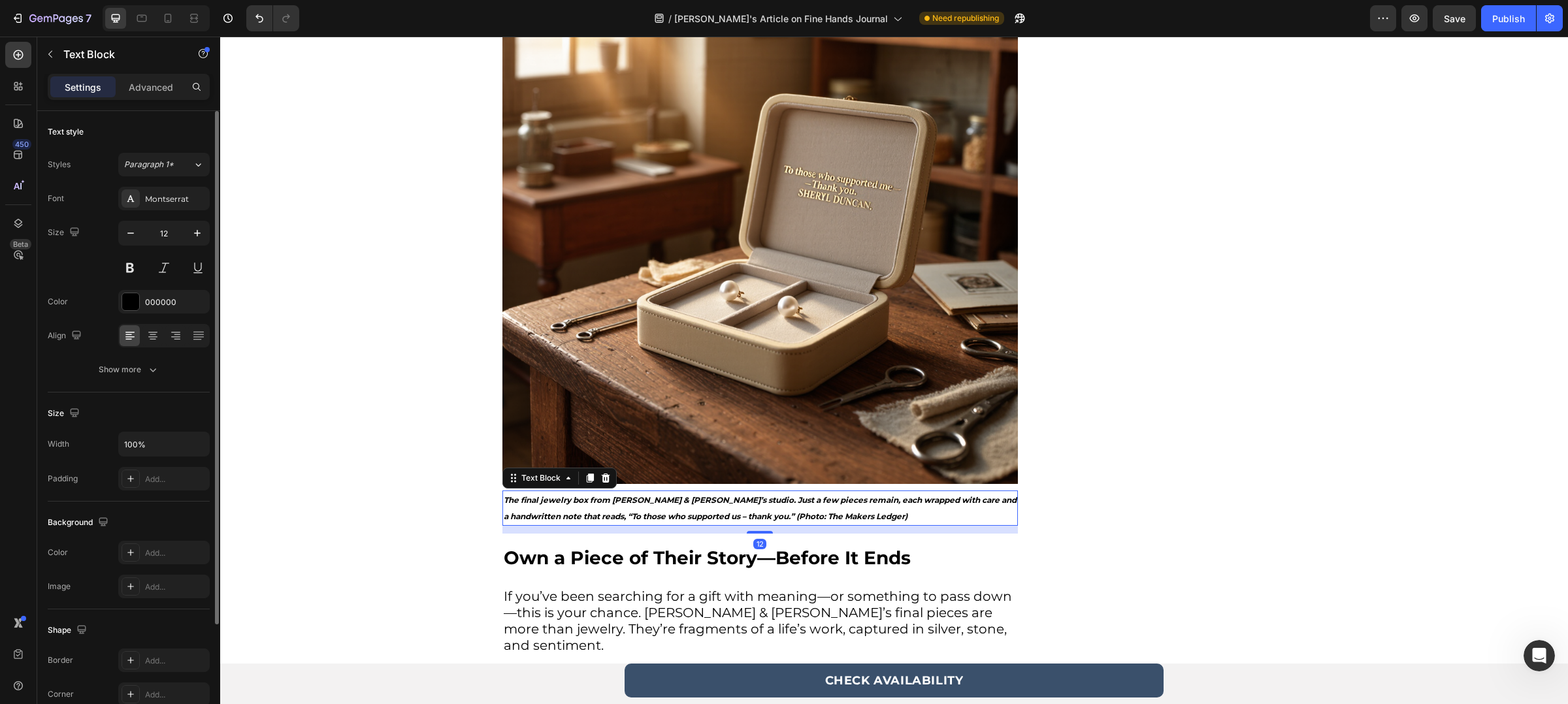
click at [641, 505] on p "The final jewelry box from [PERSON_NAME] & [PERSON_NAME]’s studio. Just a few p…" at bounding box center [760, 508] width 513 height 32
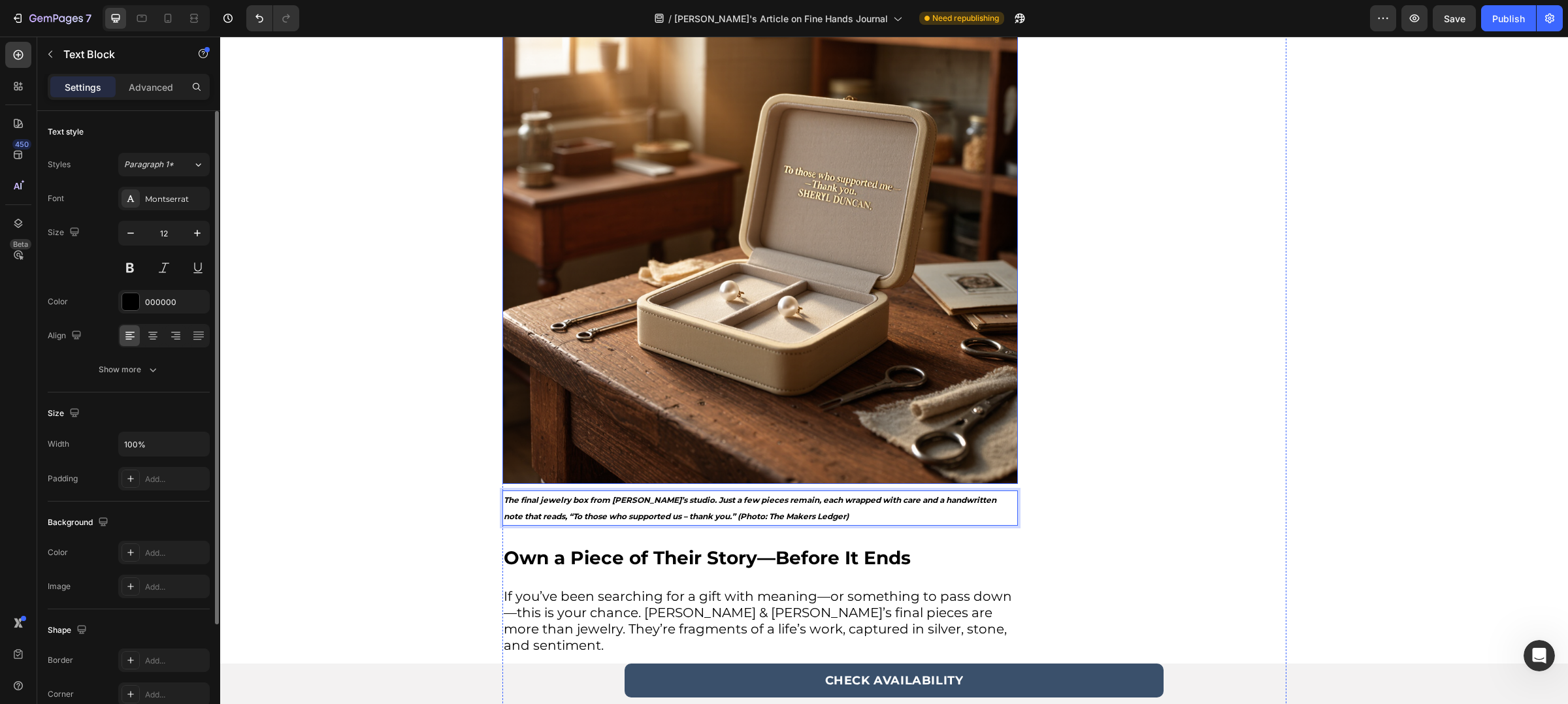
click at [693, 368] on img at bounding box center [759, 226] width 515 height 515
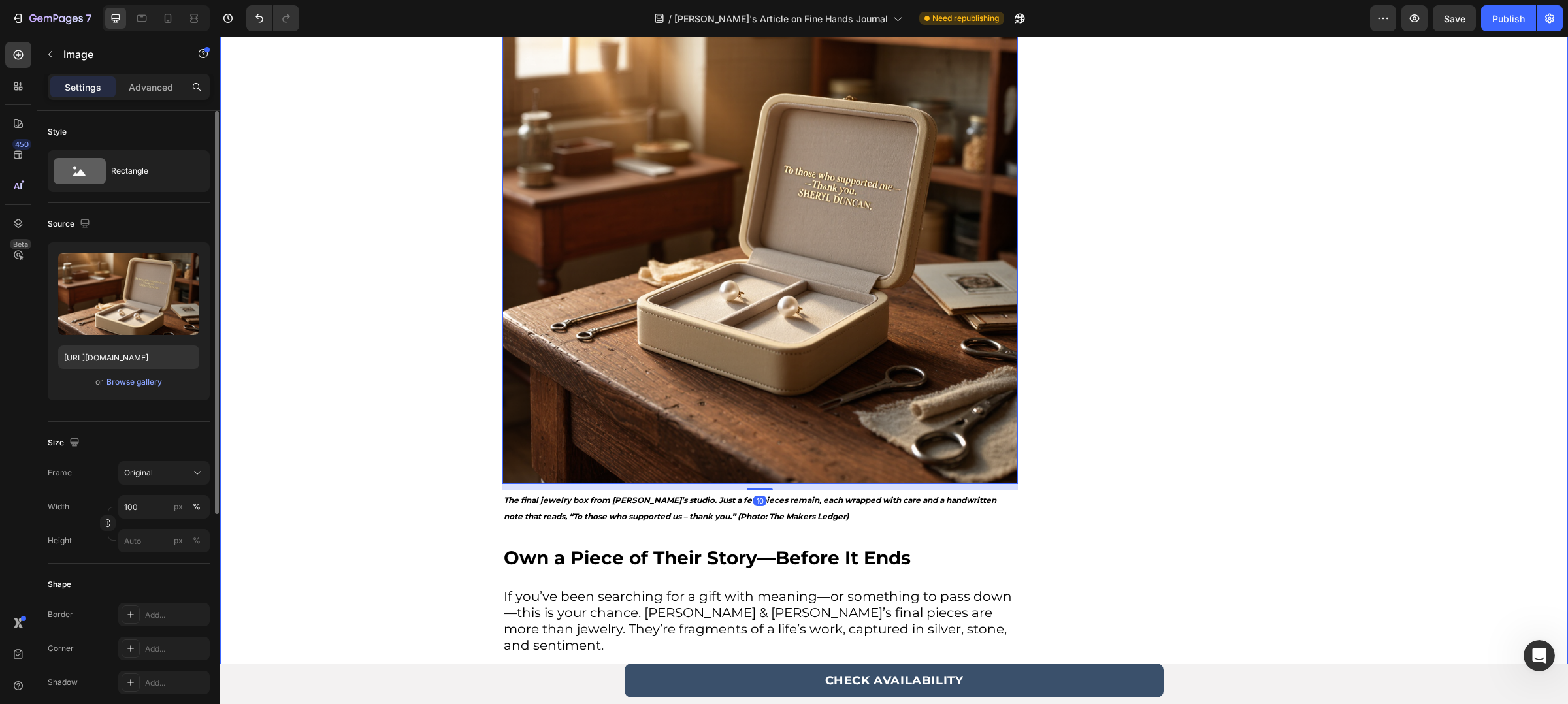
scroll to position [3228, 0]
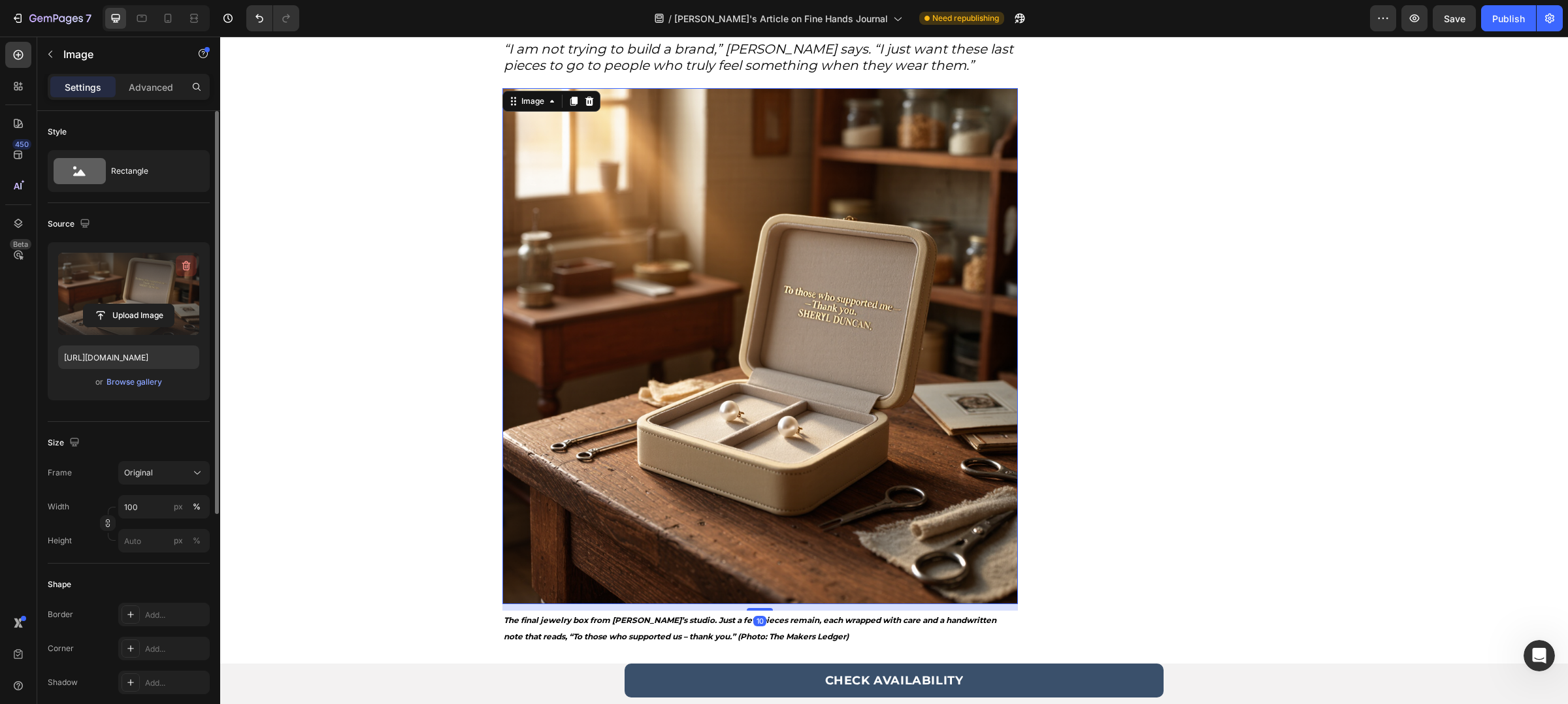
click at [191, 265] on icon "button" at bounding box center [187, 266] width 13 height 13
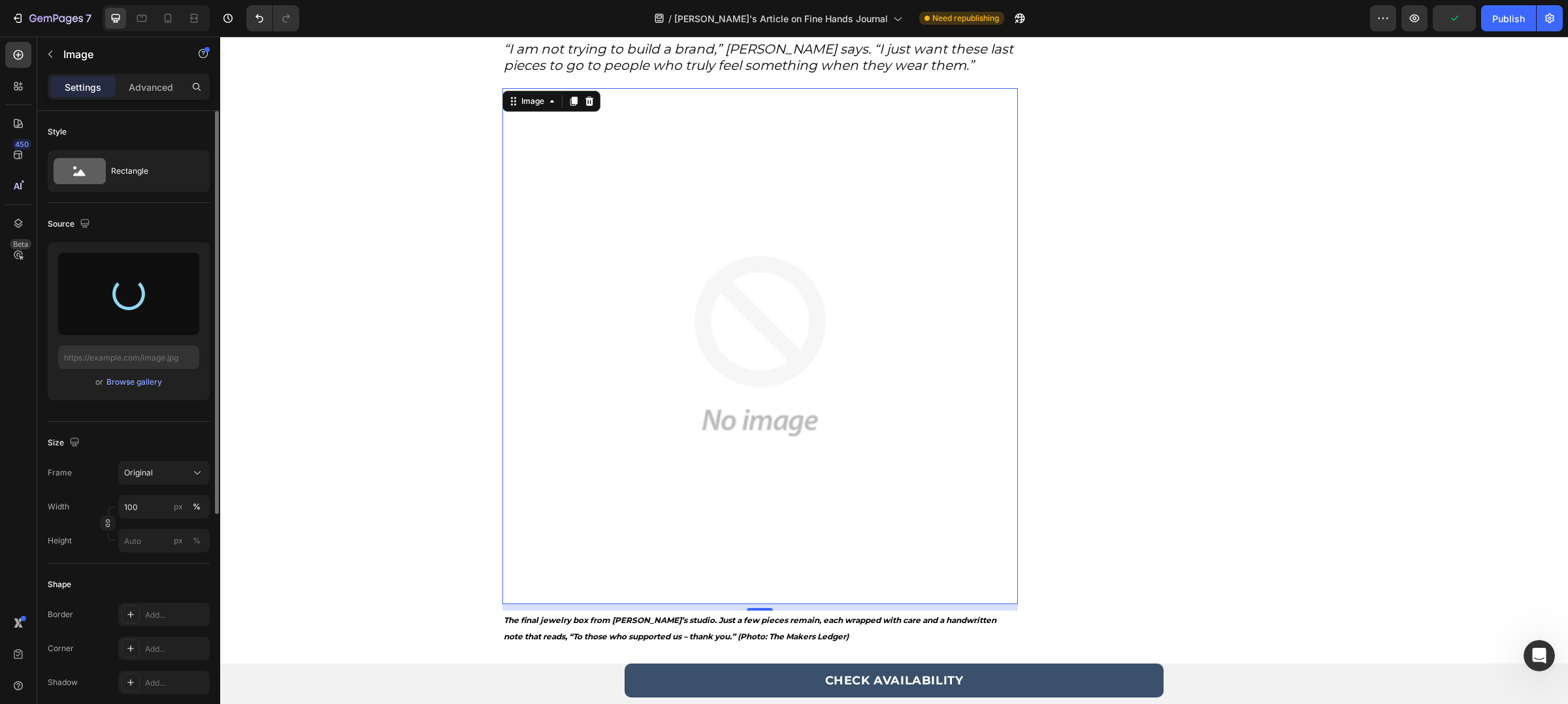
type input "[URL][DOMAIN_NAME]"
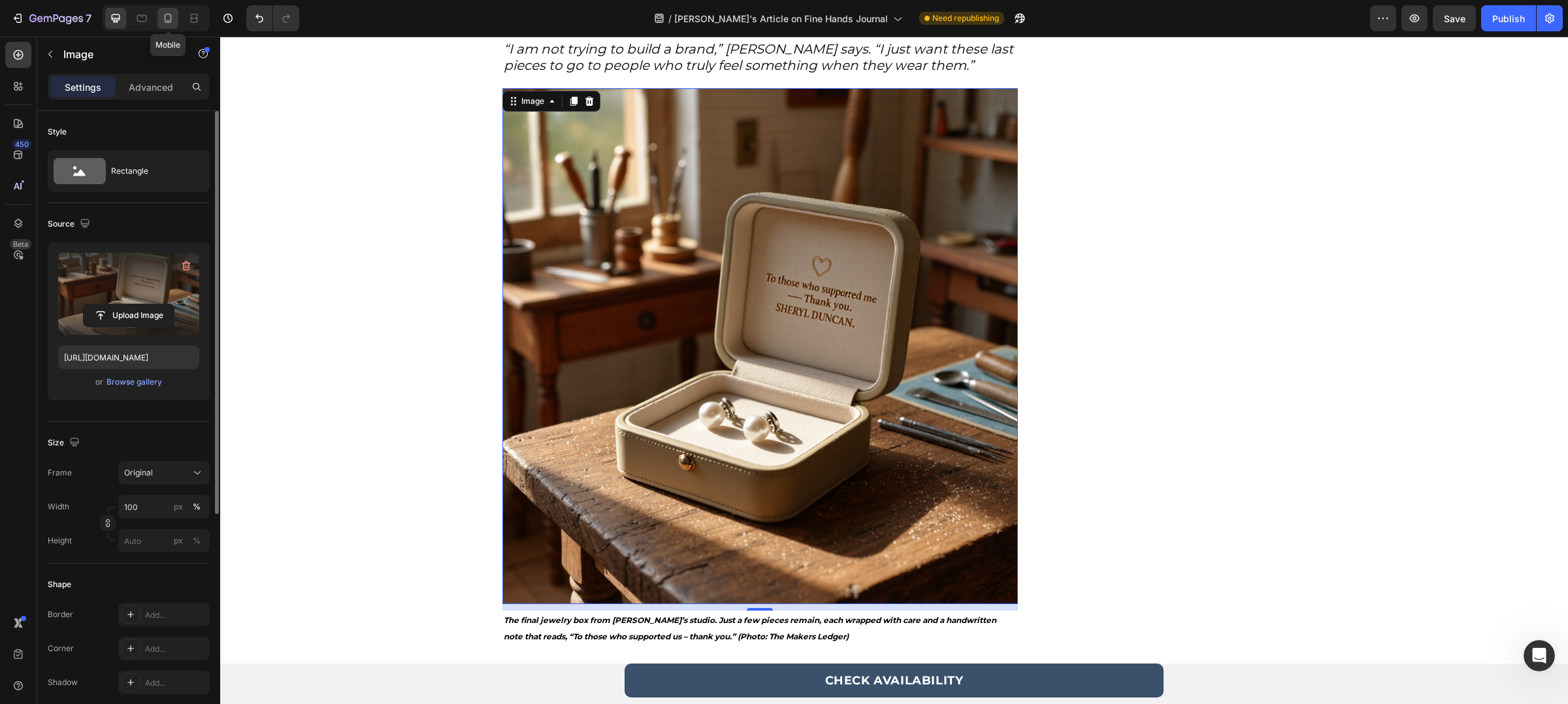
click at [164, 23] on icon at bounding box center [168, 18] width 13 height 13
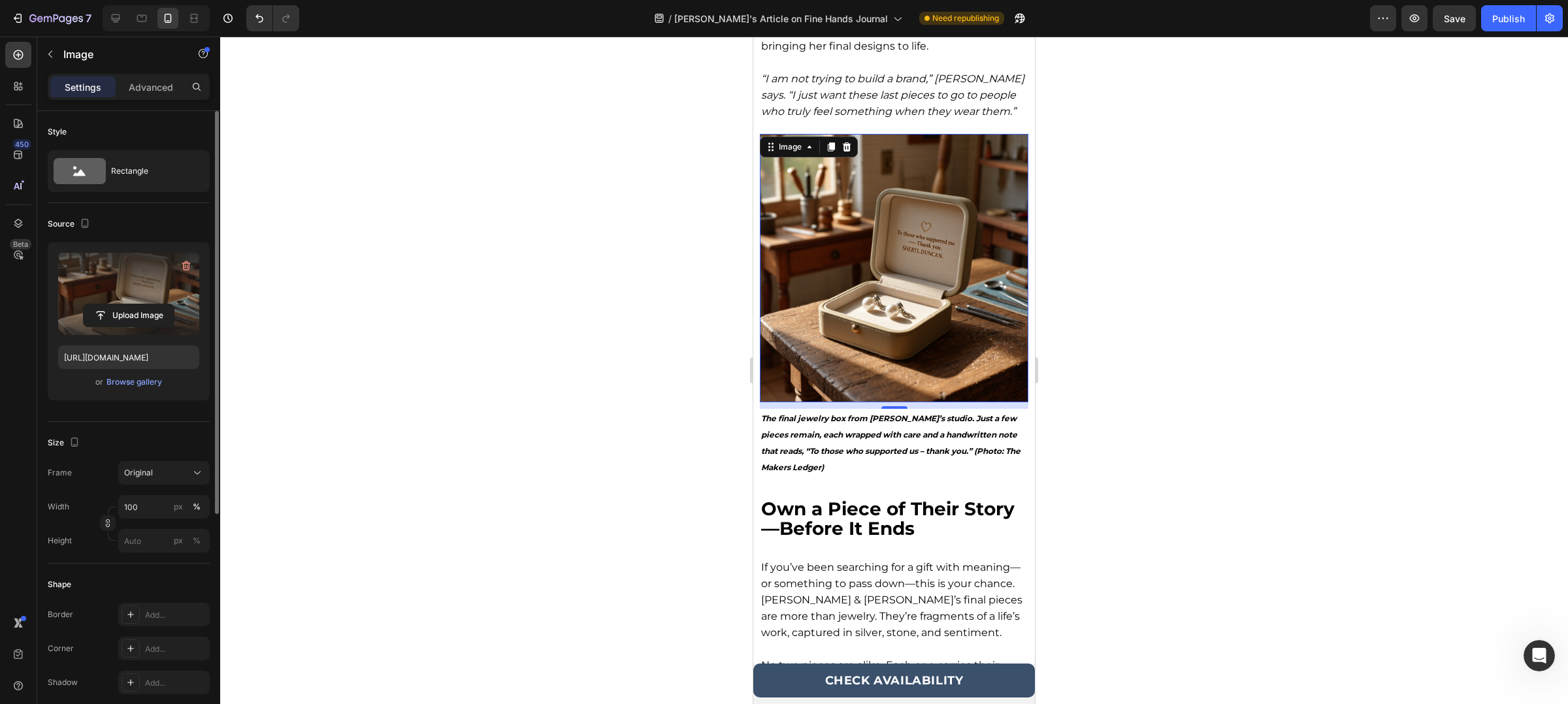
scroll to position [2901, 0]
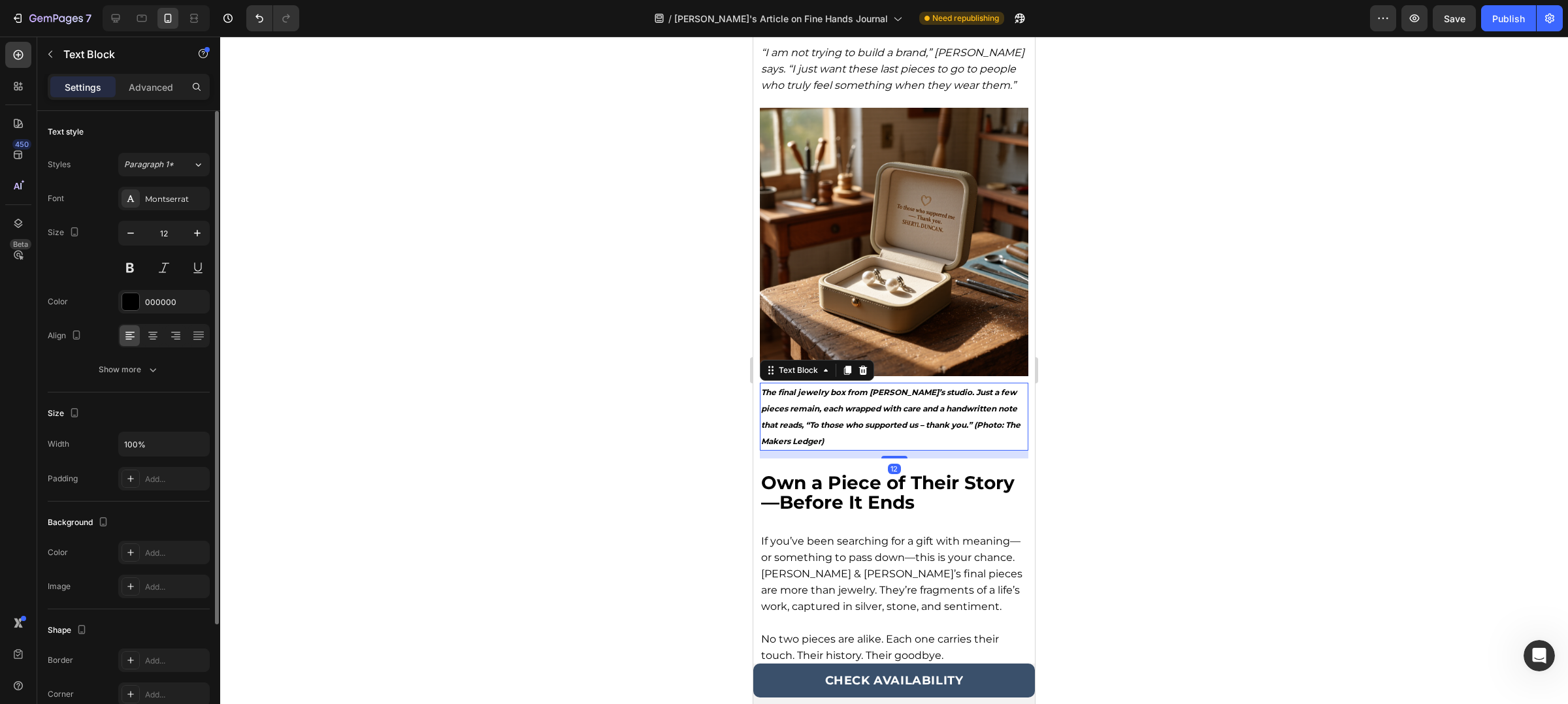
click at [863, 384] on p "The final jewelry box from [PERSON_NAME]’s studio. Just a few pieces remain, ea…" at bounding box center [893, 417] width 266 height 66
click at [896, 387] on strong "The final jewelry box from [PERSON_NAME]’s studio. Just a few pieces remain, ea…" at bounding box center [891, 417] width 259 height 59
click at [448, 390] on div at bounding box center [894, 371] width 1348 height 668
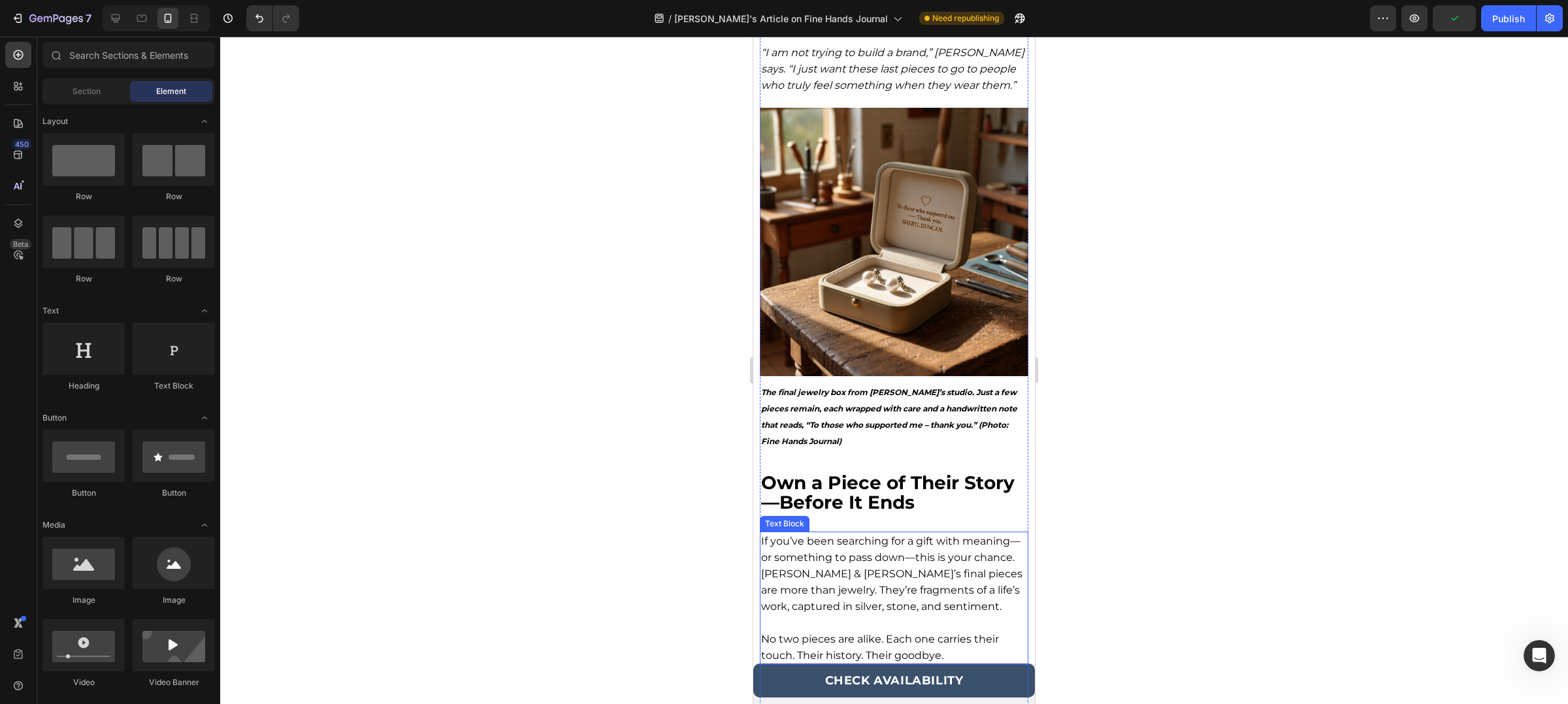
click at [879, 533] on p "If you’ve been searching for a gift with meaning—or something to pass down—this…" at bounding box center [893, 582] width 266 height 98
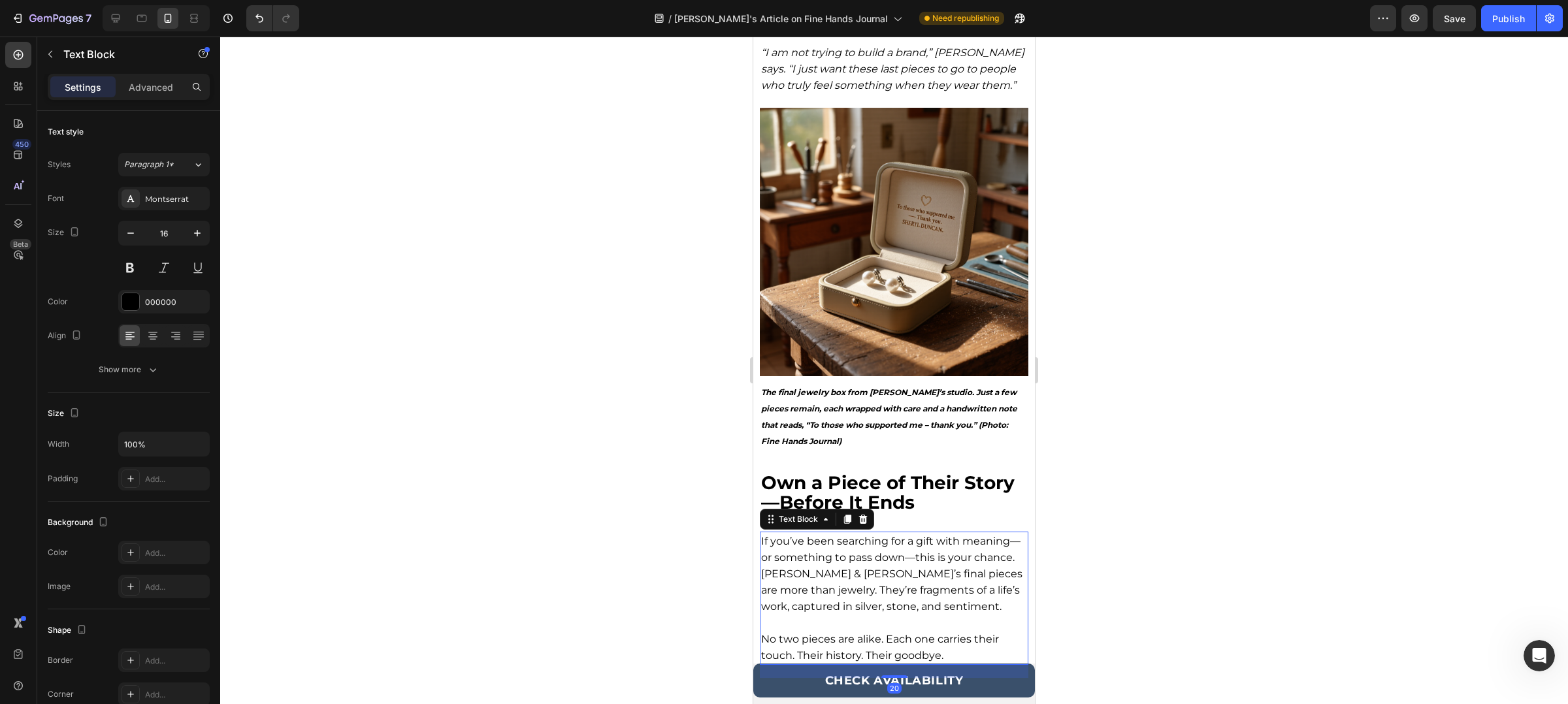
click at [820, 534] on p "If you’ve been searching for a gift with meaning—or something to pass down—this…" at bounding box center [893, 582] width 266 height 98
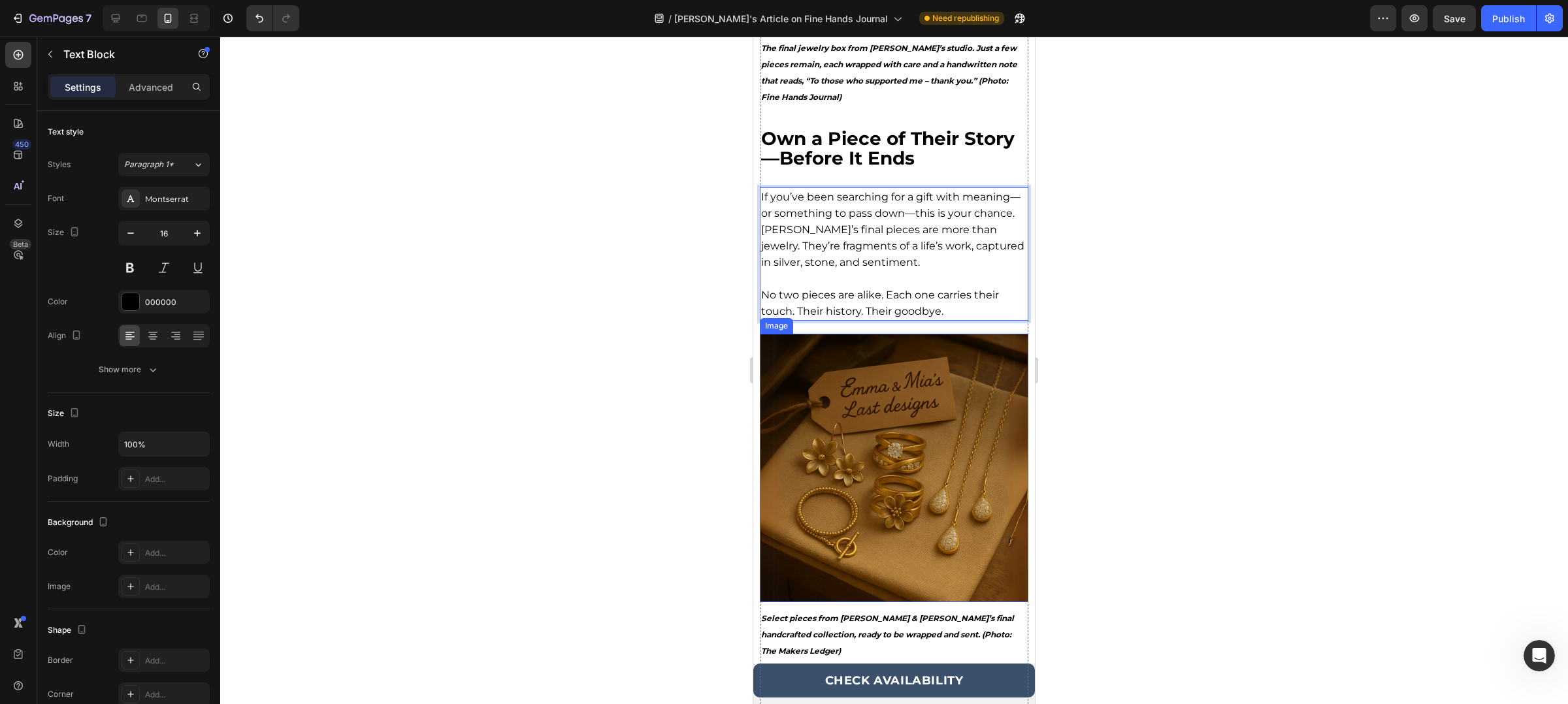
scroll to position [3257, 0]
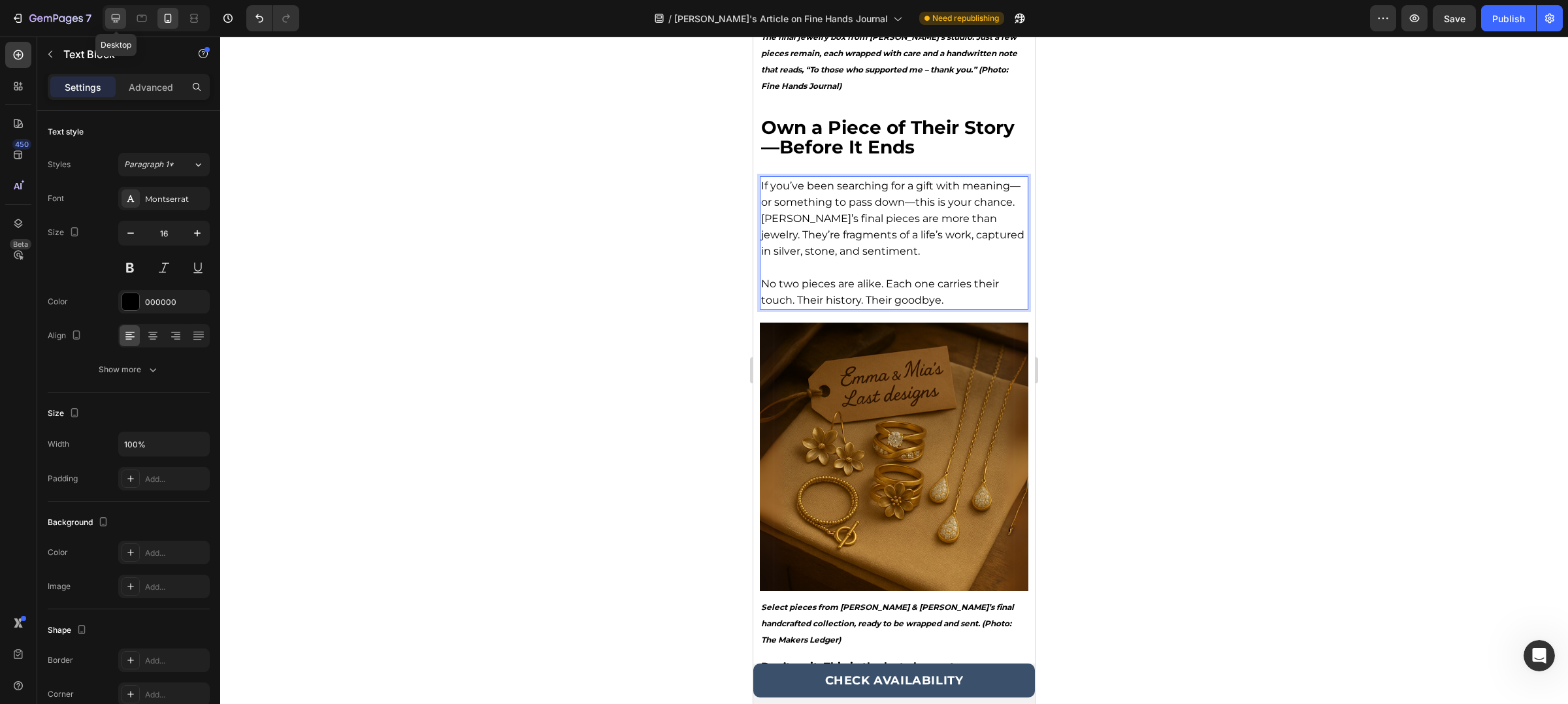
click at [122, 18] on icon at bounding box center [116, 18] width 13 height 13
type input "20"
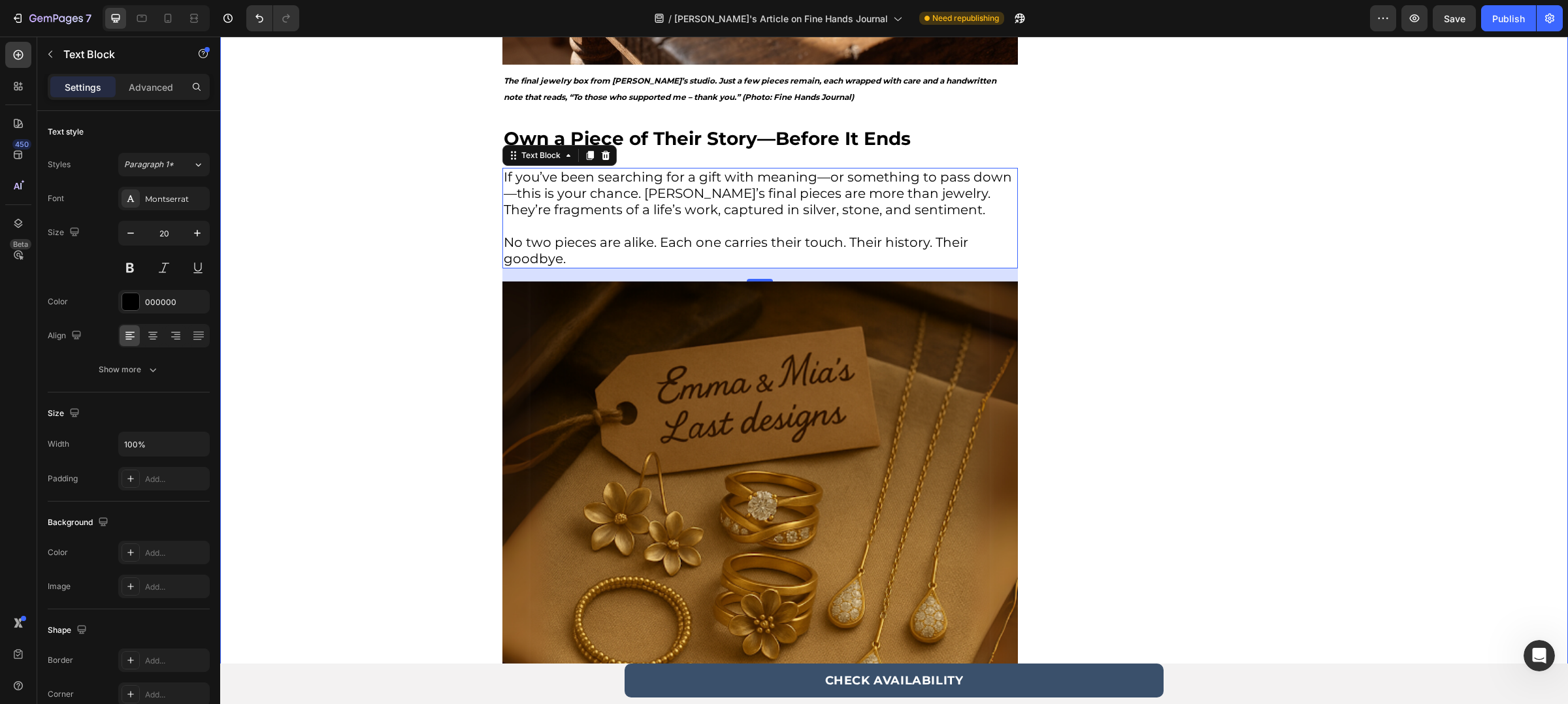
scroll to position [3853, 0]
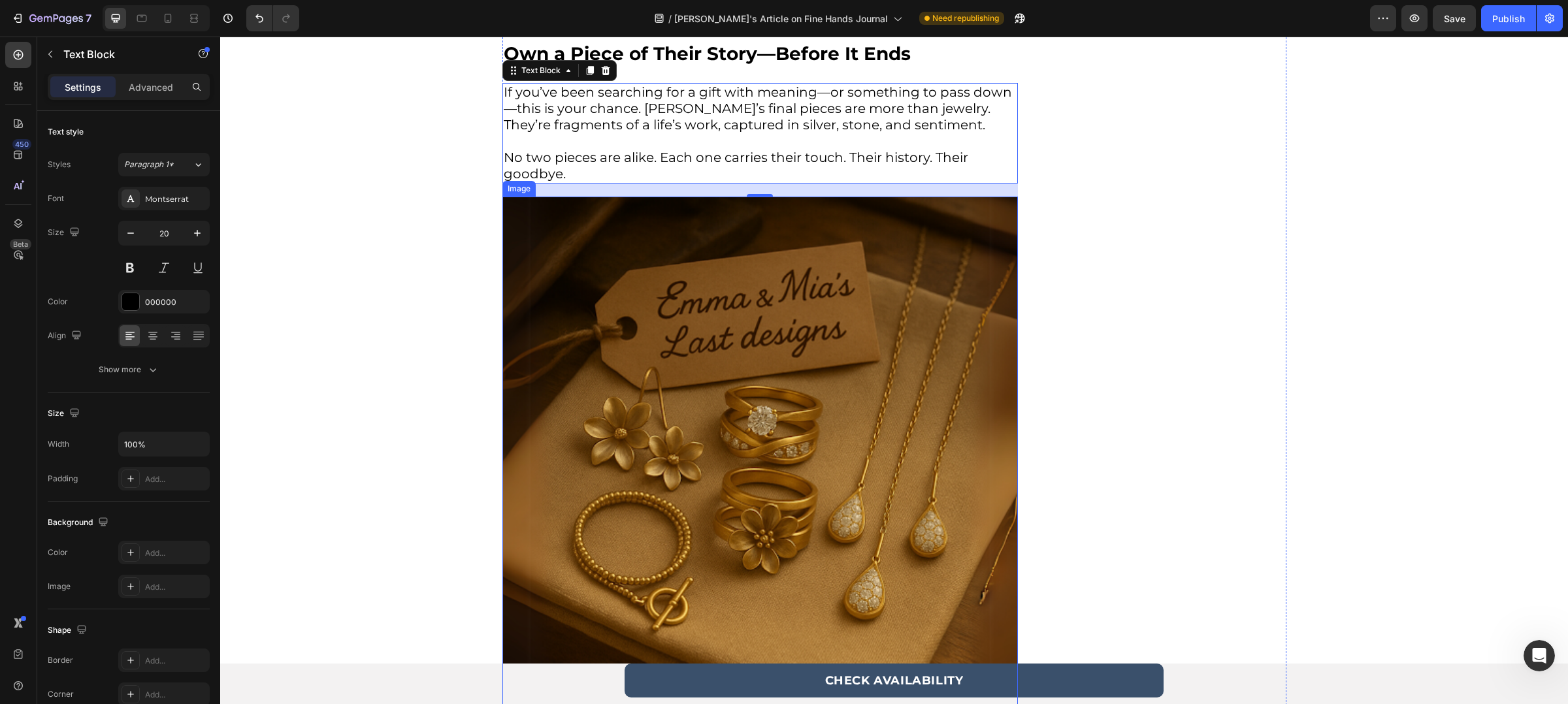
click at [705, 326] on img at bounding box center [759, 454] width 515 height 515
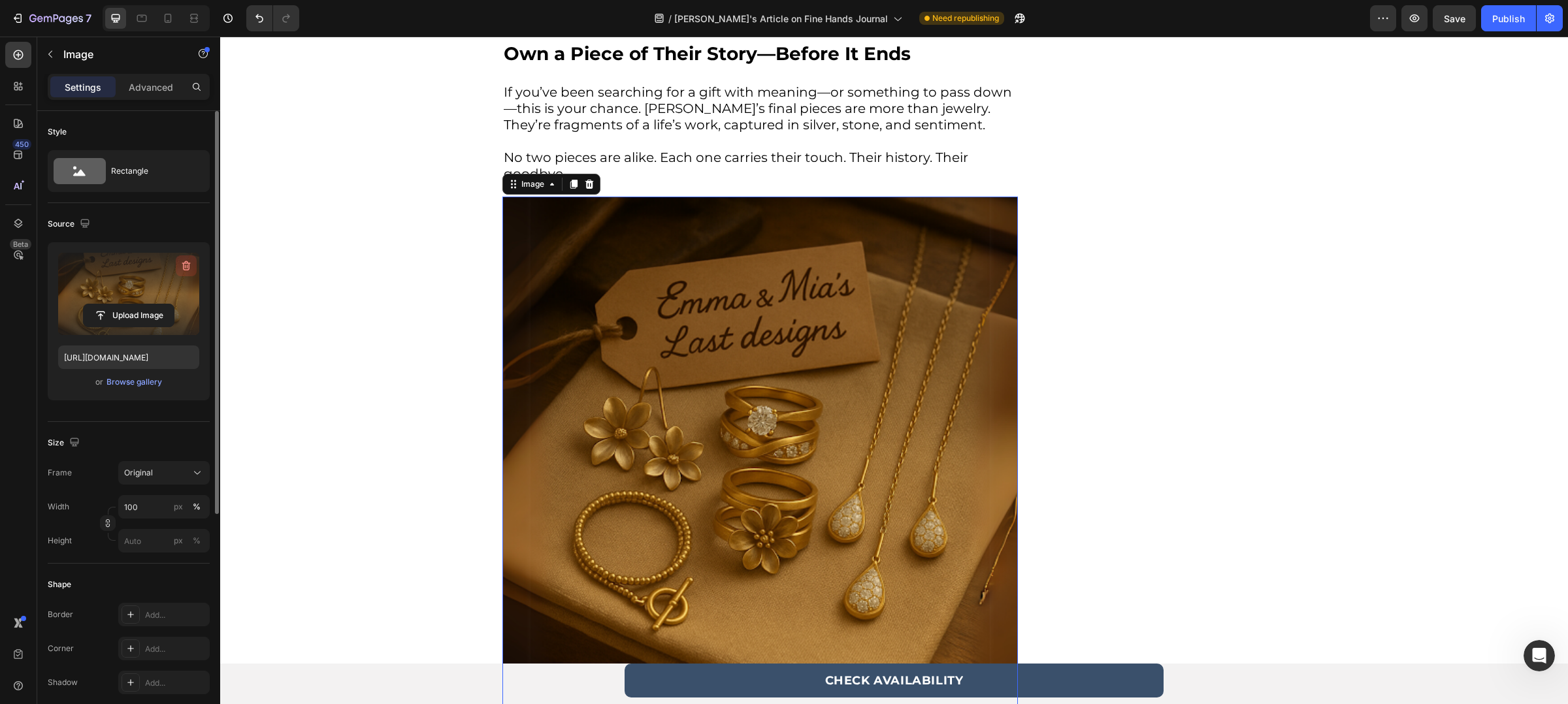
click at [184, 270] on icon "button" at bounding box center [187, 265] width 9 height 10
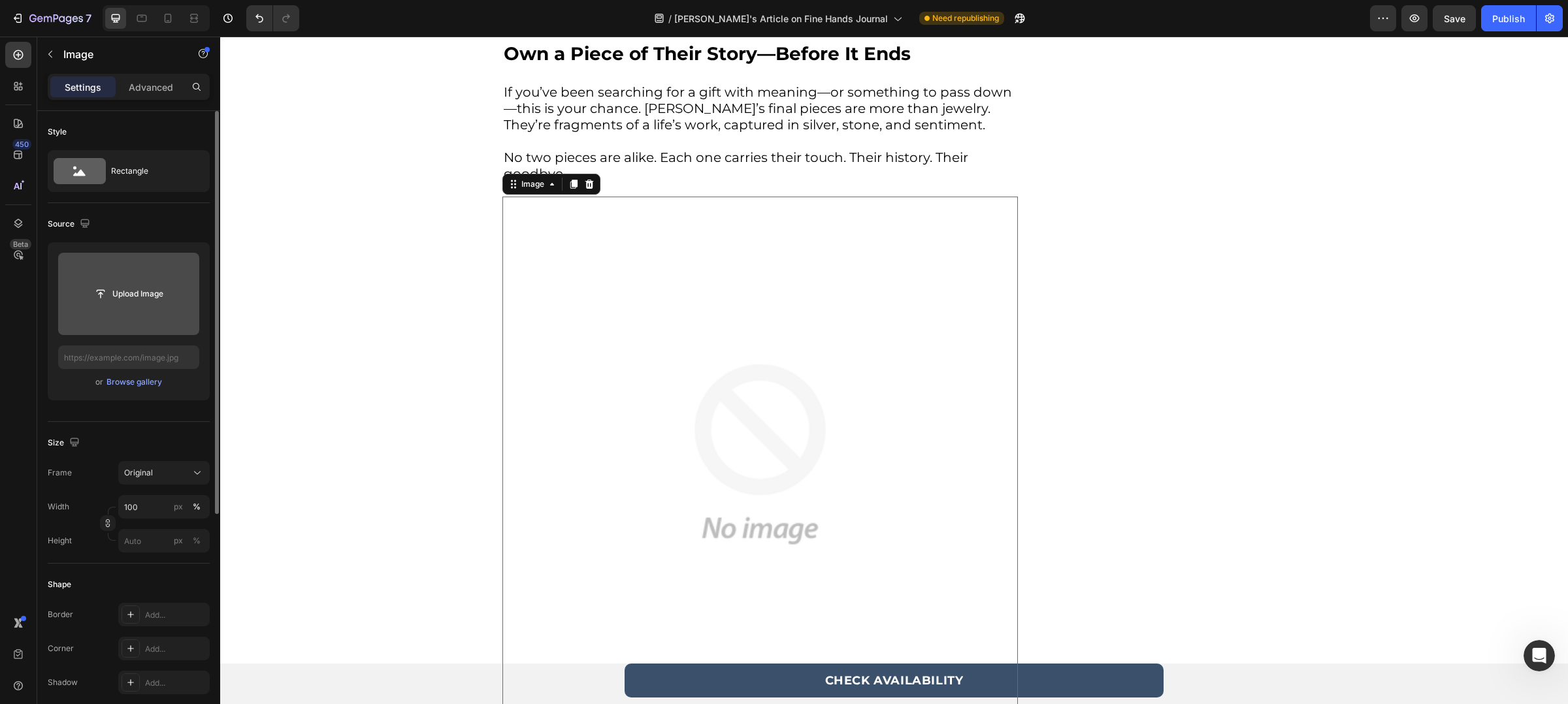
click at [137, 295] on input "file" at bounding box center [128, 294] width 90 height 22
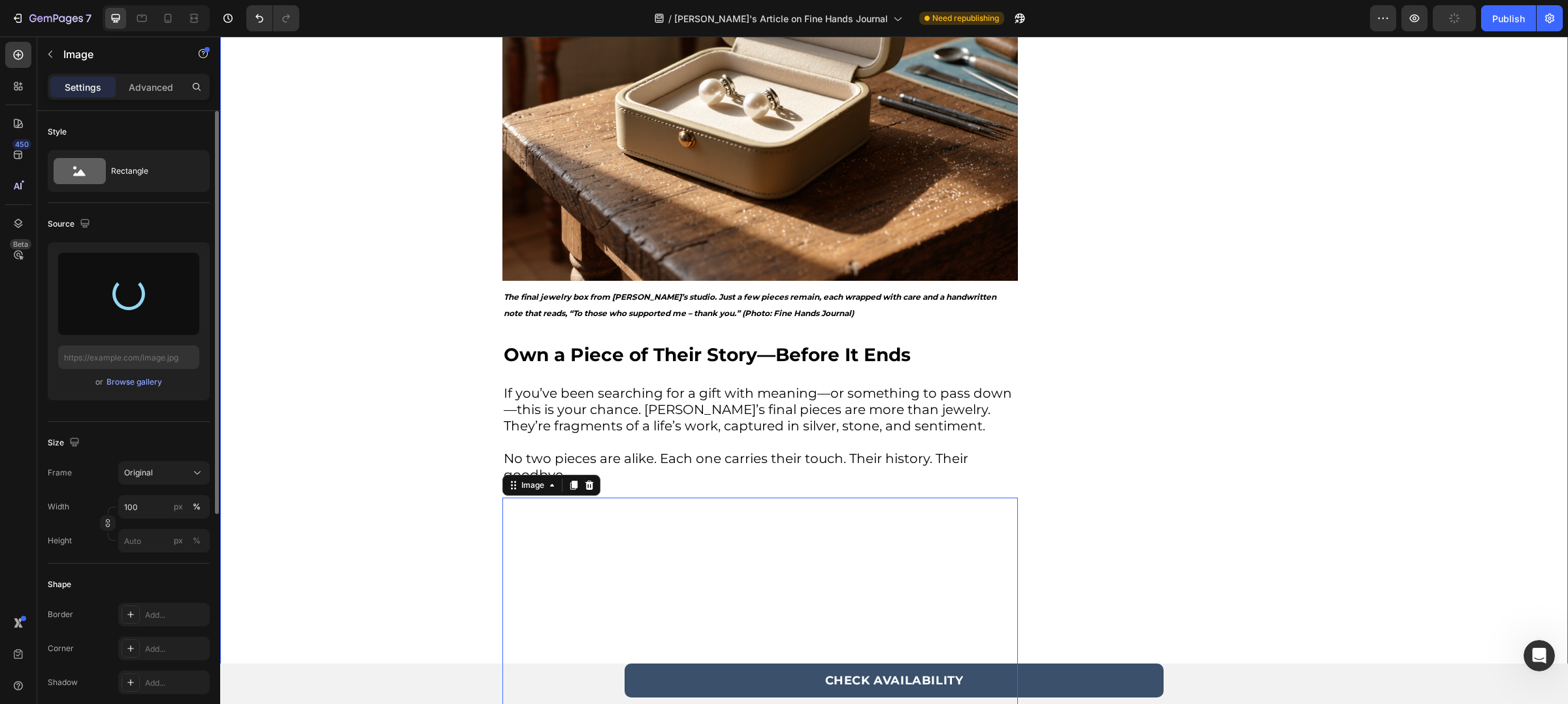
scroll to position [3636, 0]
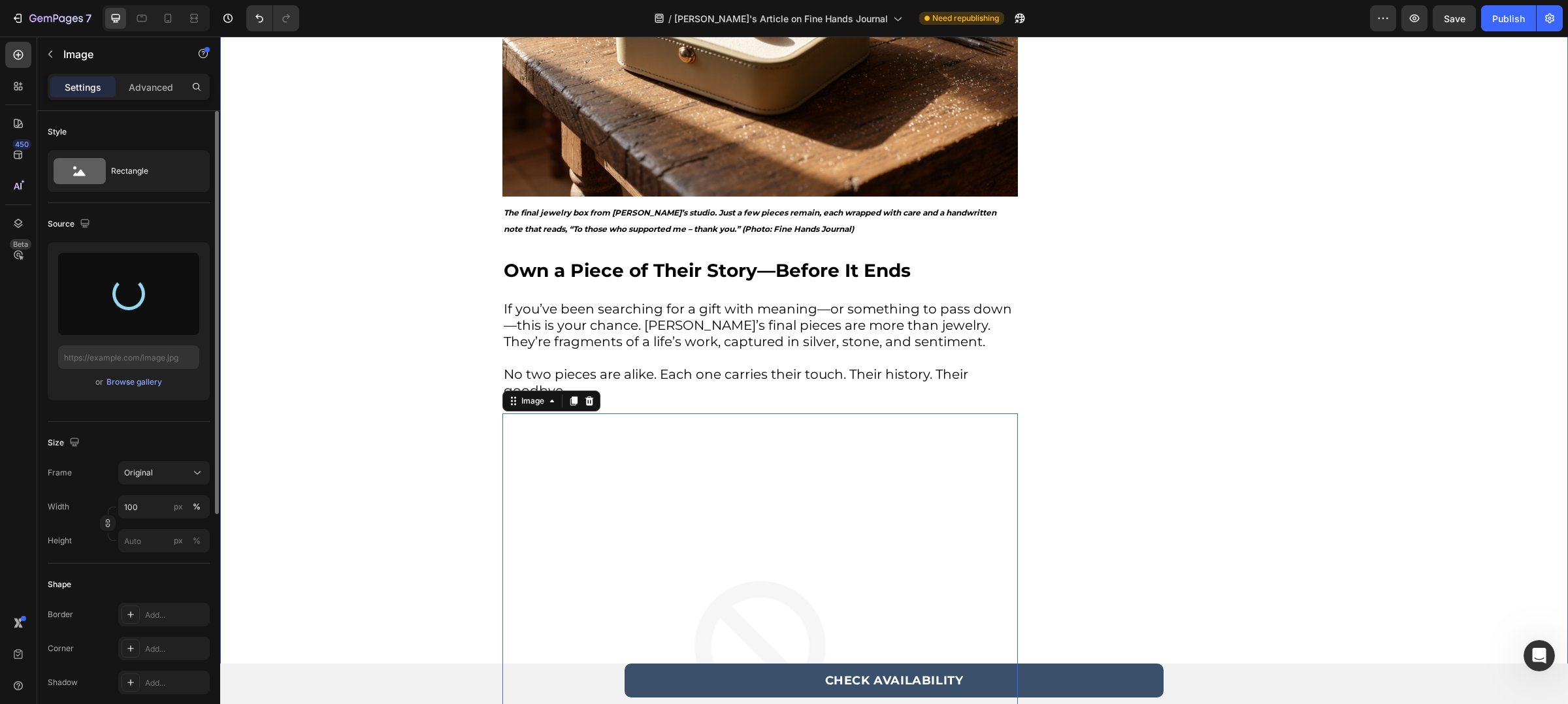
type input "[URL][DOMAIN_NAME]"
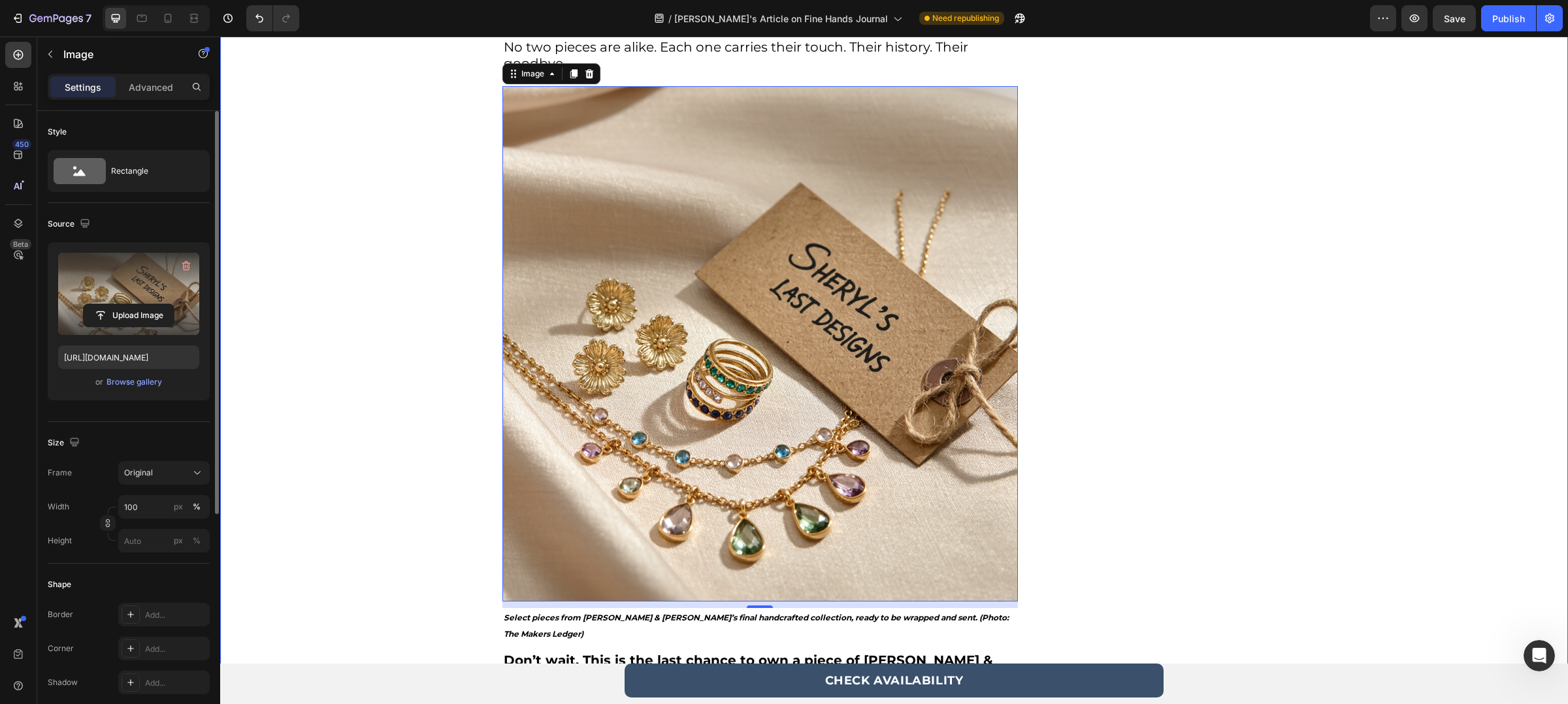
scroll to position [4048, 0]
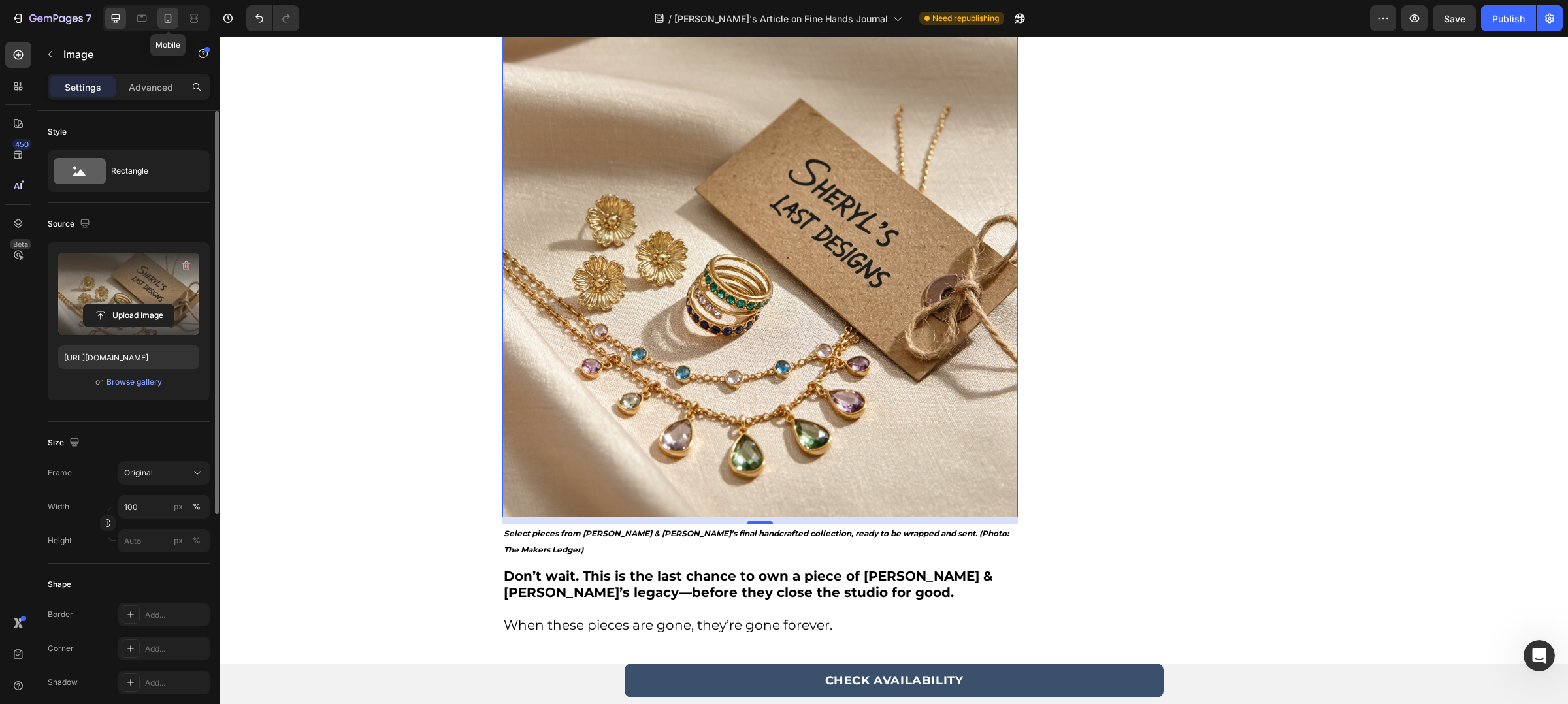
click at [171, 10] on div at bounding box center [168, 18] width 21 height 21
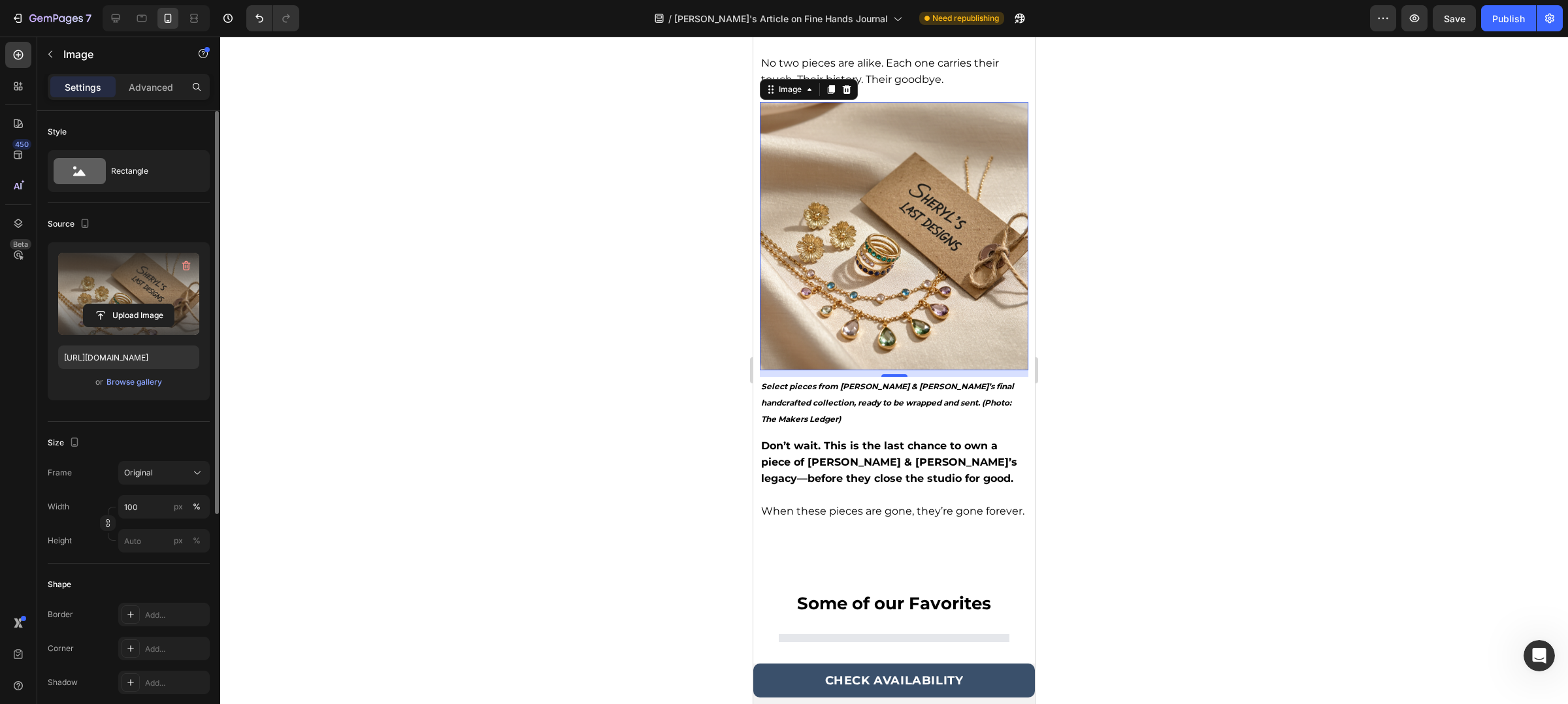
scroll to position [3459, 0]
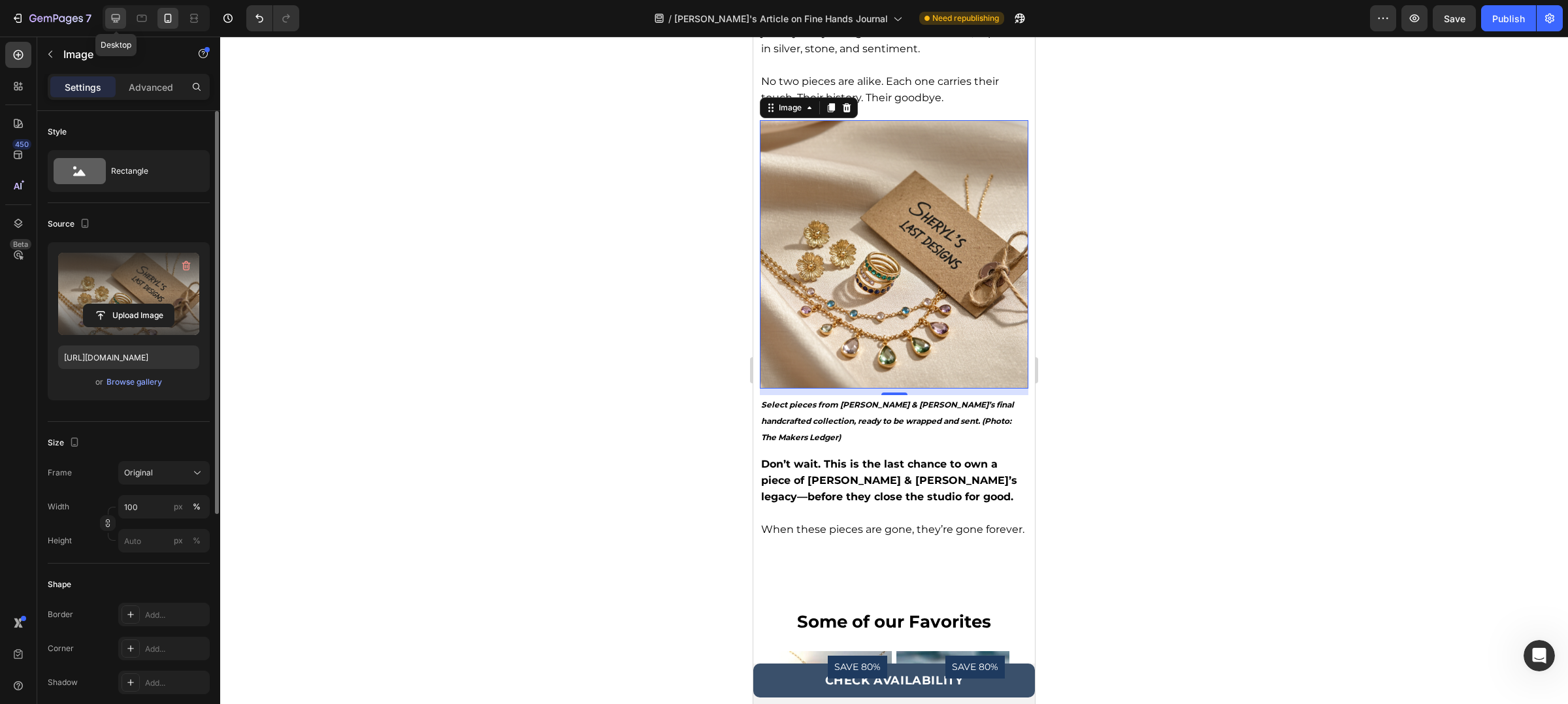
click at [115, 15] on icon at bounding box center [116, 18] width 13 height 13
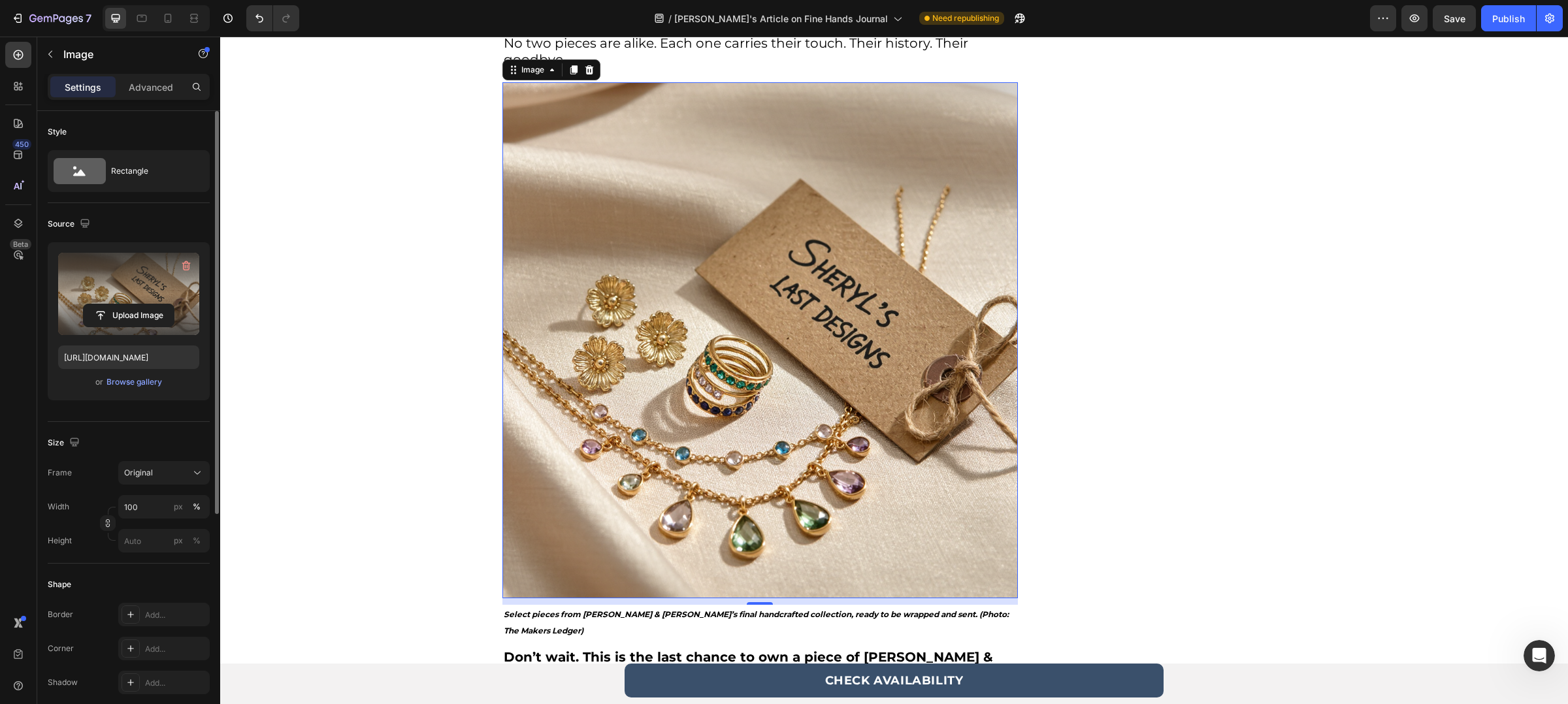
scroll to position [3988, 0]
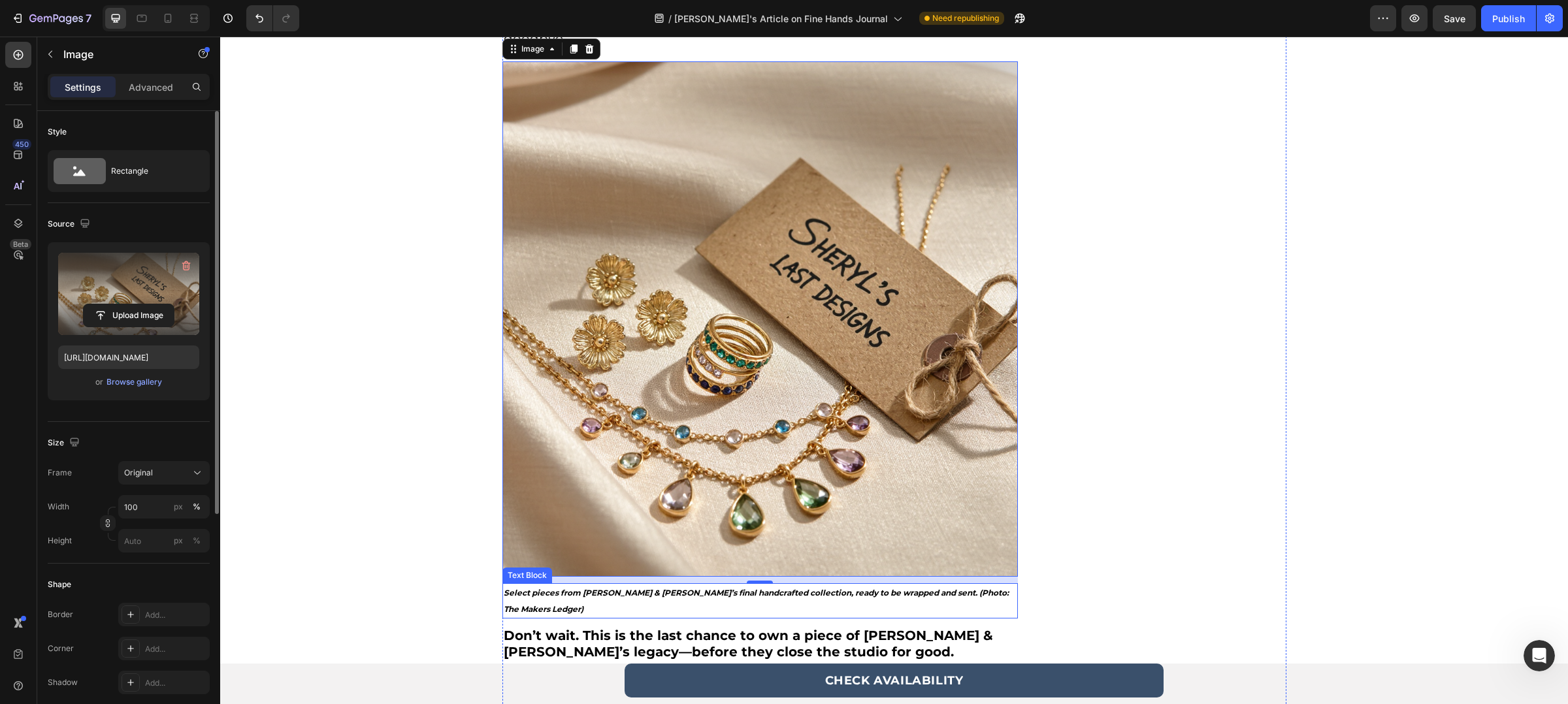
click at [647, 588] on strong "Select pieces from [PERSON_NAME] & [PERSON_NAME]’s final handcrafted collection…" at bounding box center [756, 601] width 505 height 26
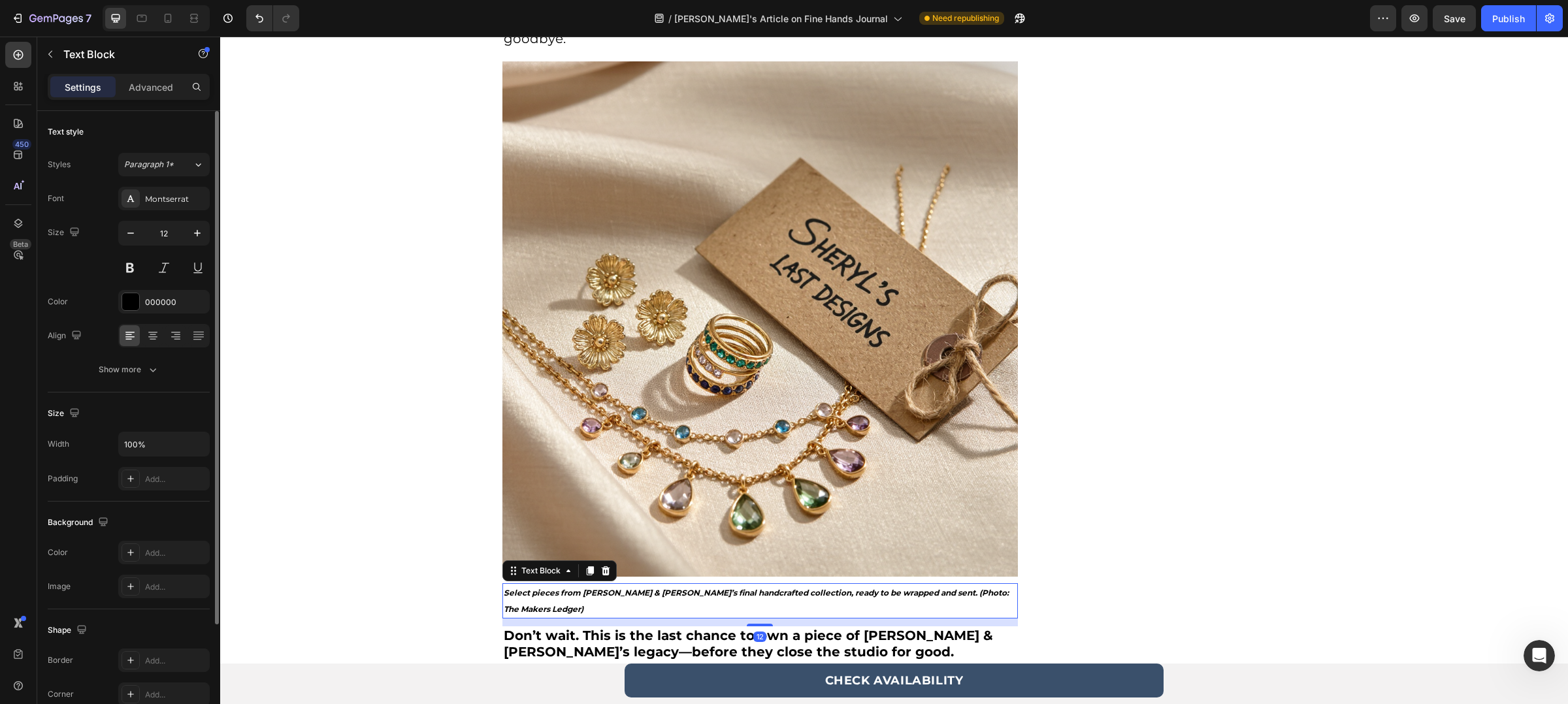
click at [647, 588] on strong "Select pieces from [PERSON_NAME] & [PERSON_NAME]’s final handcrafted collection…" at bounding box center [756, 601] width 505 height 26
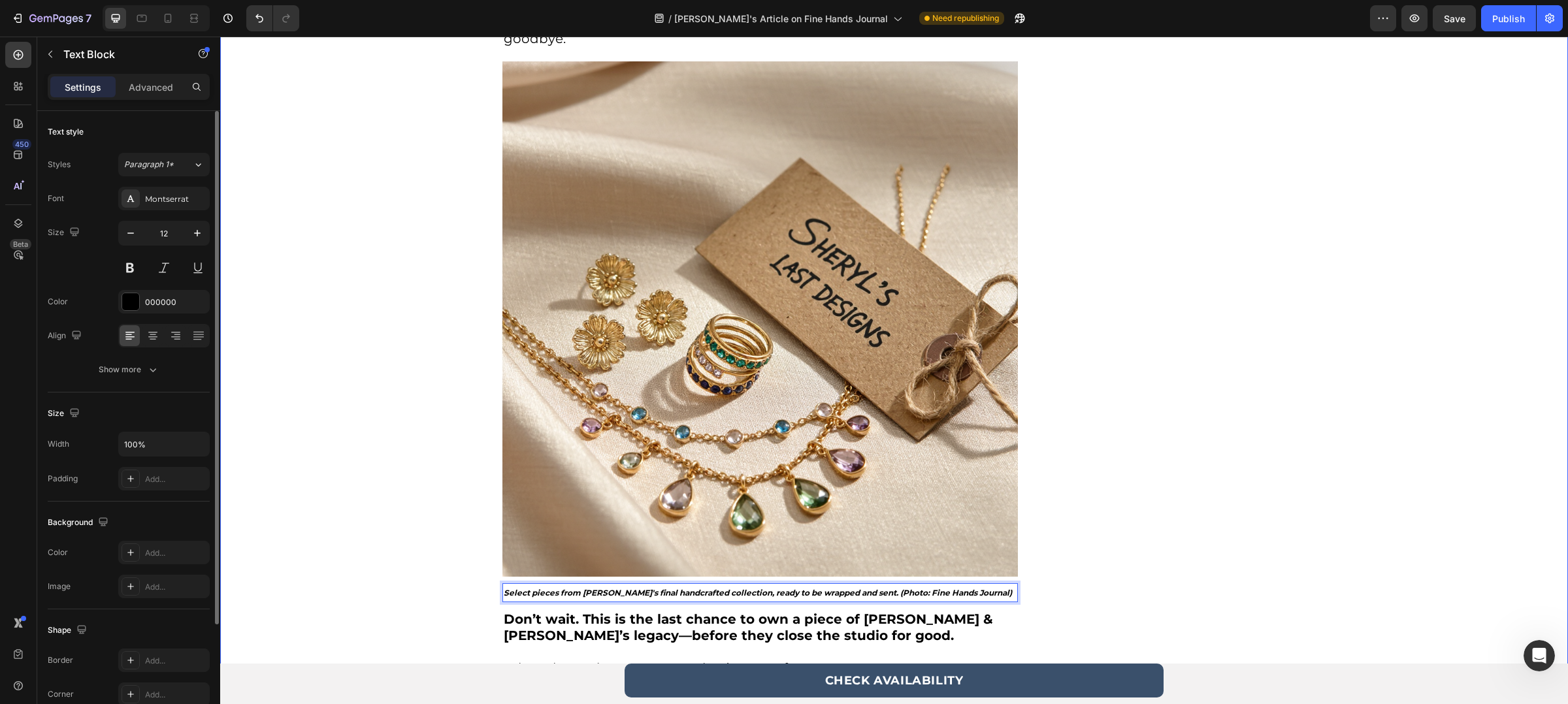
scroll to position [4009, 0]
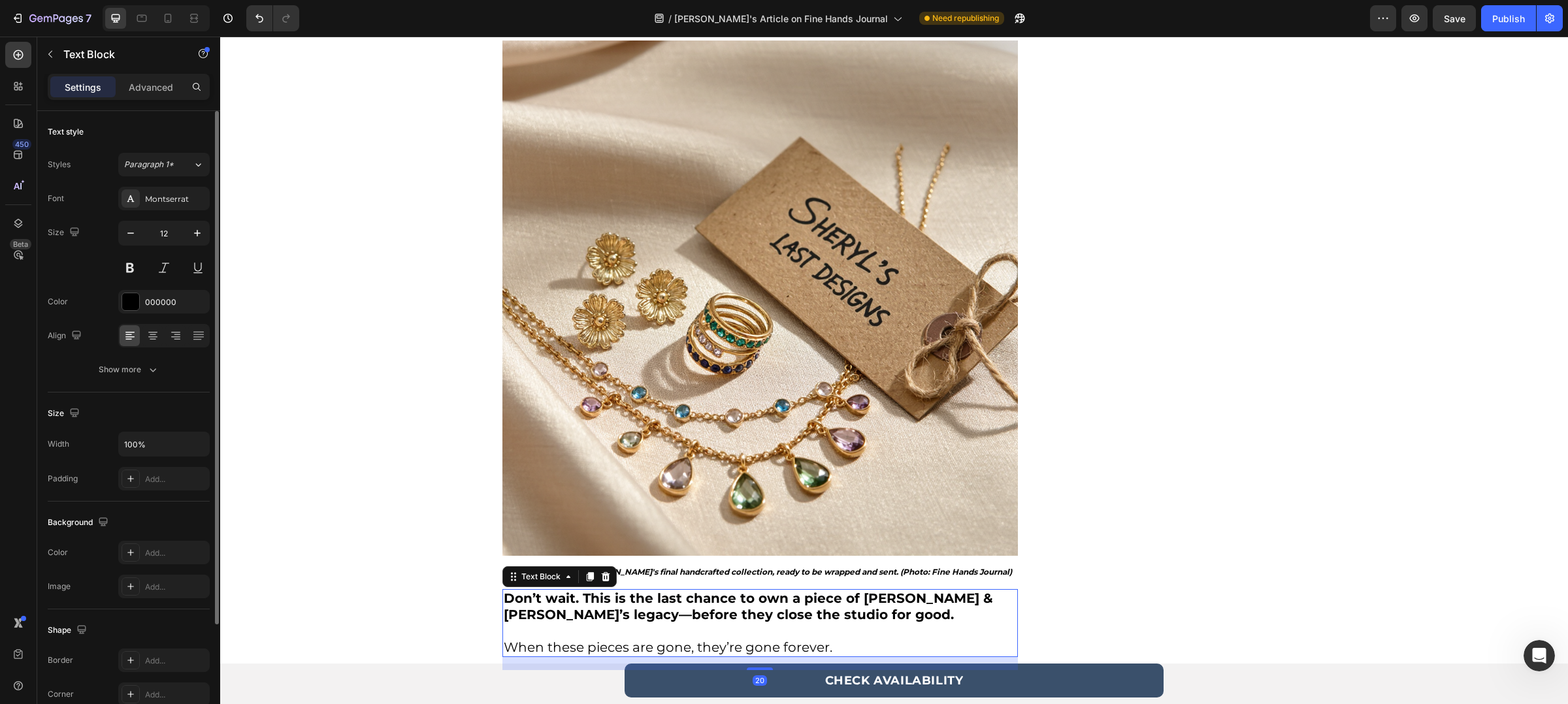
click at [869, 613] on p "Don’t wait. This is the last chance to own a piece of [PERSON_NAME] & [PERSON_N…" at bounding box center [760, 615] width 513 height 49
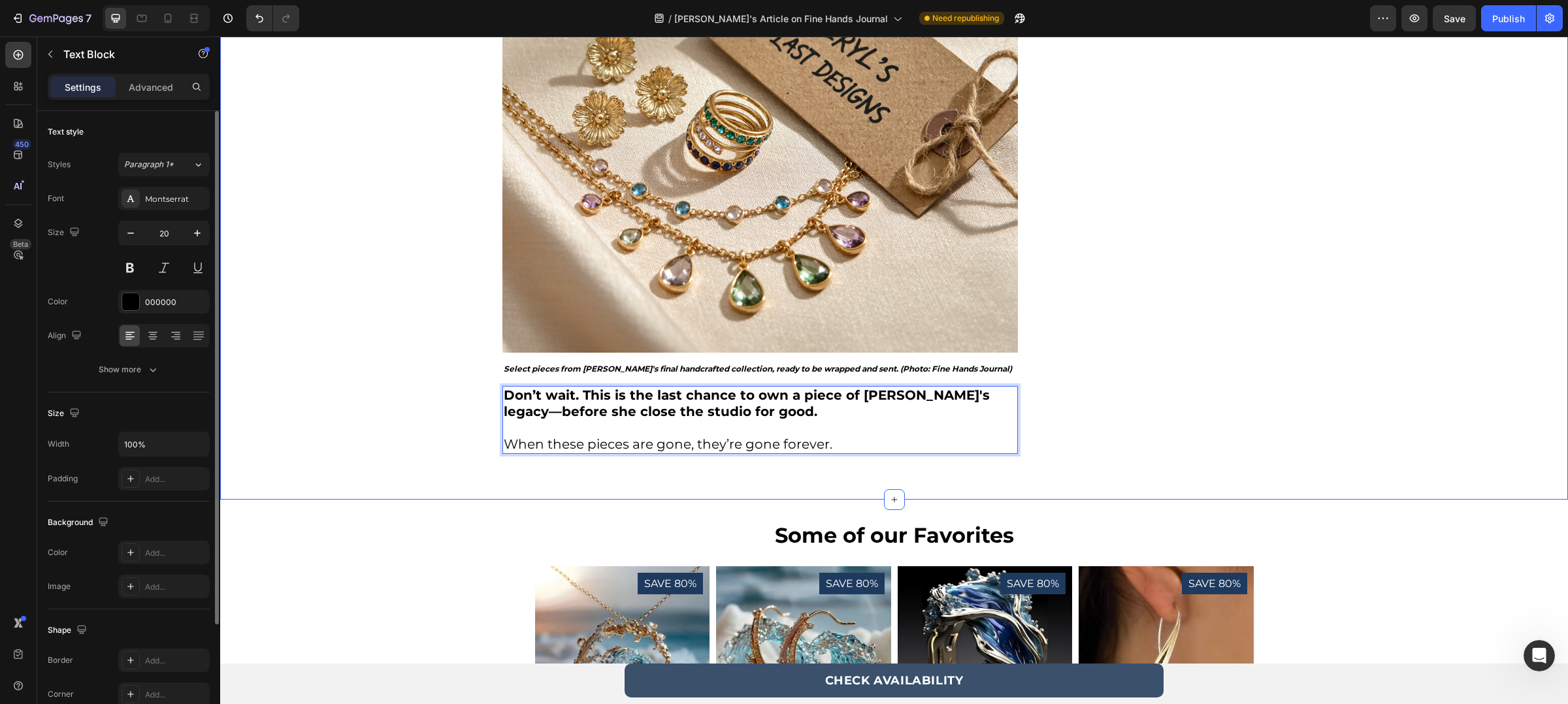
scroll to position [4273, 0]
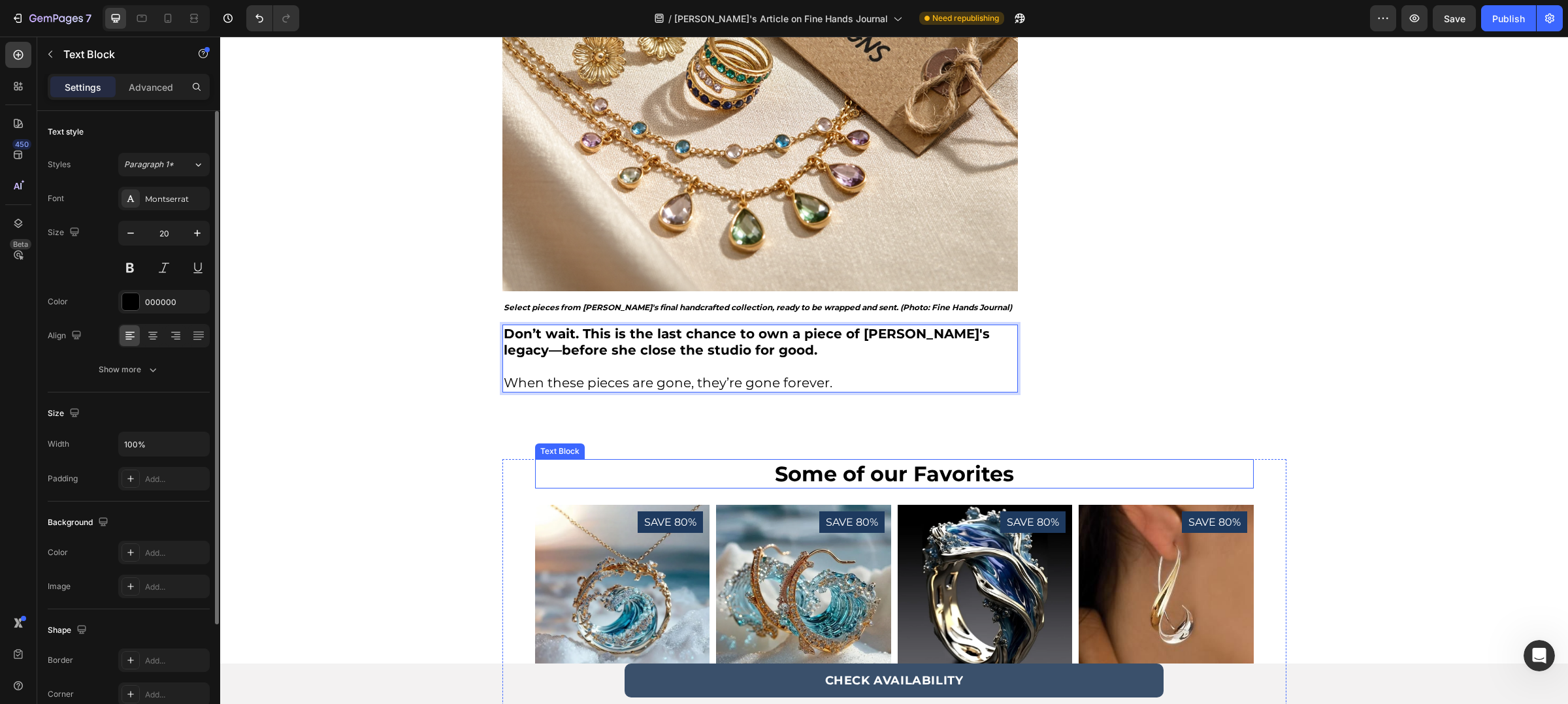
click at [909, 468] on p "Some of our Favorites" at bounding box center [894, 474] width 716 height 27
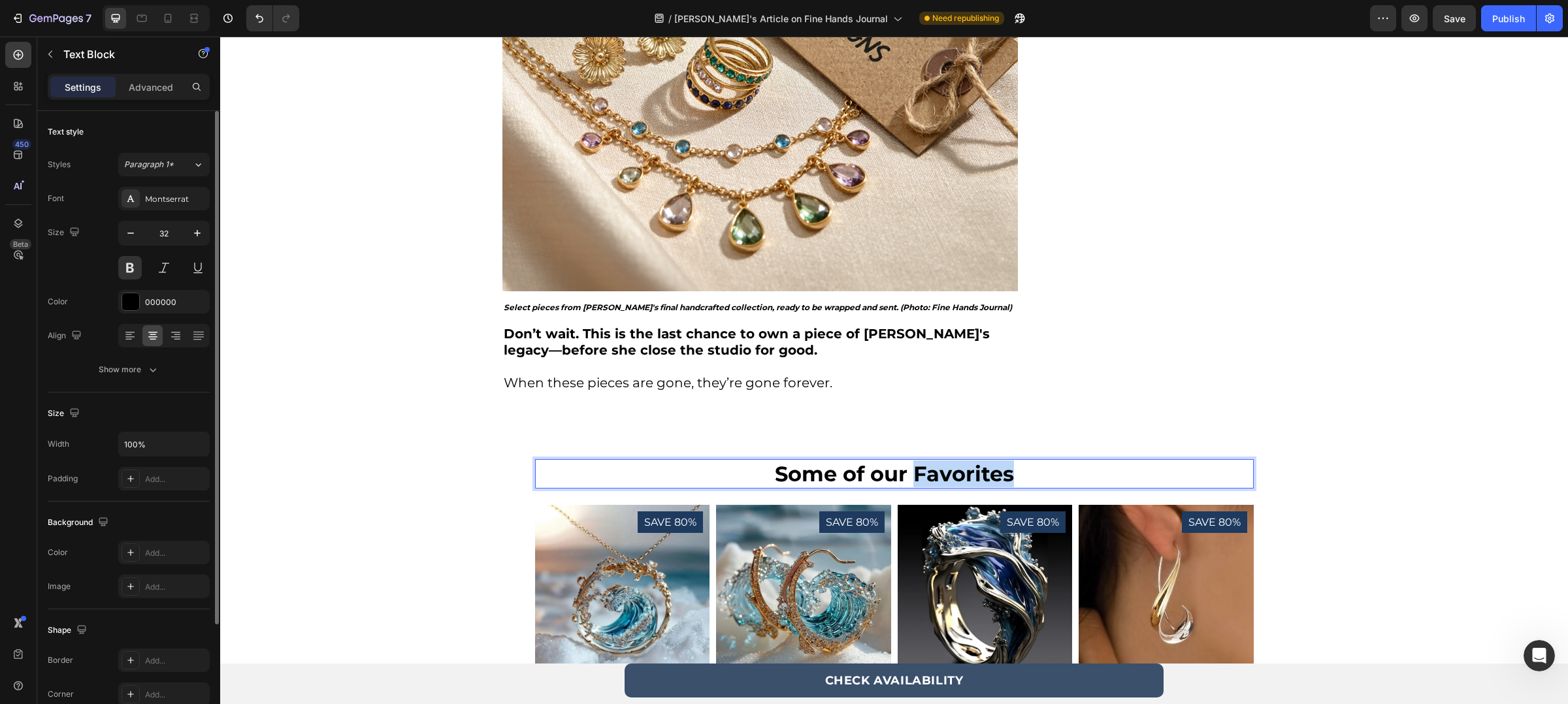
click at [909, 468] on p "Some of our Favorites" at bounding box center [894, 474] width 716 height 27
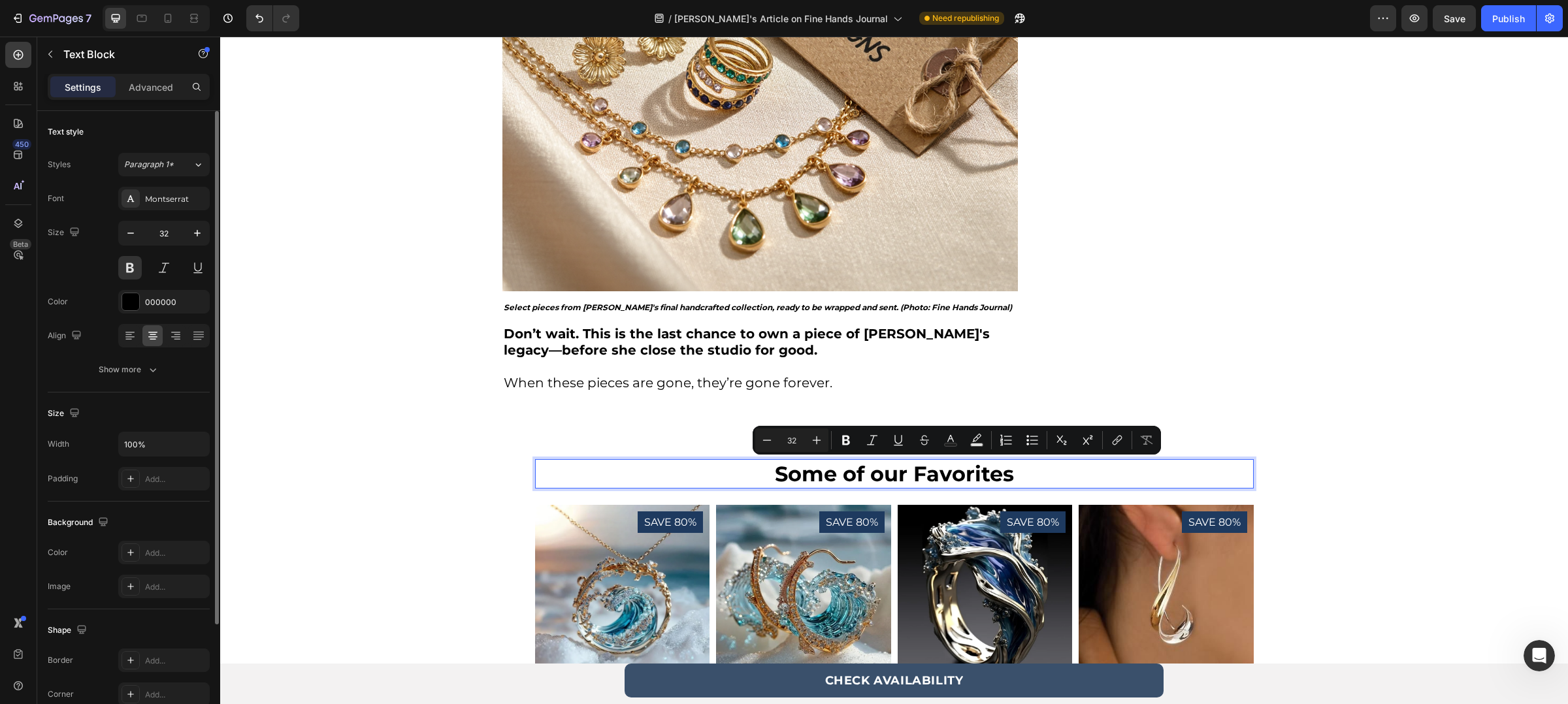
click at [884, 468] on p "Some of our Favorites" at bounding box center [894, 474] width 716 height 27
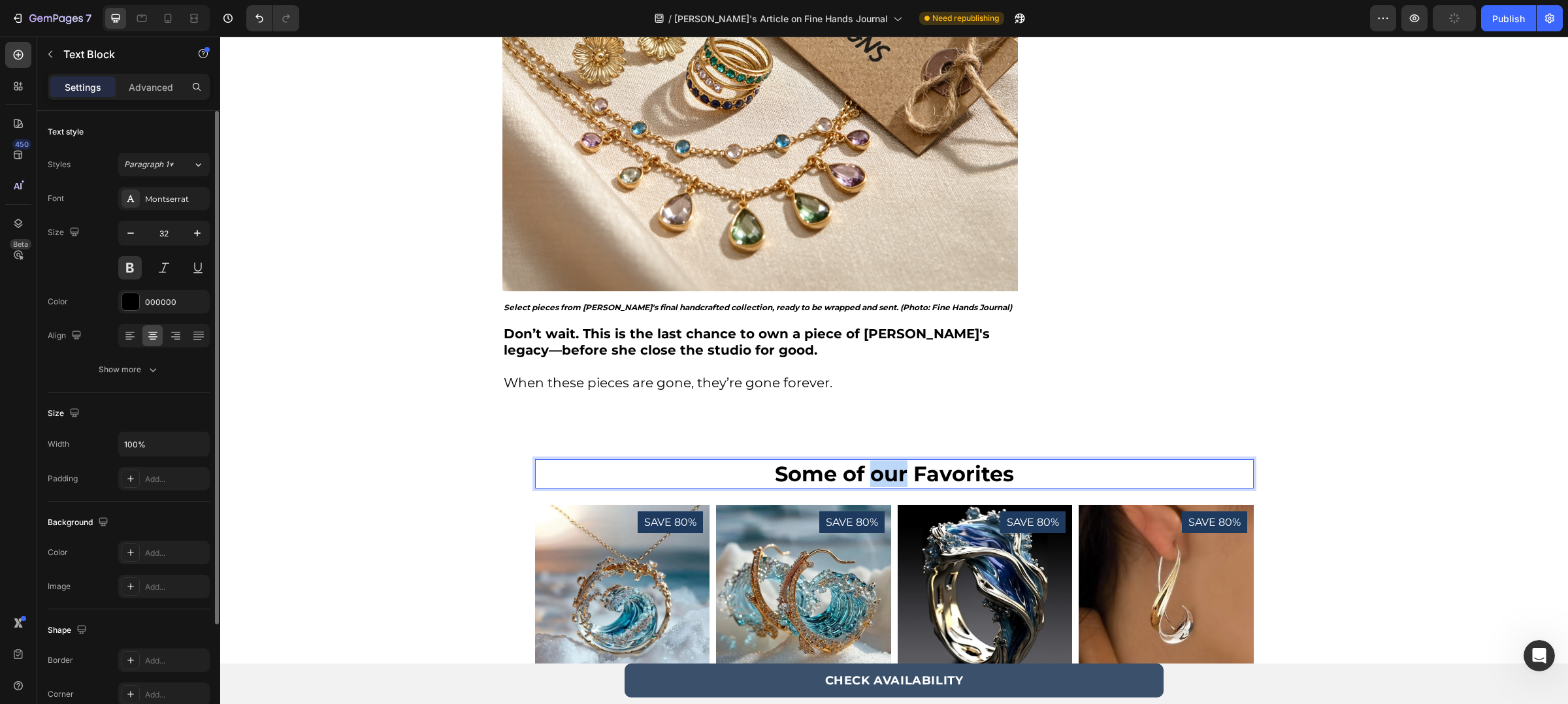
click at [884, 468] on p "Some of our Favorites" at bounding box center [894, 474] width 716 height 27
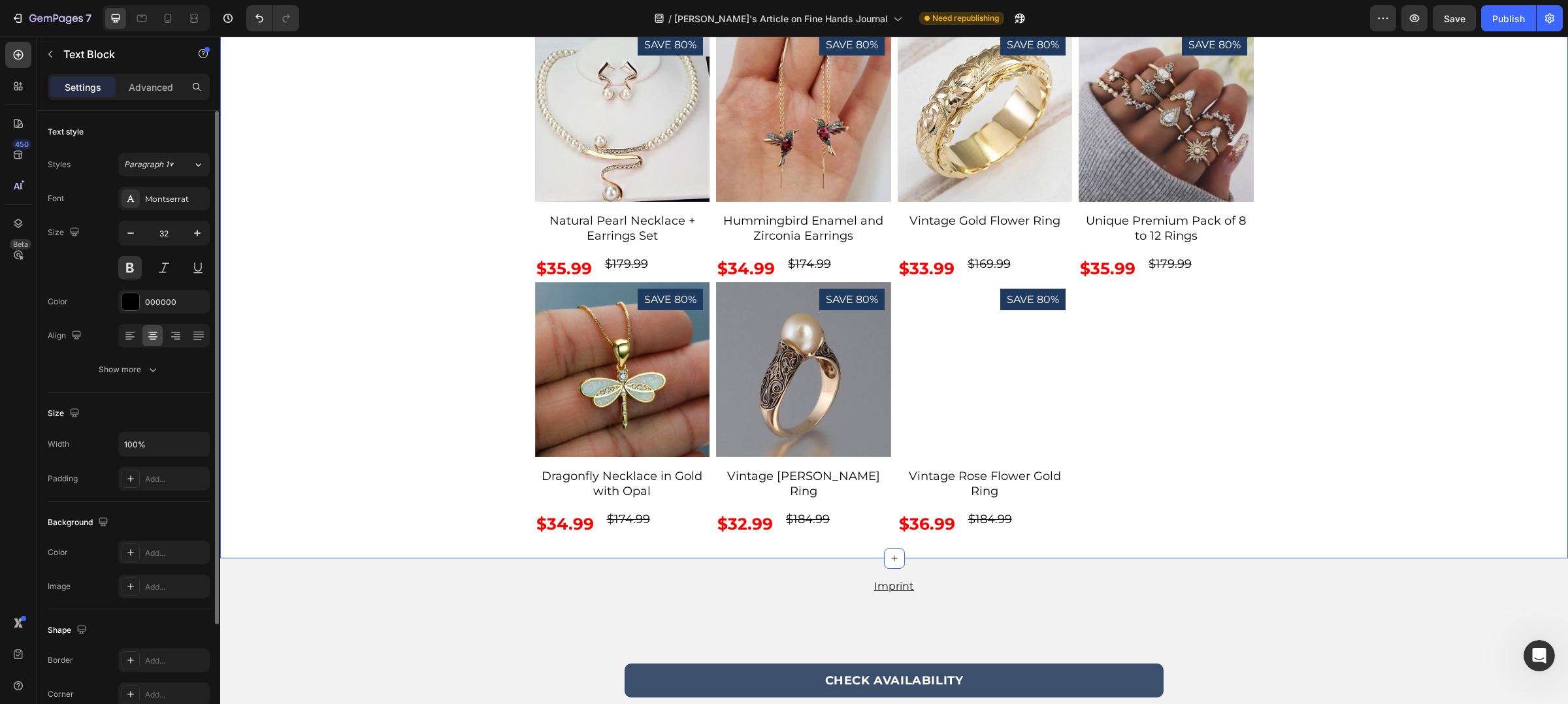
scroll to position [5165, 0]
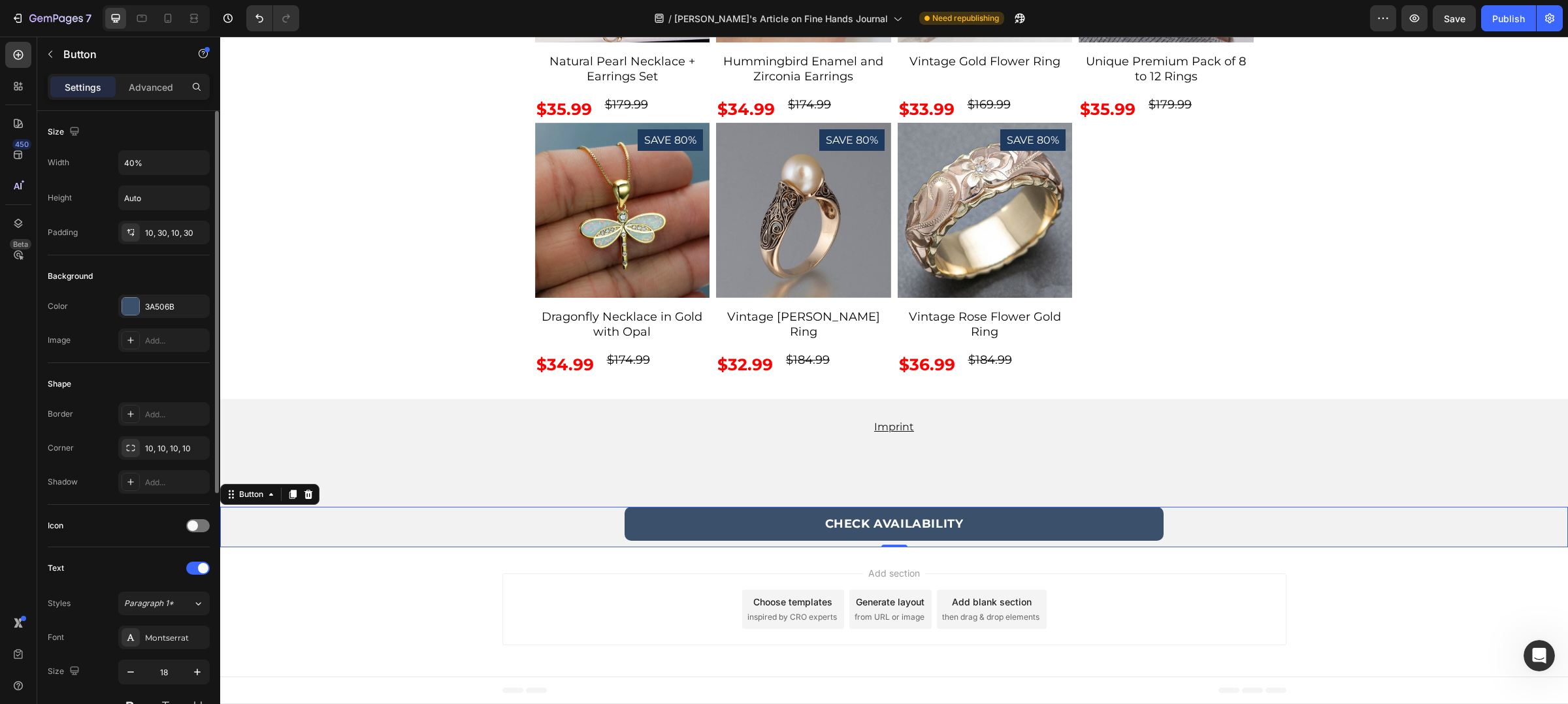
click at [975, 520] on link "CHECK AVAILABILITY" at bounding box center [893, 524] width 539 height 34
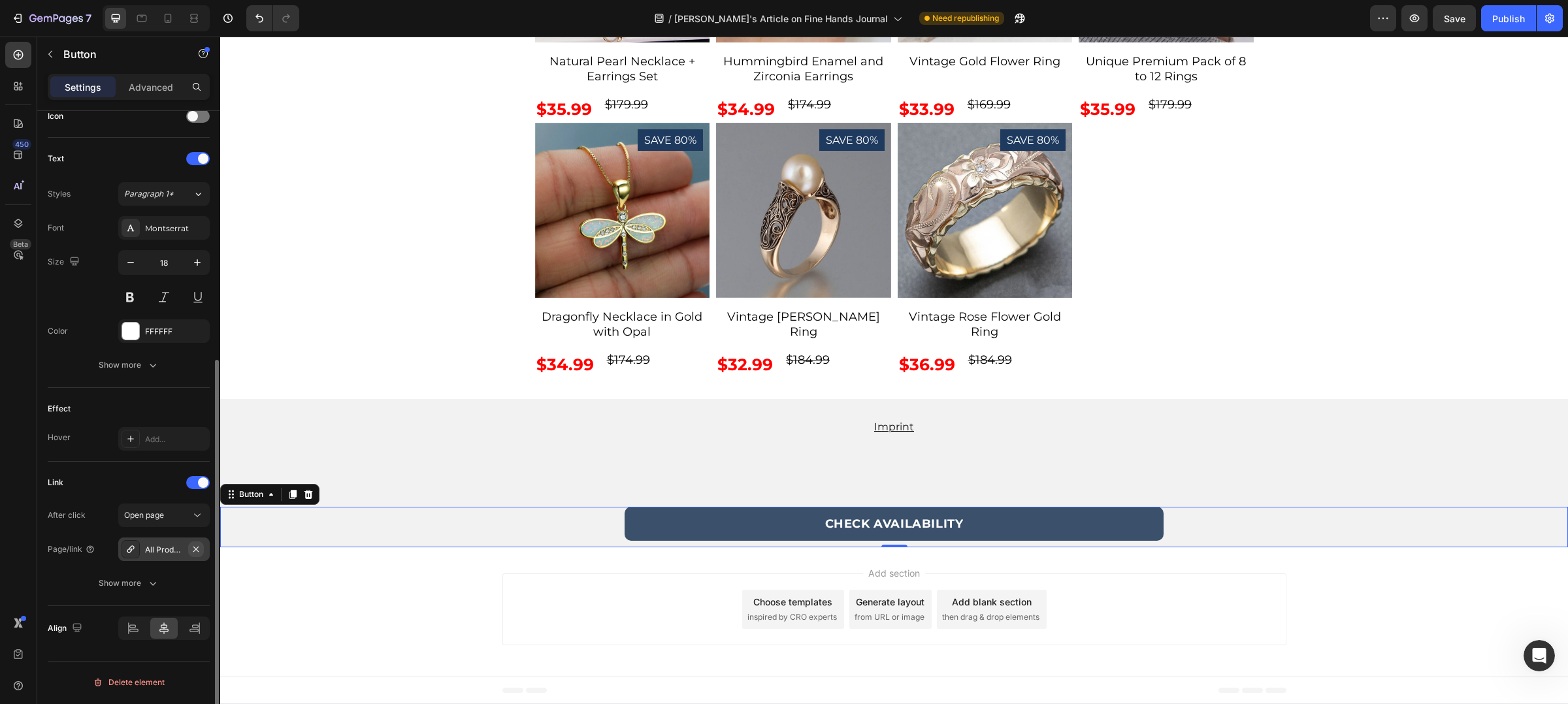
click at [196, 549] on icon "button" at bounding box center [196, 549] width 10 height 10
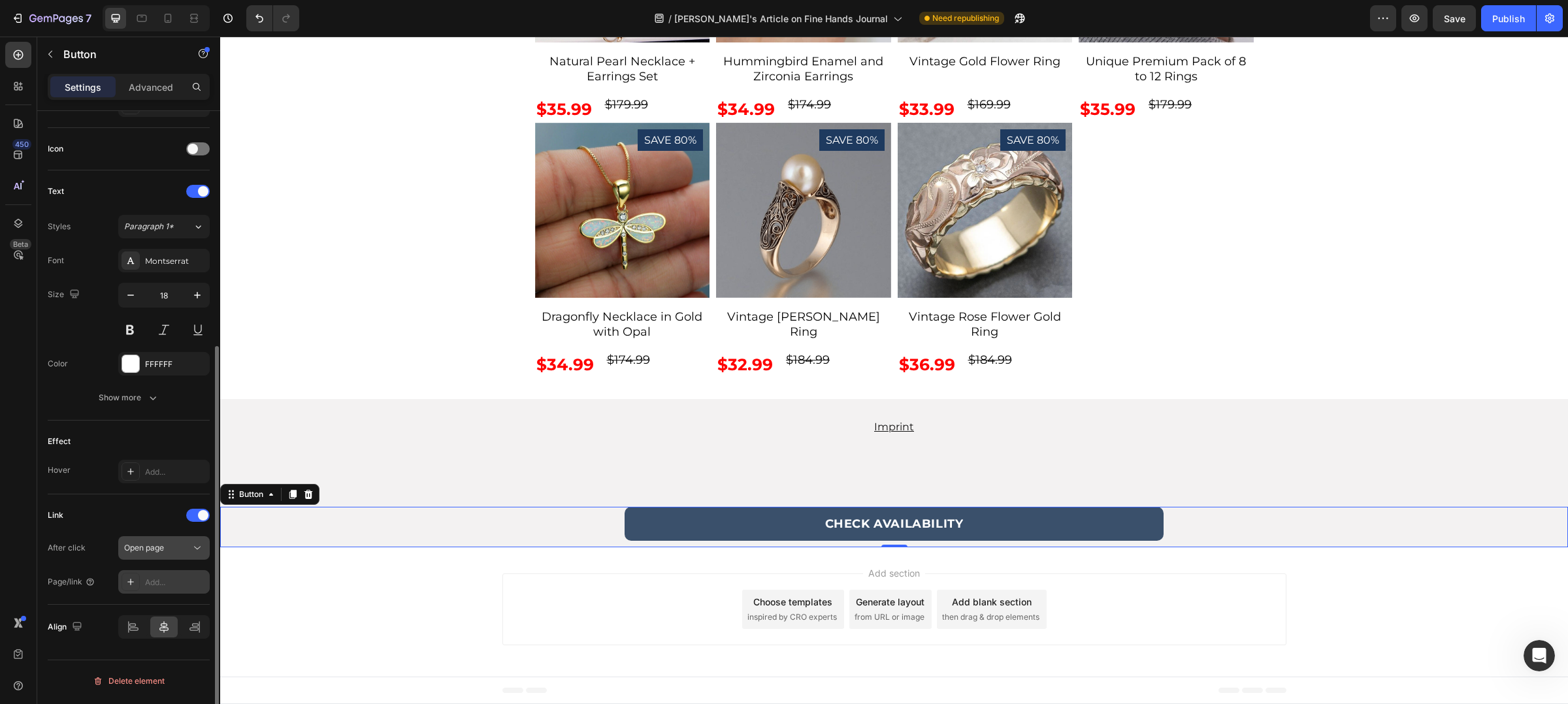
scroll to position [376, 0]
click at [157, 588] on div "Add..." at bounding box center [175, 583] width 61 height 12
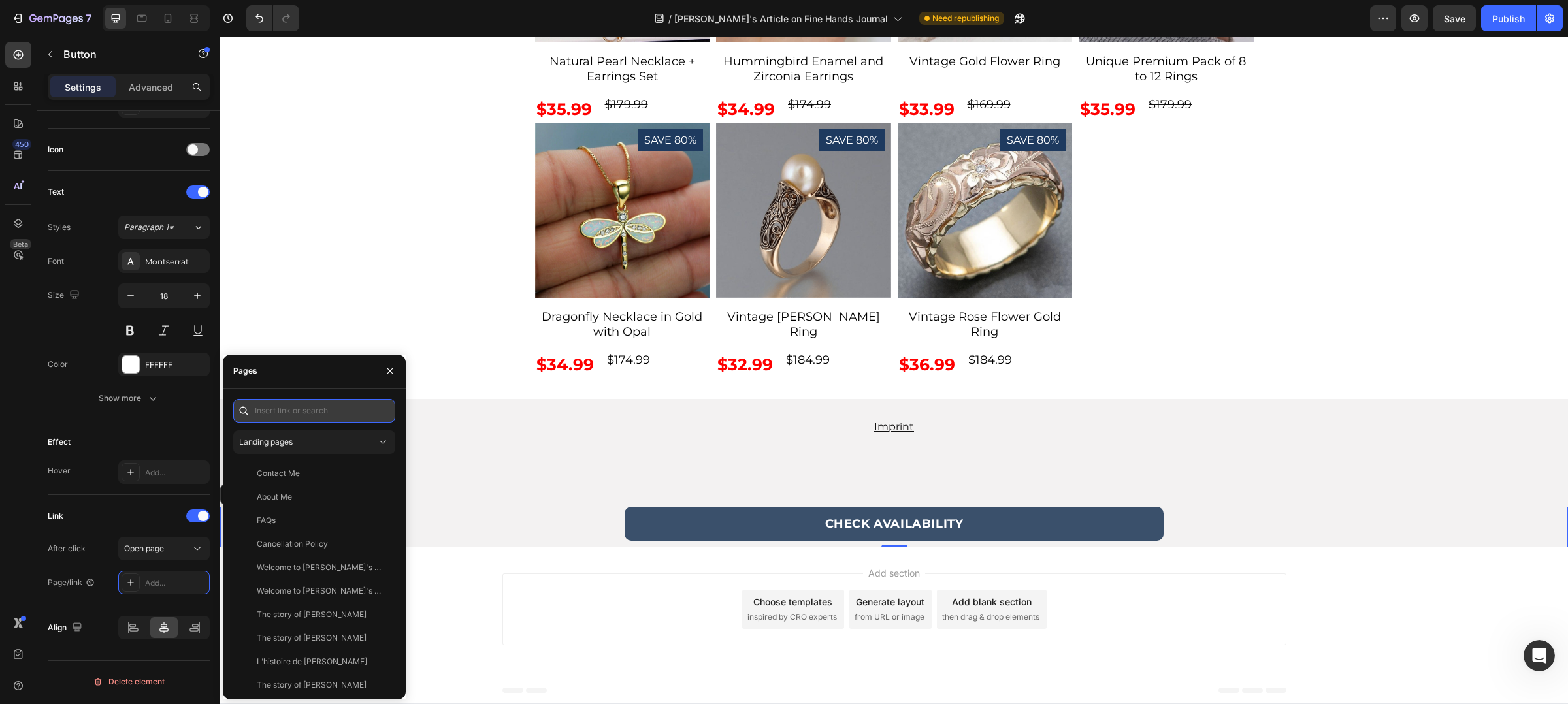
click at [299, 405] on input "text" at bounding box center [314, 411] width 162 height 24
paste input "[URL][DOMAIN_NAME][PERSON_NAME]"
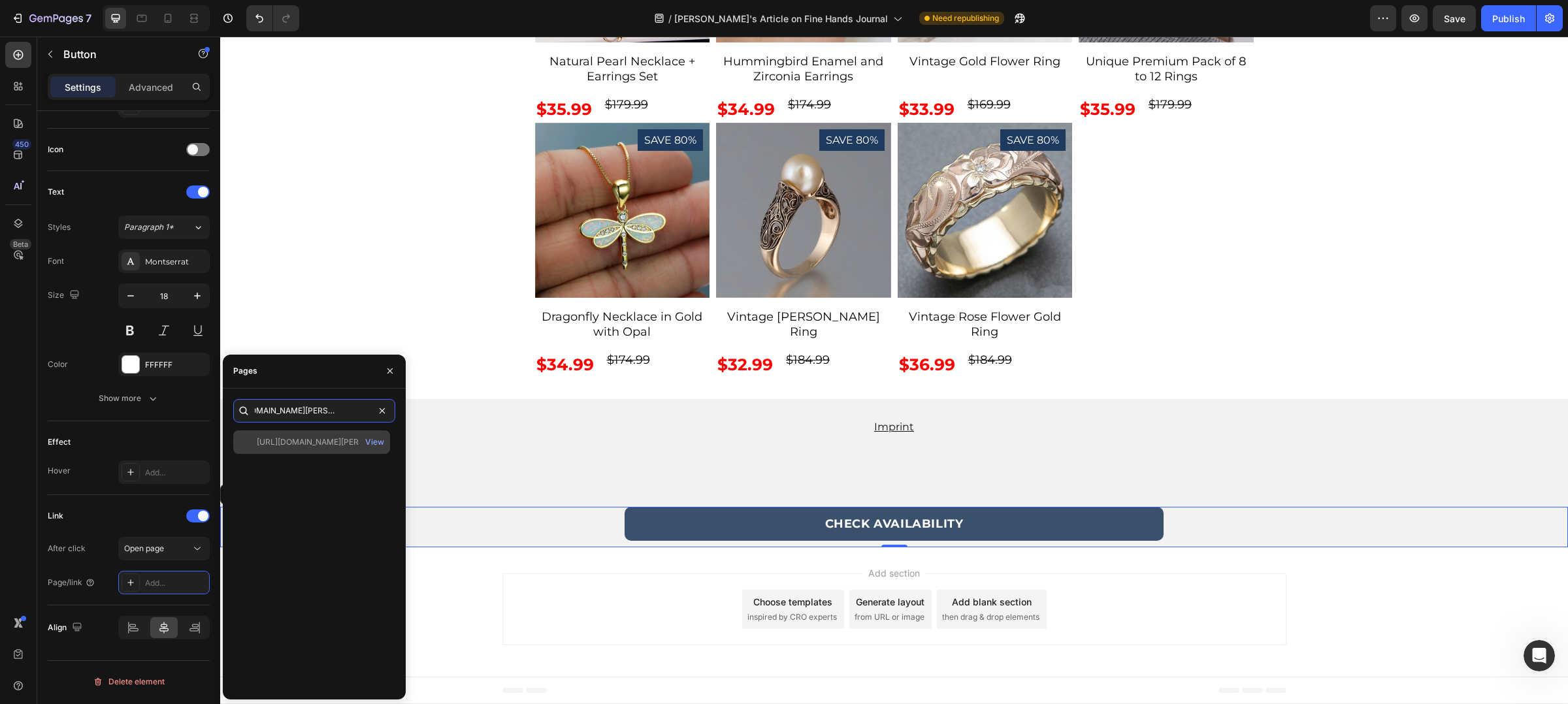
type input "[URL][DOMAIN_NAME][PERSON_NAME]"
click at [347, 442] on div "[URL][DOMAIN_NAME][PERSON_NAME]" at bounding box center [319, 442] width 125 height 12
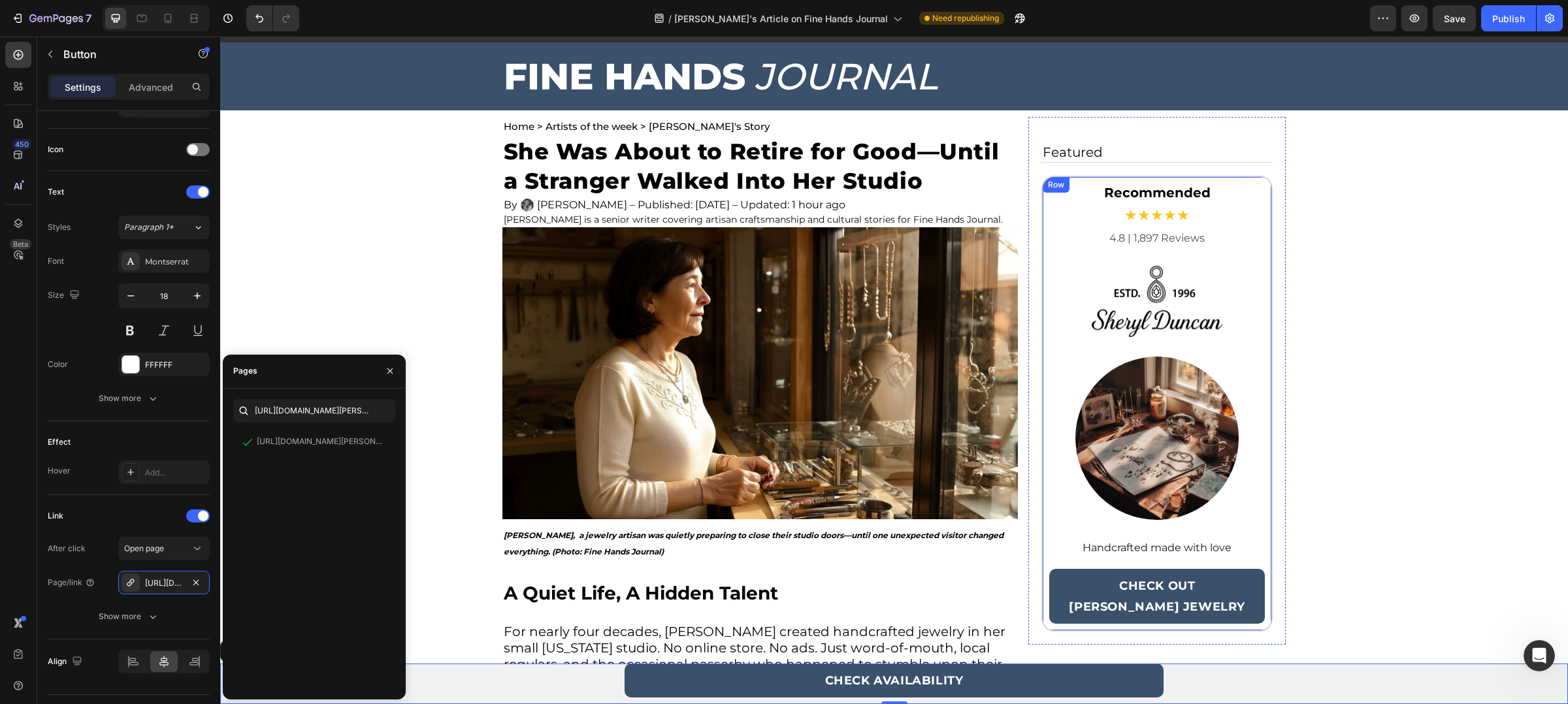
scroll to position [106, 0]
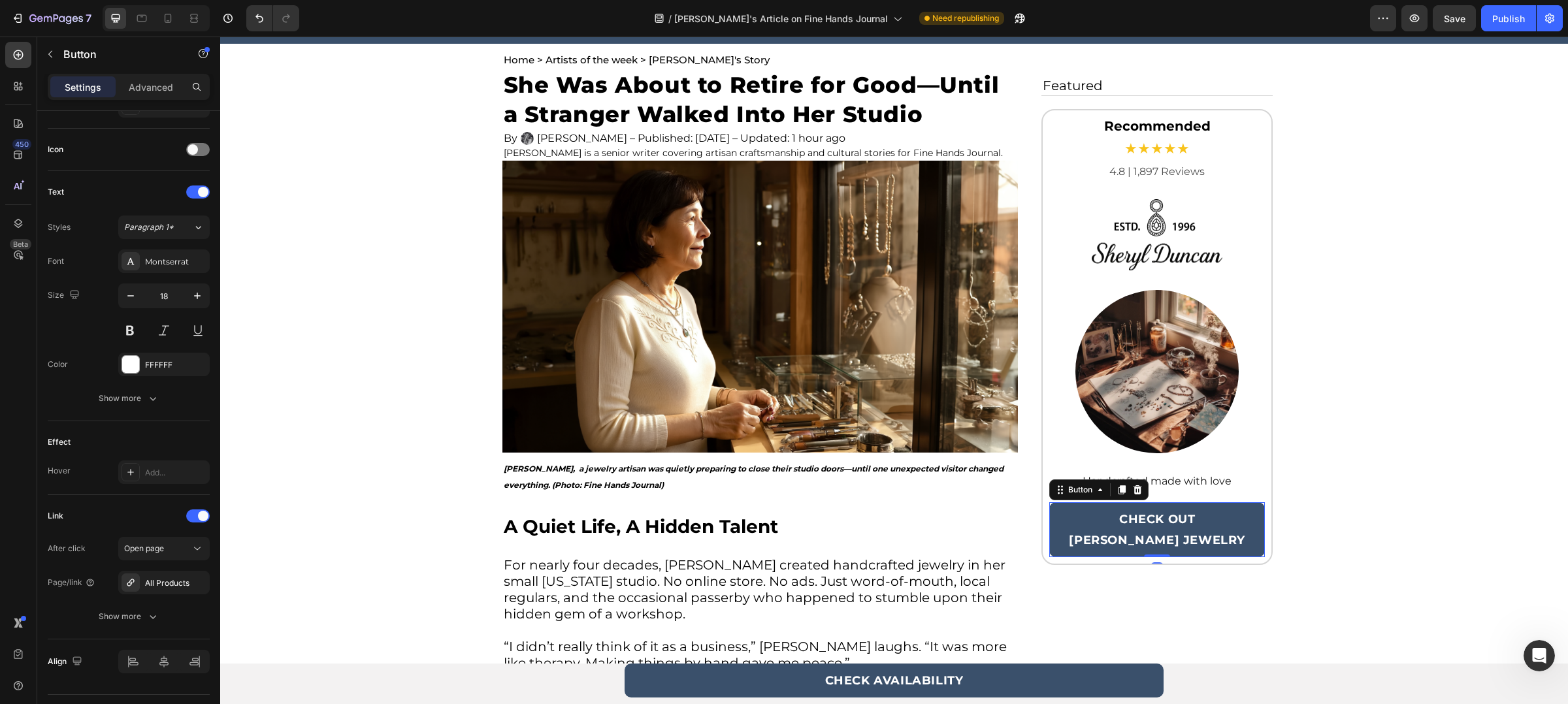
click at [1053, 532] on link "CHECK OUT [PERSON_NAME] JEWELRY" at bounding box center [1157, 529] width 216 height 55
click at [198, 581] on icon "button" at bounding box center [196, 582] width 10 height 10
click at [158, 599] on div "Link After click Open page Page/link Add..." at bounding box center [129, 551] width 162 height 111
click at [164, 590] on div "Add..." at bounding box center [164, 583] width 91 height 24
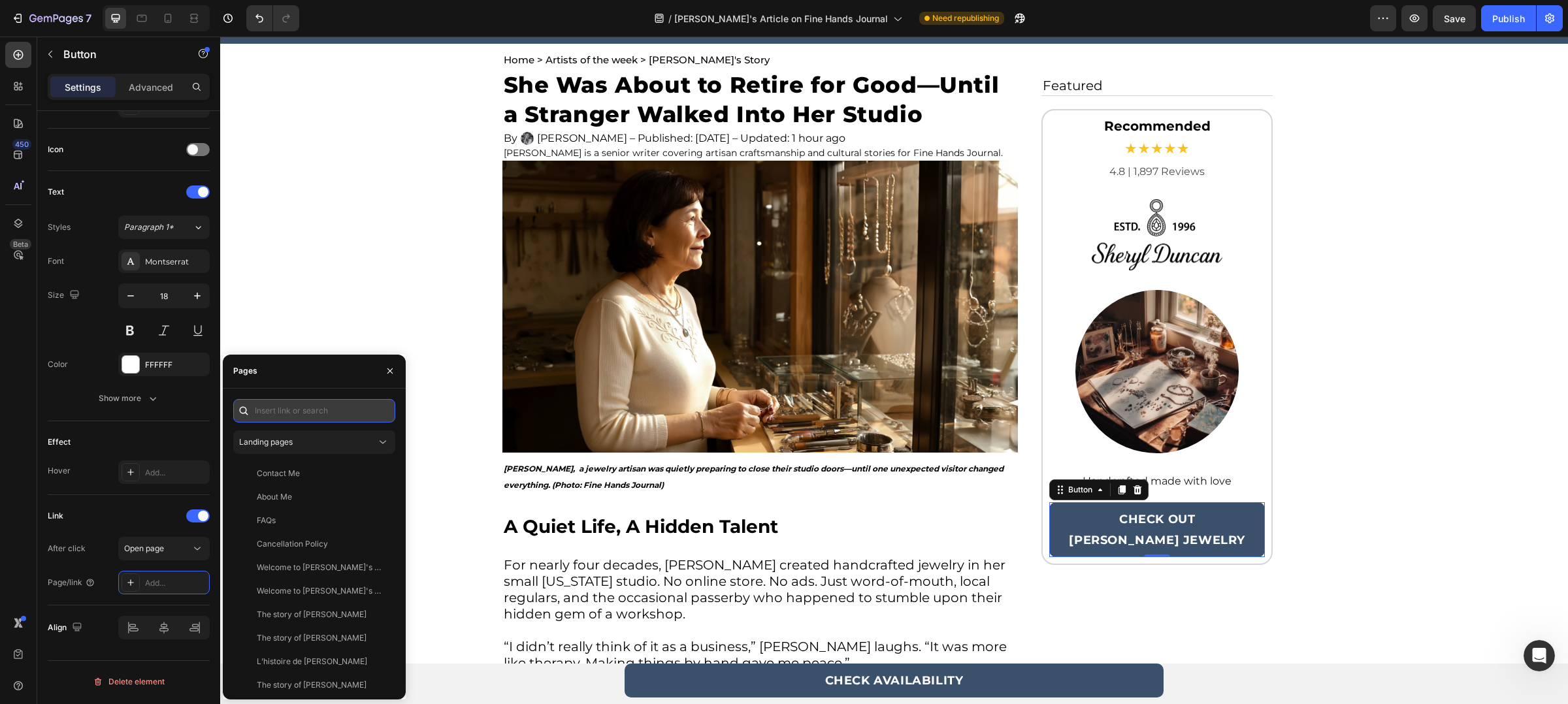
click at [299, 417] on input "text" at bounding box center [314, 411] width 162 height 24
paste input "[URL][DOMAIN_NAME][PERSON_NAME]"
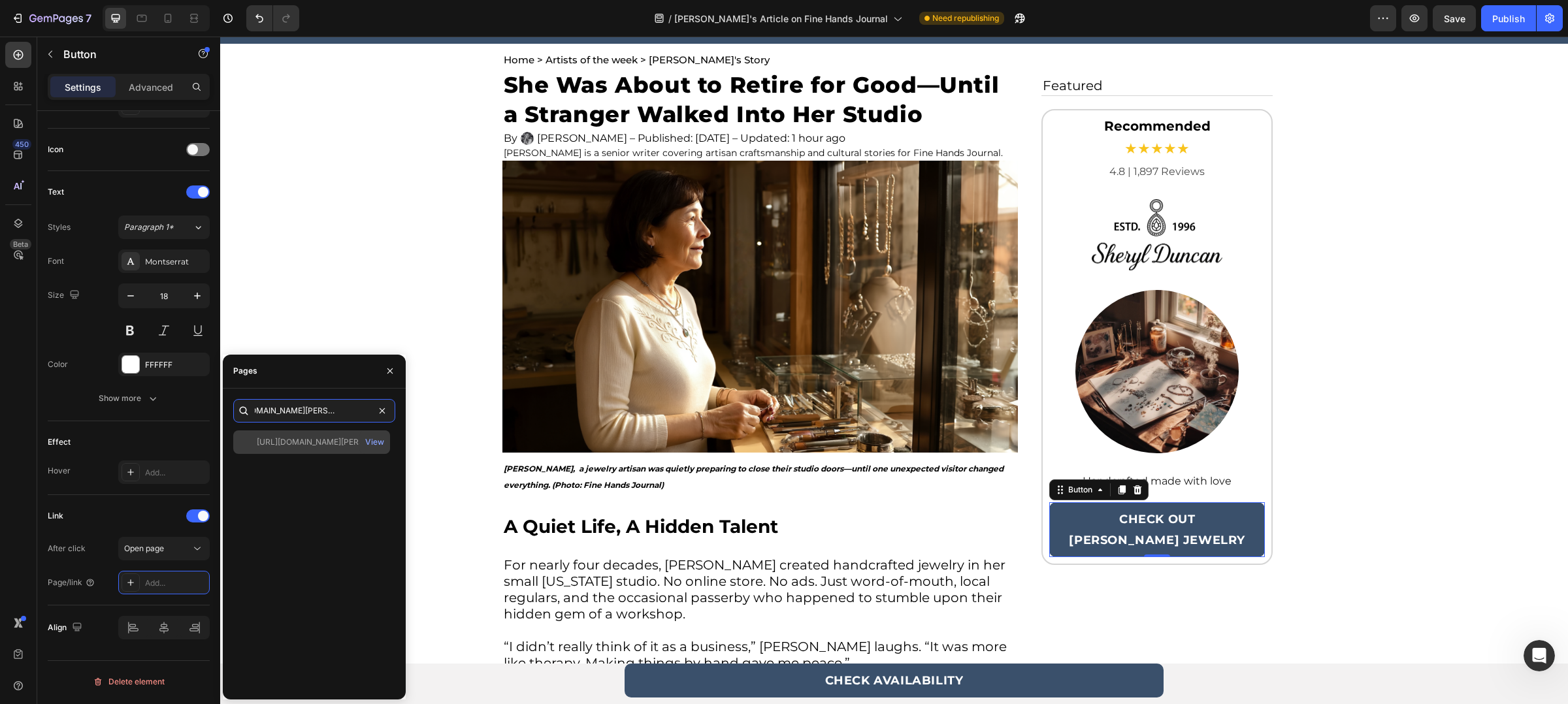
type input "[URL][DOMAIN_NAME][PERSON_NAME]"
click at [318, 446] on div "[URL][DOMAIN_NAME][PERSON_NAME]" at bounding box center [319, 442] width 125 height 12
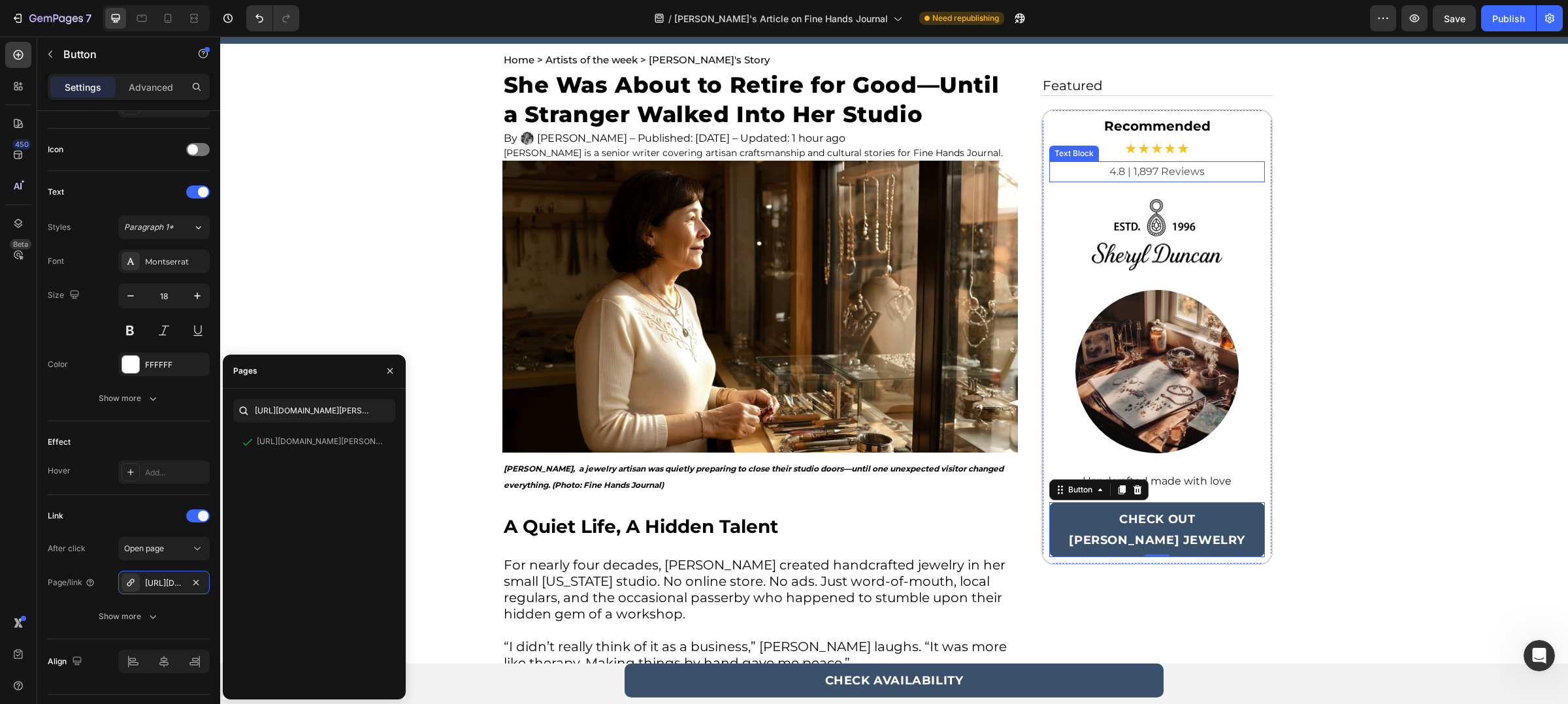
click at [1202, 167] on p "4.8 | 1,897 Reviews" at bounding box center [1157, 172] width 214 height 18
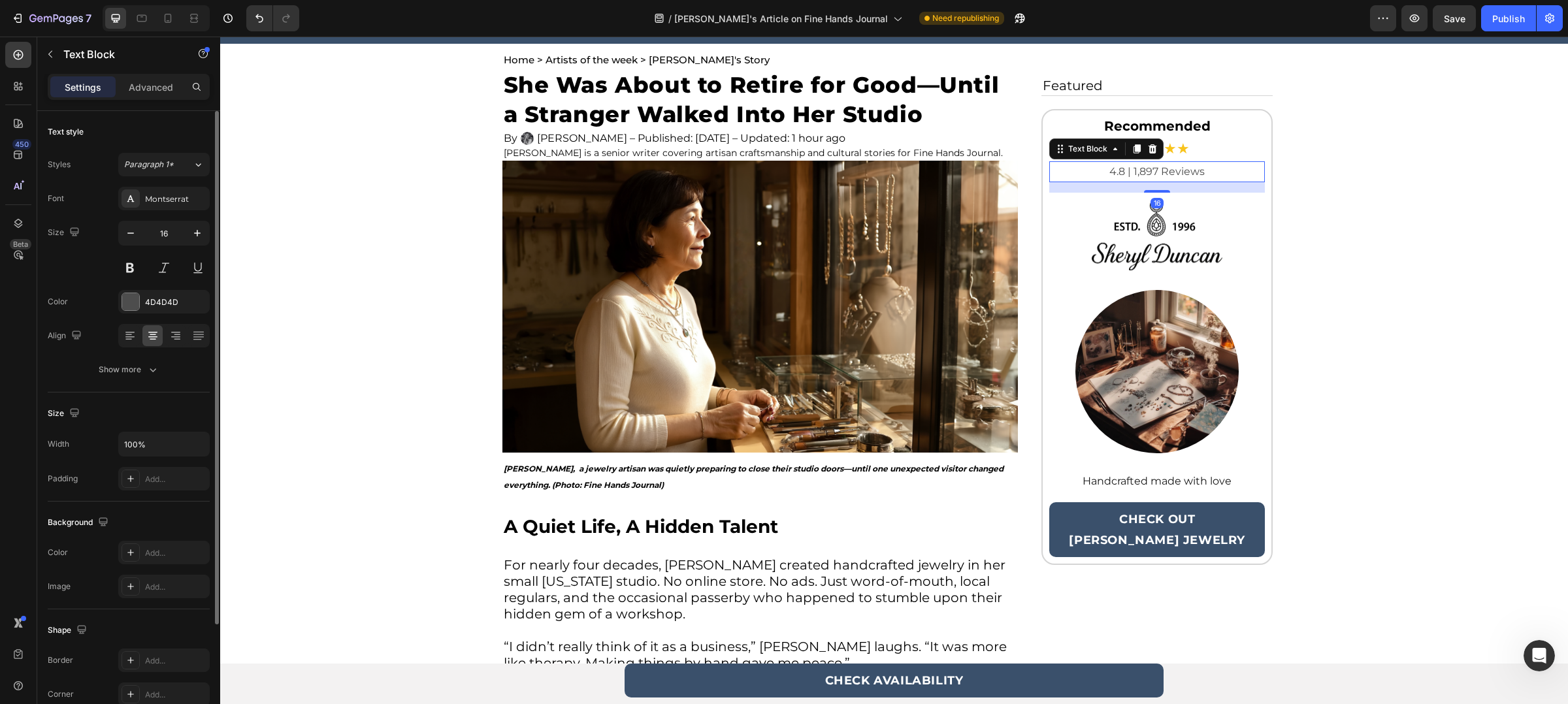
click at [1202, 167] on p "4.8 | 1,897 Reviews" at bounding box center [1157, 172] width 214 height 18
click at [1151, 167] on p "4.8 | 1,897 Reviews" at bounding box center [1157, 172] width 214 height 18
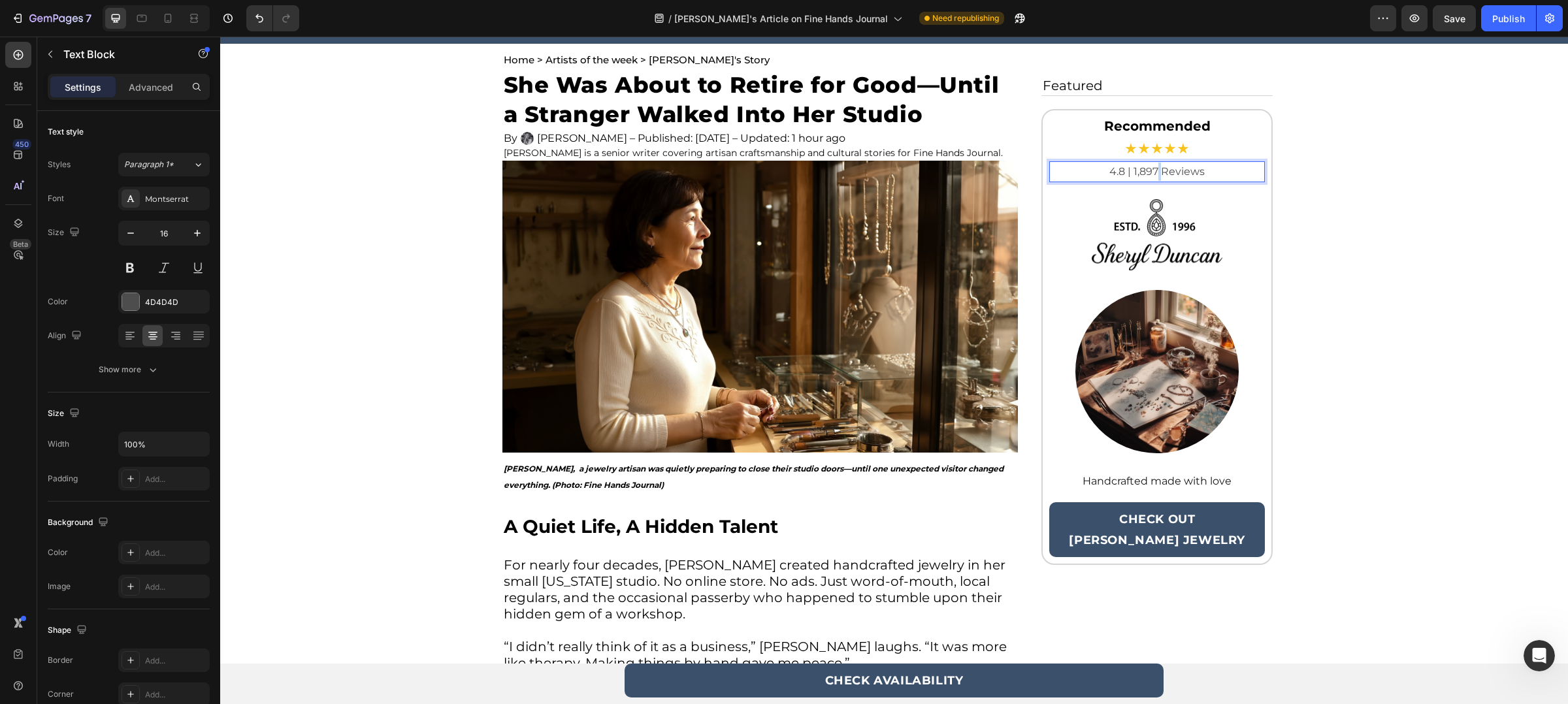
click at [1151, 167] on p "4.8 | 1,897 Reviews" at bounding box center [1157, 172] width 214 height 18
click at [1176, 540] on p "CHECK OUT [PERSON_NAME] JEWELRY" at bounding box center [1157, 529] width 177 height 42
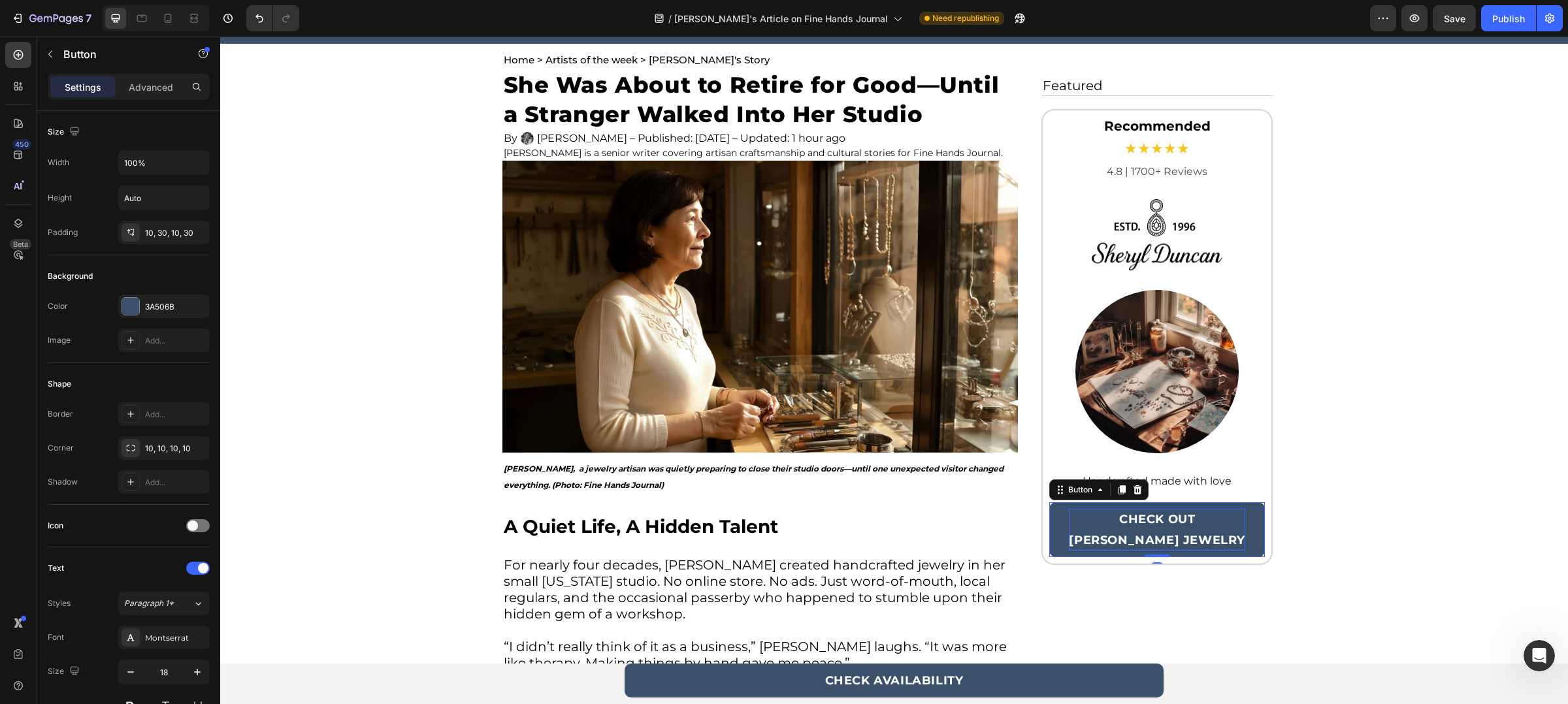
click at [1176, 540] on p "CHECK OUT [PERSON_NAME] JEWELRY" at bounding box center [1157, 529] width 177 height 42
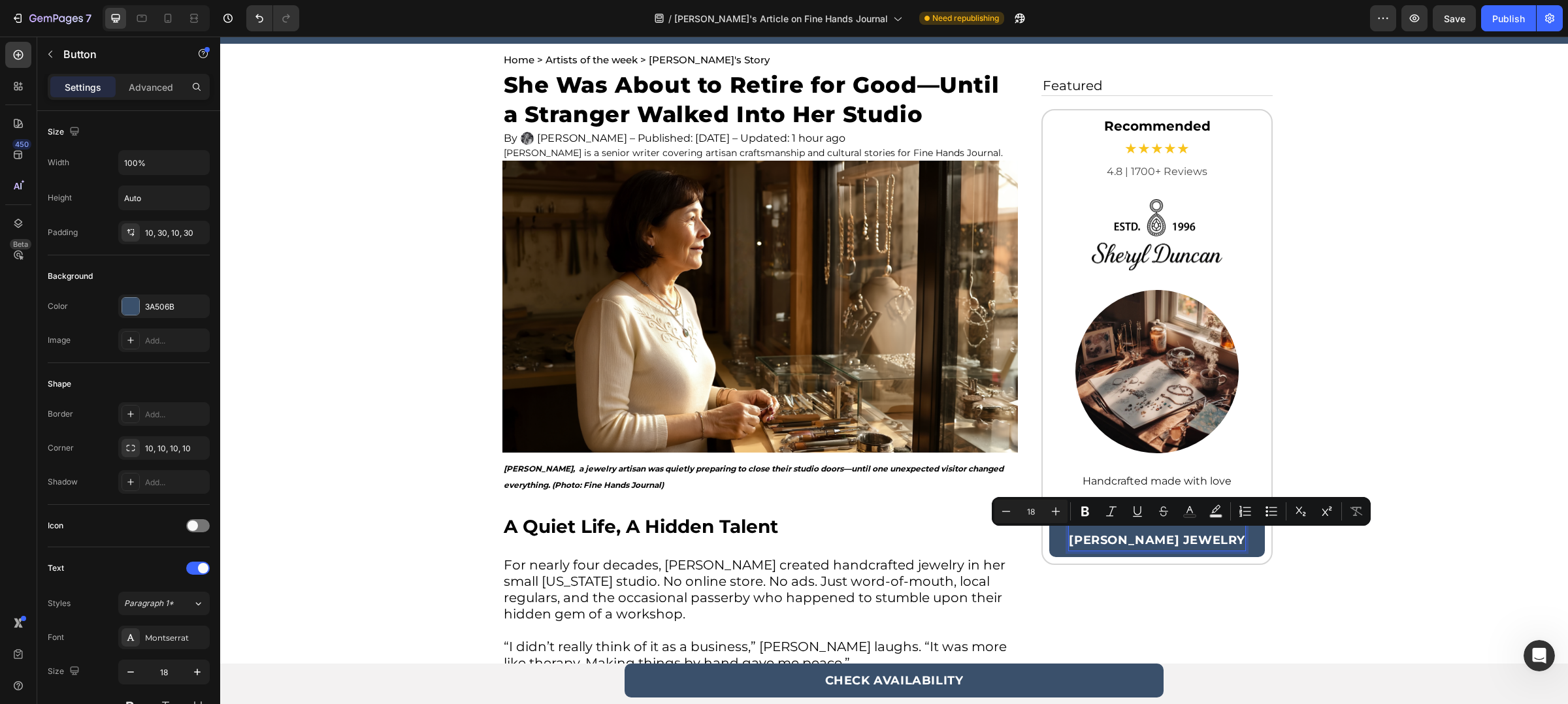
click at [1115, 549] on p "CHECK OUT [PERSON_NAME] JEWELRY" at bounding box center [1157, 529] width 177 height 42
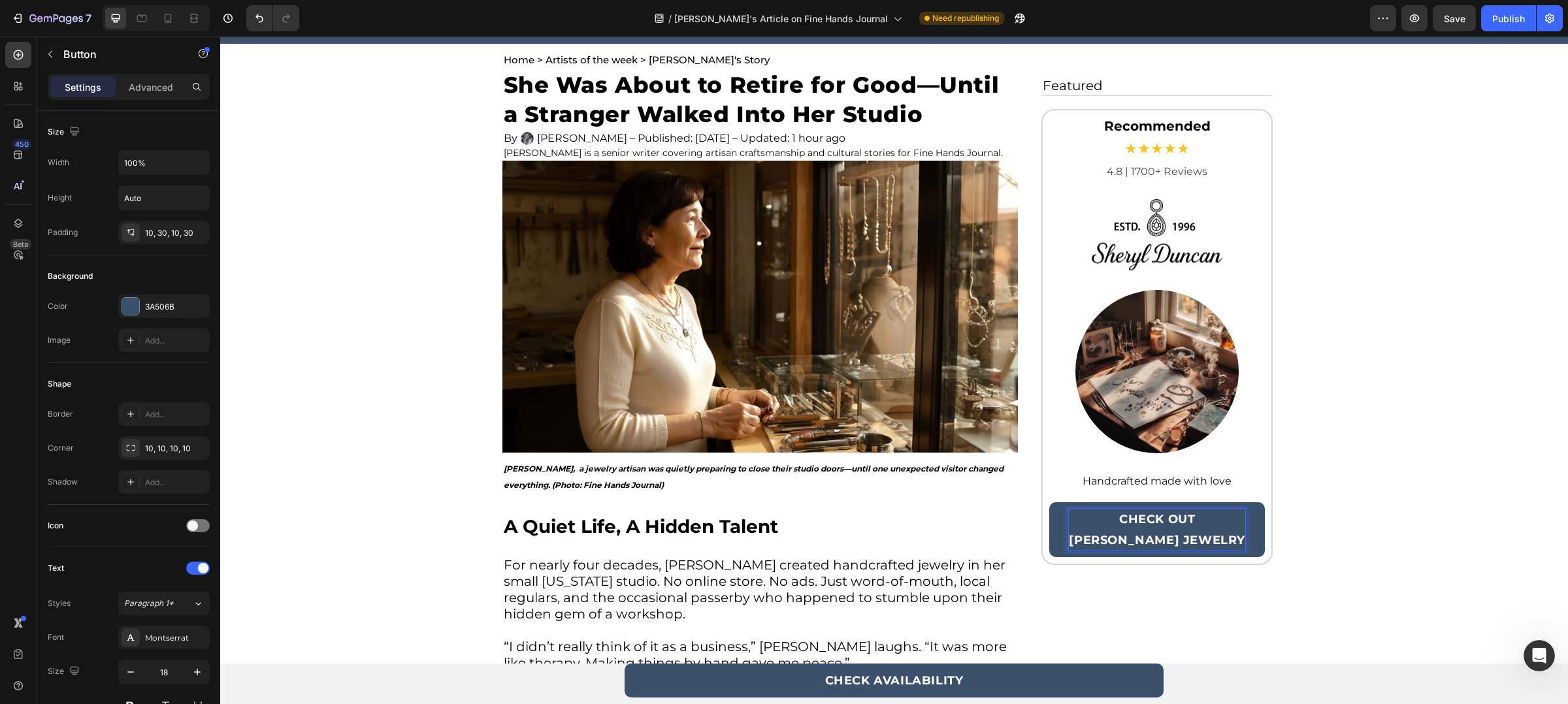
click at [1115, 547] on p "CHECK OUT [PERSON_NAME] JEWELRY" at bounding box center [1157, 529] width 177 height 42
click at [1450, 30] on button "Save" at bounding box center [1454, 18] width 43 height 26
click at [1482, 22] on button "Publish" at bounding box center [1508, 18] width 55 height 26
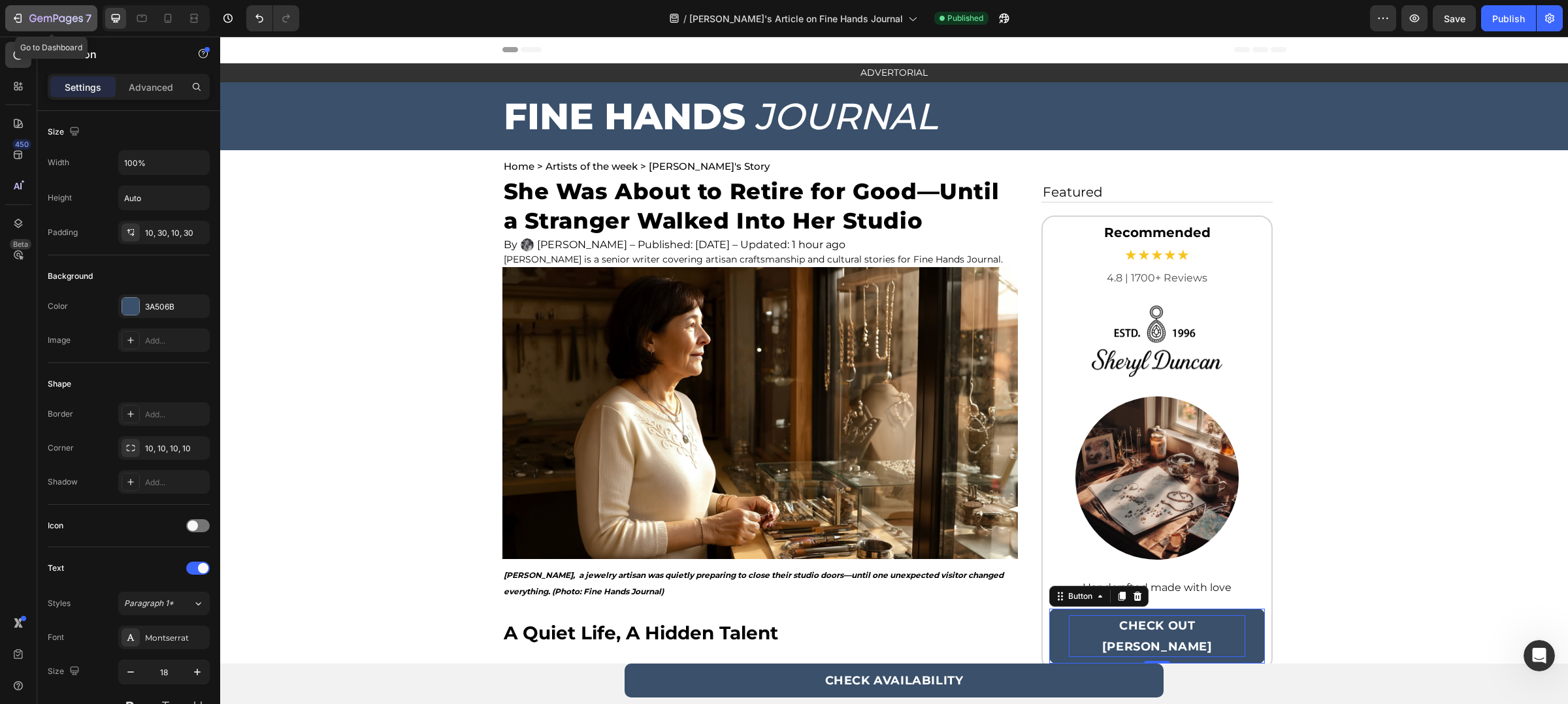
drag, startPoint x: 27, startPoint y: 15, endPoint x: 59, endPoint y: 5, distance: 33.5
click at [27, 15] on div "7" at bounding box center [51, 18] width 80 height 15
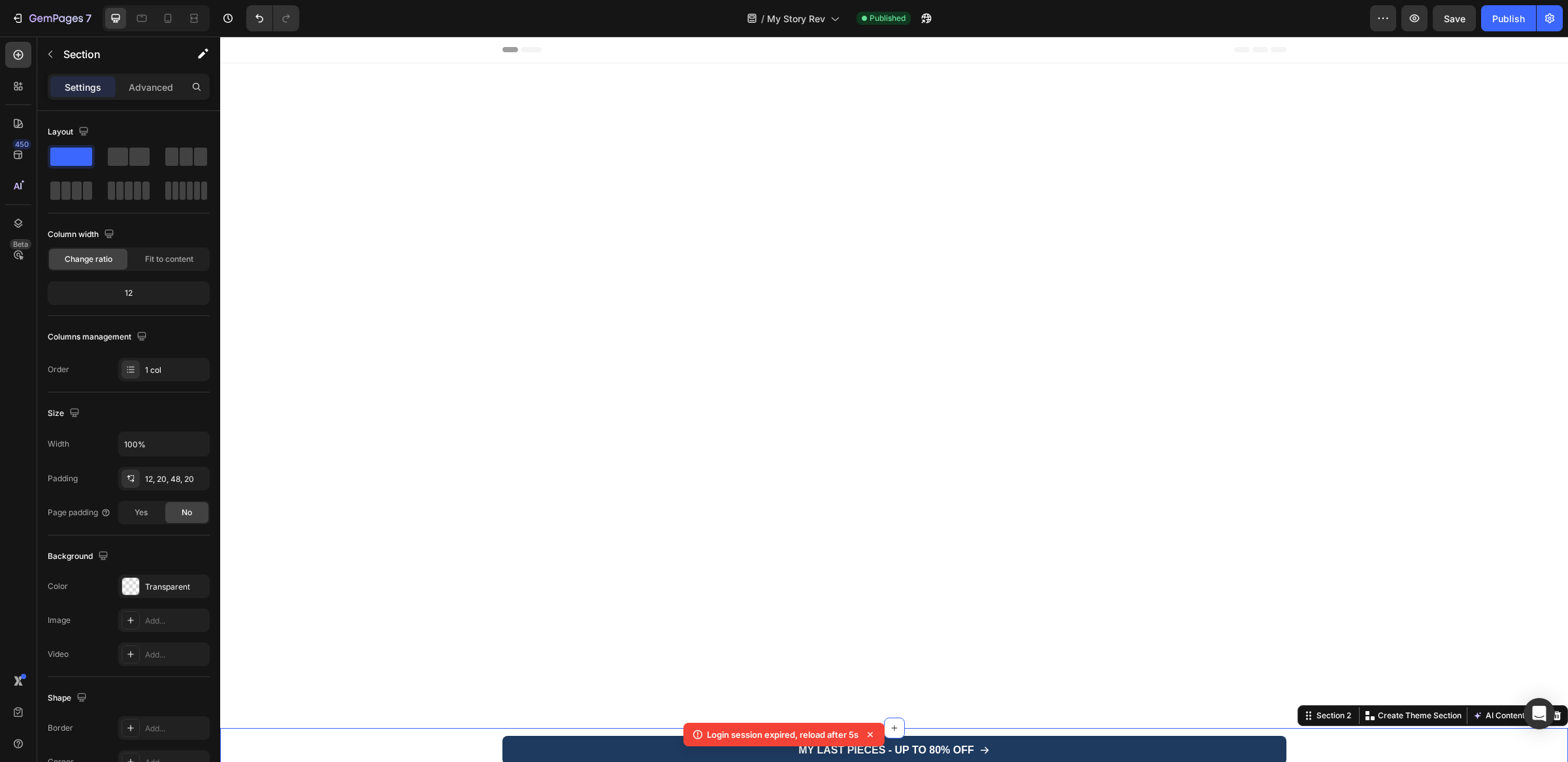
scroll to position [4145, 0]
